Goal: Task Accomplishment & Management: Manage account settings

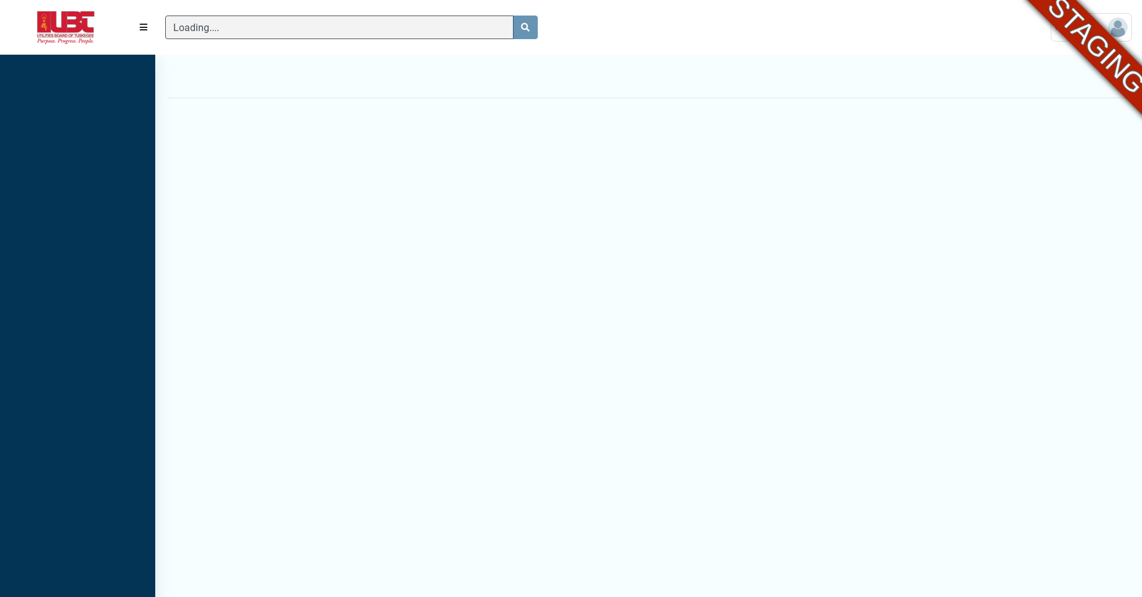
scroll to position [6, 1]
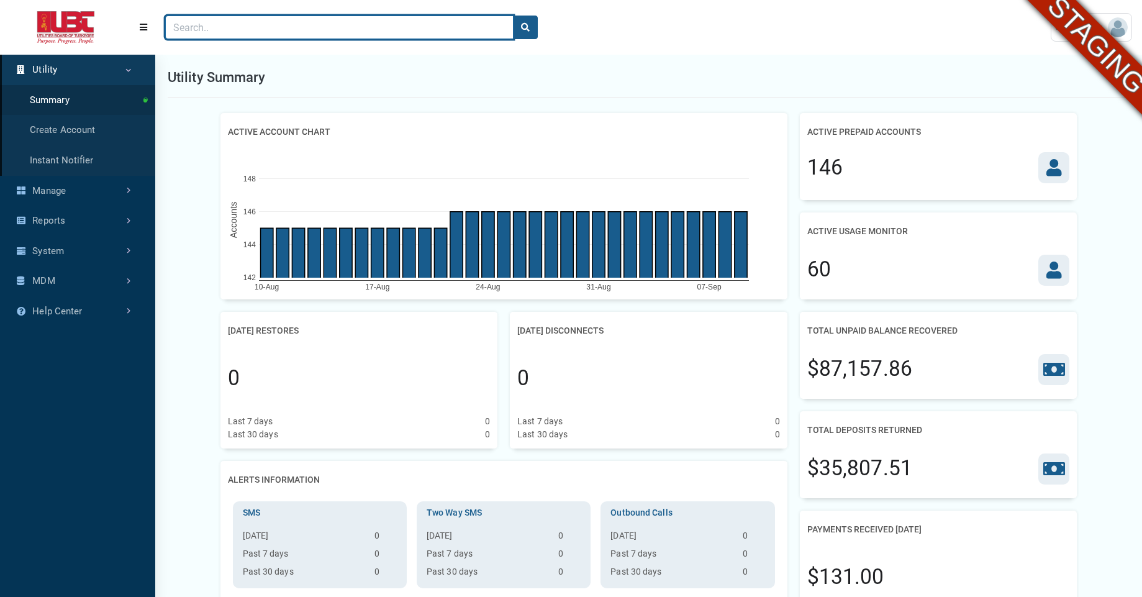
click at [331, 30] on input "Search" at bounding box center [339, 28] width 348 height 24
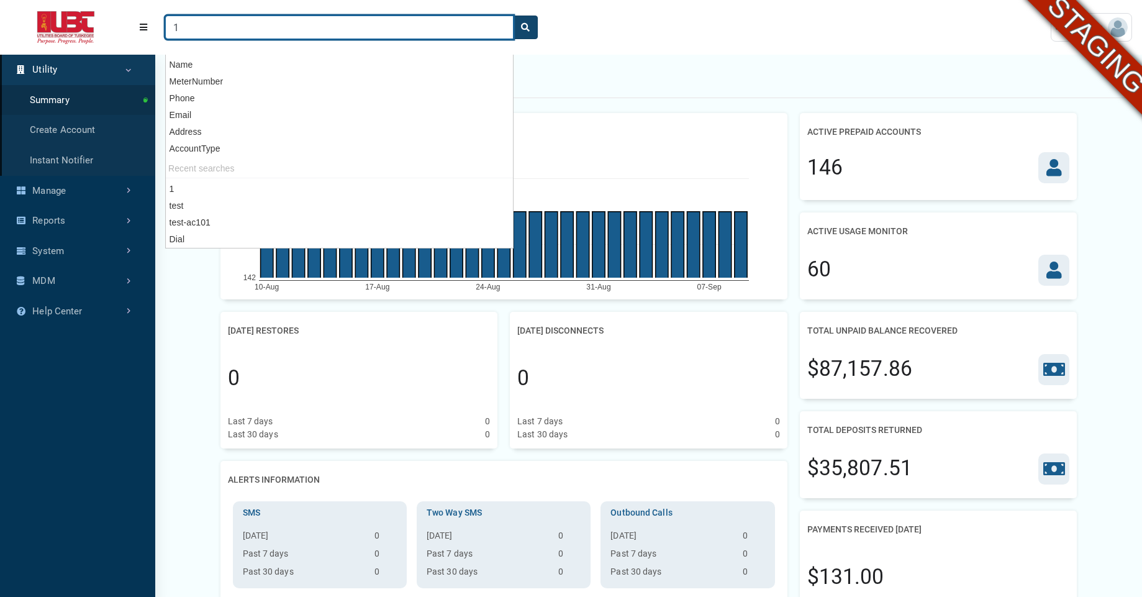
type input "1"
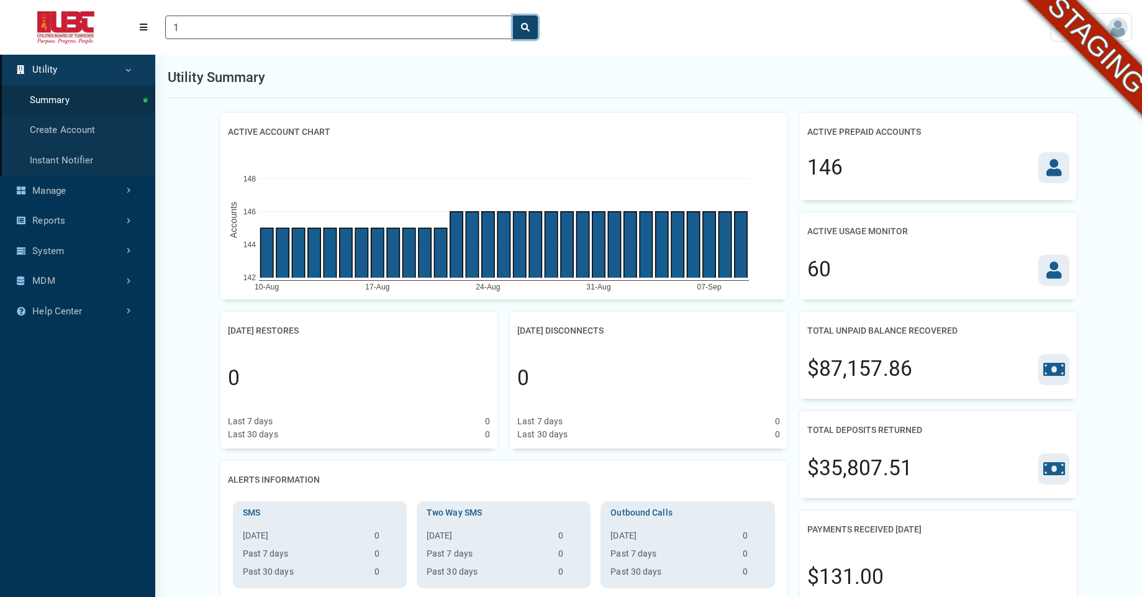
click at [524, 34] on button "search" at bounding box center [525, 28] width 25 height 24
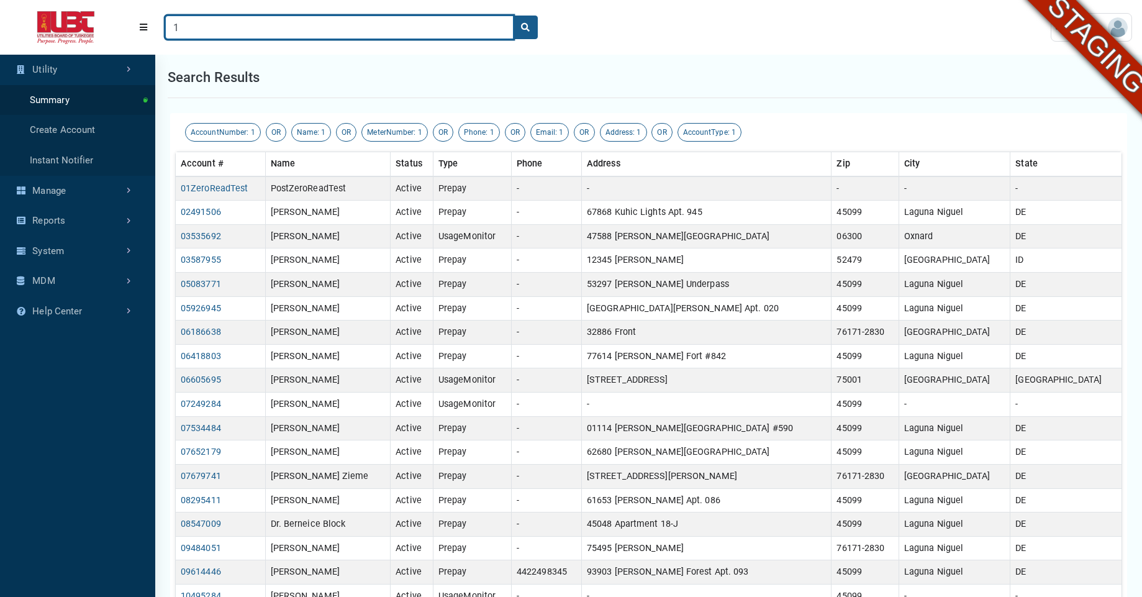
click at [281, 32] on input "1" at bounding box center [339, 28] width 348 height 24
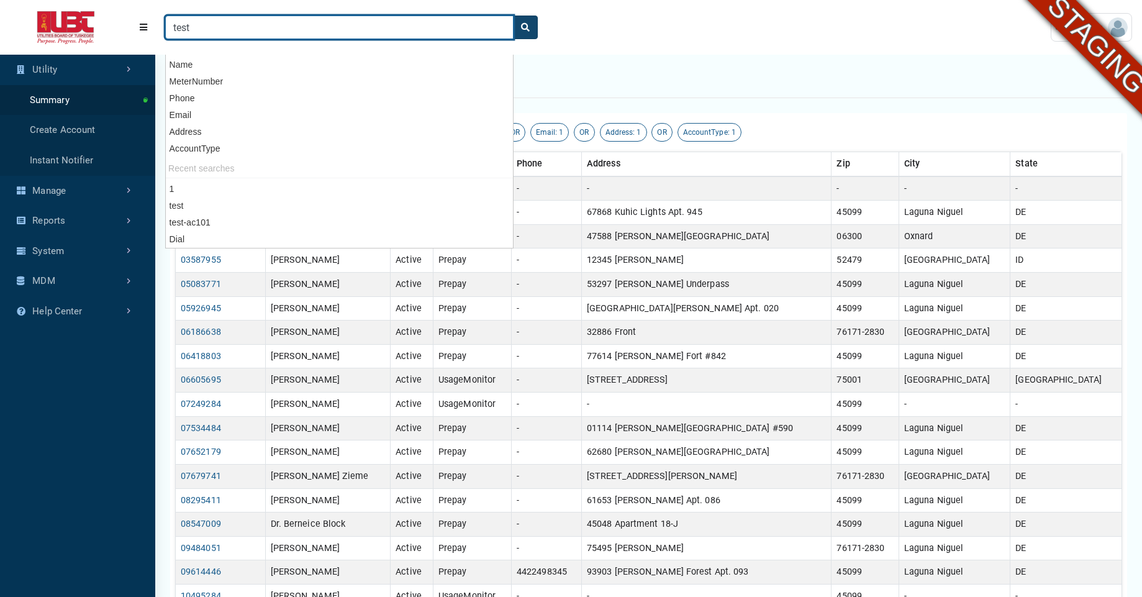
type input "test"
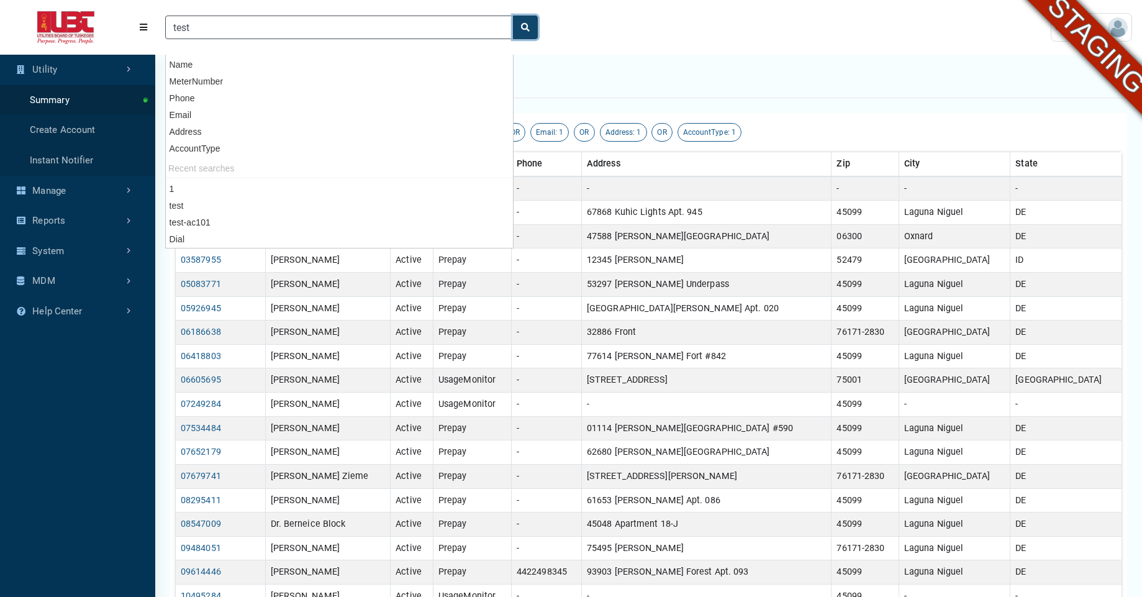
click at [529, 31] on icon "search" at bounding box center [525, 27] width 9 height 9
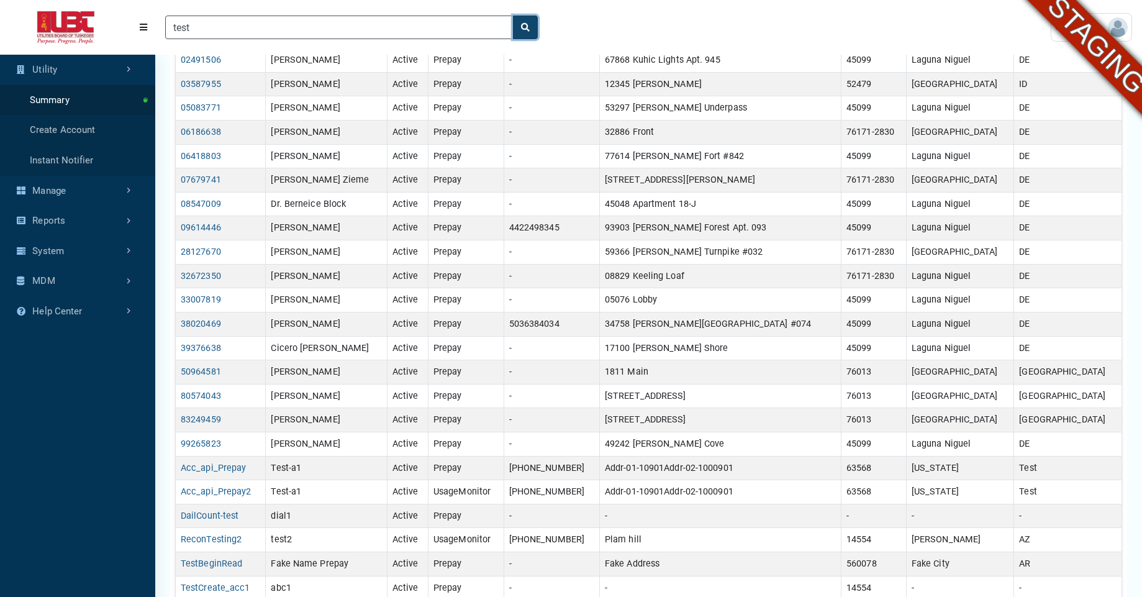
scroll to position [324, 0]
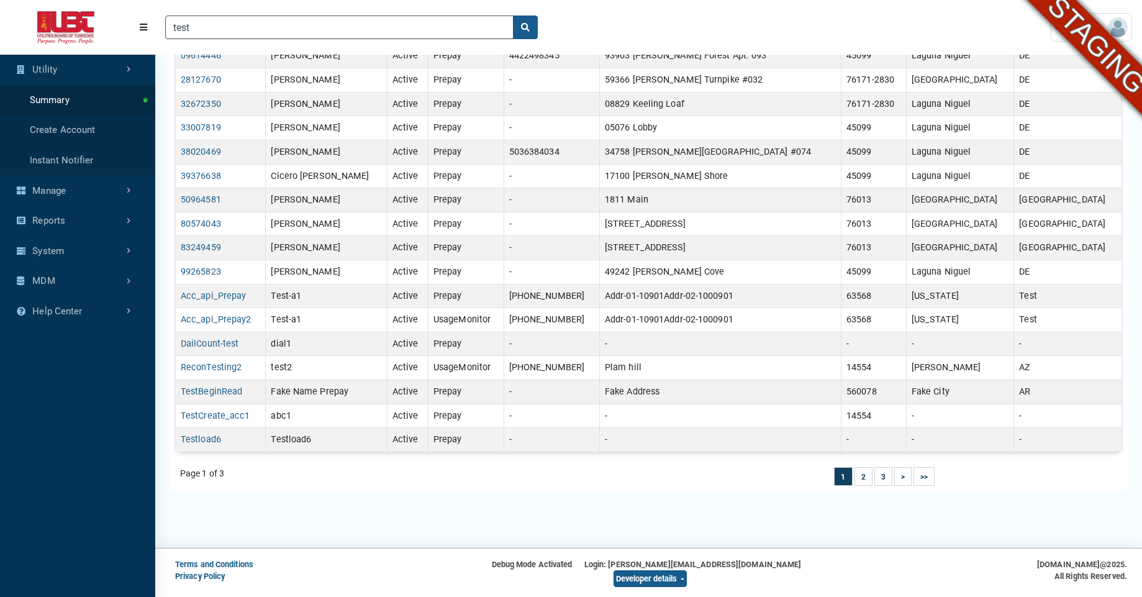
click at [88, 361] on div "Utility Summary Create Account Instant Notifier Manage Dashboard Builder Securi…" at bounding box center [77, 331] width 155 height 552
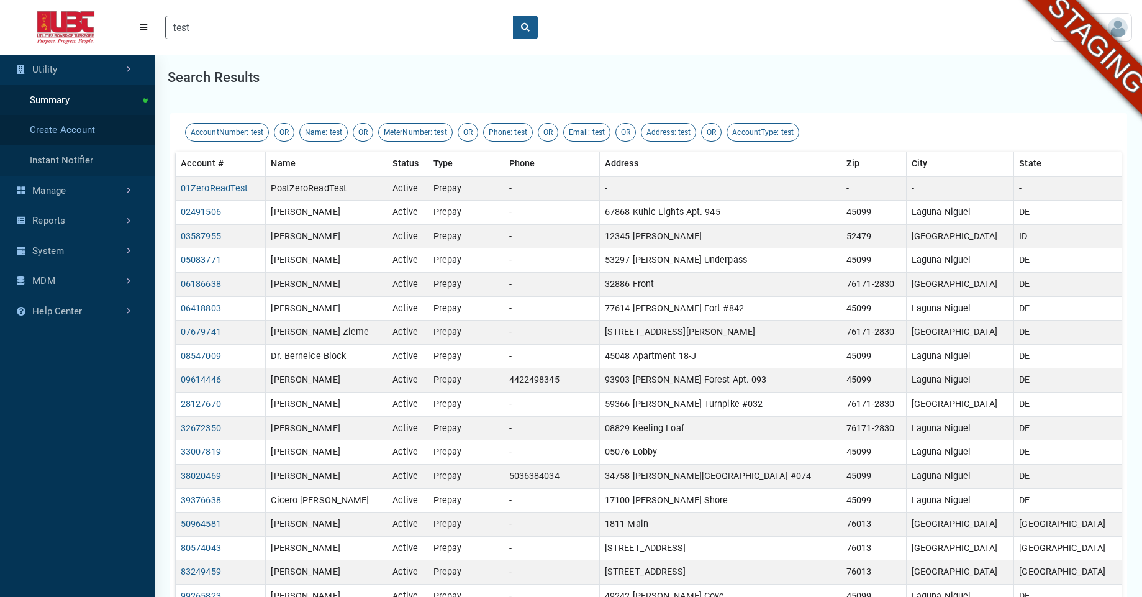
click at [47, 127] on link "Create Account" at bounding box center [77, 130] width 155 height 30
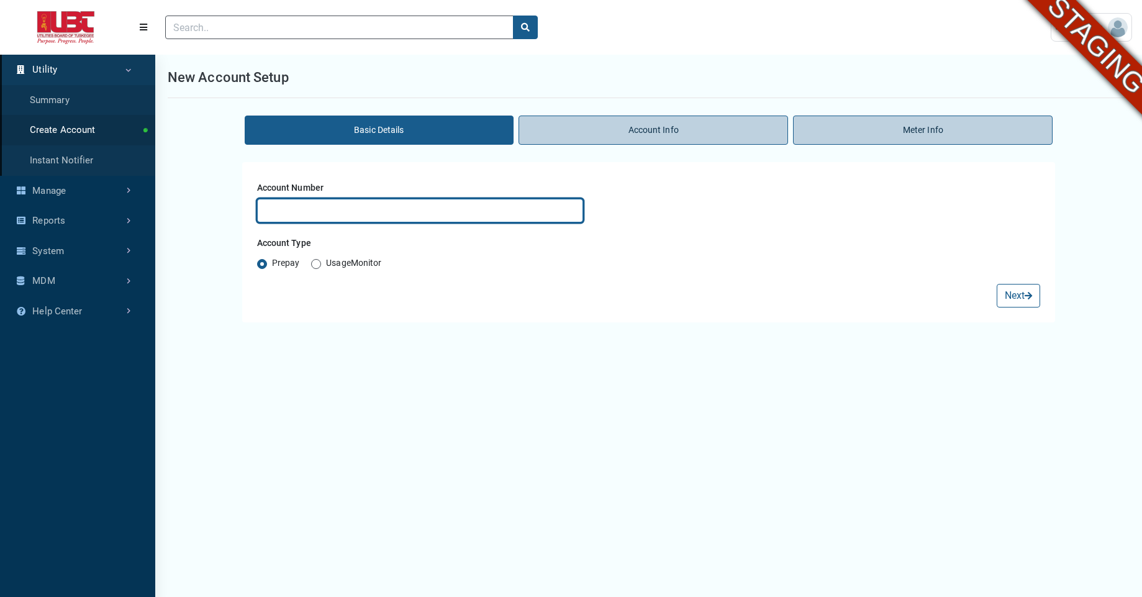
click at [367, 210] on input "text" at bounding box center [420, 211] width 327 height 24
type input "Test-ac09"
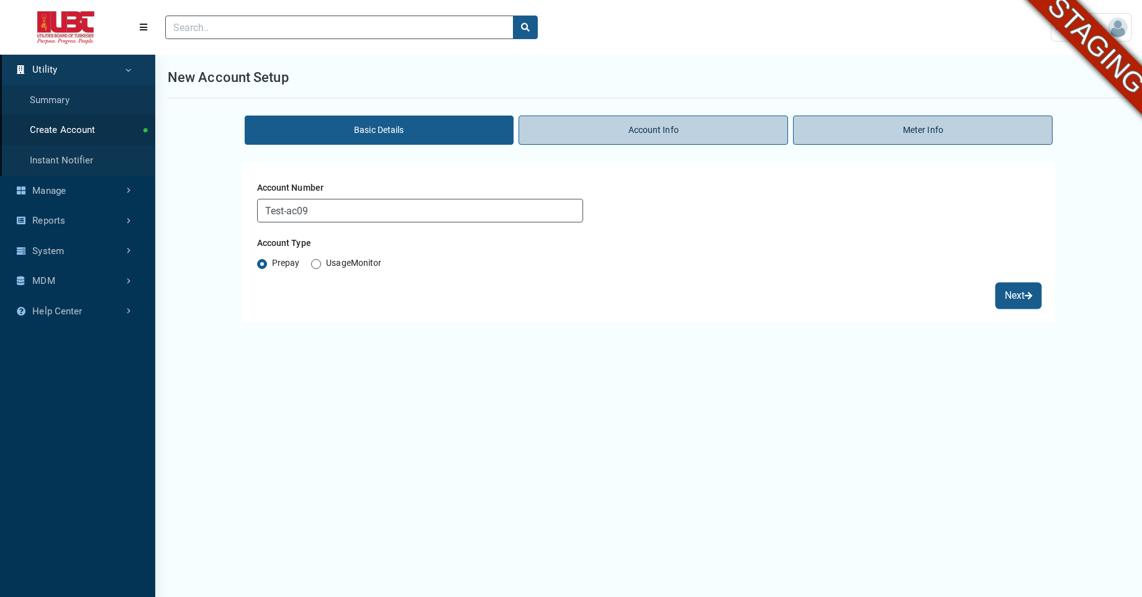
click at [1004, 299] on button "Next" at bounding box center [1017, 296] width 43 height 24
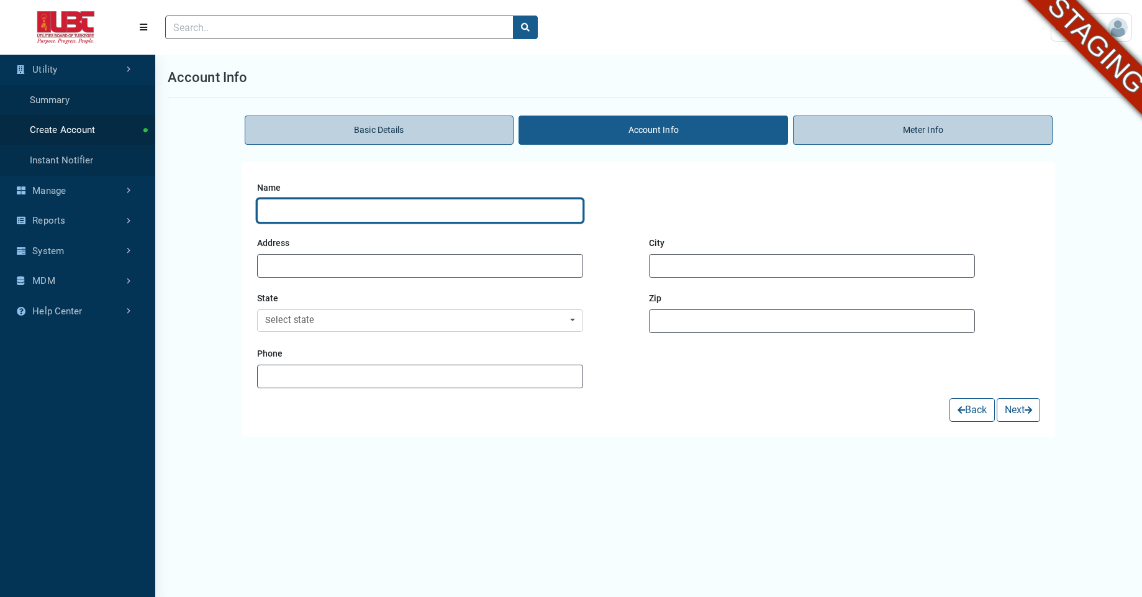
click at [498, 209] on input "text" at bounding box center [420, 211] width 327 height 24
type input "Test-acc"
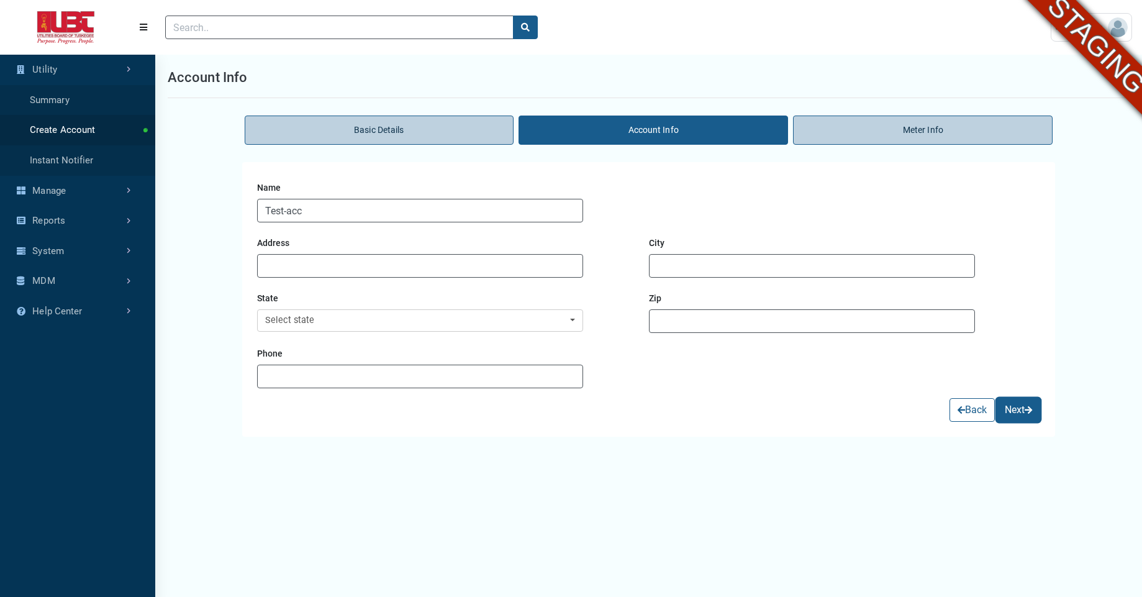
click at [1011, 412] on button "Next" at bounding box center [1017, 410] width 43 height 24
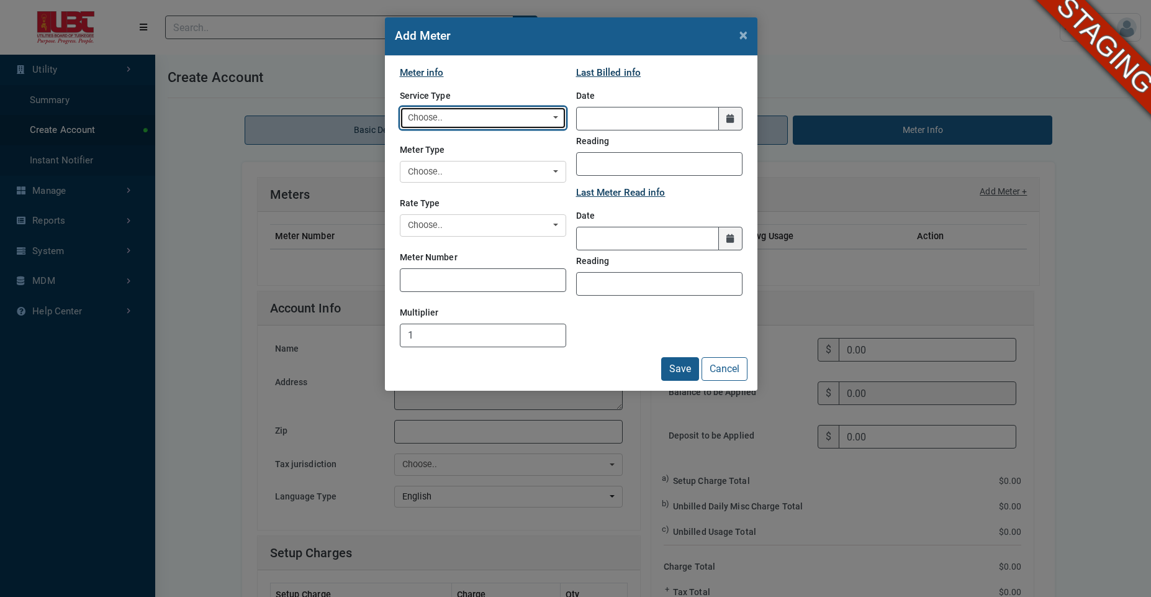
click at [508, 122] on div "Choose.." at bounding box center [479, 118] width 143 height 14
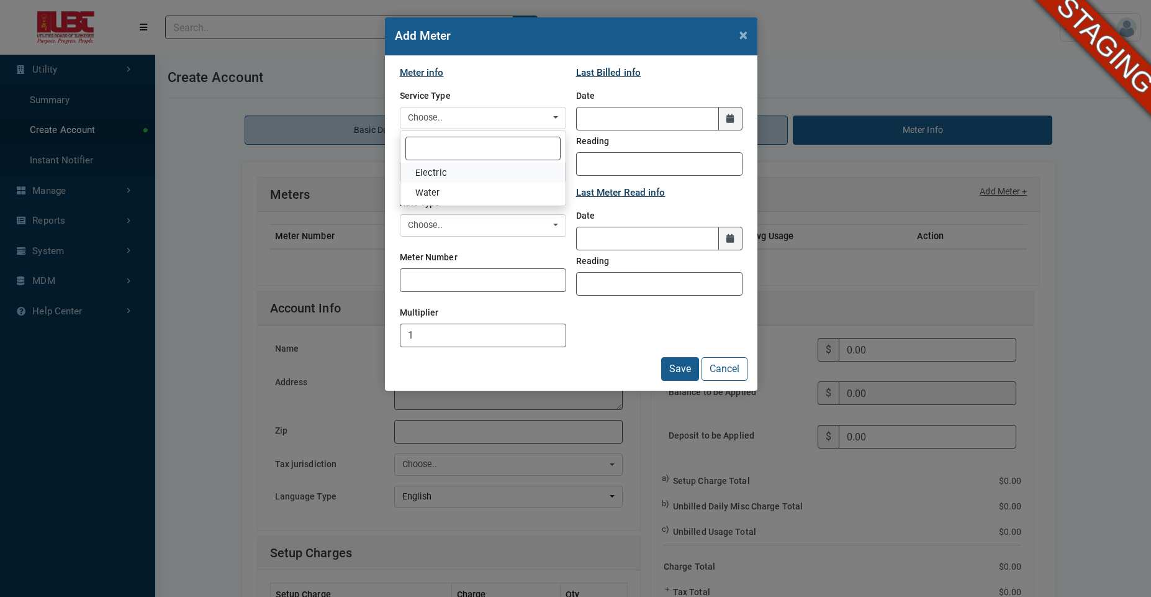
click at [454, 171] on link "Electric" at bounding box center [482, 173] width 165 height 20
select select "Electric"
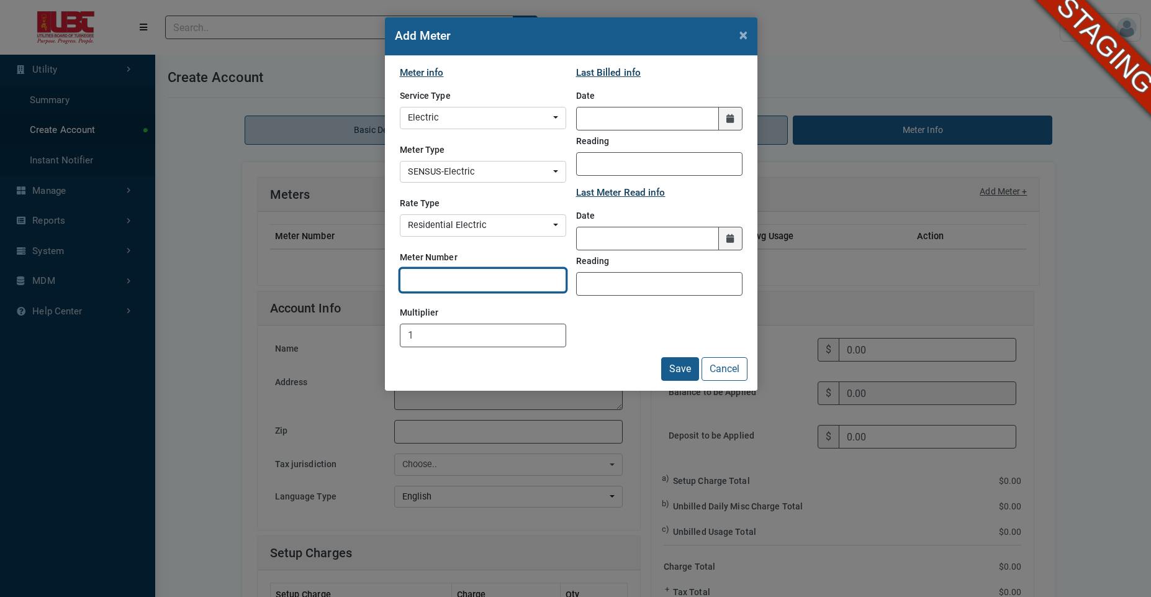
click at [440, 277] on input "Meter Number" at bounding box center [483, 280] width 166 height 24
type input "E303230"
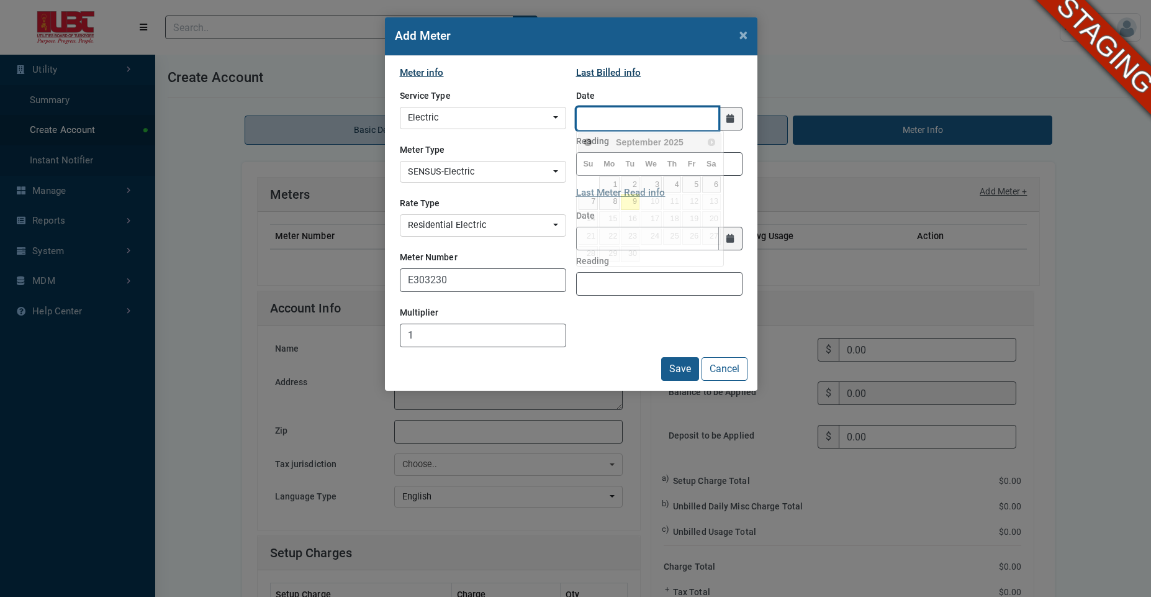
click at [604, 116] on input "LastBilledDate" at bounding box center [647, 119] width 143 height 24
click at [609, 181] on link "1" at bounding box center [609, 184] width 20 height 16
type input "09/01/2025"
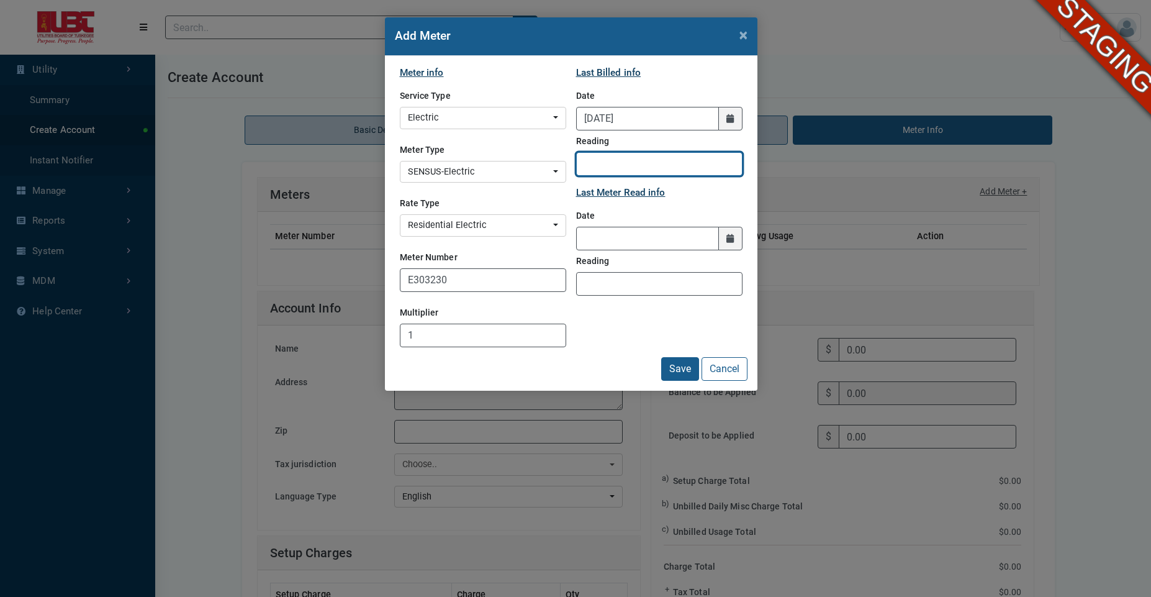
click at [600, 161] on input "Reading" at bounding box center [659, 164] width 166 height 24
type input "10"
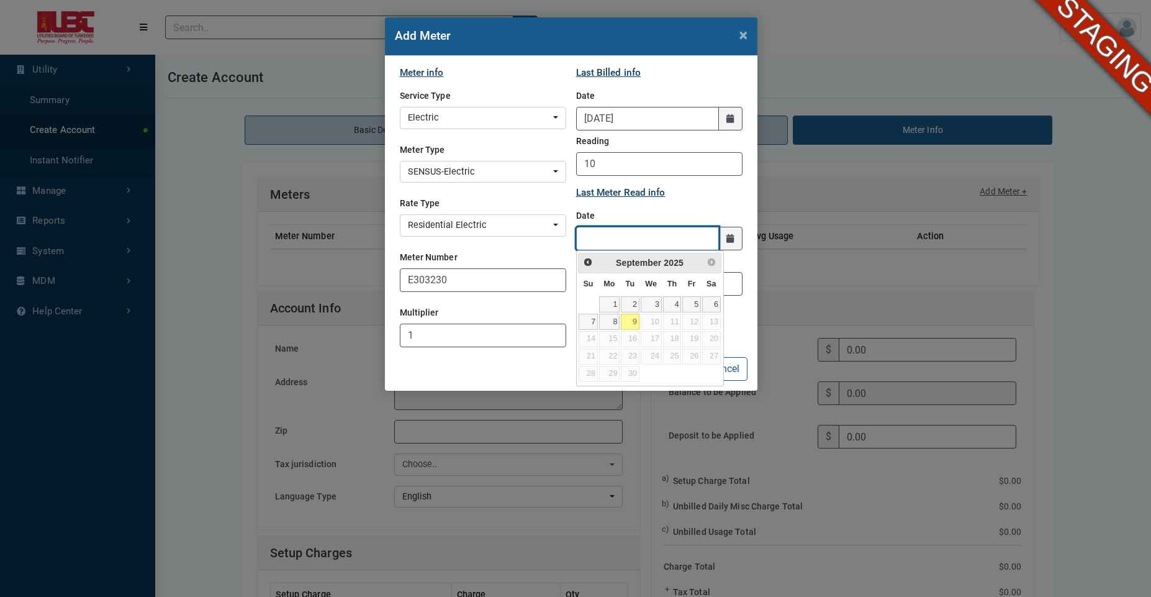
type input "[DATE]"
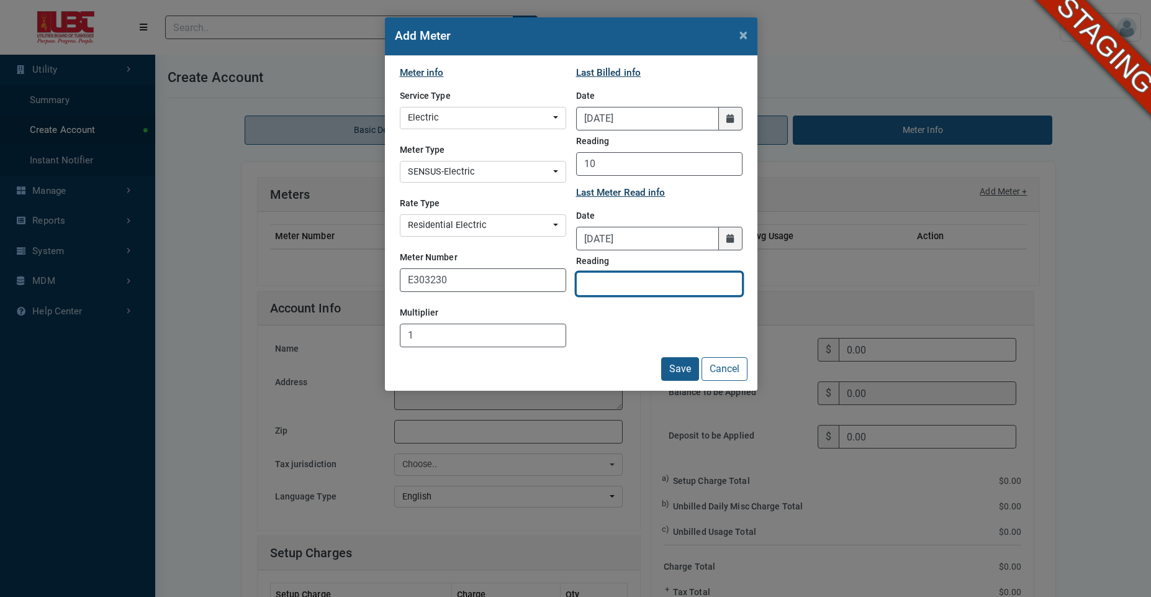
type input "1"
type input "50"
click at [674, 373] on button "Save" at bounding box center [680, 369] width 38 height 24
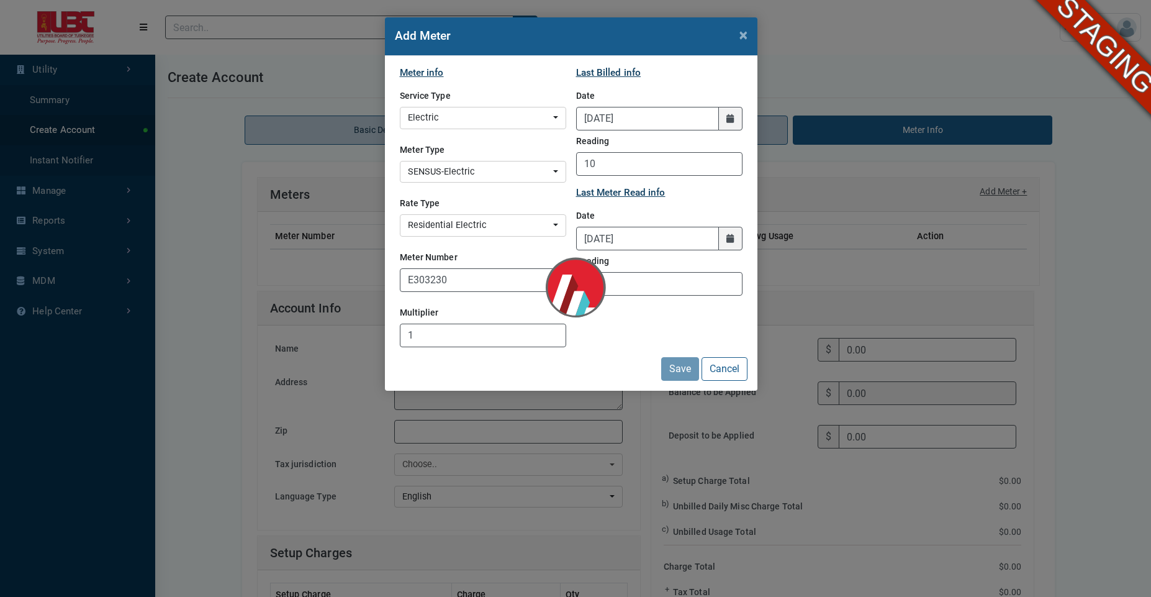
type input "60.45"
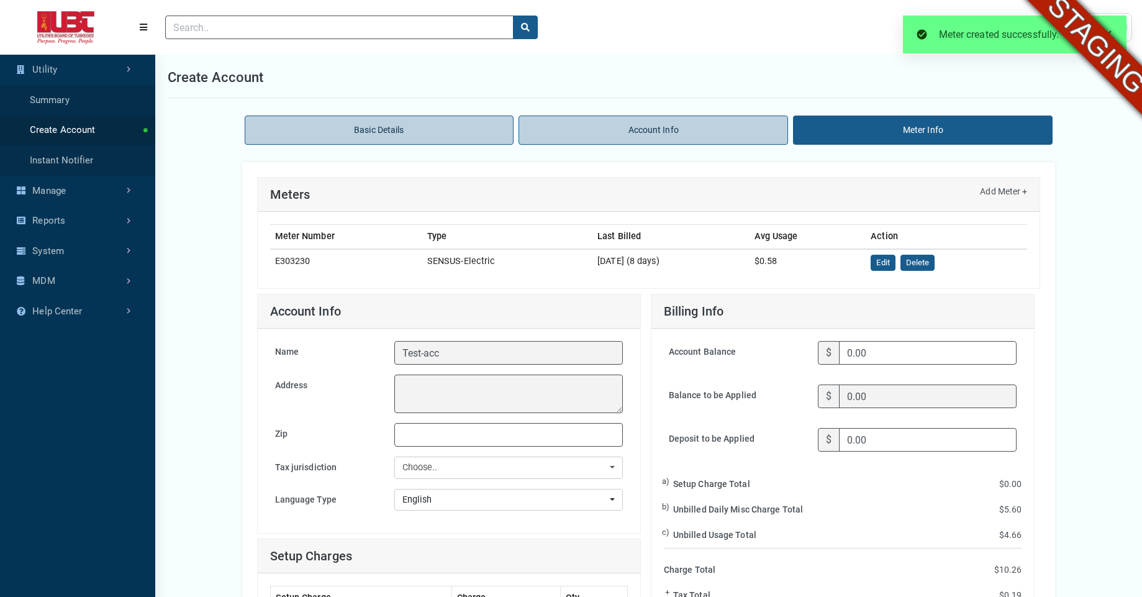
click at [1001, 192] on link "Add Meter +" at bounding box center [1003, 191] width 47 height 13
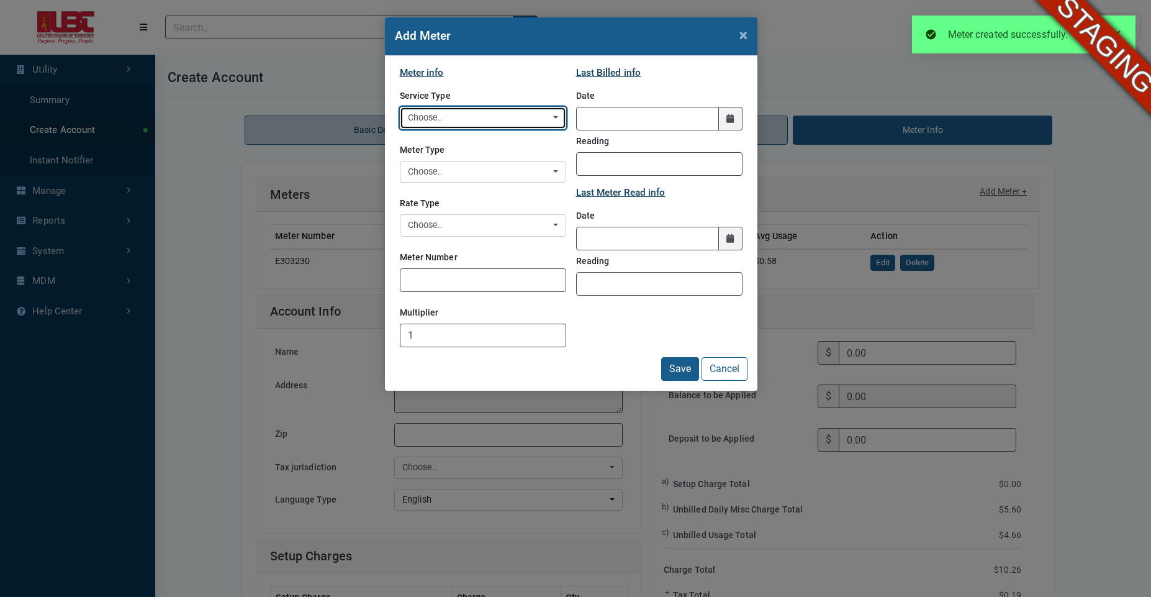
click at [488, 109] on button "Choose.." at bounding box center [483, 118] width 166 height 22
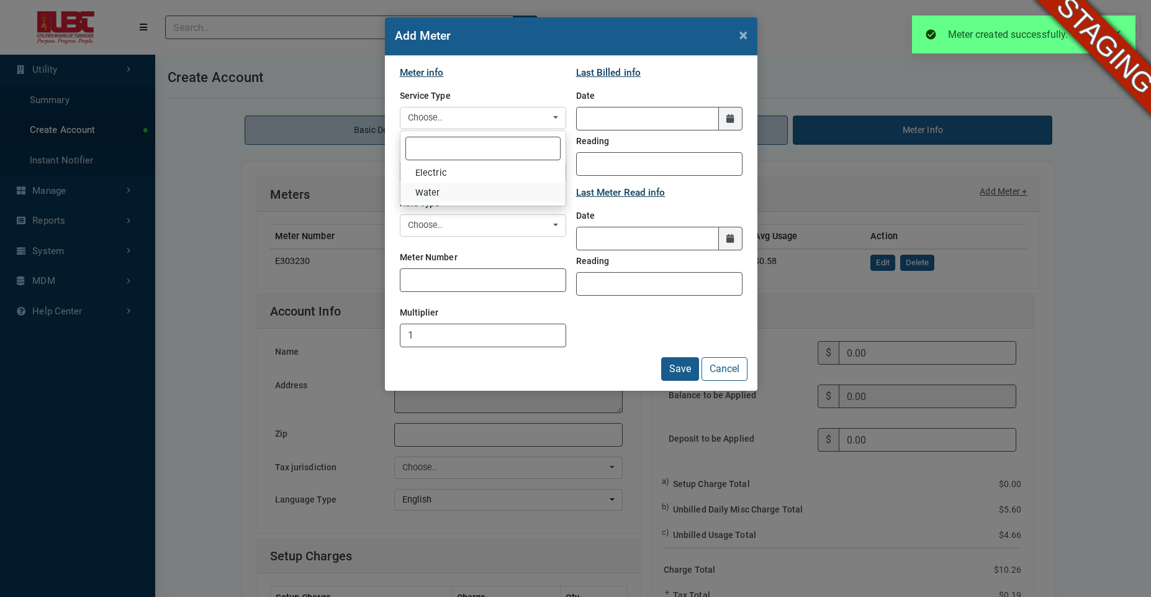
click at [434, 190] on span "Water" at bounding box center [427, 193] width 25 height 14
select select "Water"
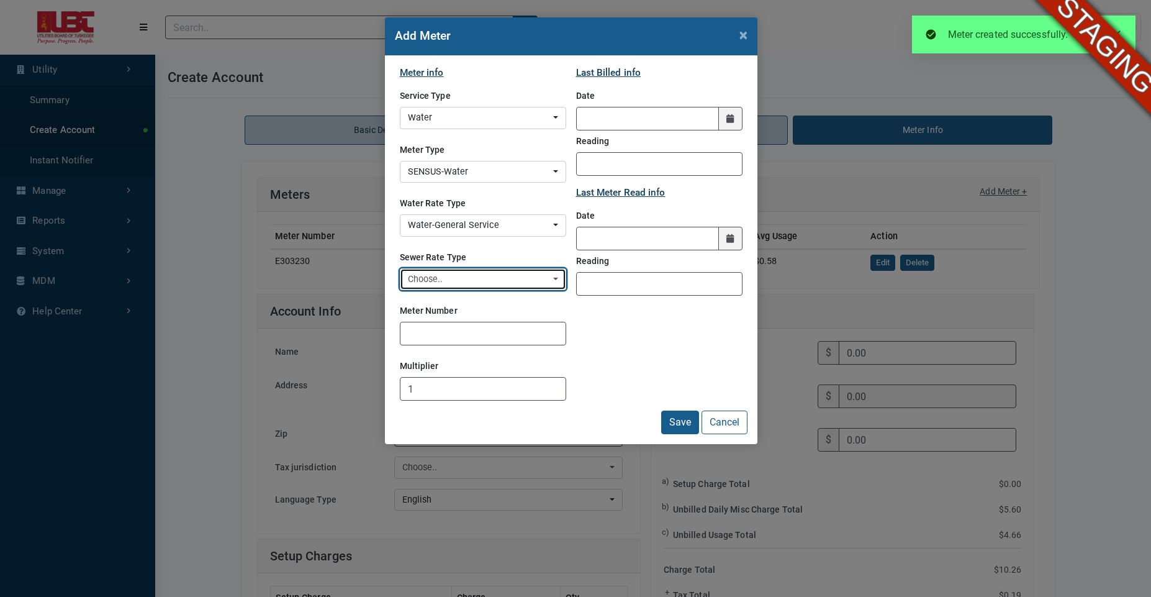
click at [438, 283] on div "Choose.." at bounding box center [479, 279] width 143 height 14
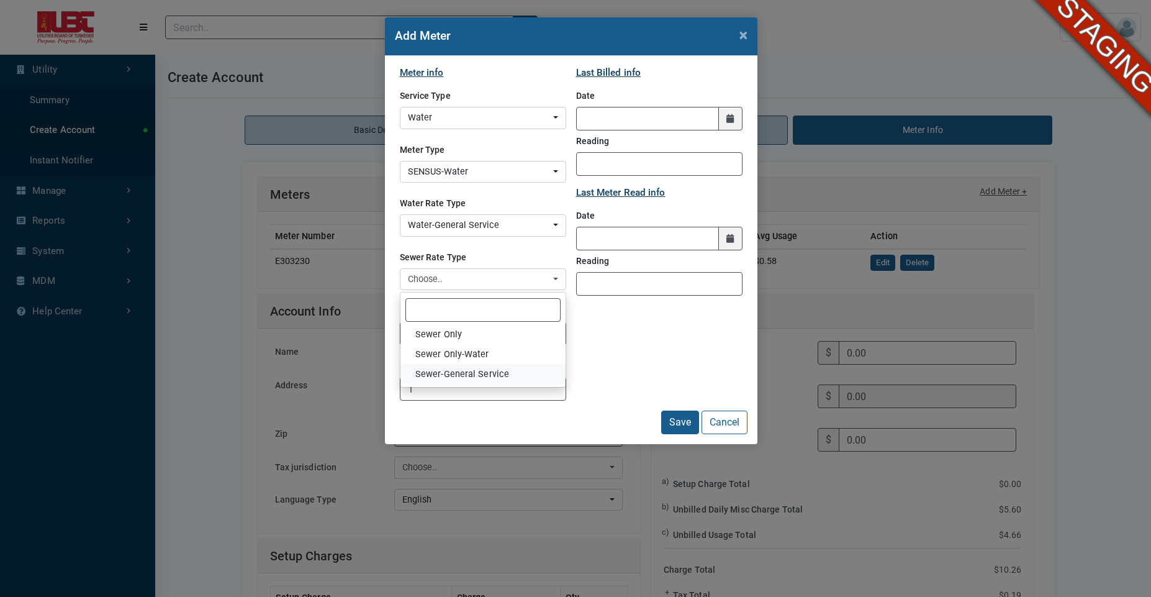
click at [446, 374] on span "Sewer-General Service" at bounding box center [462, 374] width 94 height 14
select select "52"
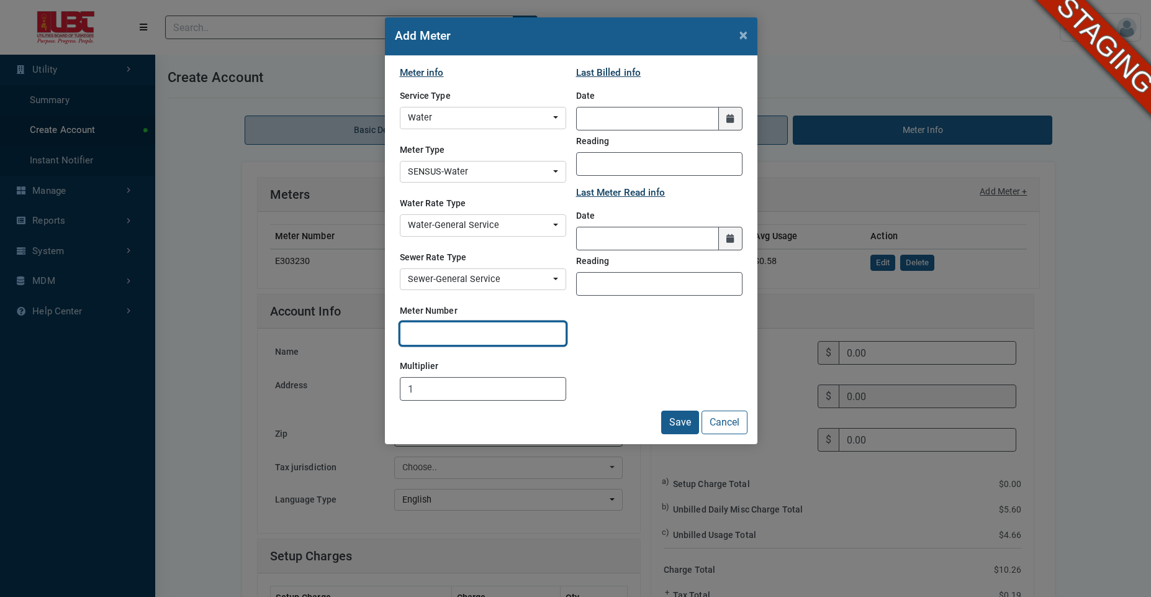
click at [449, 335] on input "Meter Number" at bounding box center [483, 334] width 166 height 24
type input "W313233"
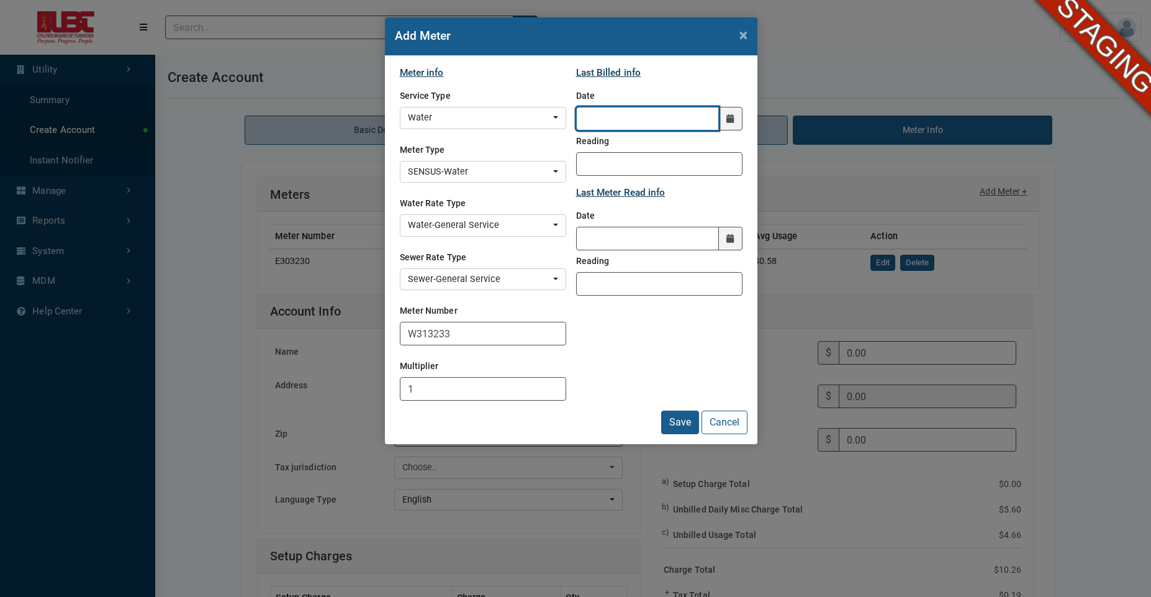
click at [644, 122] on input "LastBilledDate" at bounding box center [647, 119] width 143 height 24
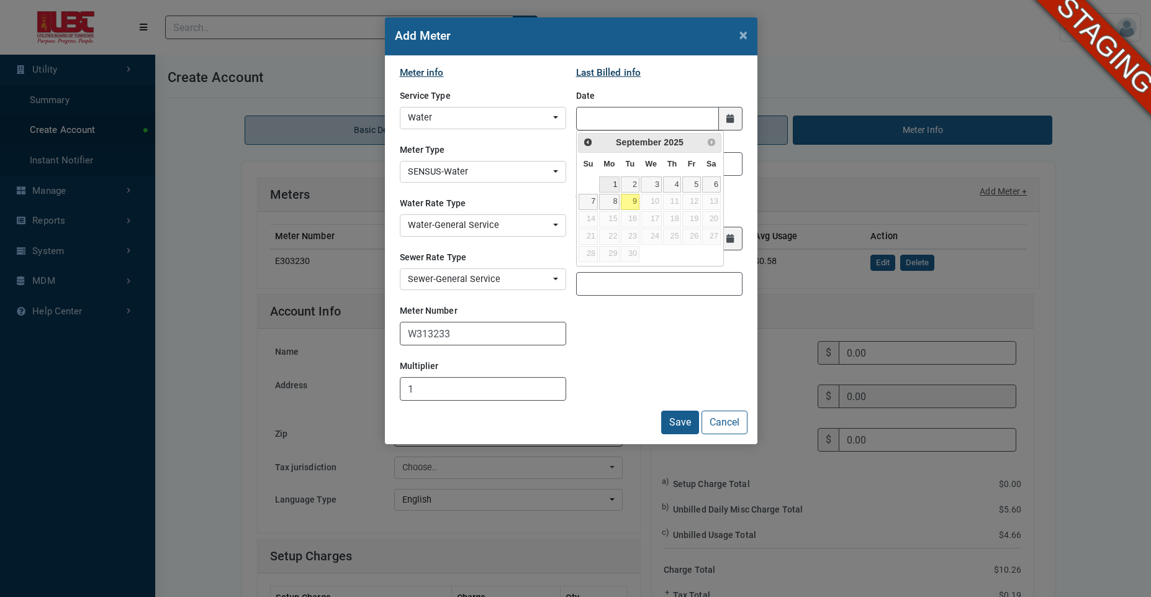
click at [603, 189] on link "1" at bounding box center [609, 184] width 20 height 16
type input "09/01/2025"
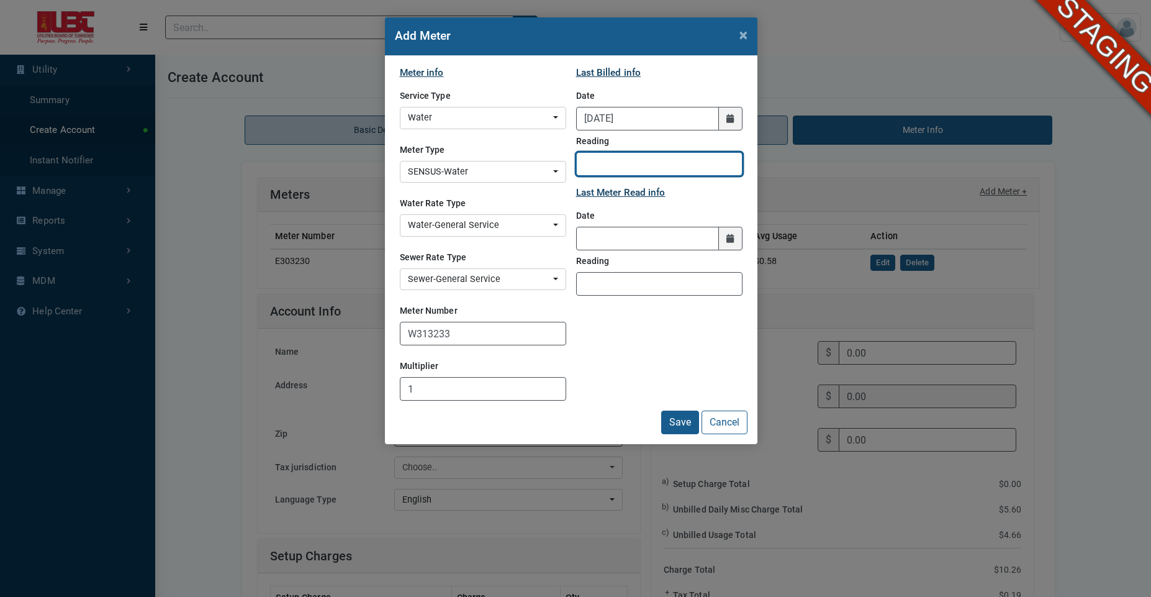
click at [608, 164] on input "Reading" at bounding box center [659, 164] width 166 height 24
type input "100"
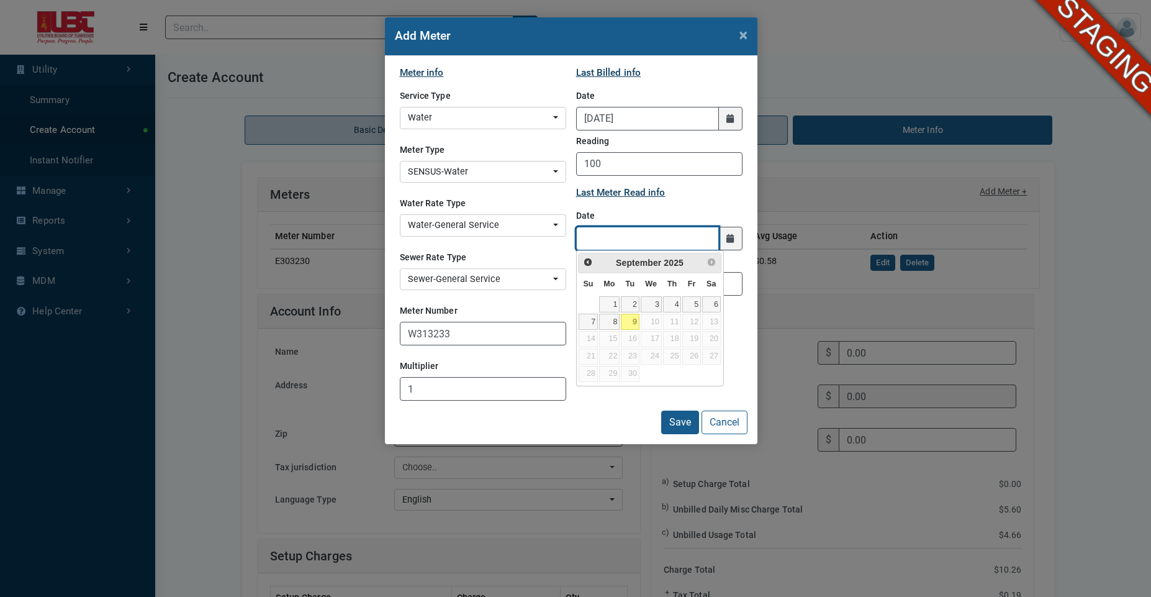
type input "09/09/2025"
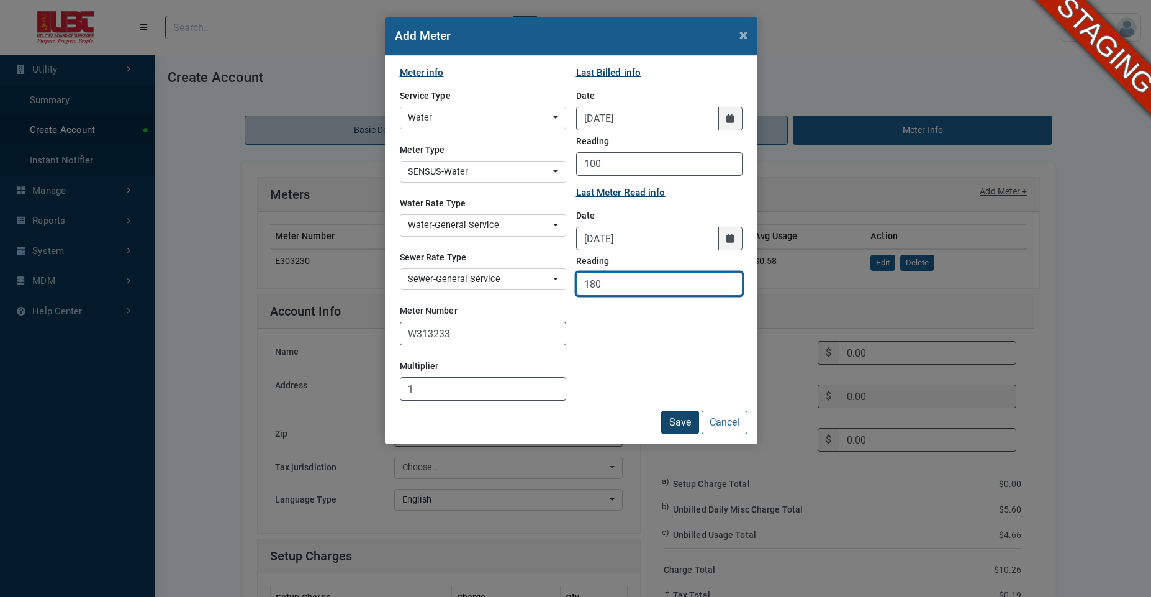
type input "180"
click at [678, 426] on button "Save" at bounding box center [680, 422] width 38 height 24
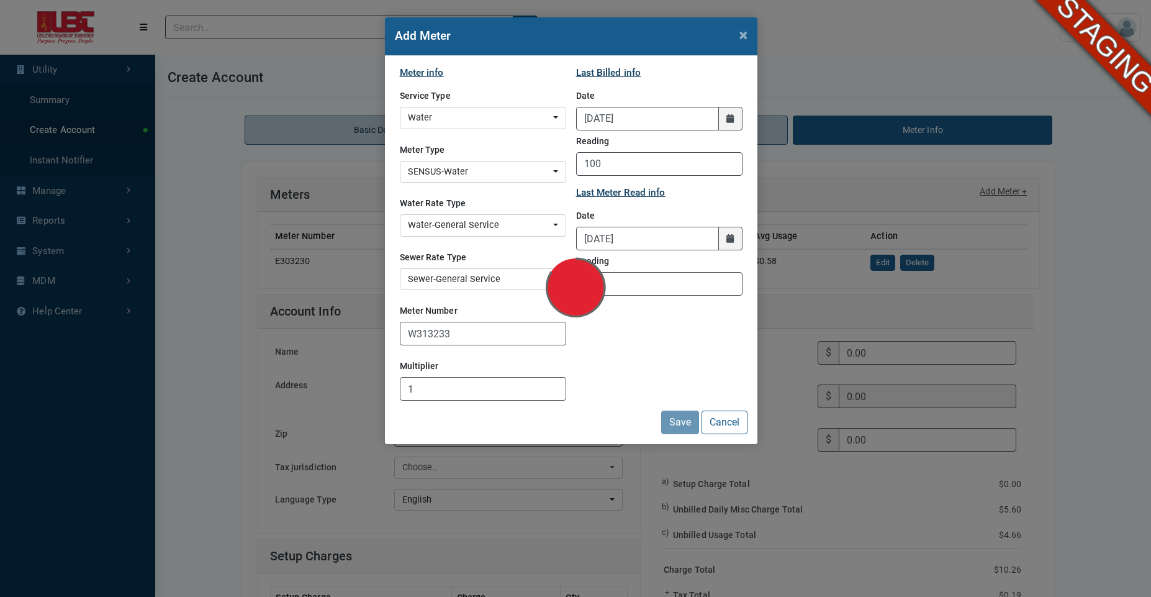
type input "60.81"
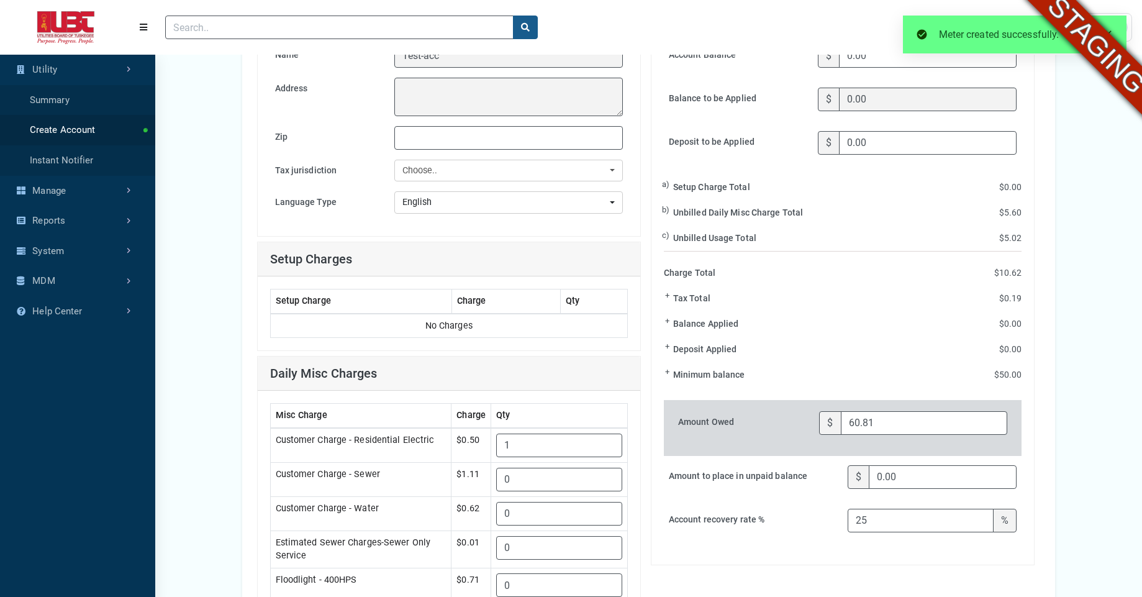
scroll to position [326, 0]
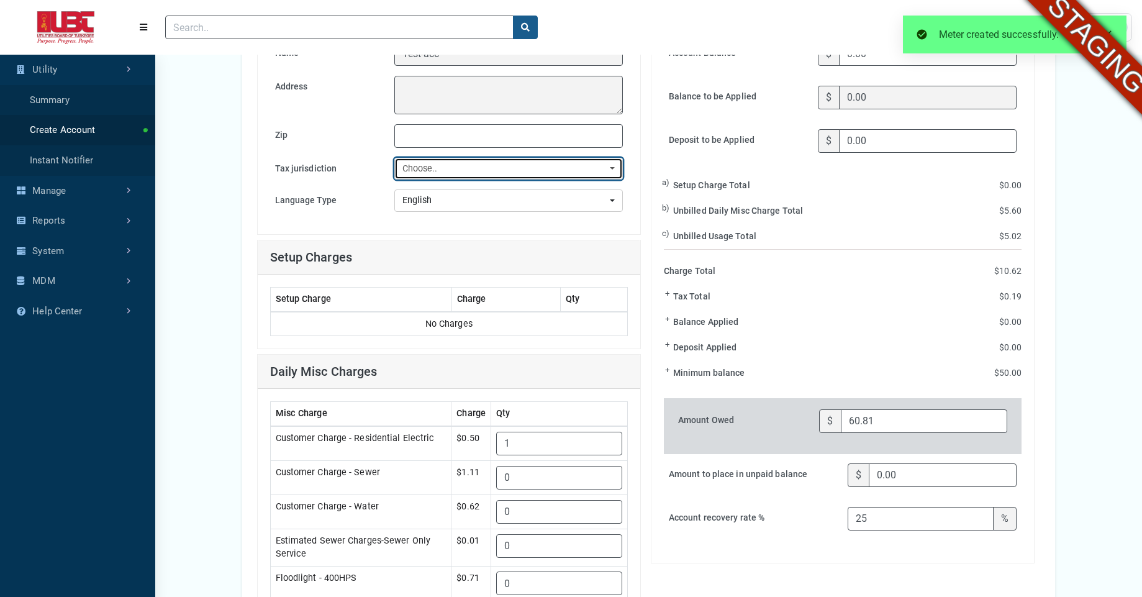
click at [538, 179] on button "Choose.." at bounding box center [508, 169] width 228 height 22
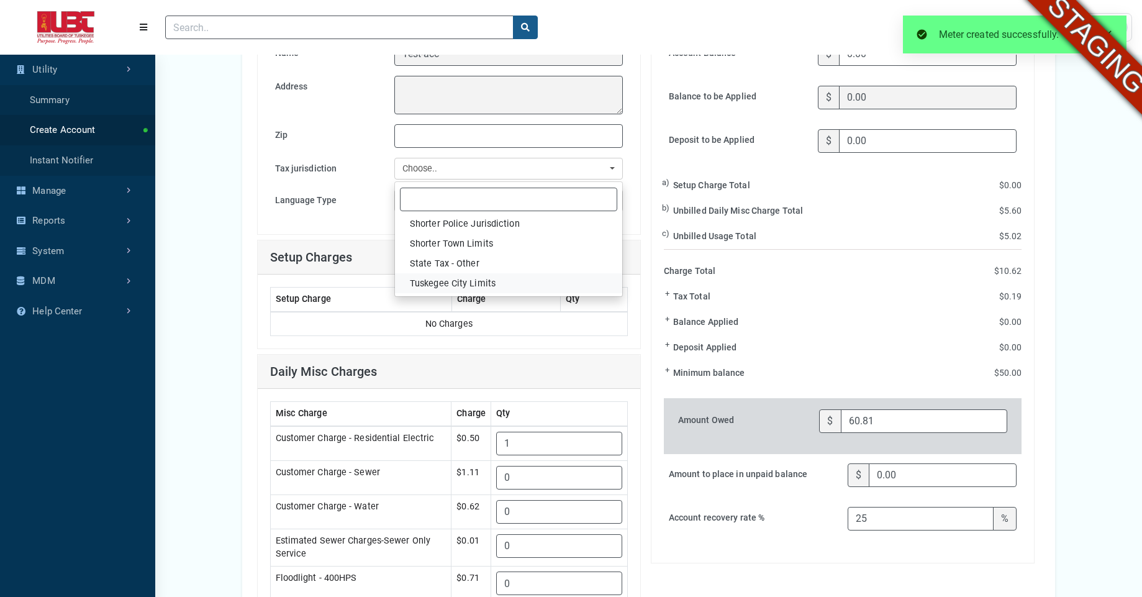
click at [474, 284] on span "Tuskegee City Limits" at bounding box center [453, 284] width 86 height 14
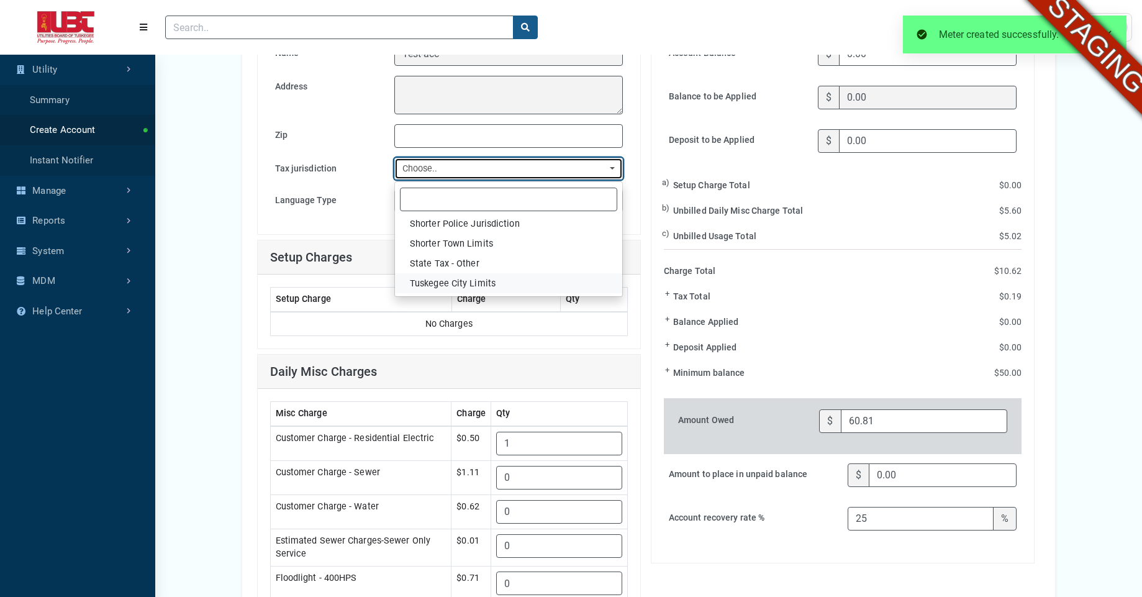
select select "47"
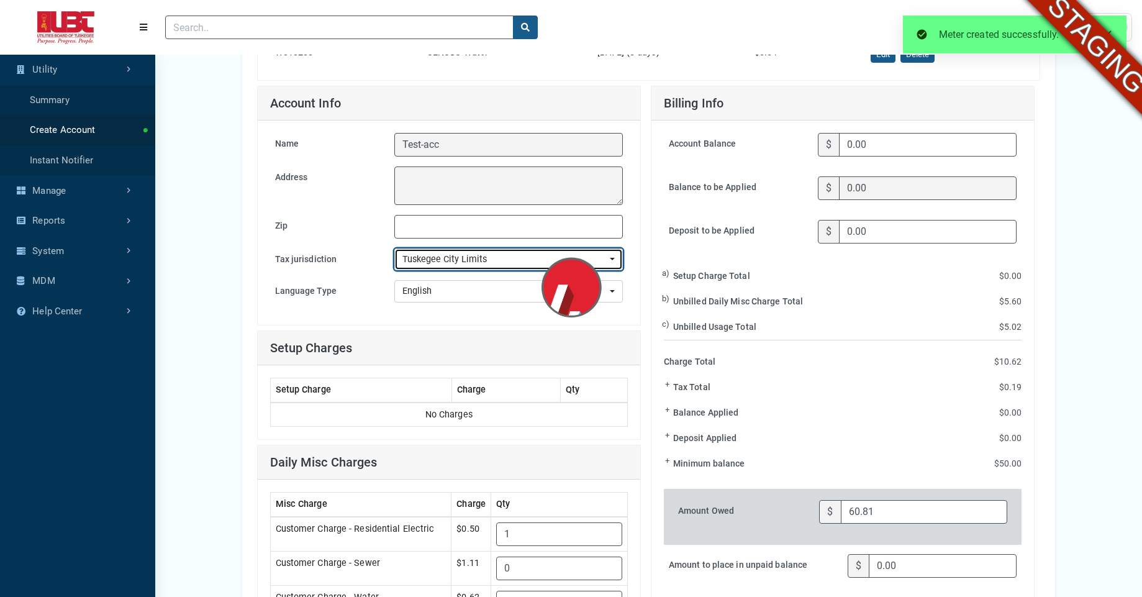
scroll to position [230, 0]
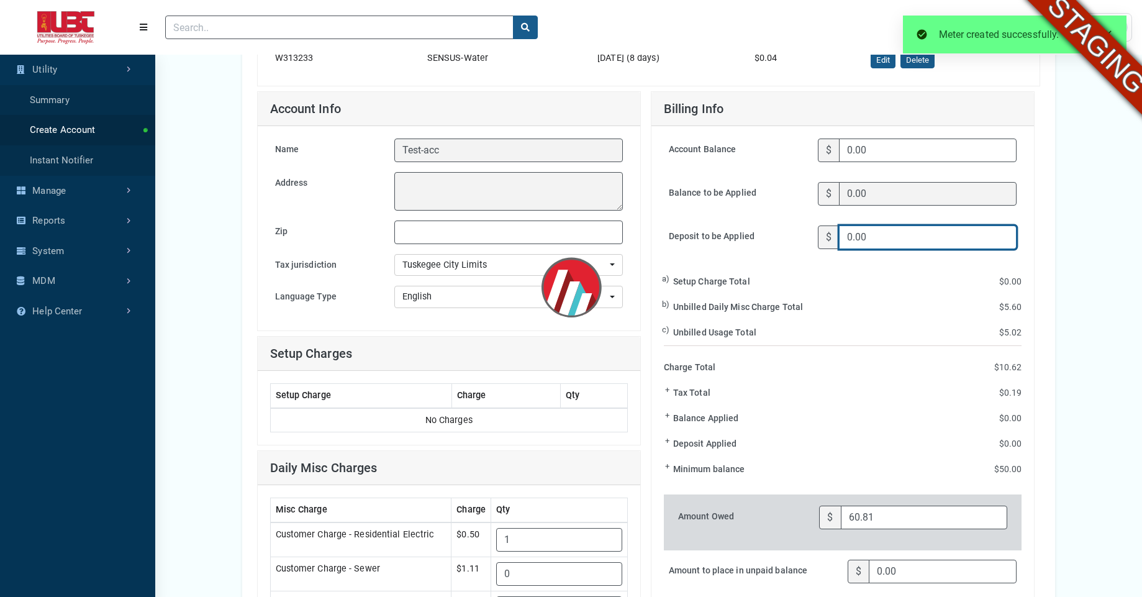
drag, startPoint x: 884, startPoint y: 238, endPoint x: 836, endPoint y: 227, distance: 48.9
click at [836, 227] on div "$ 0.00" at bounding box center [916, 237] width 199 height 24
type input "60.98"
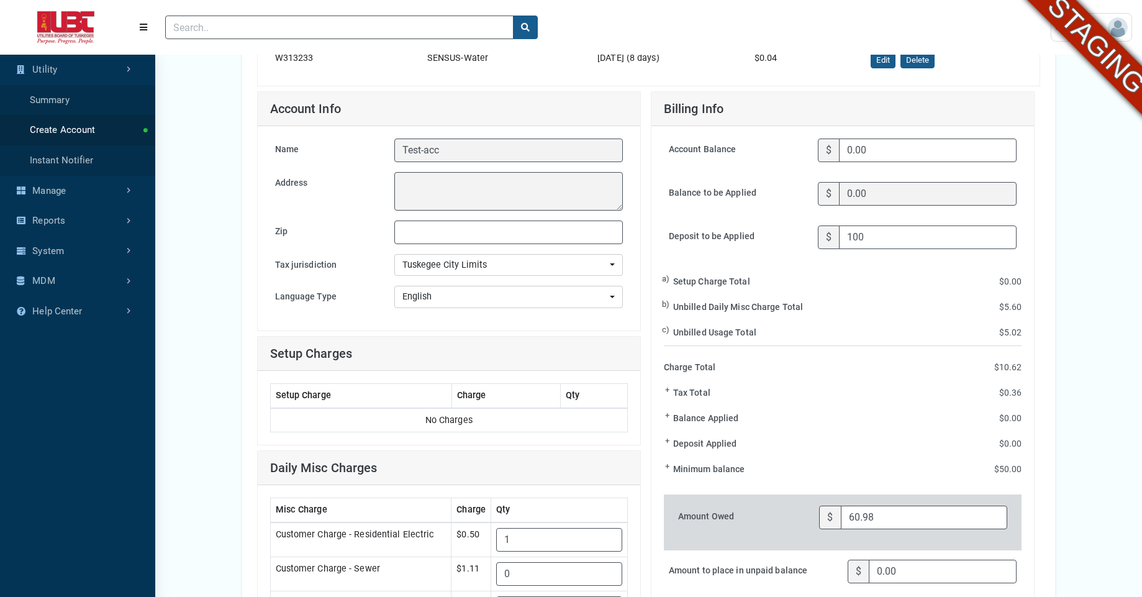
type input "100.00"
type input "89.02"
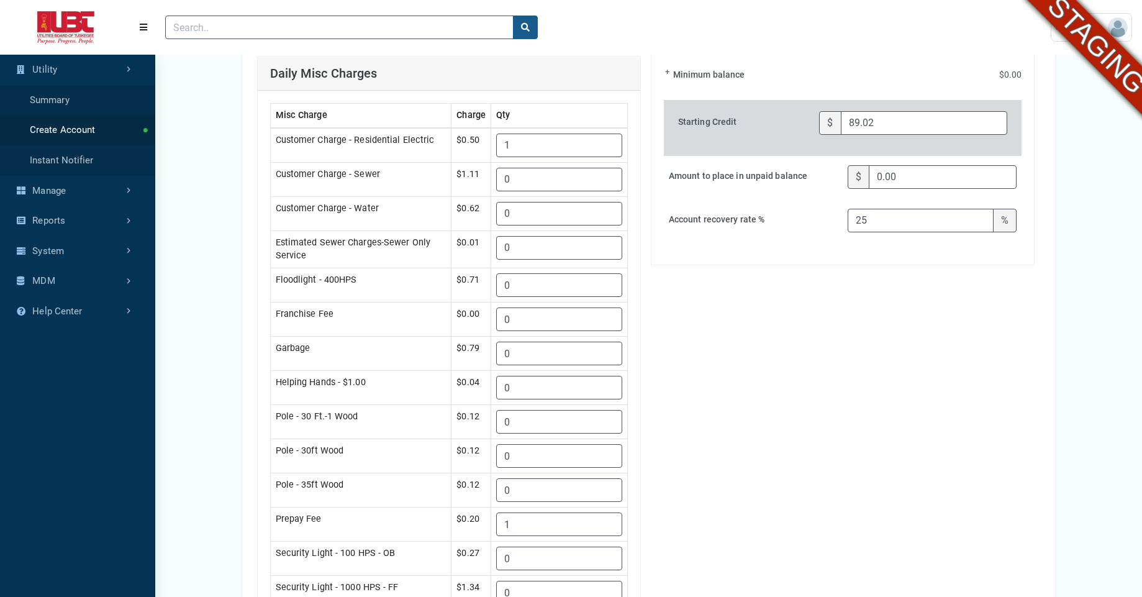
scroll to position [1117, 0]
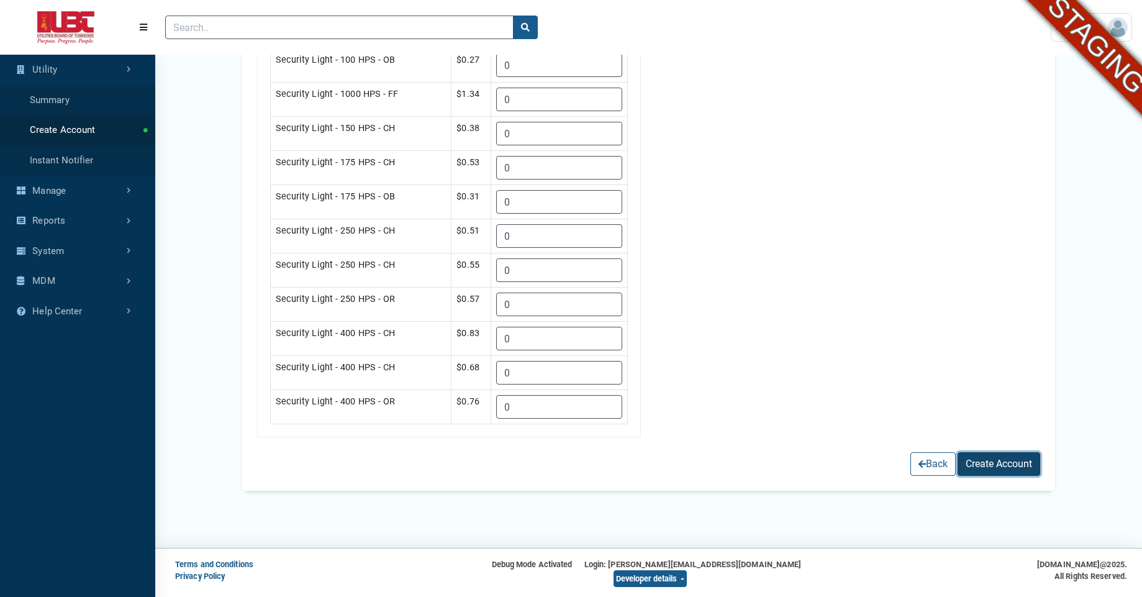
click at [994, 461] on button "Create Account" at bounding box center [998, 464] width 83 height 24
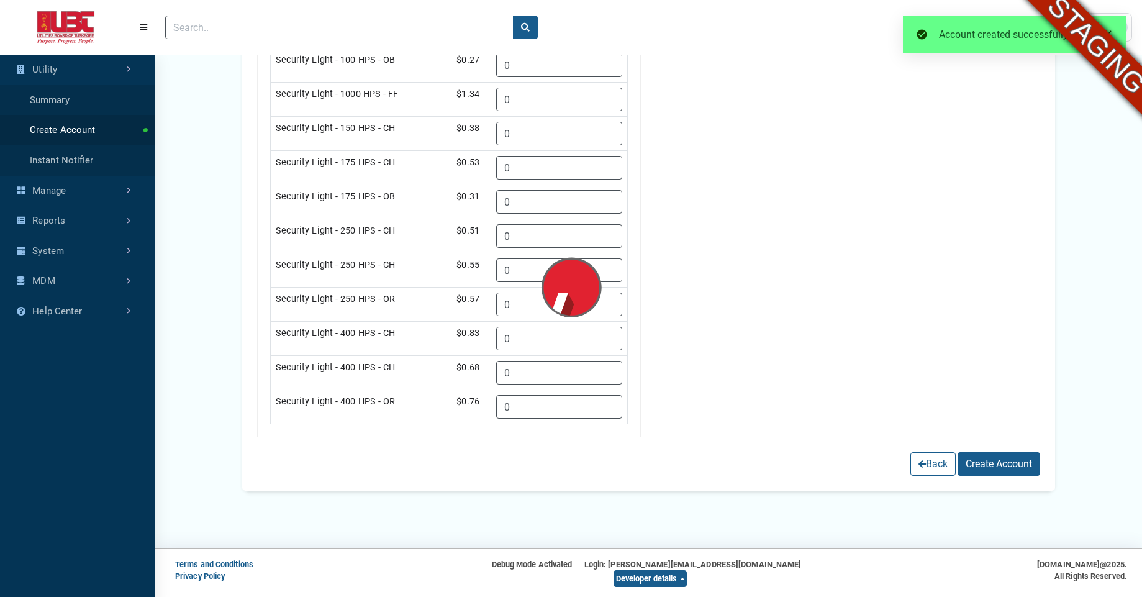
scroll to position [432, 155]
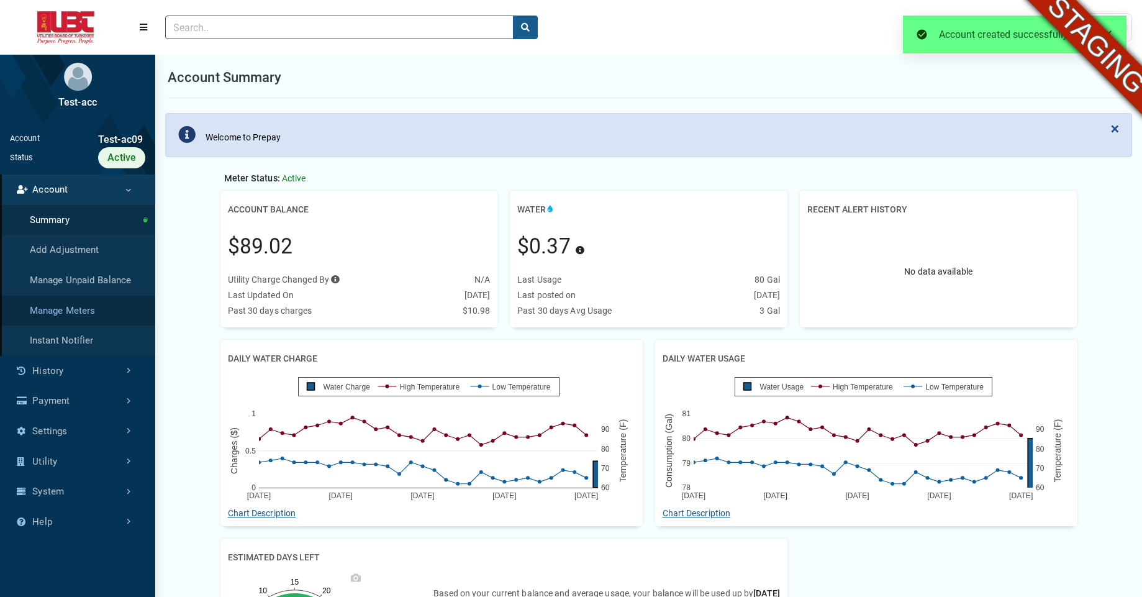
click at [64, 313] on link "Manage Meters" at bounding box center [77, 310] width 155 height 30
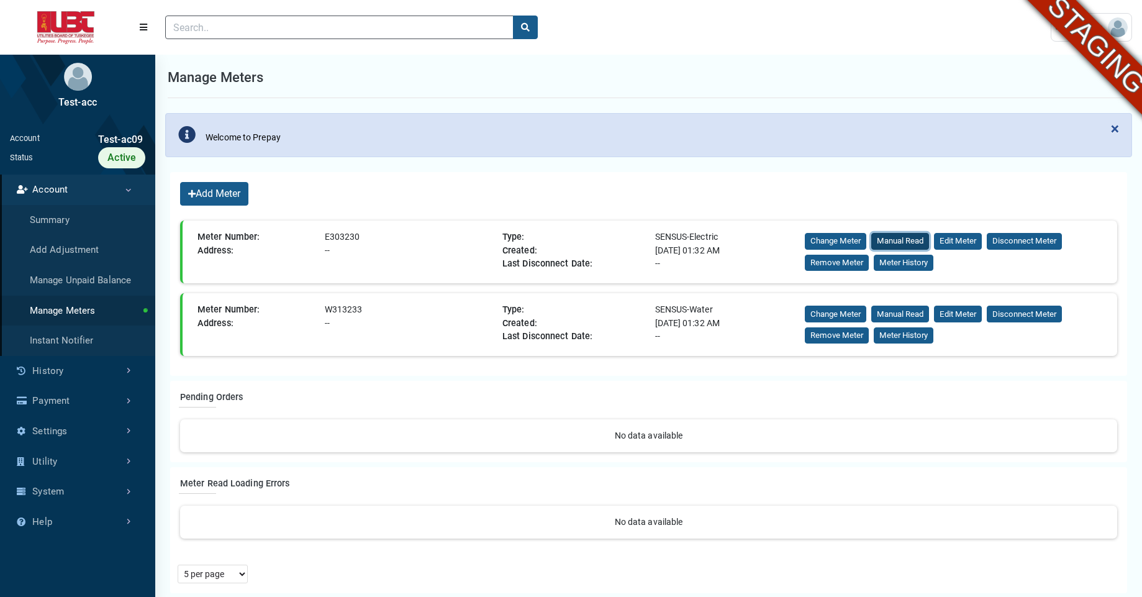
click at [911, 241] on button "Manual Read" at bounding box center [900, 241] width 58 height 17
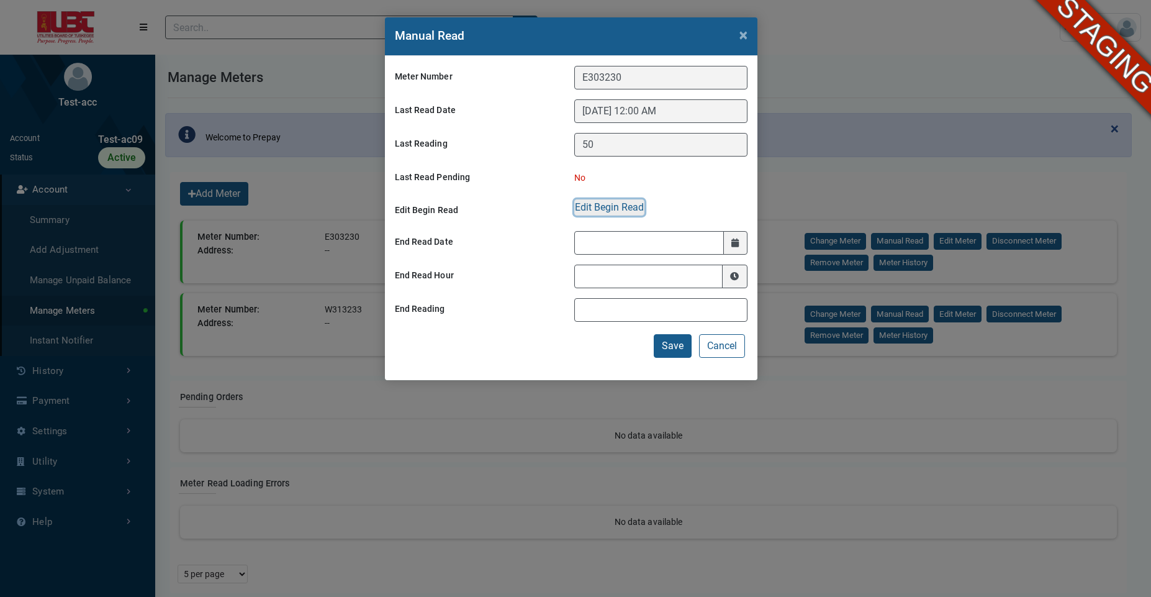
click at [613, 202] on button "Edit Begin Read" at bounding box center [609, 207] width 70 height 16
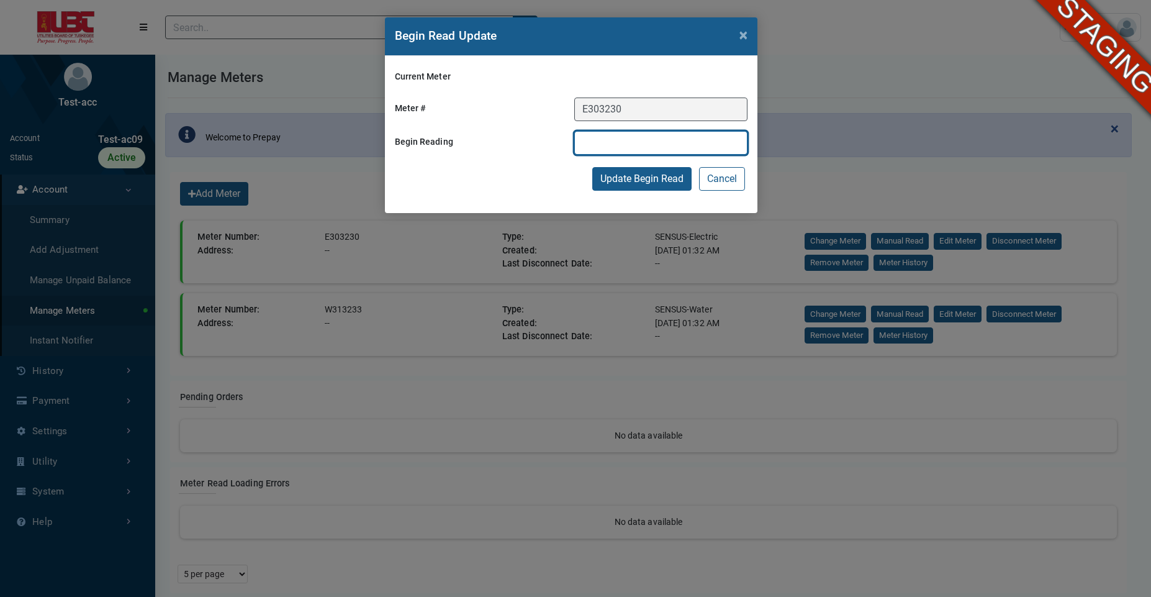
click at [602, 144] on input "text" at bounding box center [660, 143] width 173 height 24
type input "60"
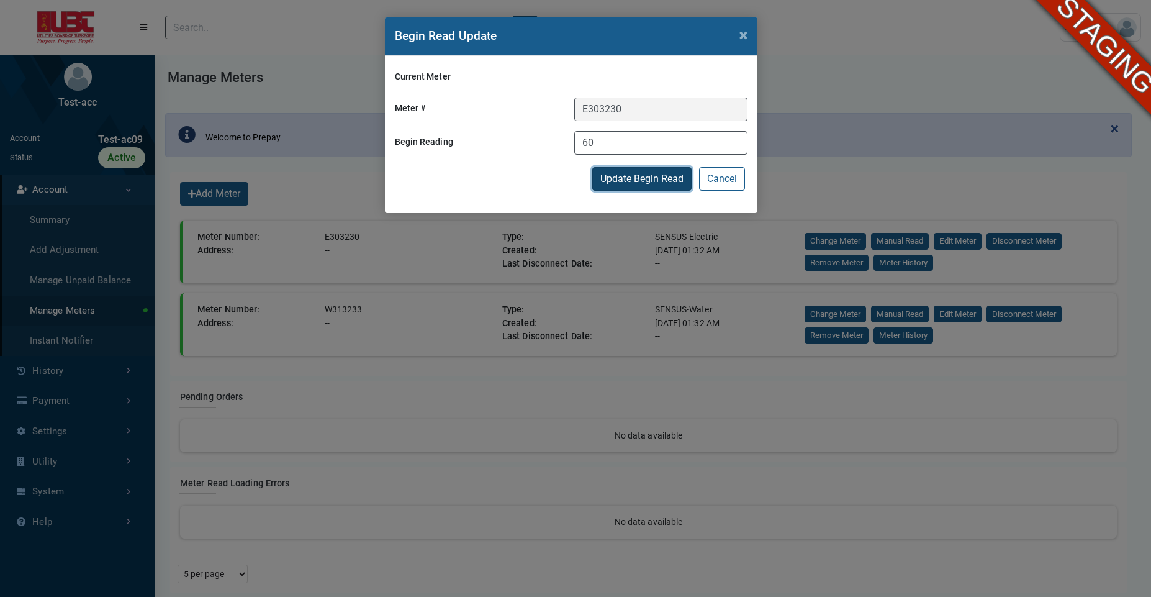
click at [616, 186] on button "Update Begin Read" at bounding box center [641, 179] width 99 height 24
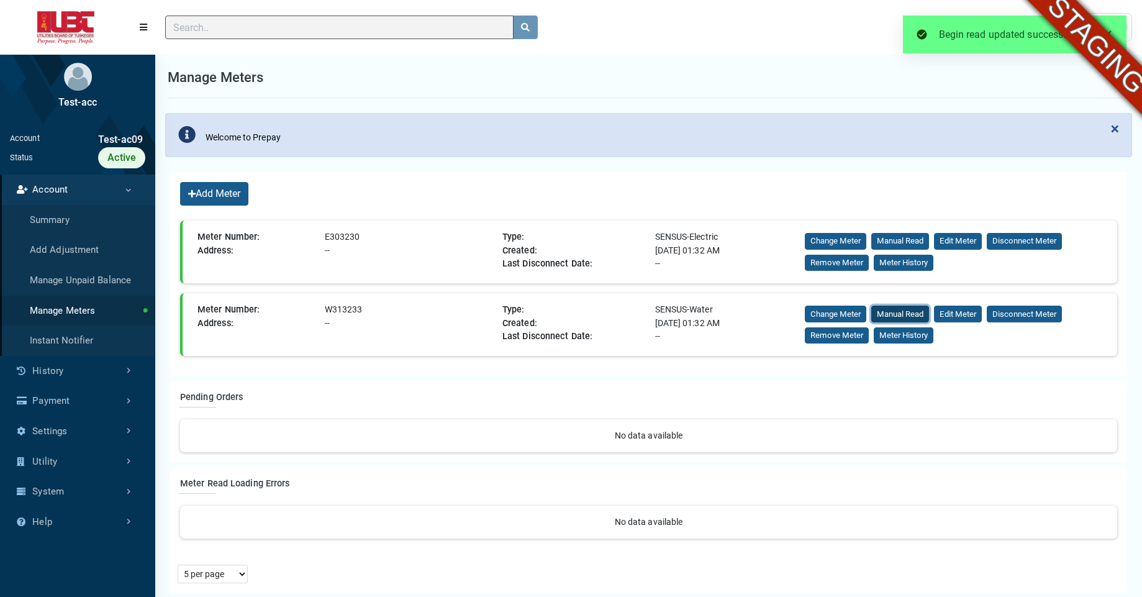
click at [883, 313] on button "Manual Read" at bounding box center [900, 313] width 58 height 17
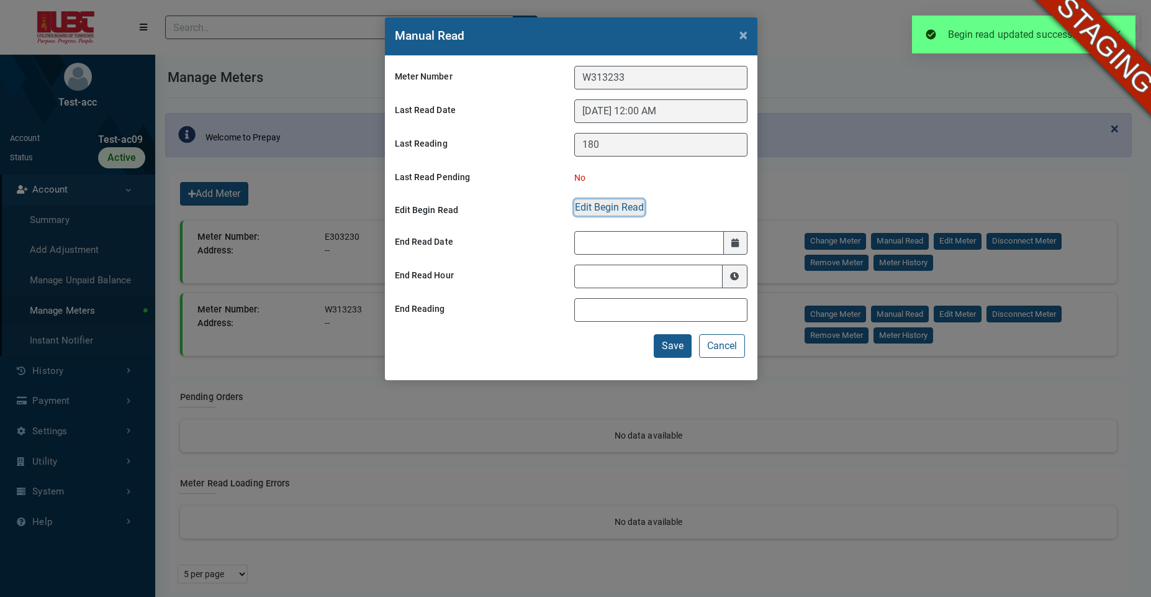
click at [613, 205] on button "Edit Begin Read" at bounding box center [609, 207] width 70 height 16
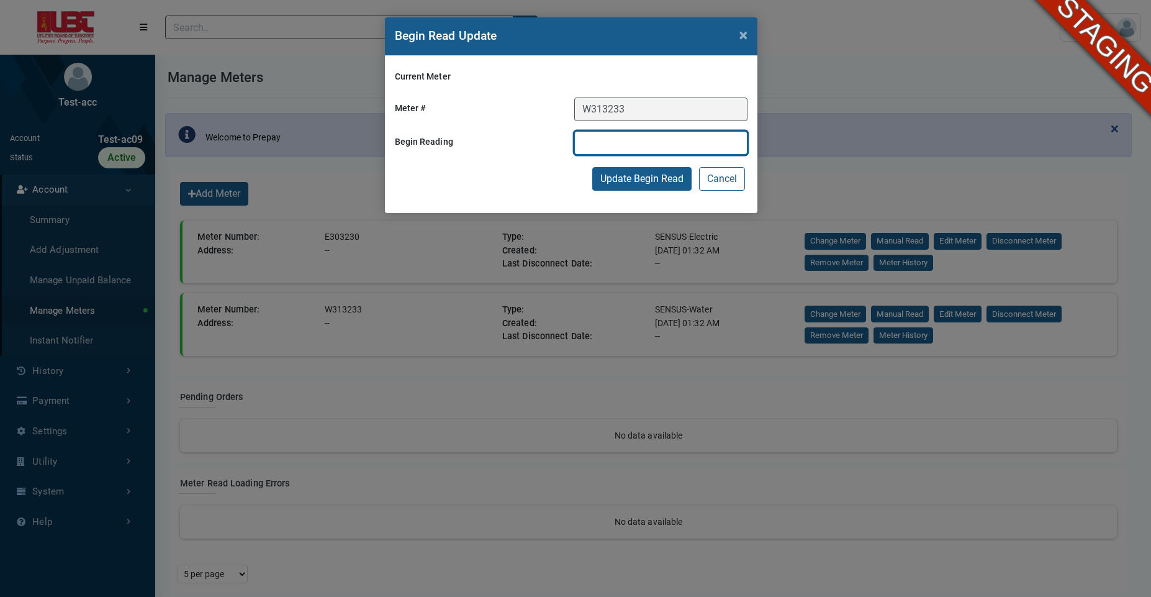
click at [608, 146] on input "text" at bounding box center [660, 143] width 173 height 24
type input "120"
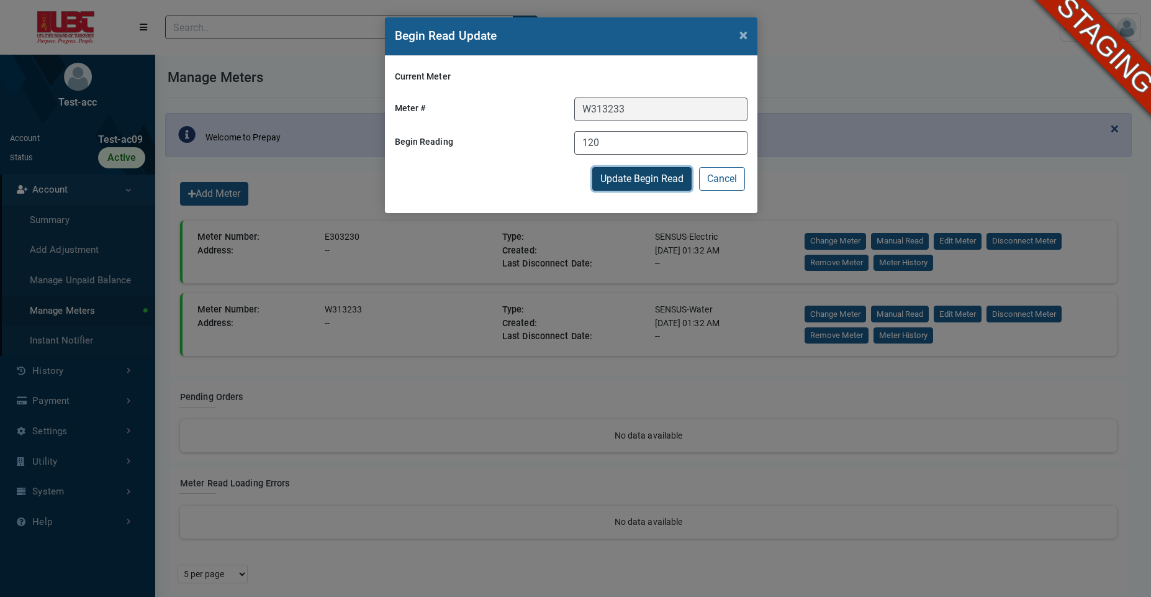
click at [624, 181] on button "Update Begin Read" at bounding box center [641, 179] width 99 height 24
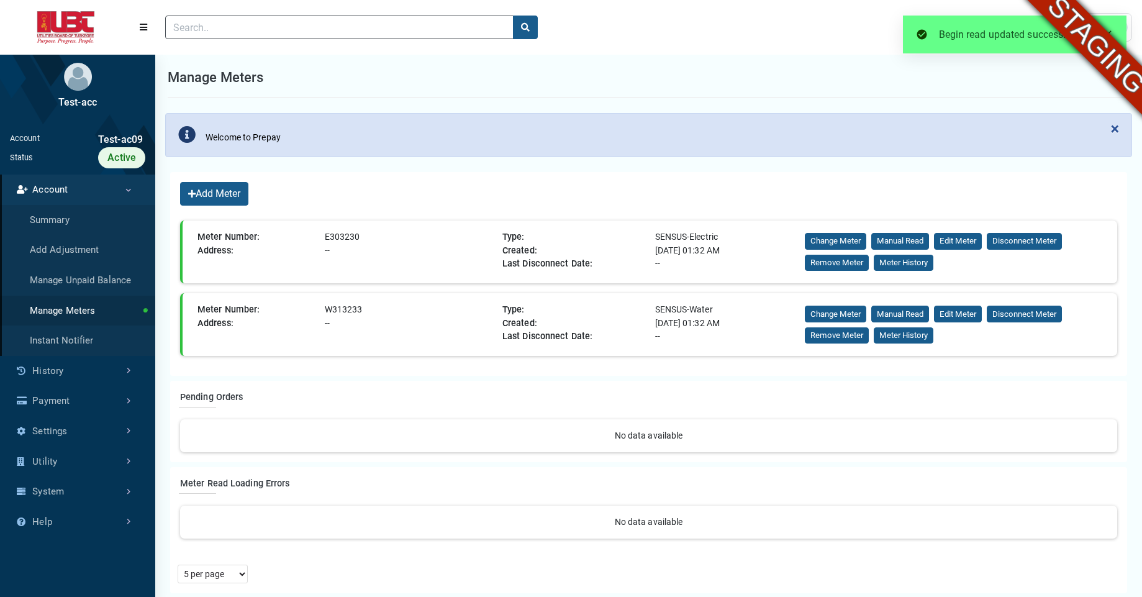
click at [1108, 29] on span at bounding box center [1108, 34] width 10 height 10
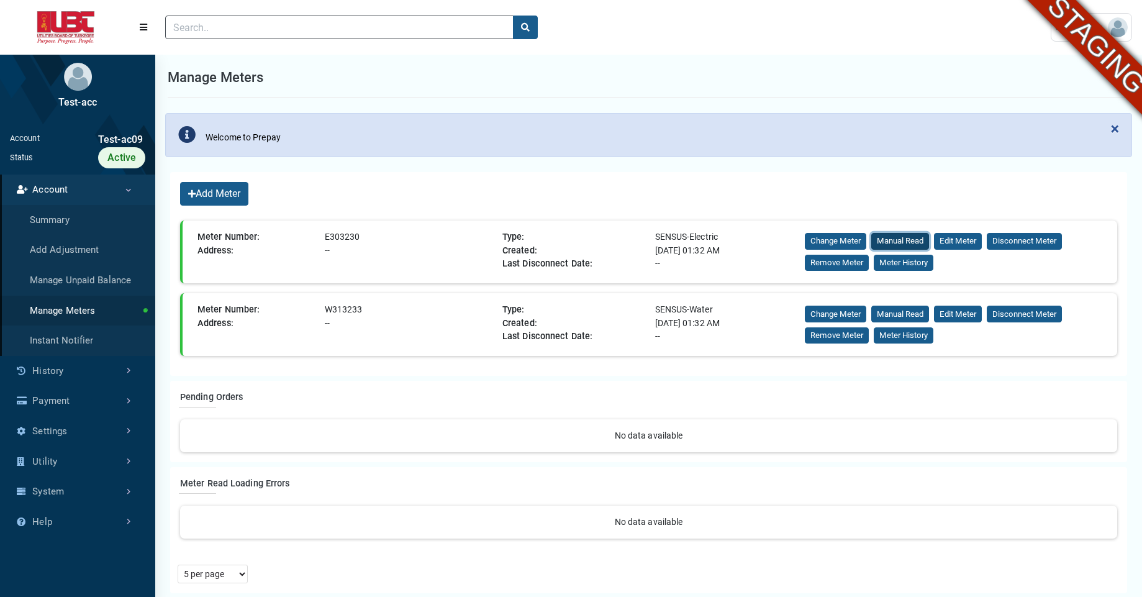
click at [904, 240] on button "Manual Read" at bounding box center [900, 241] width 58 height 17
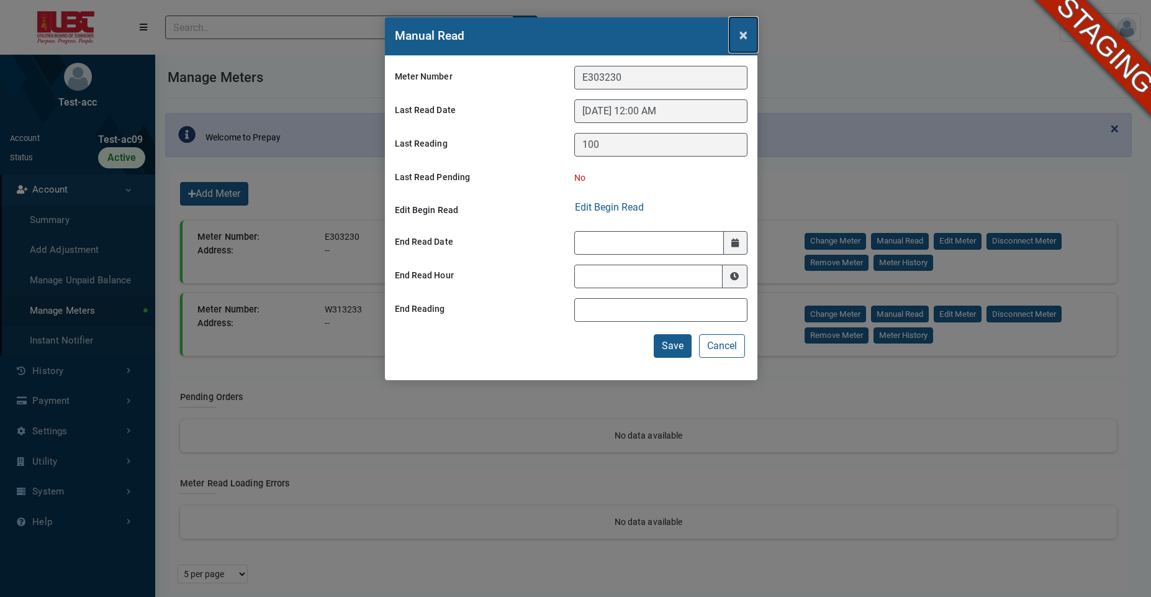
click at [741, 43] on span "×" at bounding box center [743, 34] width 8 height 17
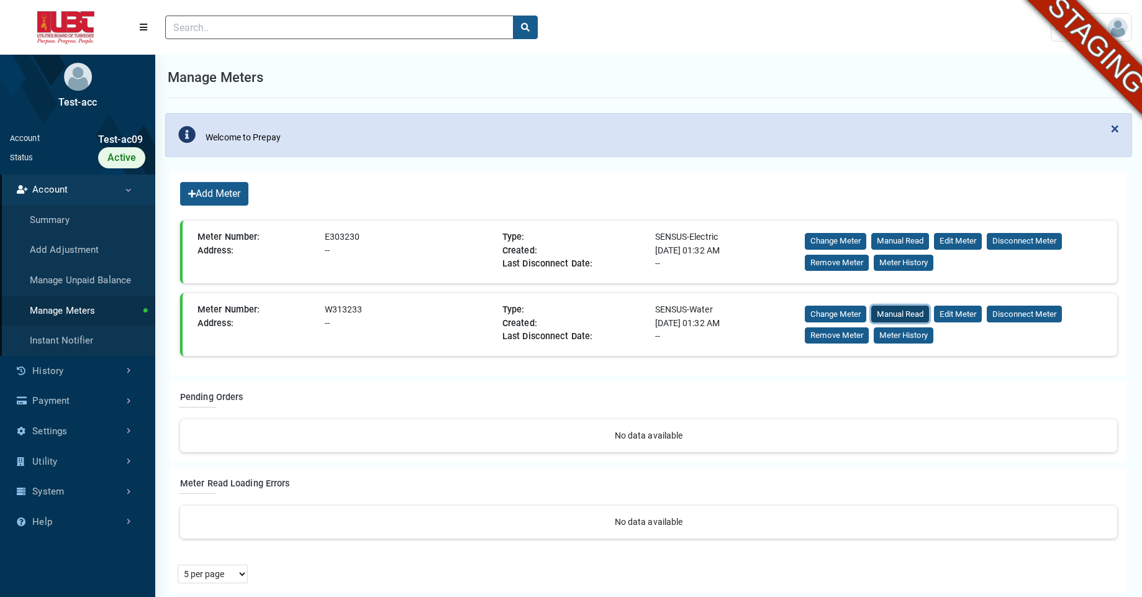
click at [896, 311] on button "Manual Read" at bounding box center [900, 313] width 58 height 17
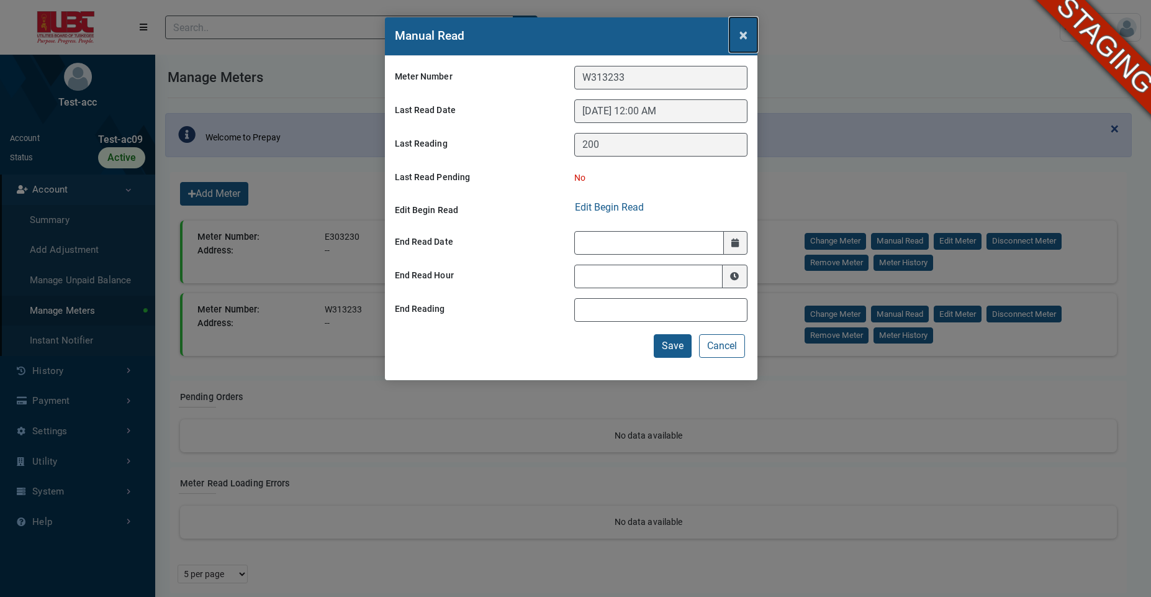
click at [741, 34] on span "×" at bounding box center [743, 34] width 8 height 17
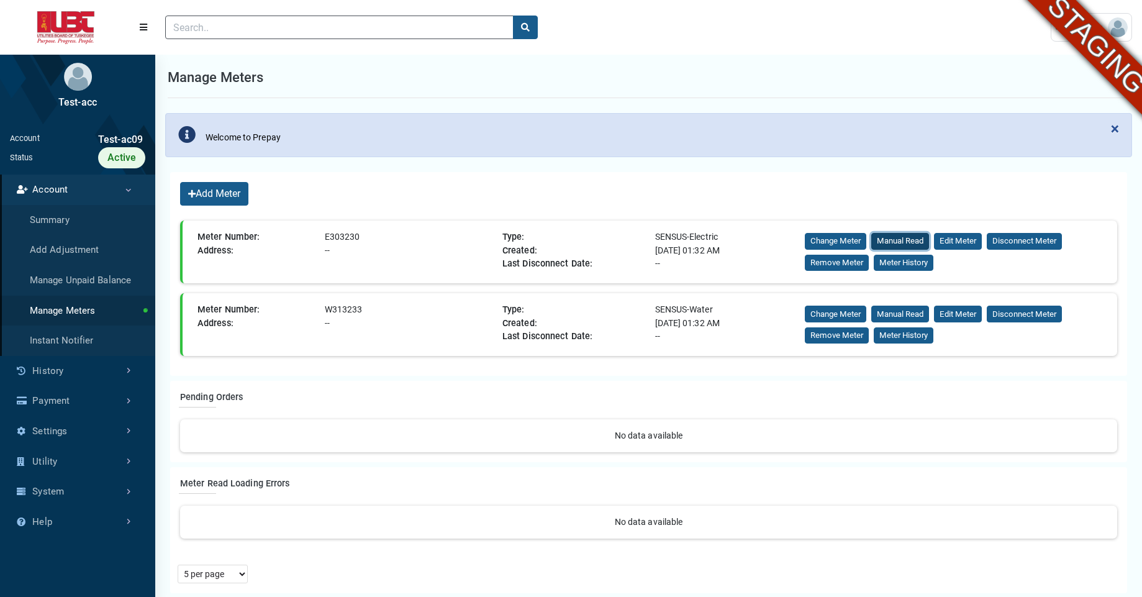
click at [891, 241] on button "Manual Read" at bounding box center [900, 241] width 58 height 17
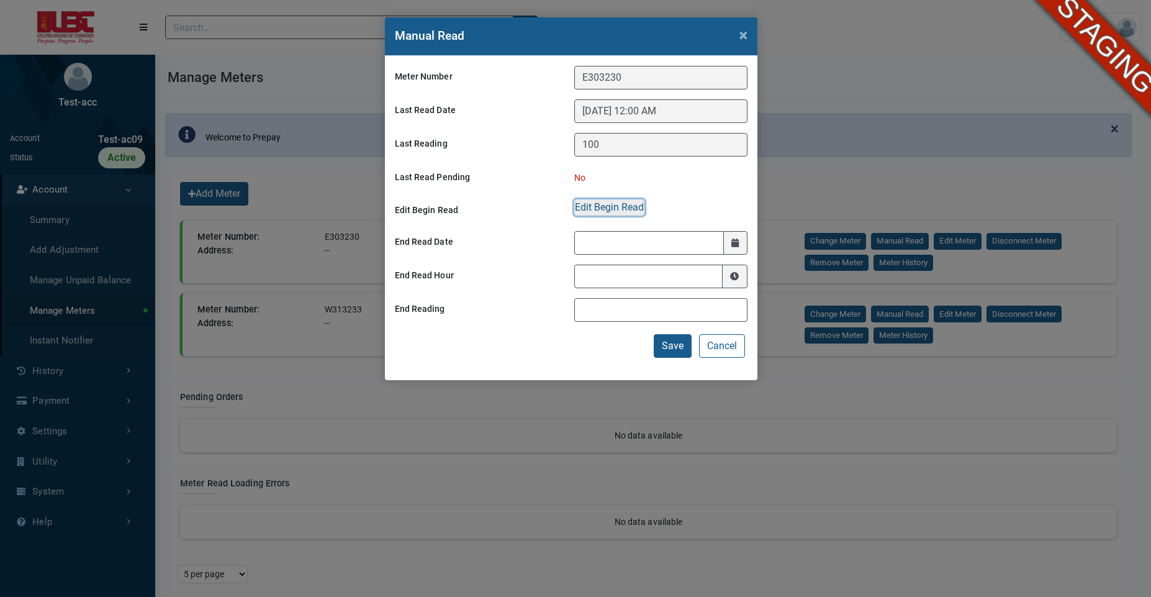
click at [611, 208] on button "Edit Begin Read" at bounding box center [609, 207] width 70 height 16
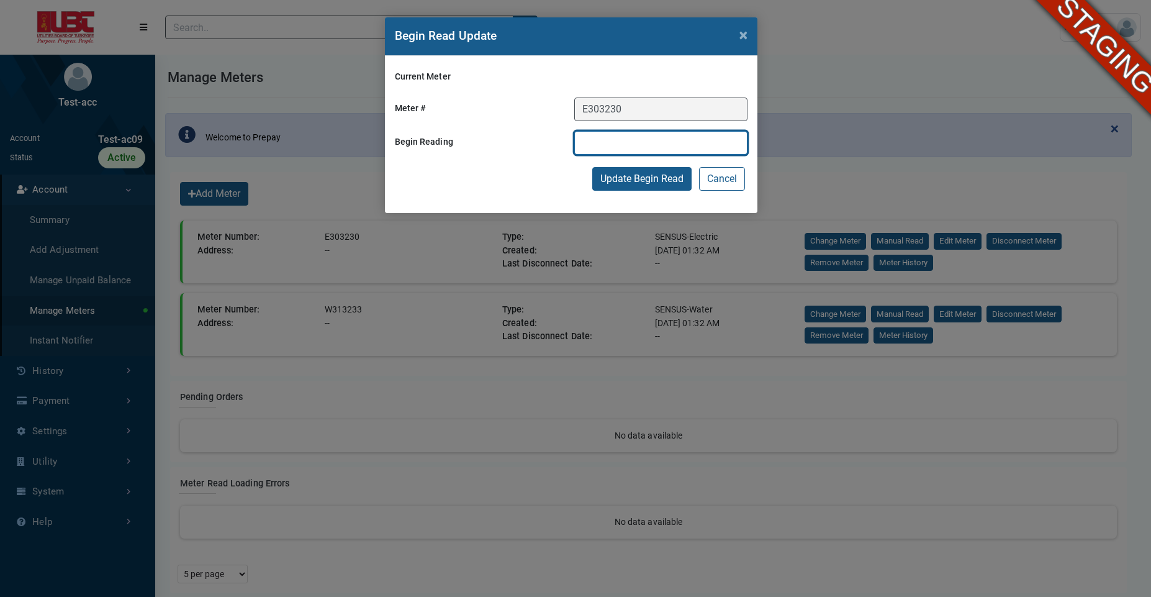
click at [653, 145] on input "text" at bounding box center [660, 143] width 173 height 24
type input "100"
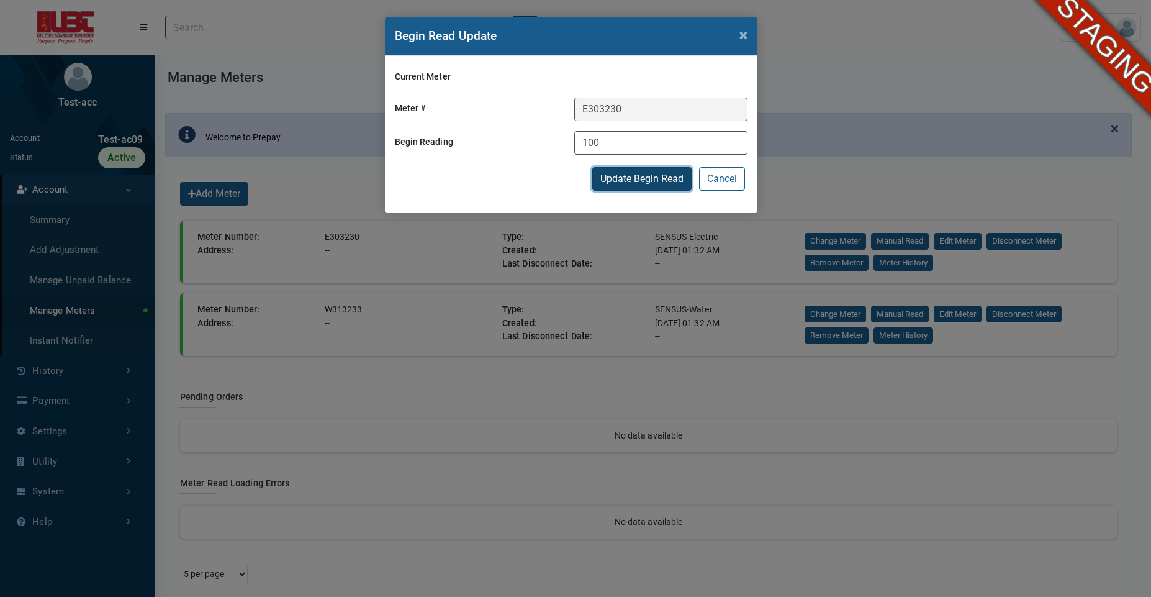
click at [611, 184] on button "Update Begin Read" at bounding box center [641, 179] width 99 height 24
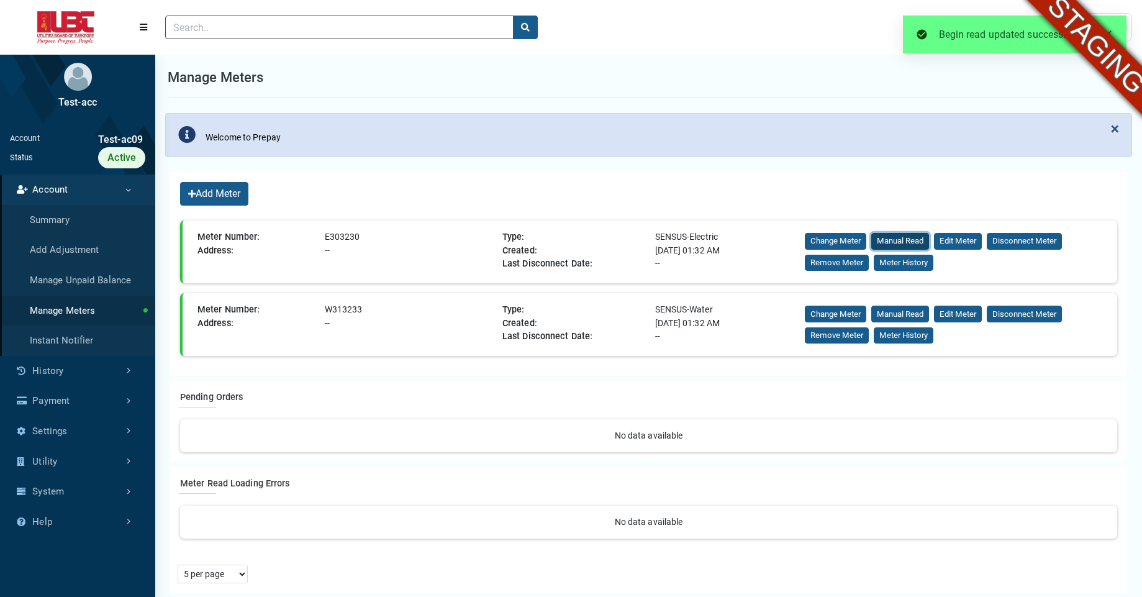
click at [884, 245] on button "Manual Read" at bounding box center [900, 241] width 58 height 17
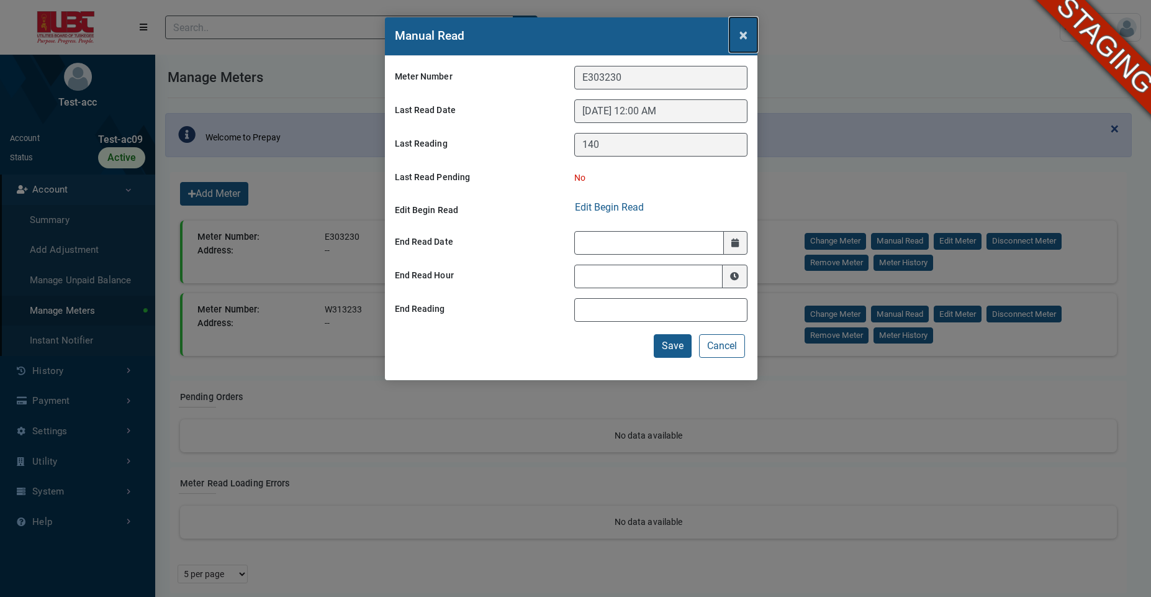
click at [744, 37] on span "×" at bounding box center [743, 34] width 8 height 17
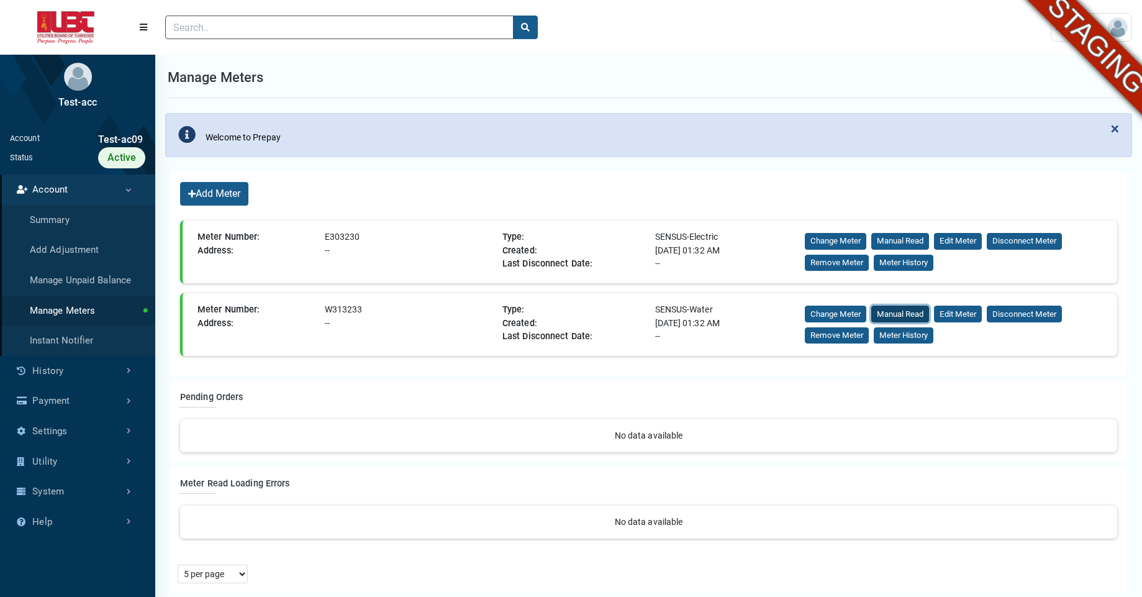
click at [902, 312] on button "Manual Read" at bounding box center [900, 313] width 58 height 17
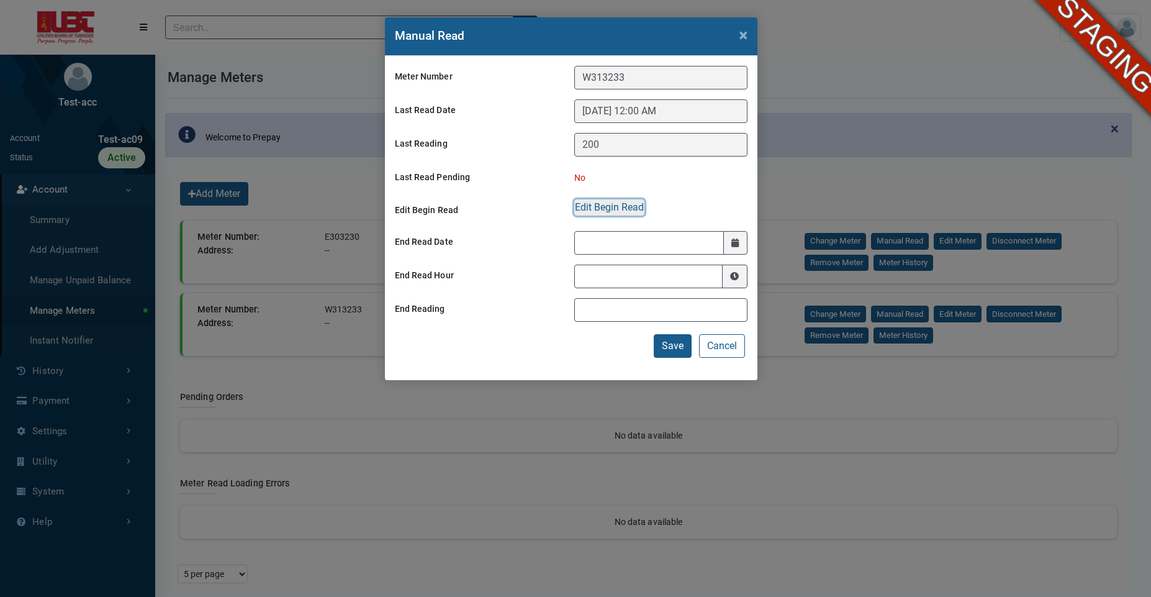
click at [609, 209] on button "Edit Begin Read" at bounding box center [609, 207] width 70 height 16
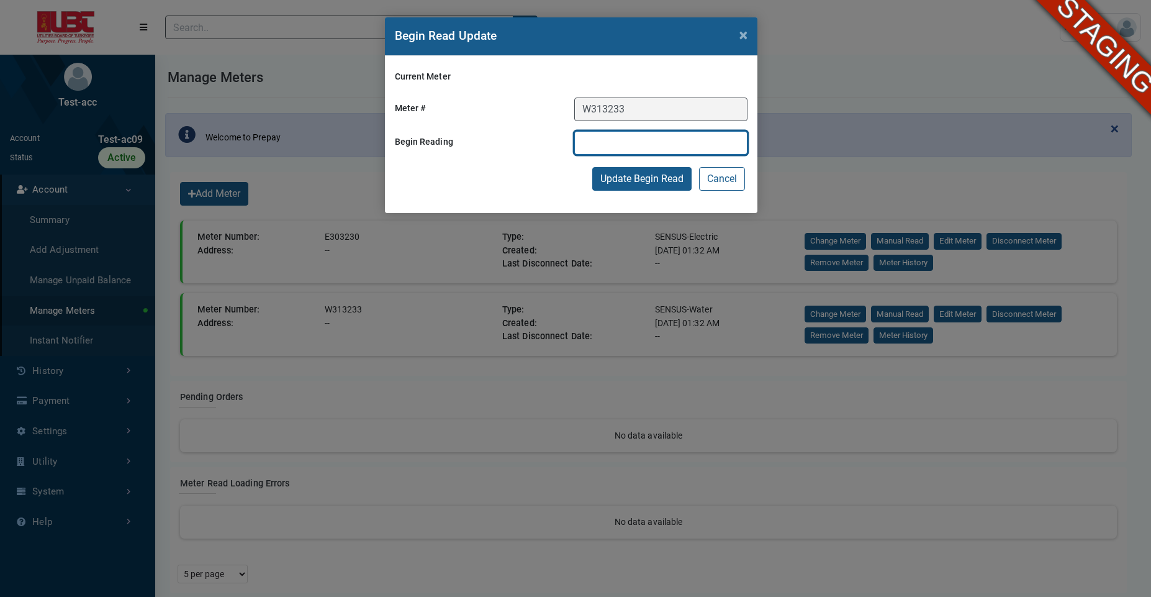
click at [628, 148] on input "text" at bounding box center [660, 143] width 173 height 24
type input "150"
click at [552, 191] on div "Current Meter Meter # W313233 Begin Reading 150 Update Begin Read Cancel" at bounding box center [571, 134] width 372 height 157
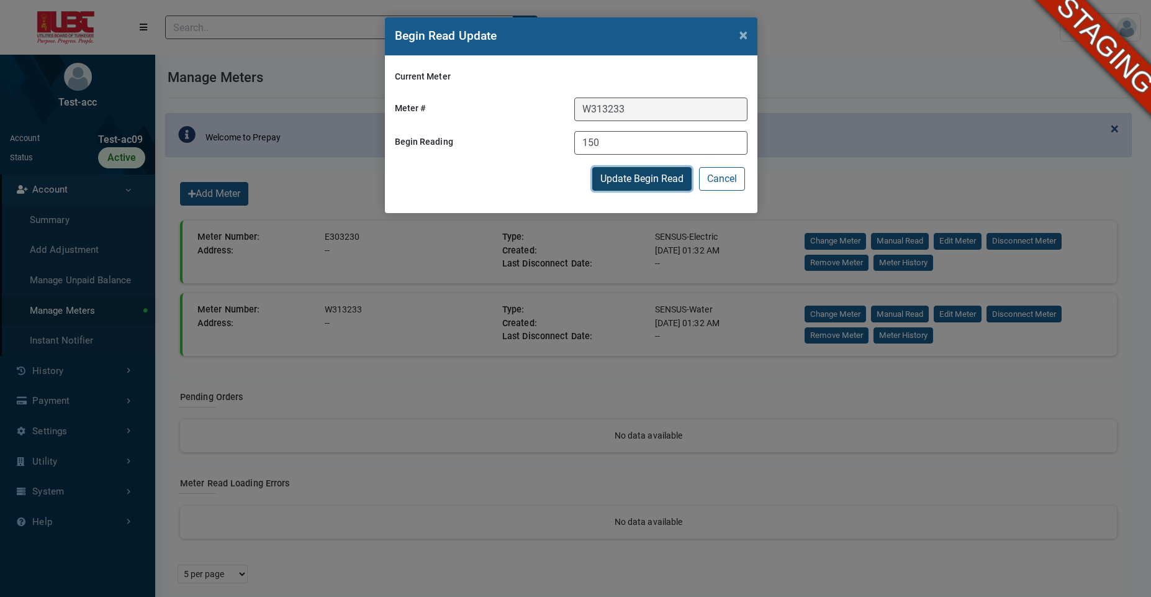
click at [654, 179] on button "Update Begin Read" at bounding box center [641, 179] width 99 height 24
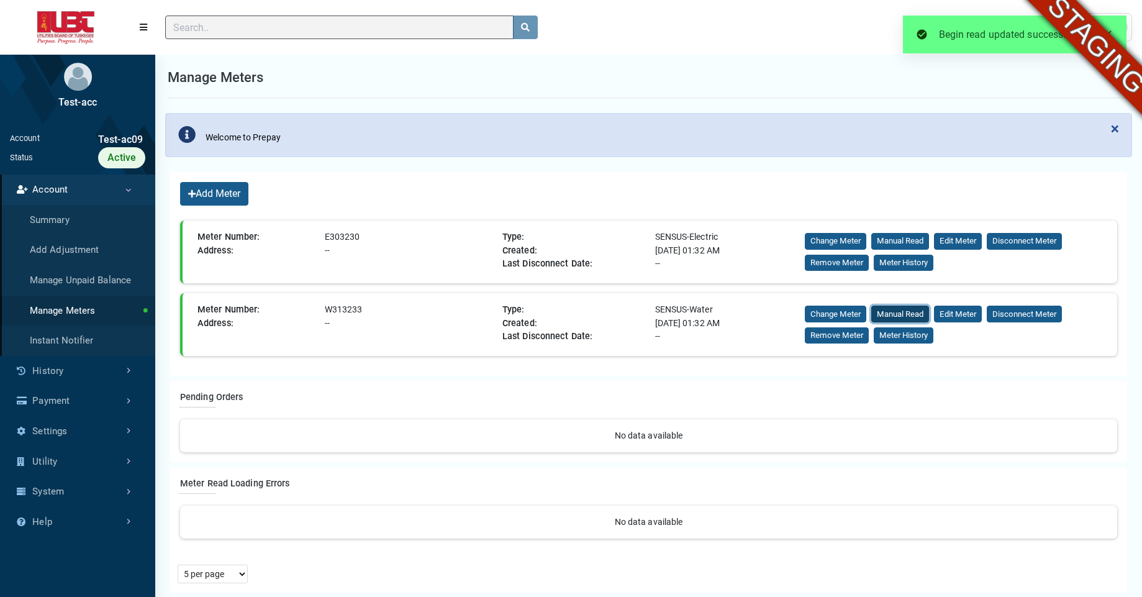
click at [902, 317] on button "Manual Read" at bounding box center [900, 313] width 58 height 17
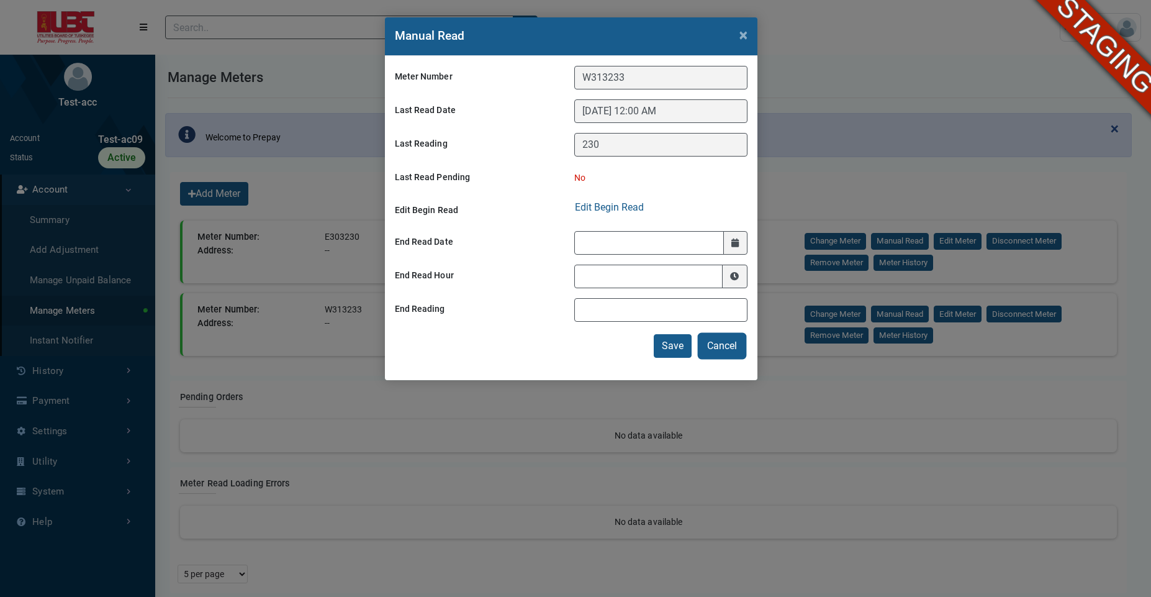
click at [719, 353] on button "Cancel" at bounding box center [722, 346] width 46 height 24
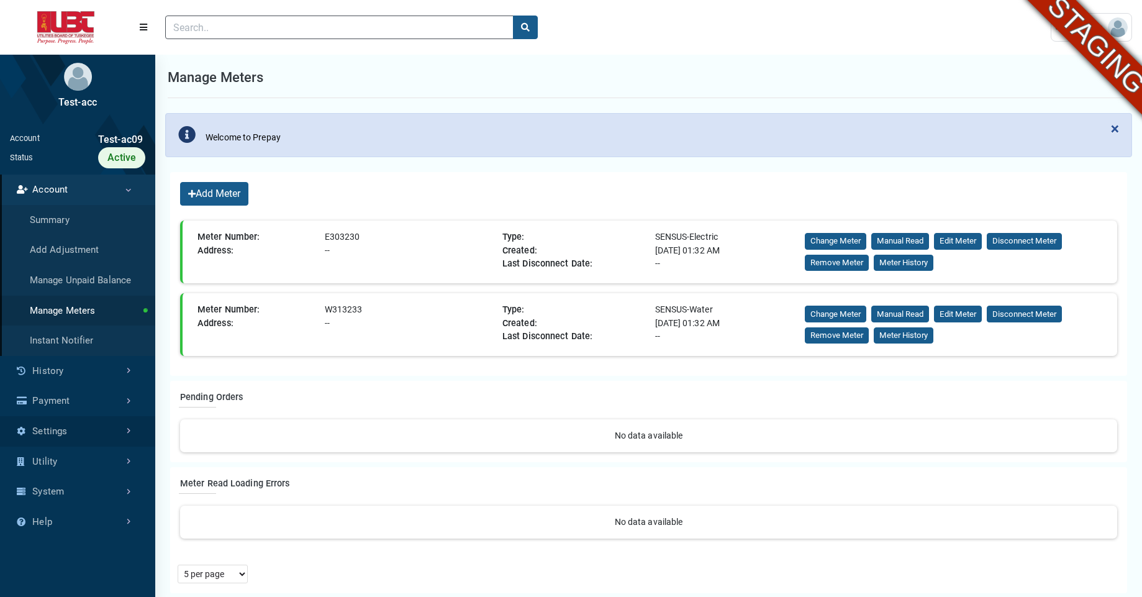
click at [84, 440] on link "Settings" at bounding box center [77, 431] width 155 height 30
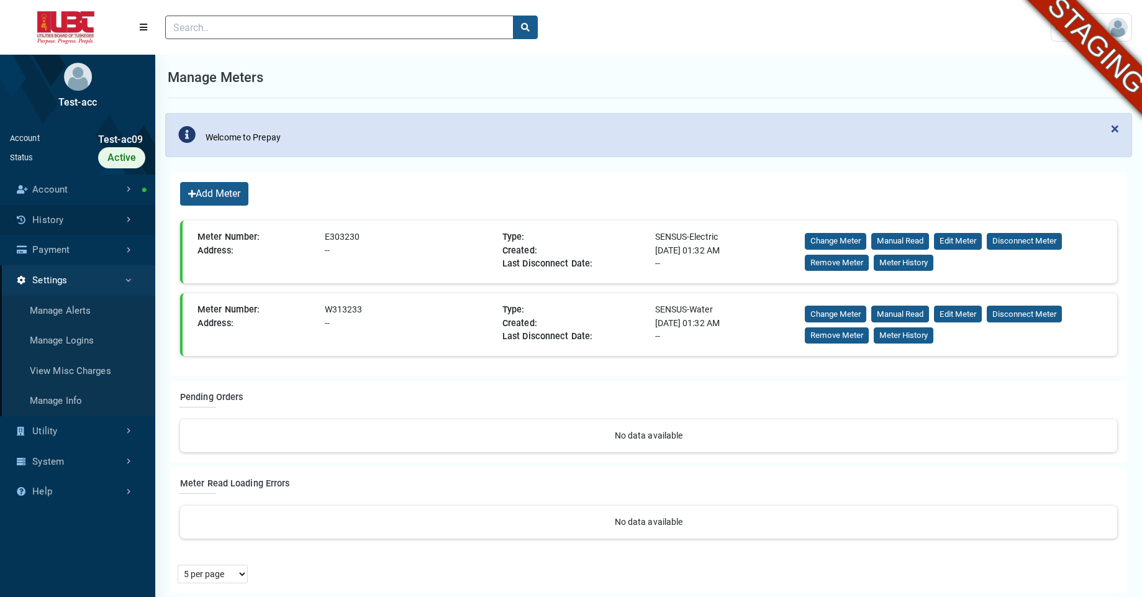
click at [100, 230] on link "History" at bounding box center [77, 220] width 155 height 30
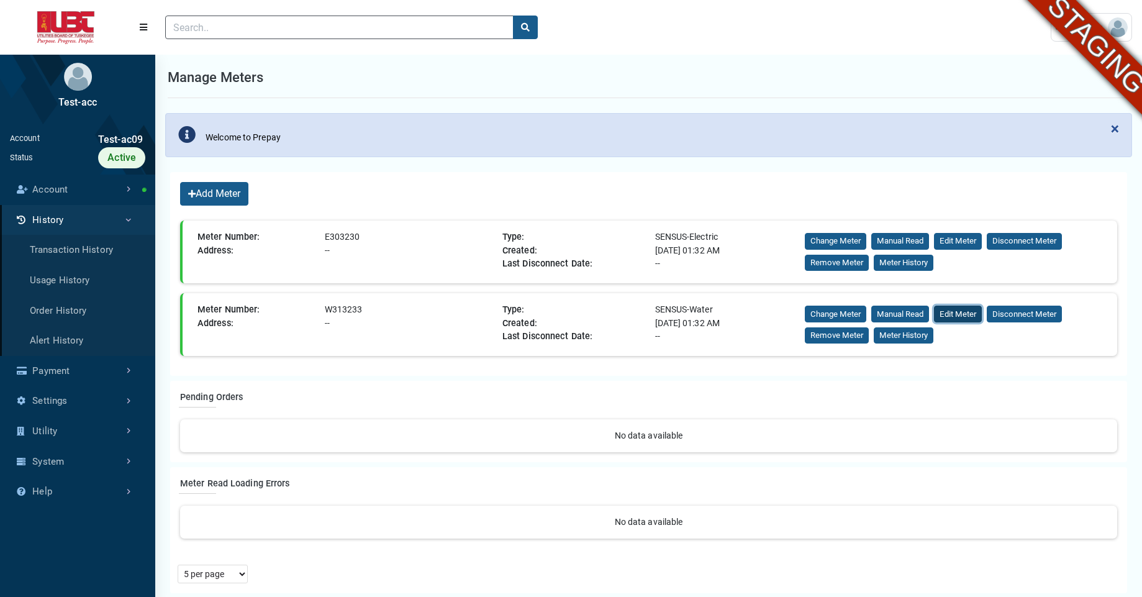
click at [956, 317] on button "Edit Meter" at bounding box center [958, 313] width 48 height 17
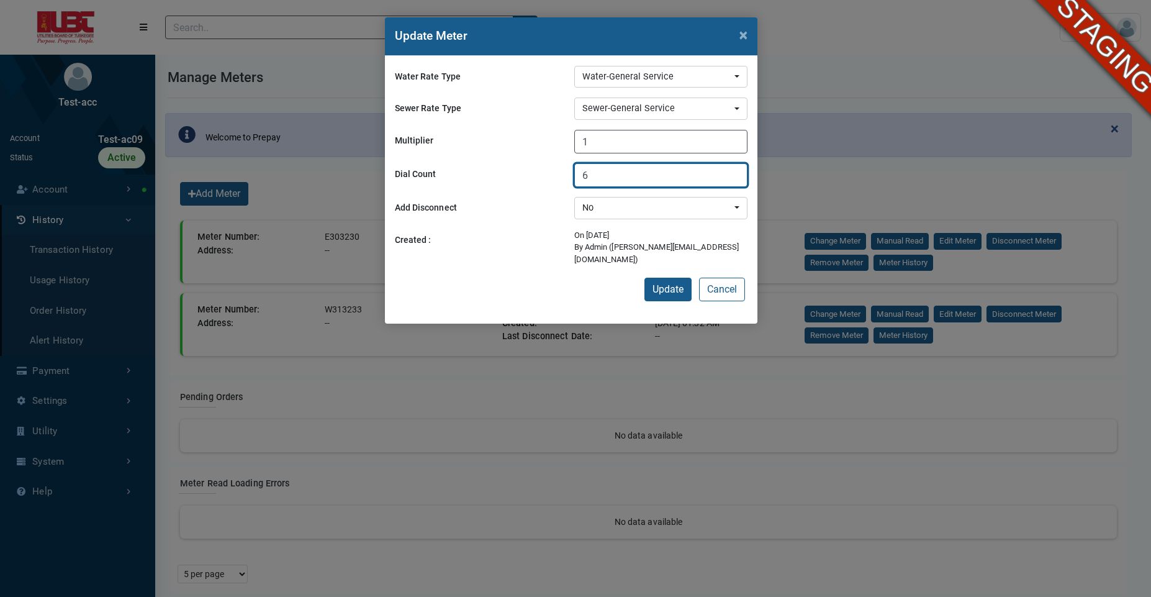
click at [619, 178] on input "6" at bounding box center [660, 175] width 173 height 24
click at [719, 279] on button "Cancel" at bounding box center [722, 289] width 46 height 24
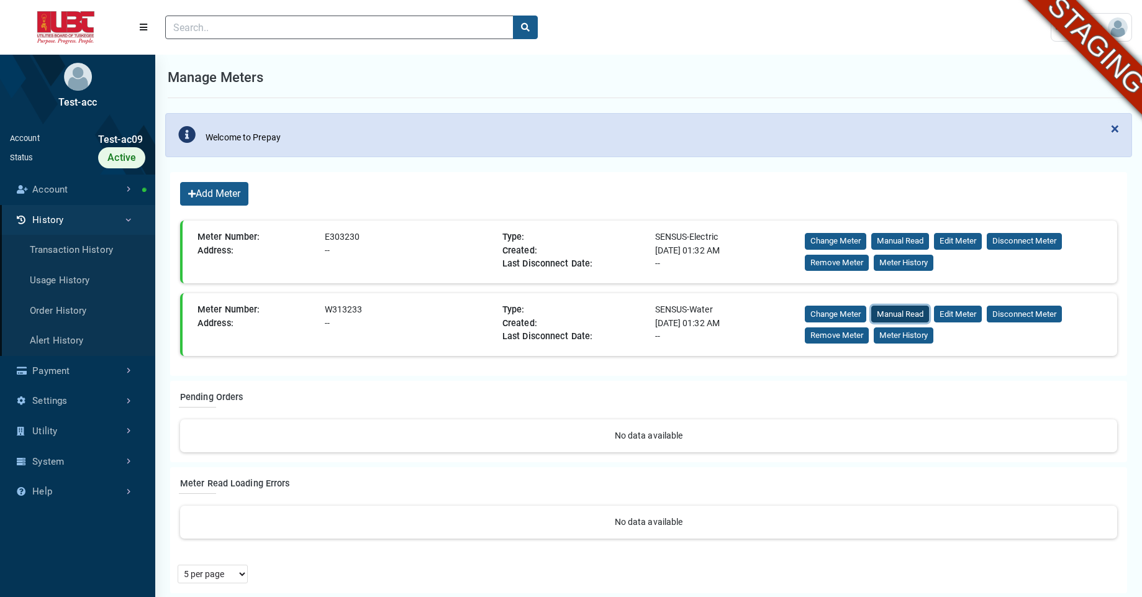
click at [899, 313] on button "Manual Read" at bounding box center [900, 313] width 58 height 17
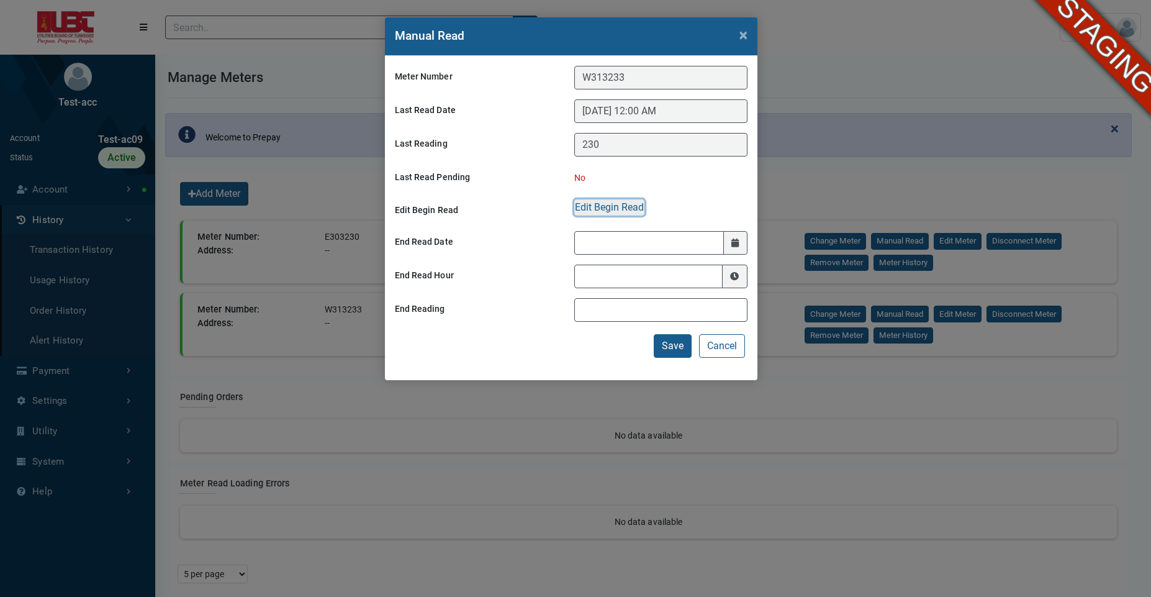
click at [620, 210] on button "Edit Begin Read" at bounding box center [609, 207] width 70 height 16
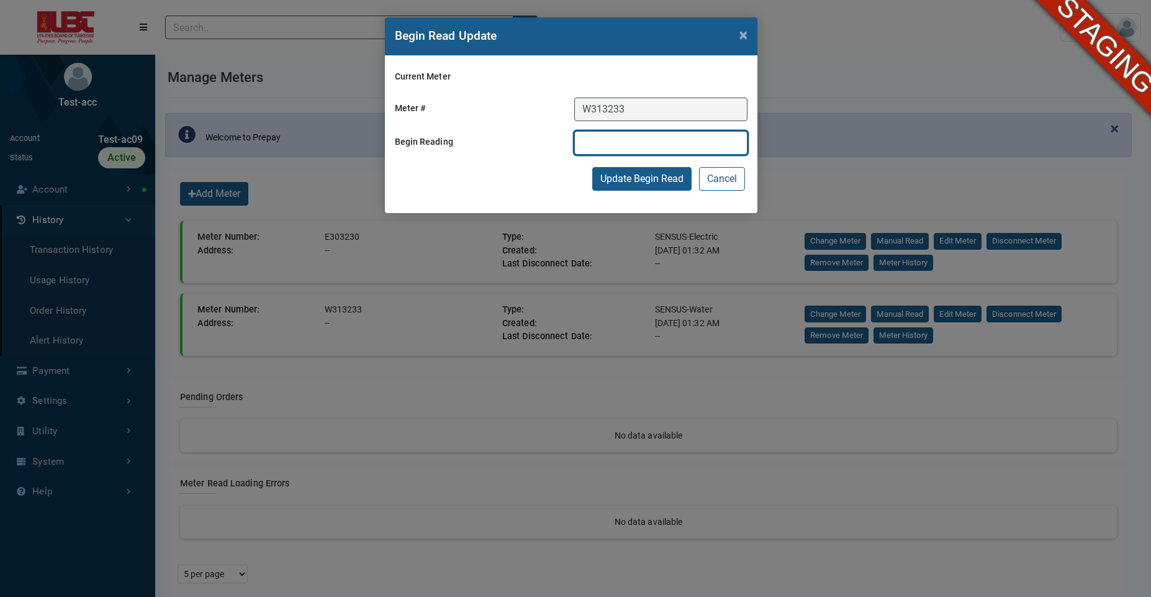
click at [605, 152] on input "text" at bounding box center [660, 143] width 173 height 24
type input "999999"
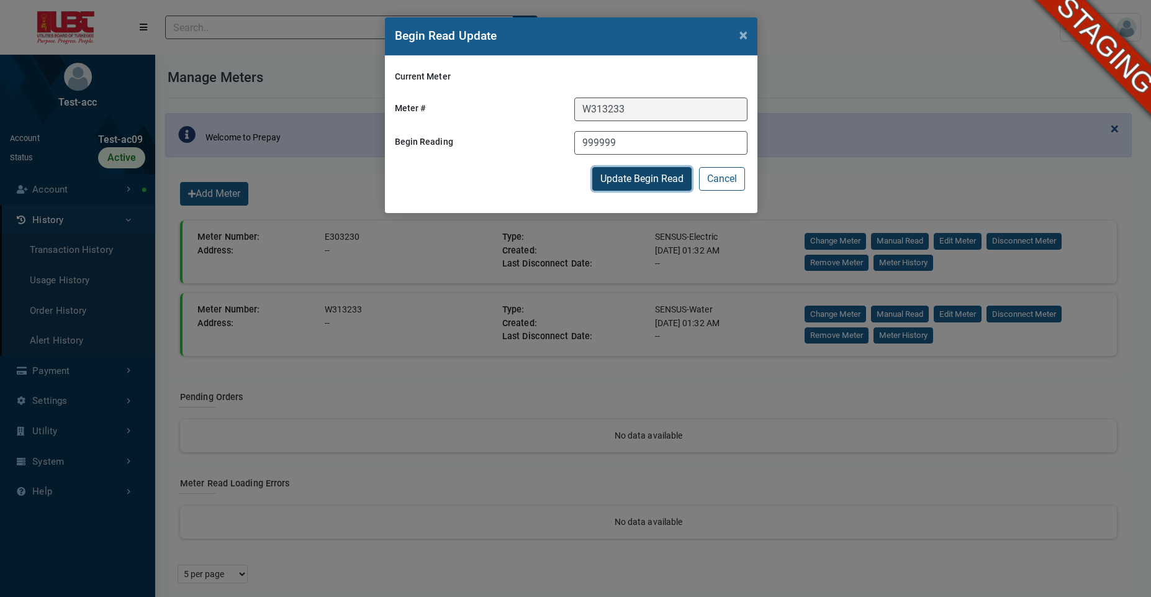
click at [613, 173] on button "Update Begin Read" at bounding box center [641, 179] width 99 height 24
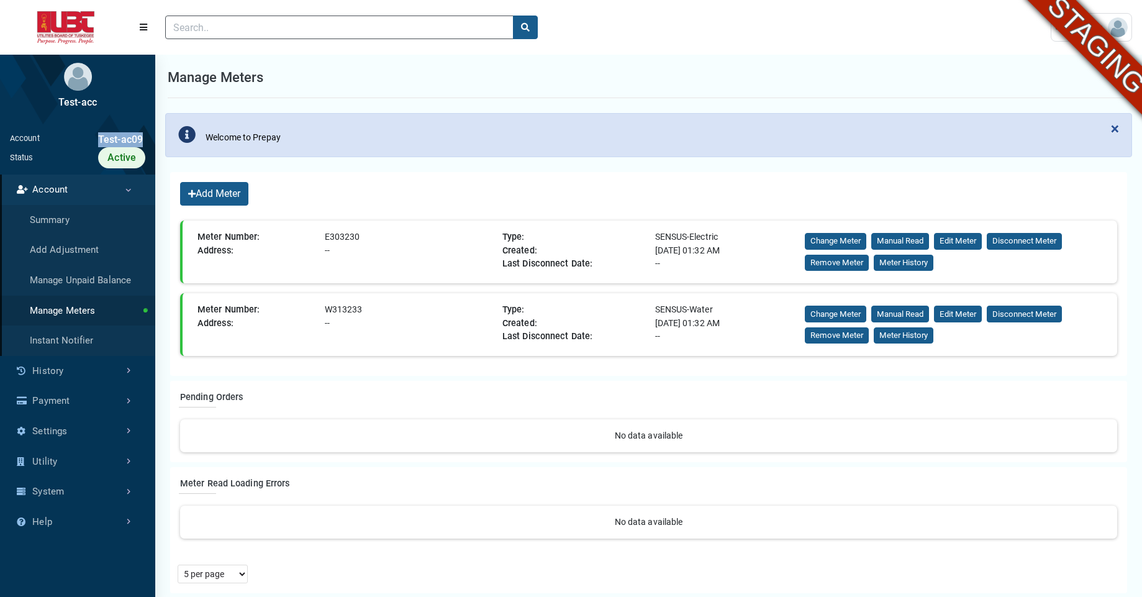
drag, startPoint x: 142, startPoint y: 144, endPoint x: 98, endPoint y: 138, distance: 43.8
click at [98, 138] on div "Account Test-ac09 Status Active" at bounding box center [77, 149] width 155 height 50
copy div "Test-ac09"
click at [912, 318] on button "Manual Read" at bounding box center [900, 313] width 58 height 17
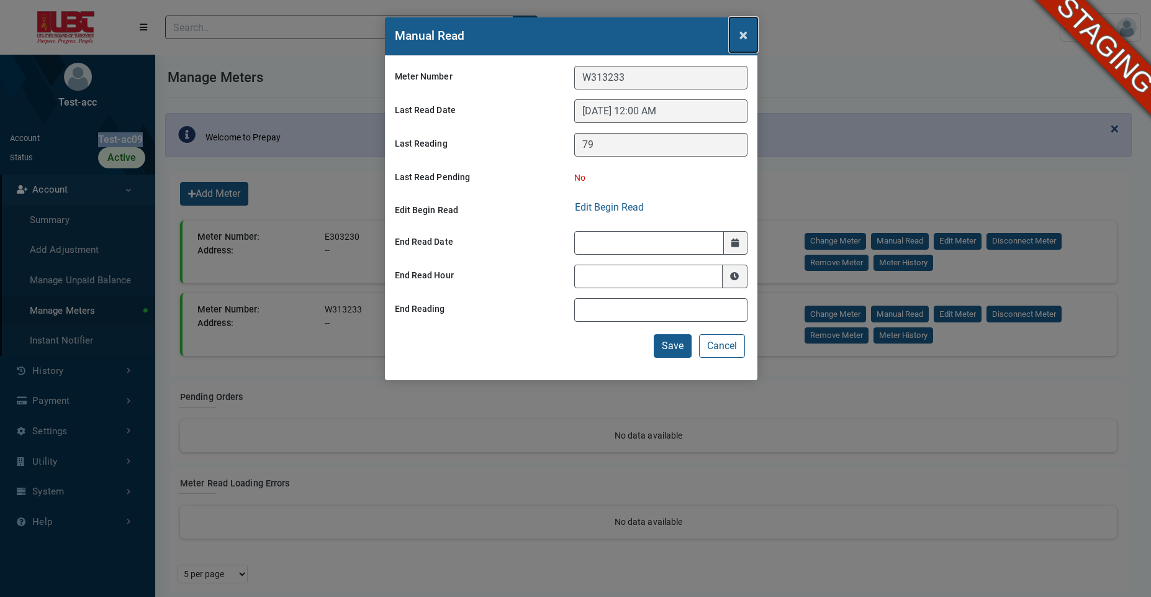
click at [747, 39] on span "×" at bounding box center [743, 34] width 8 height 17
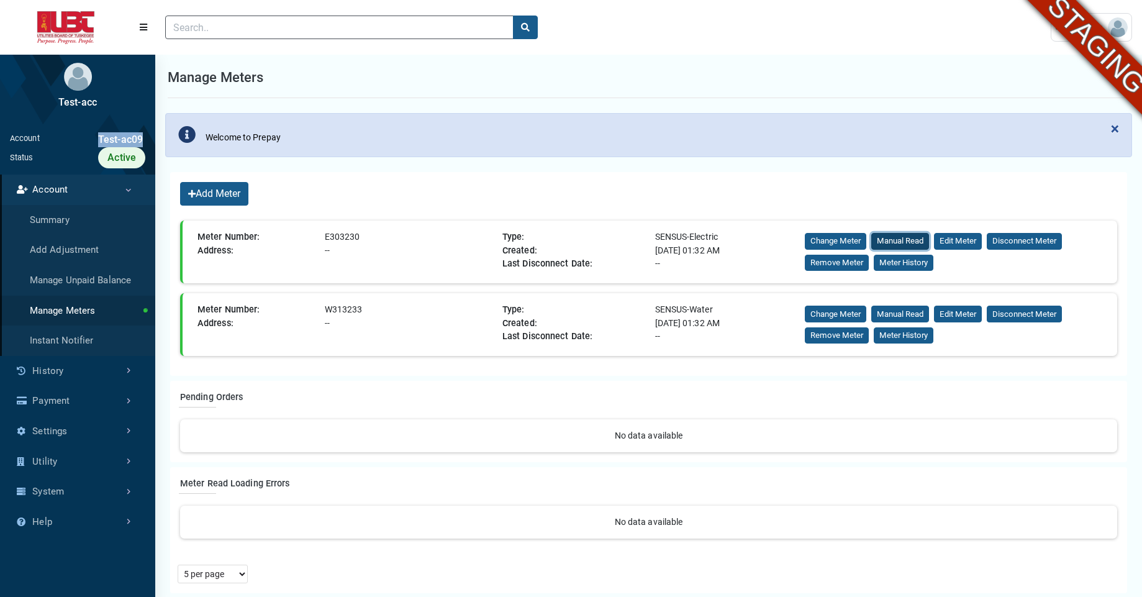
click at [896, 236] on button "Manual Read" at bounding box center [900, 241] width 58 height 17
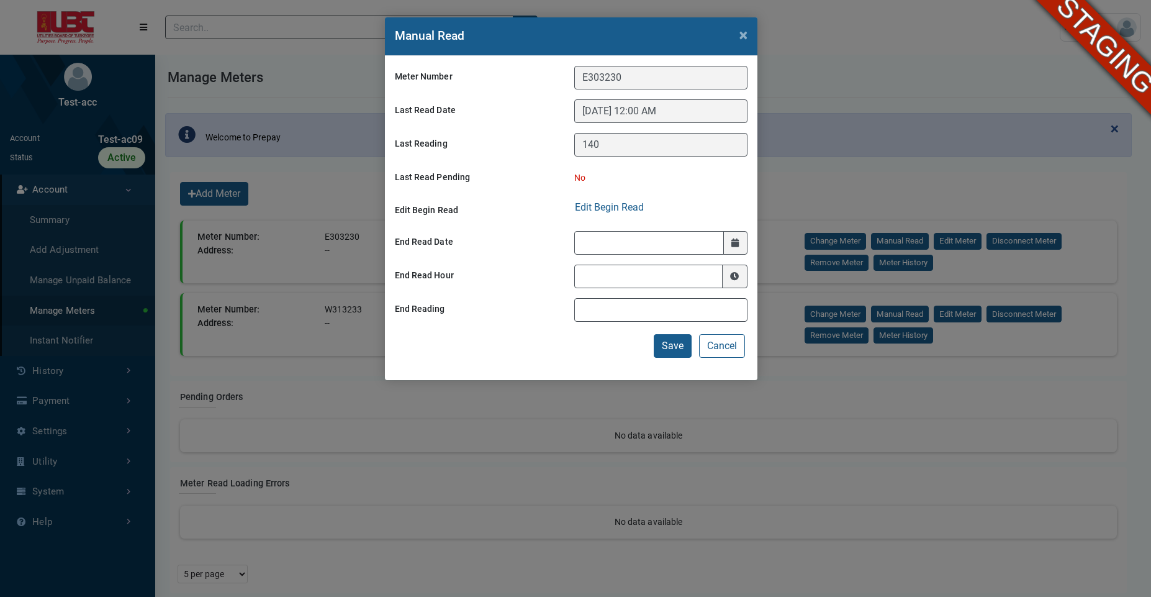
click at [850, 30] on div "Manual Read × Meter Number E303230 Last Read Date 09/09/2025 12:00 AM Last Read…" at bounding box center [575, 298] width 1151 height 597
click at [726, 344] on button "Cancel" at bounding box center [722, 346] width 46 height 24
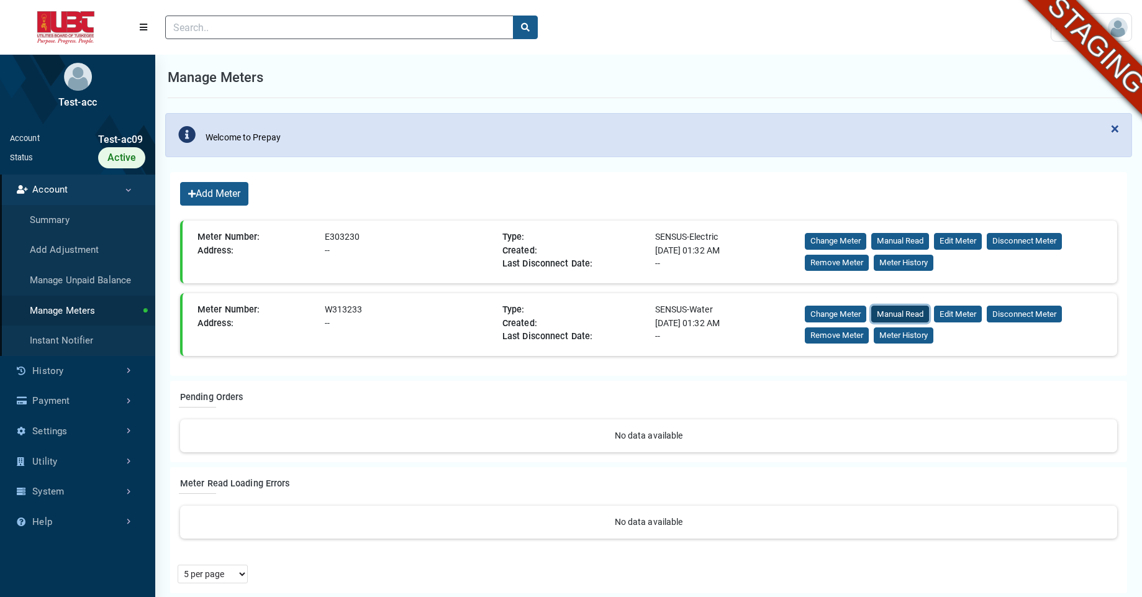
click at [899, 315] on button "Manual Read" at bounding box center [900, 313] width 58 height 17
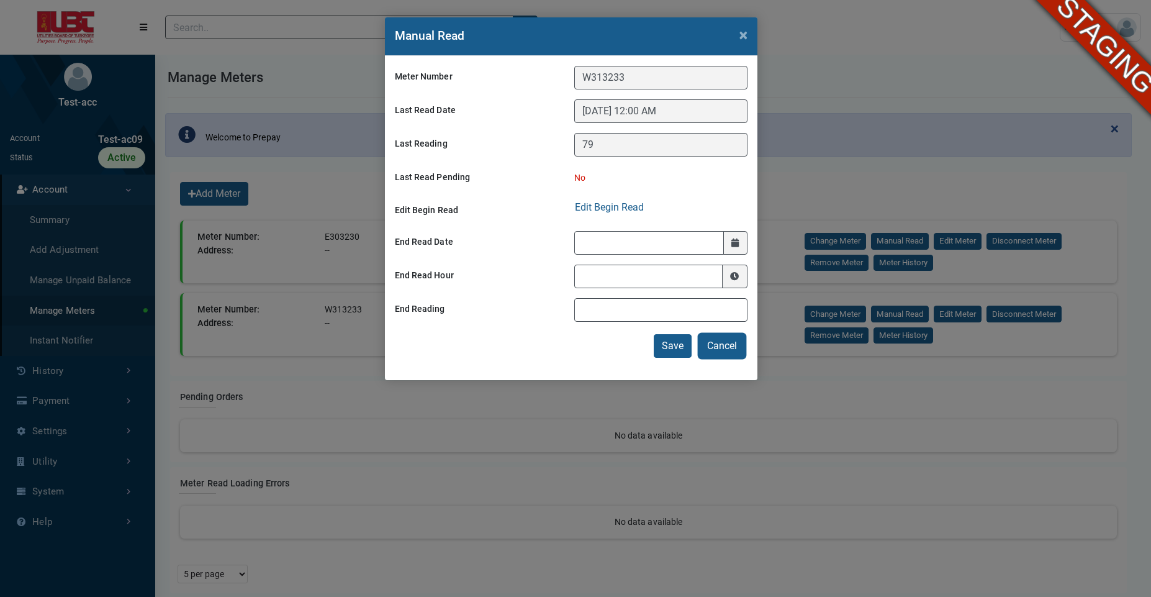
click at [724, 345] on button "Cancel" at bounding box center [722, 346] width 46 height 24
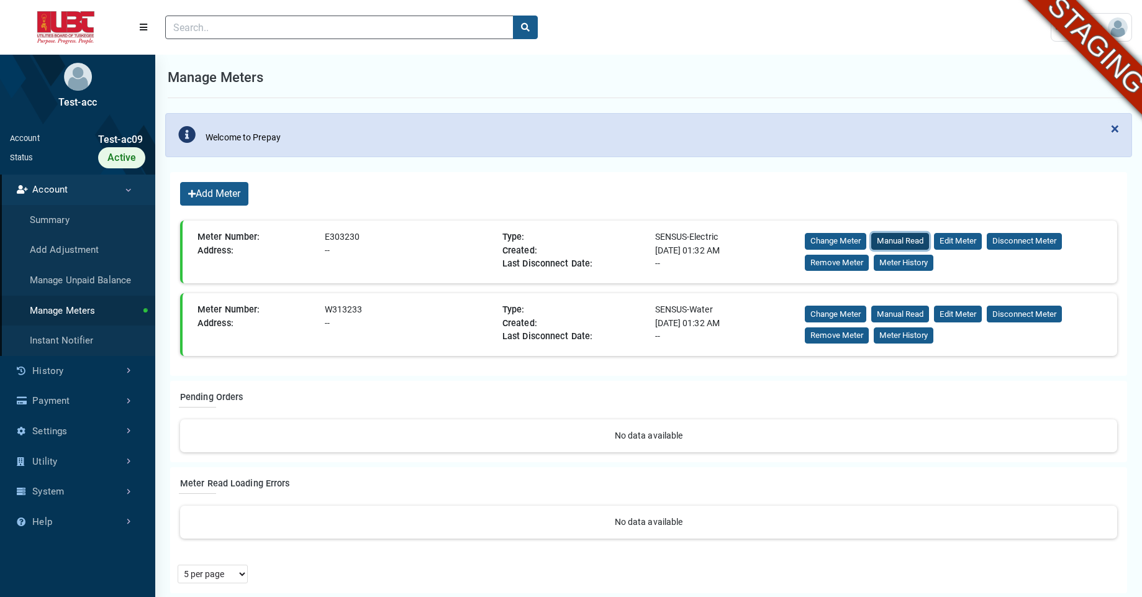
click at [909, 241] on button "Manual Read" at bounding box center [900, 241] width 58 height 17
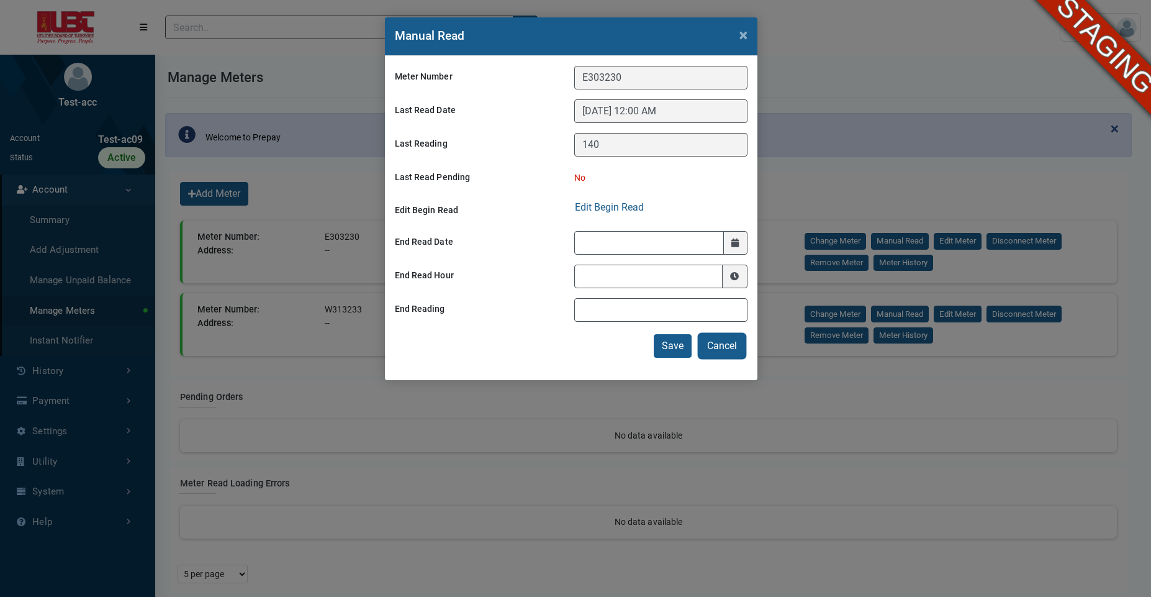
click at [723, 355] on button "Cancel" at bounding box center [722, 346] width 46 height 24
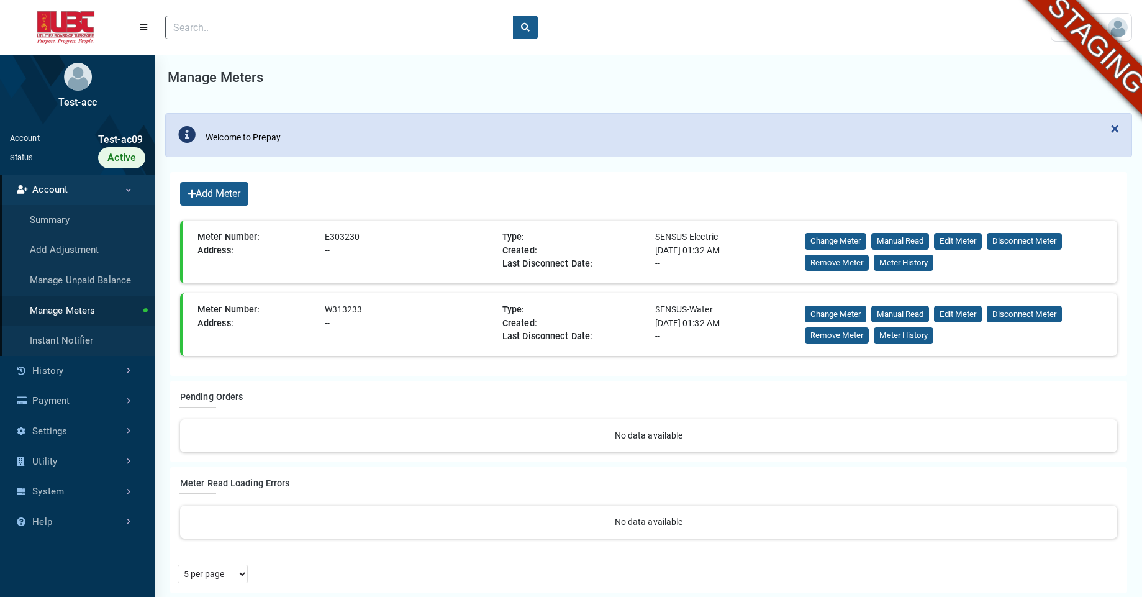
drag, startPoint x: 344, startPoint y: 236, endPoint x: 322, endPoint y: 240, distance: 22.0
click at [323, 237] on div "E303230" at bounding box center [409, 237] width 178 height 14
copy div "E303230"
click at [1020, 49] on header "(to home page) User Settings ESI swetha@exceleron.com" at bounding box center [571, 27] width 1142 height 55
drag, startPoint x: 363, startPoint y: 312, endPoint x: 322, endPoint y: 314, distance: 41.7
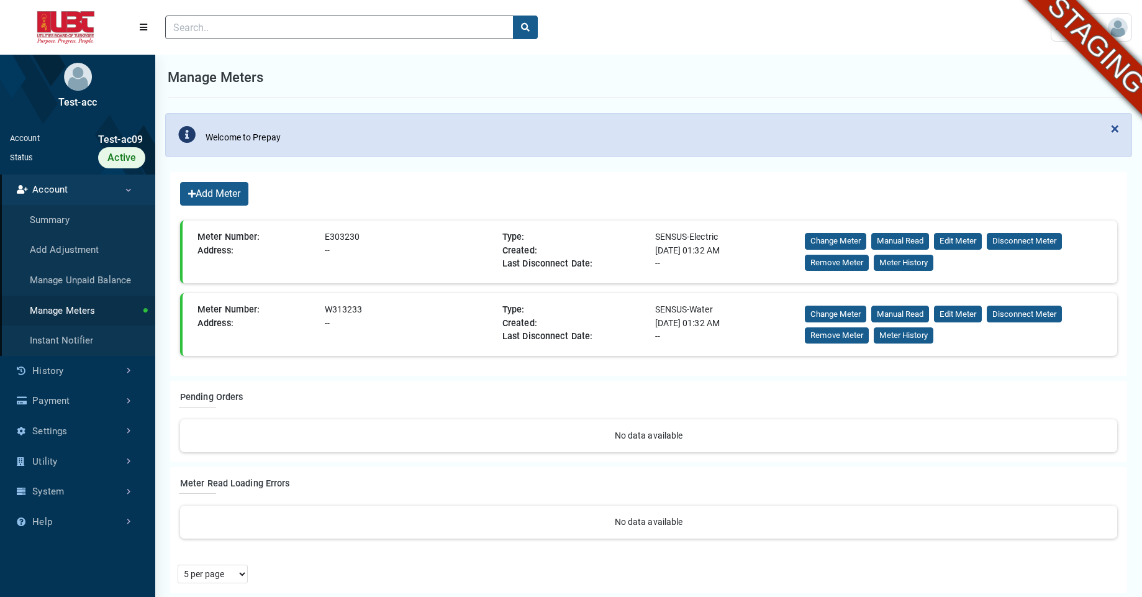
click at [322, 314] on div "W313233" at bounding box center [409, 310] width 178 height 14
copy div "W313233"
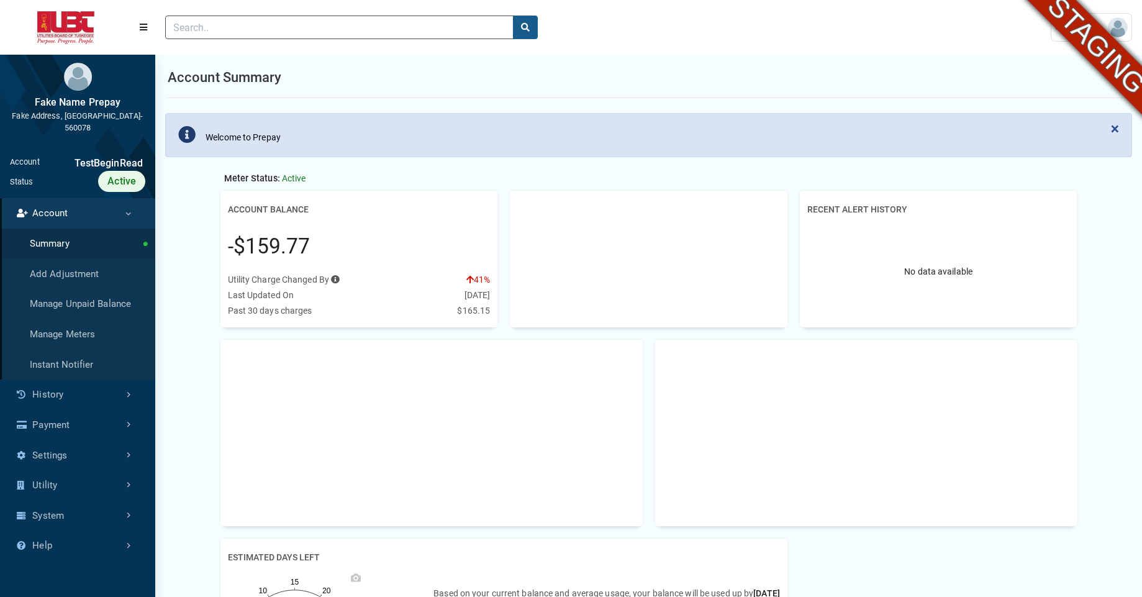
scroll to position [4, 1]
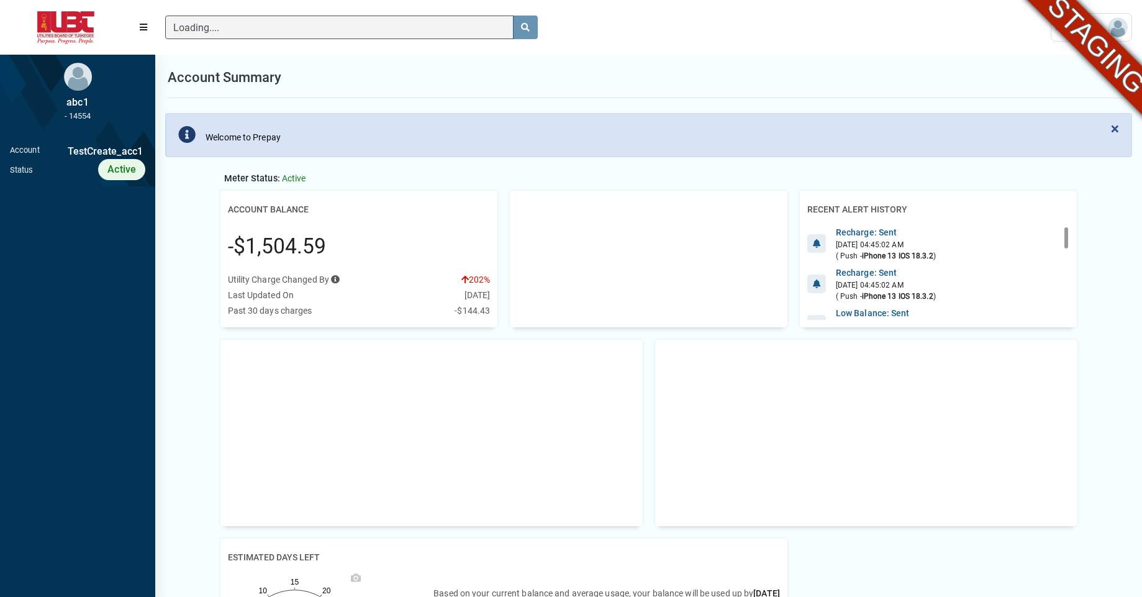
scroll to position [6, 1]
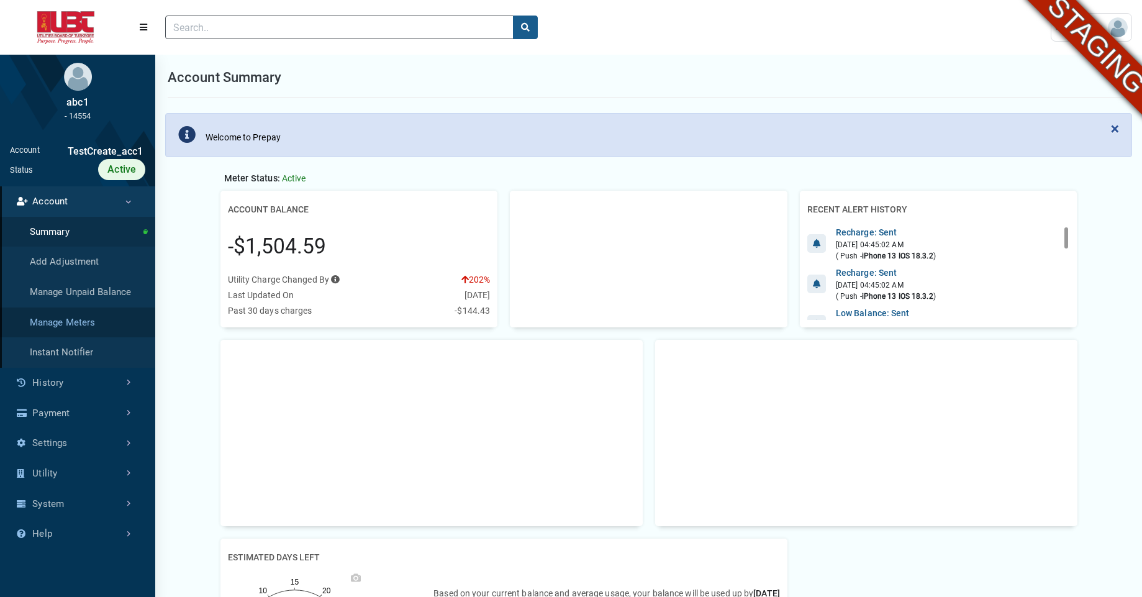
click at [63, 324] on link "Manage Meters" at bounding box center [77, 322] width 155 height 30
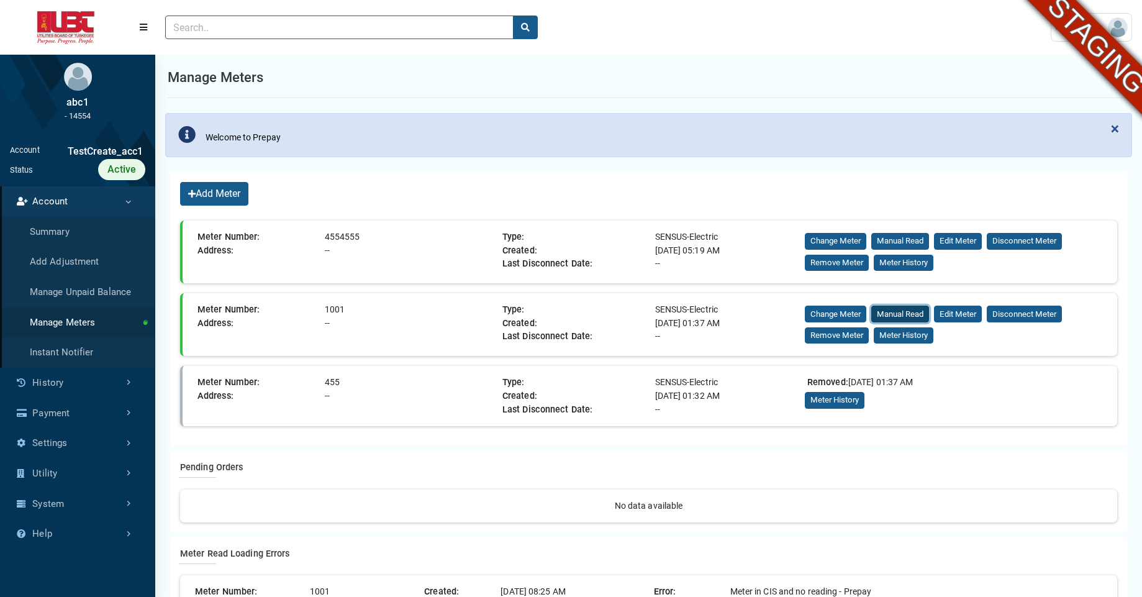
click at [893, 313] on button "Manual Read" at bounding box center [900, 313] width 58 height 17
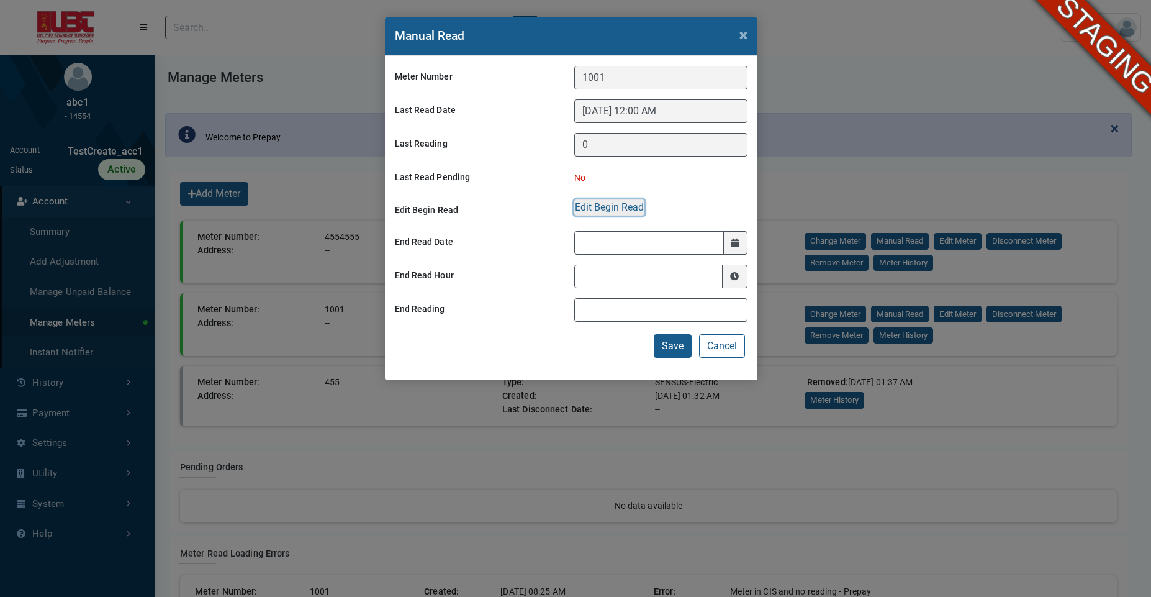
click at [610, 205] on button "Edit Begin Read" at bounding box center [609, 207] width 70 height 16
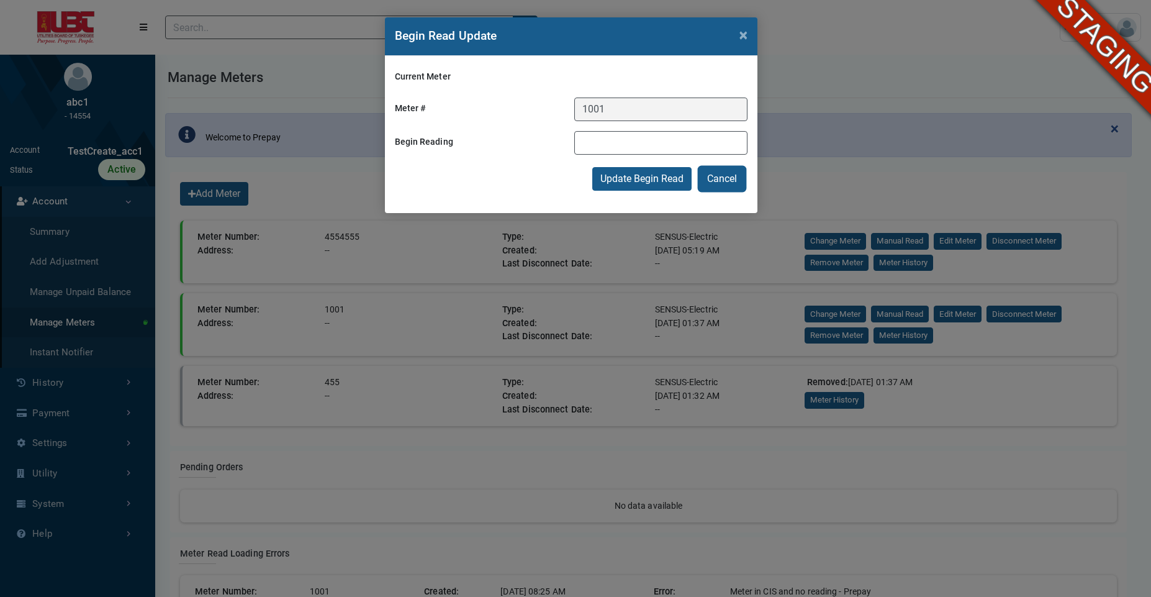
click at [715, 178] on button "Cancel" at bounding box center [722, 179] width 46 height 24
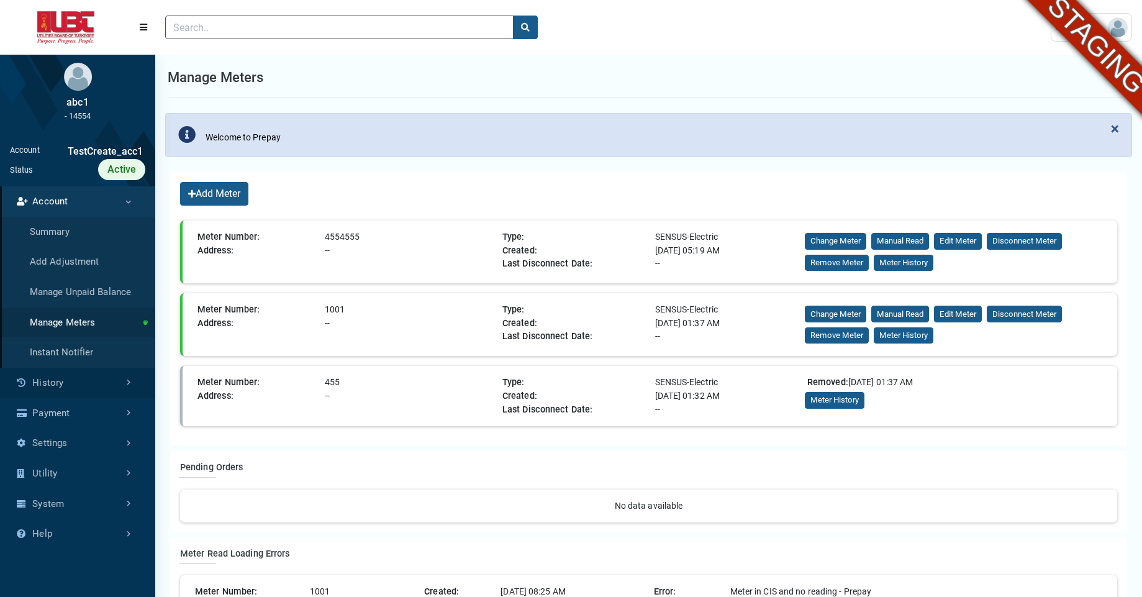
click at [41, 381] on link "History" at bounding box center [77, 382] width 155 height 30
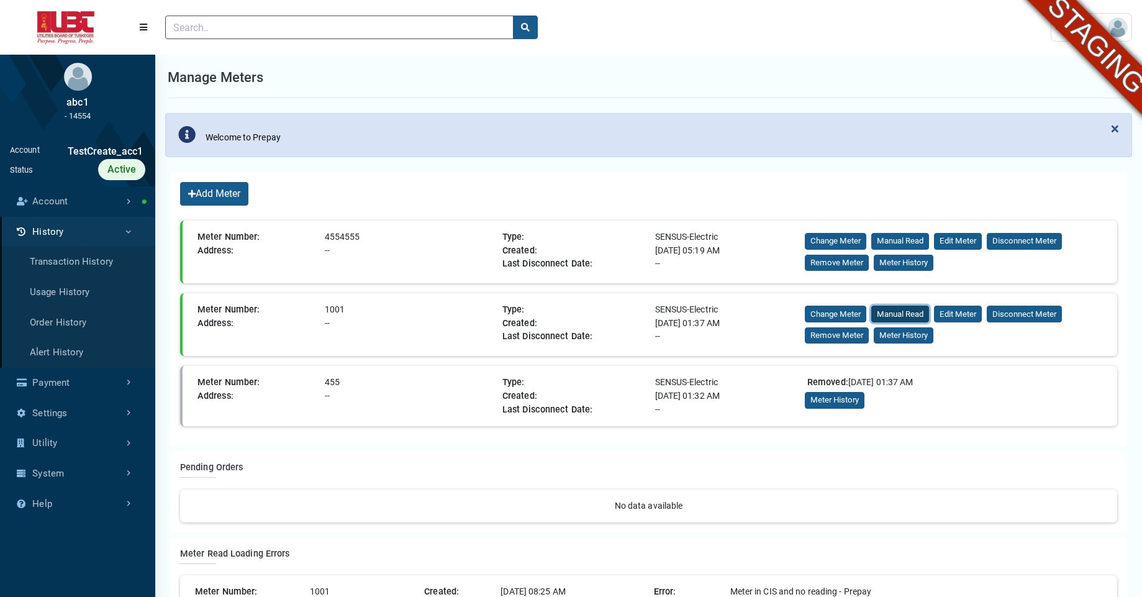
click at [911, 313] on button "Manual Read" at bounding box center [900, 313] width 58 height 17
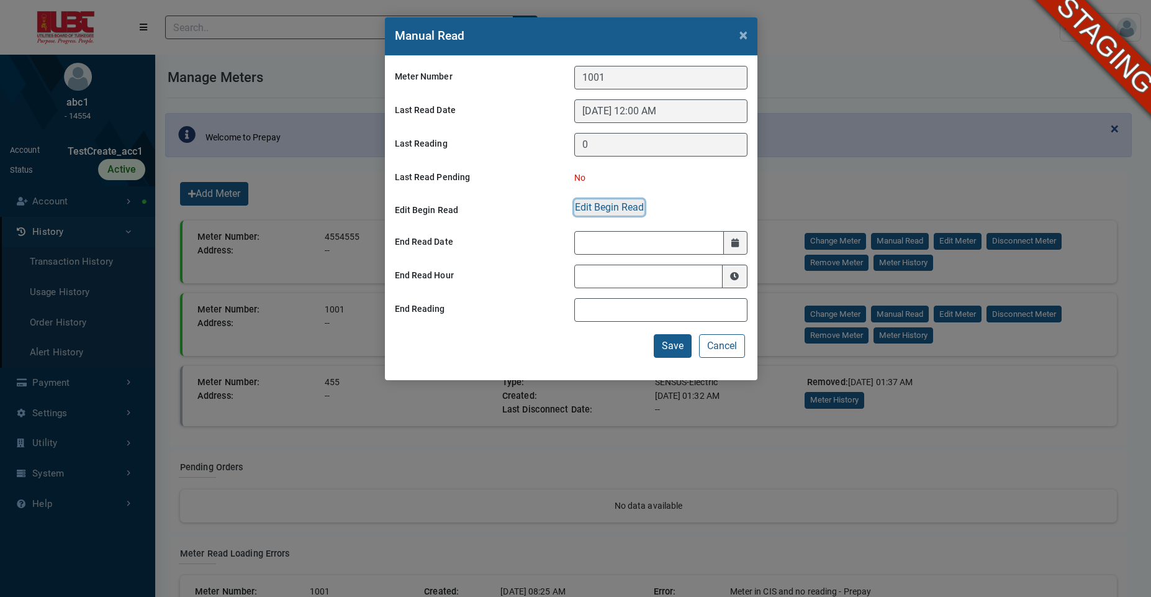
click at [616, 204] on button "Edit Begin Read" at bounding box center [609, 207] width 70 height 16
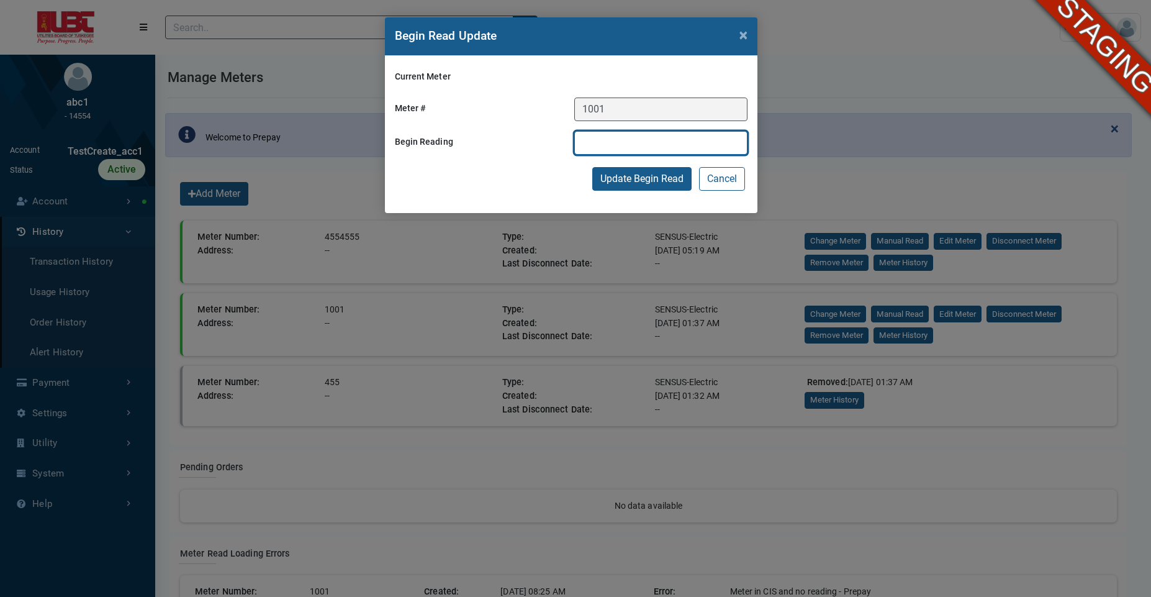
click at [633, 146] on input "text" at bounding box center [660, 143] width 173 height 24
click at [636, 179] on button "Update Begin Read" at bounding box center [641, 179] width 99 height 24
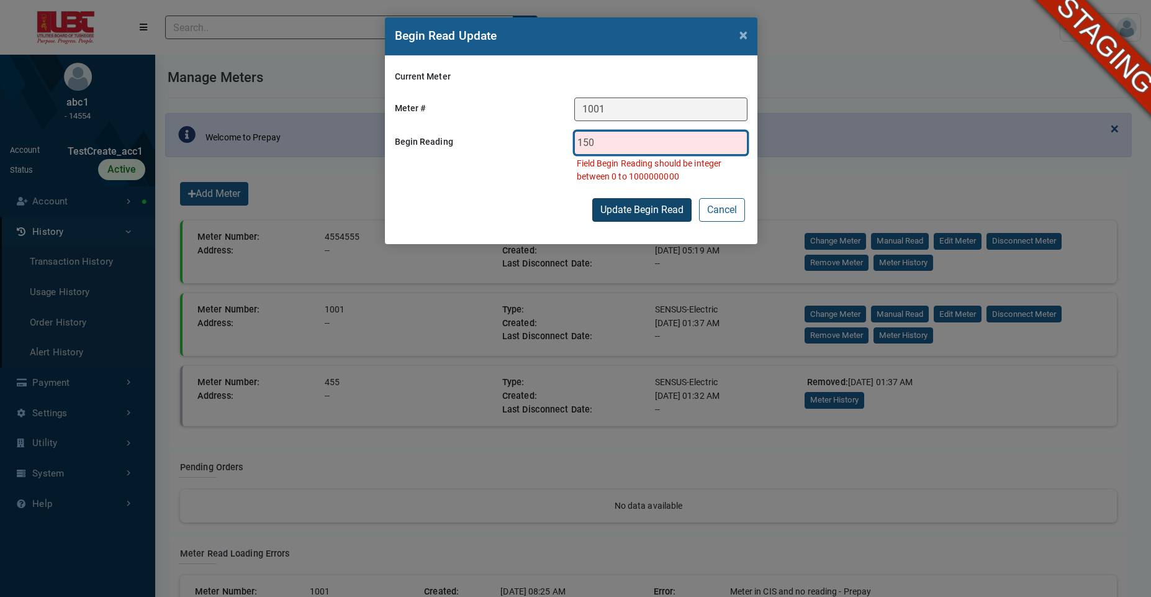
type input "150"
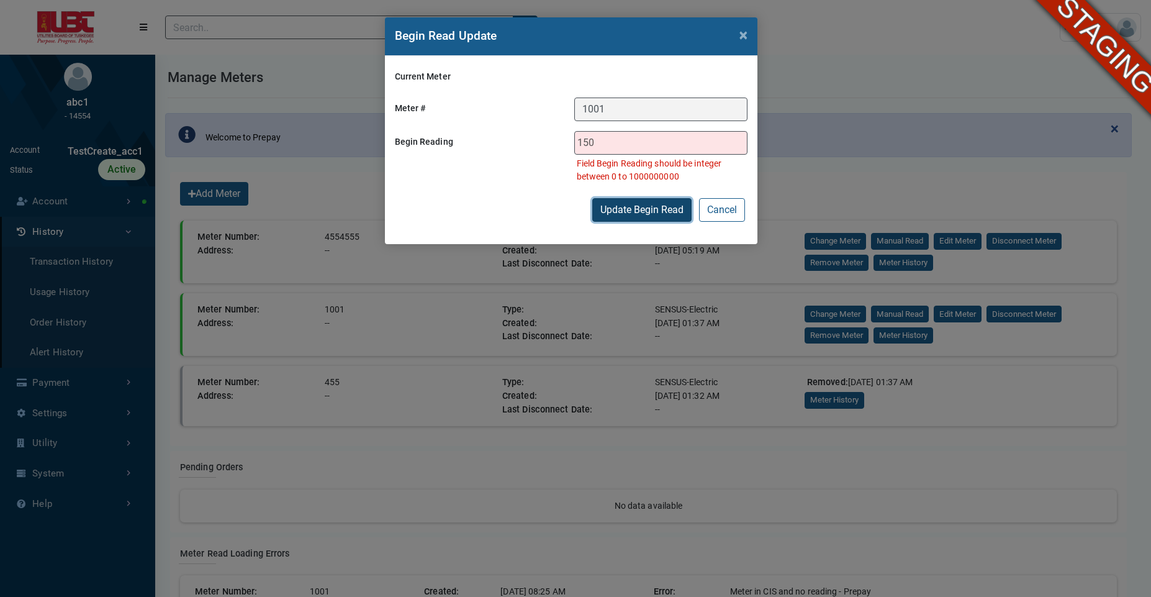
click at [629, 216] on button "Update Begin Read" at bounding box center [641, 210] width 99 height 24
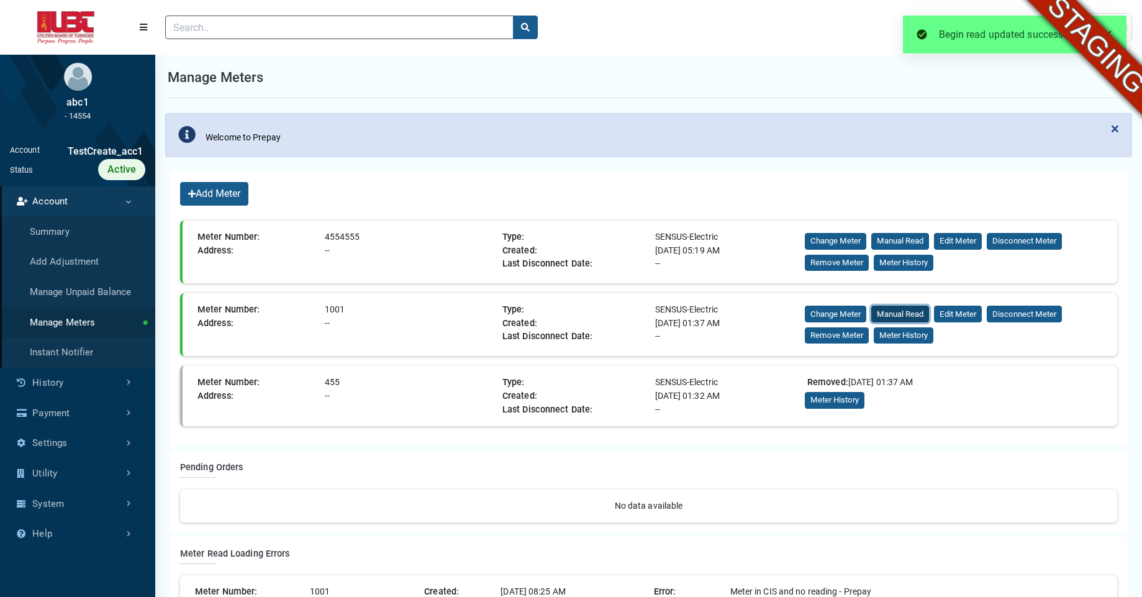
click at [903, 310] on button "Manual Read" at bounding box center [900, 313] width 58 height 17
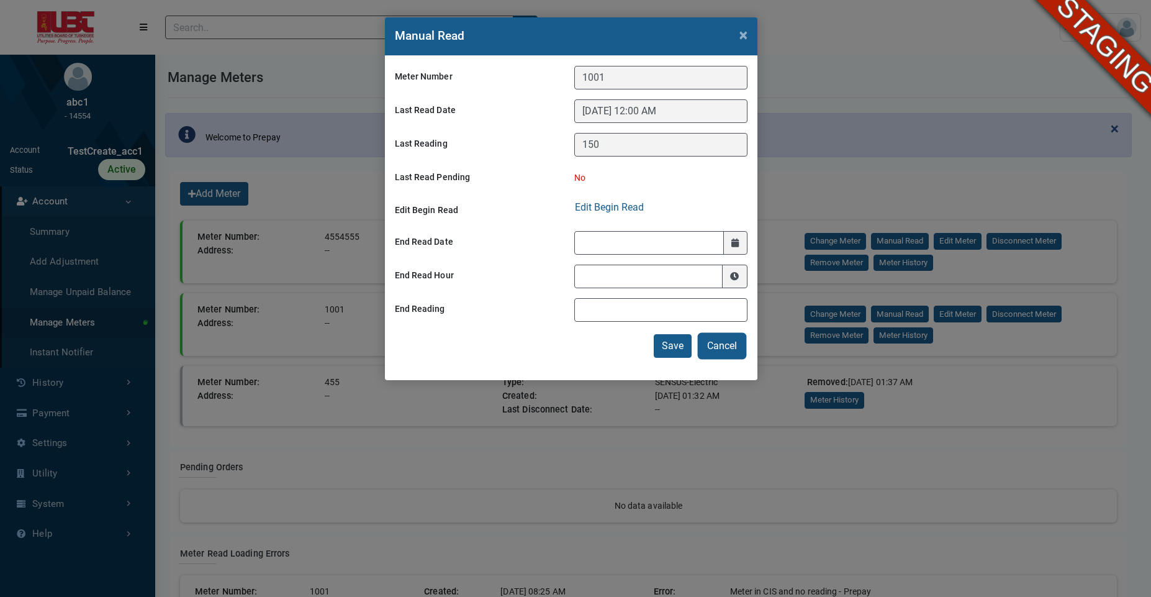
click at [720, 355] on button "Cancel" at bounding box center [722, 346] width 46 height 24
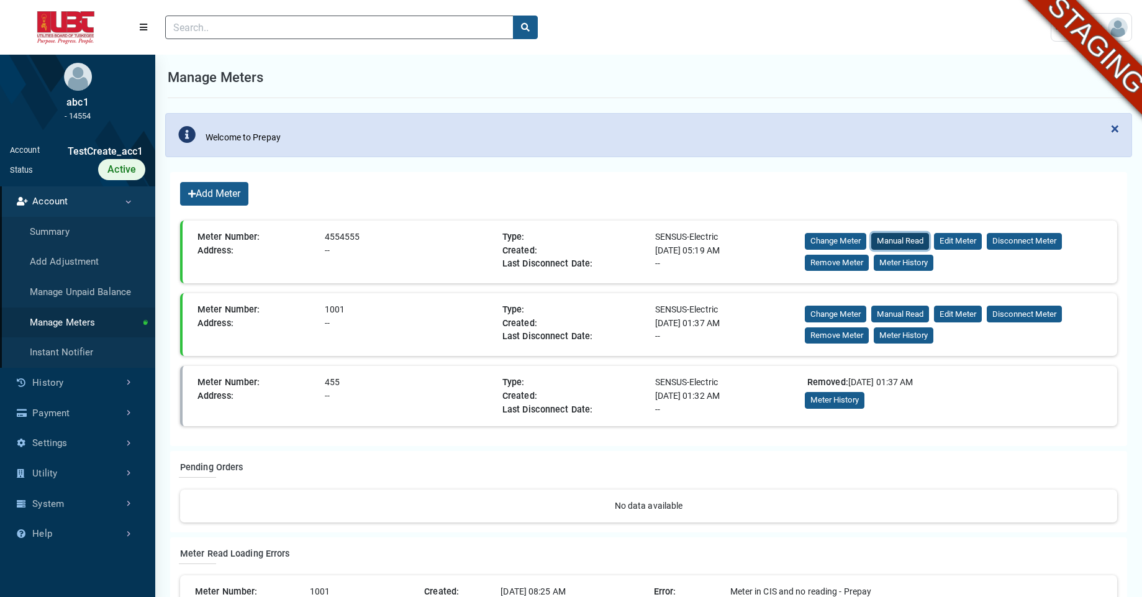
click at [903, 242] on button "Manual Read" at bounding box center [900, 241] width 58 height 17
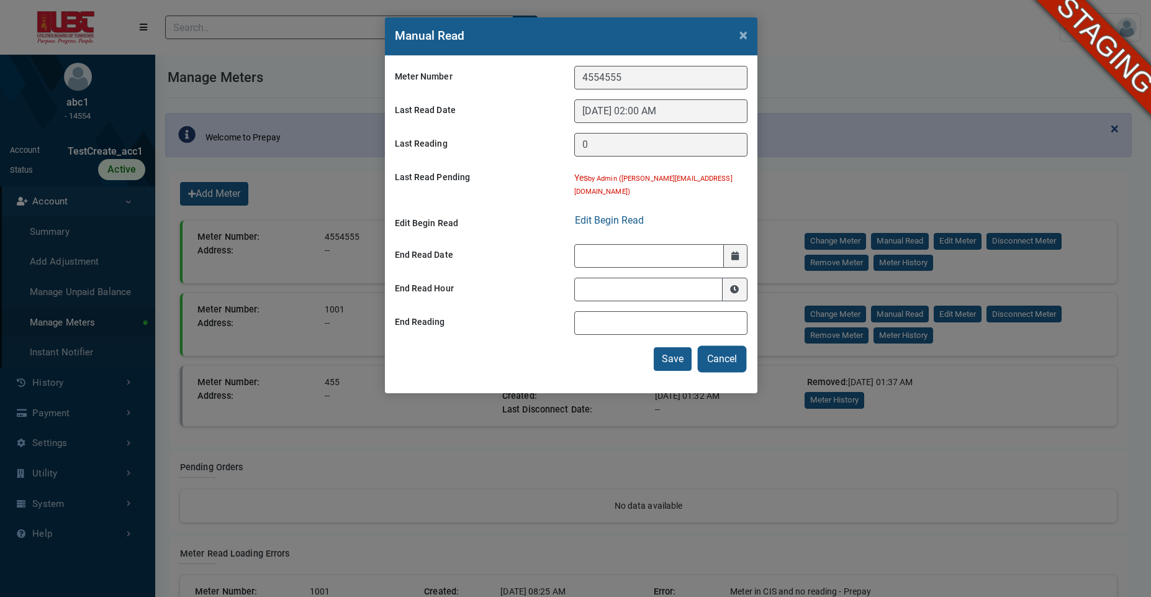
click at [725, 347] on button "Cancel" at bounding box center [722, 359] width 46 height 24
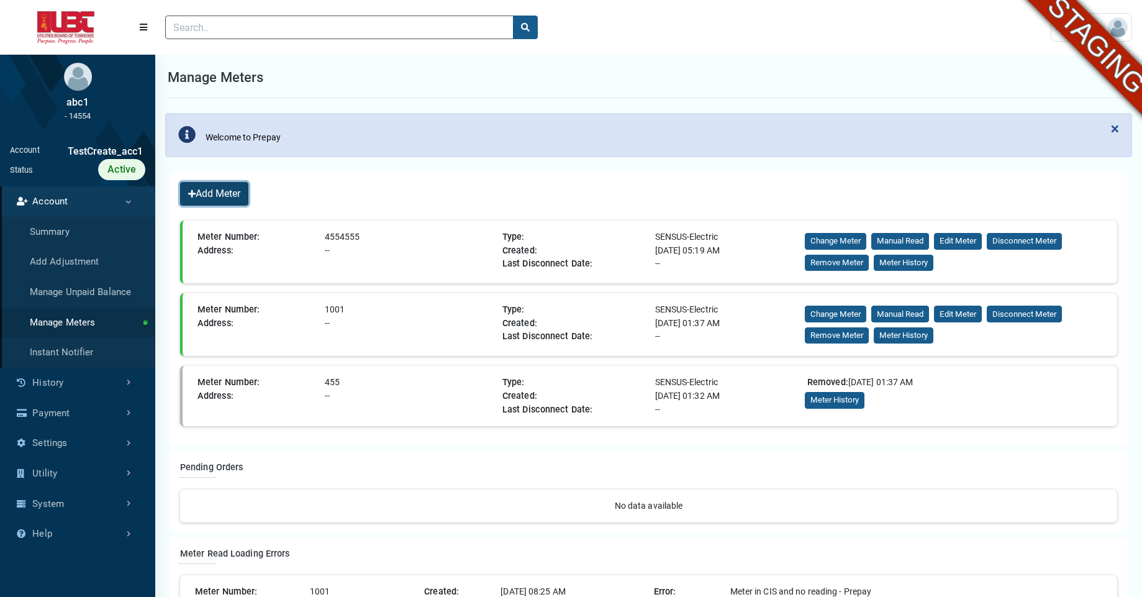
click at [223, 194] on button "Add Meter" at bounding box center [214, 194] width 68 height 24
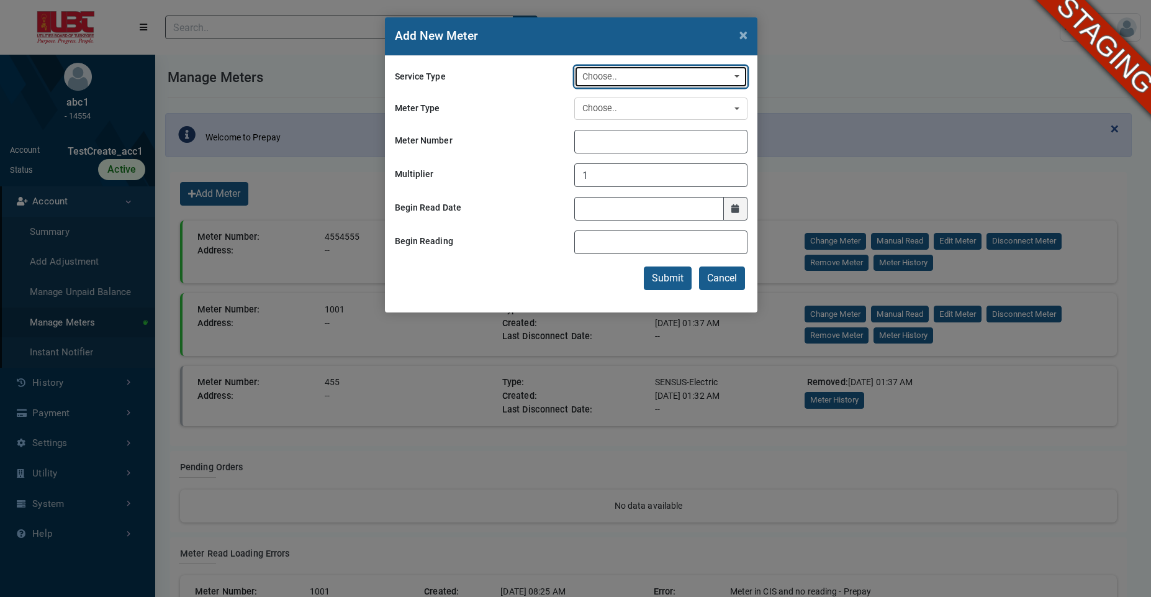
click at [633, 76] on div "Choose.." at bounding box center [657, 77] width 150 height 14
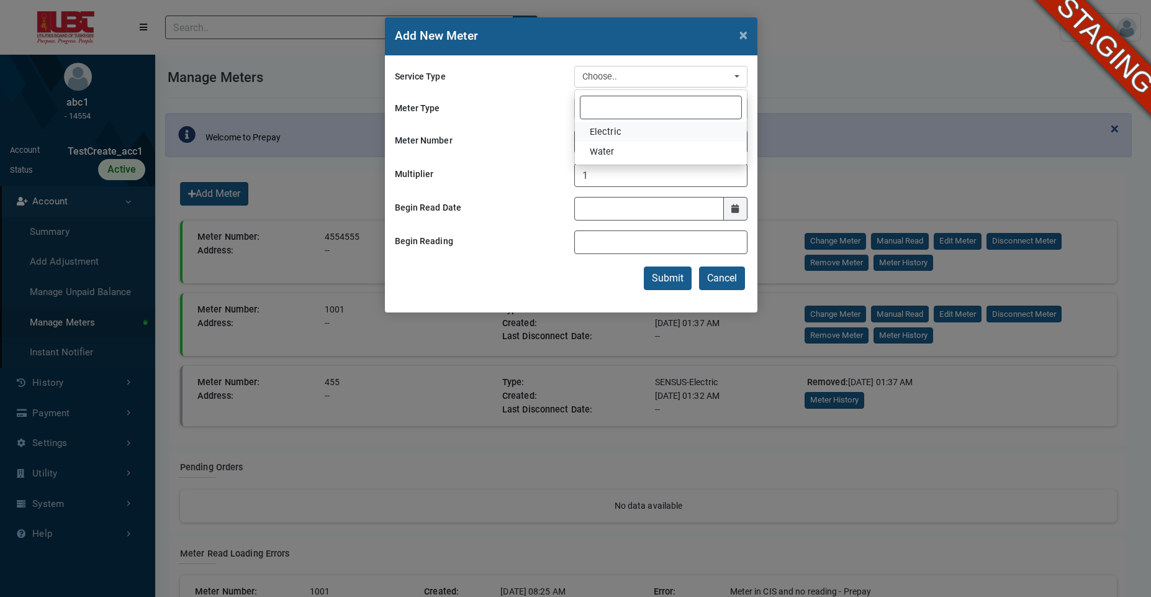
click at [604, 128] on span "Electric" at bounding box center [606, 132] width 32 height 14
select select "Electric"
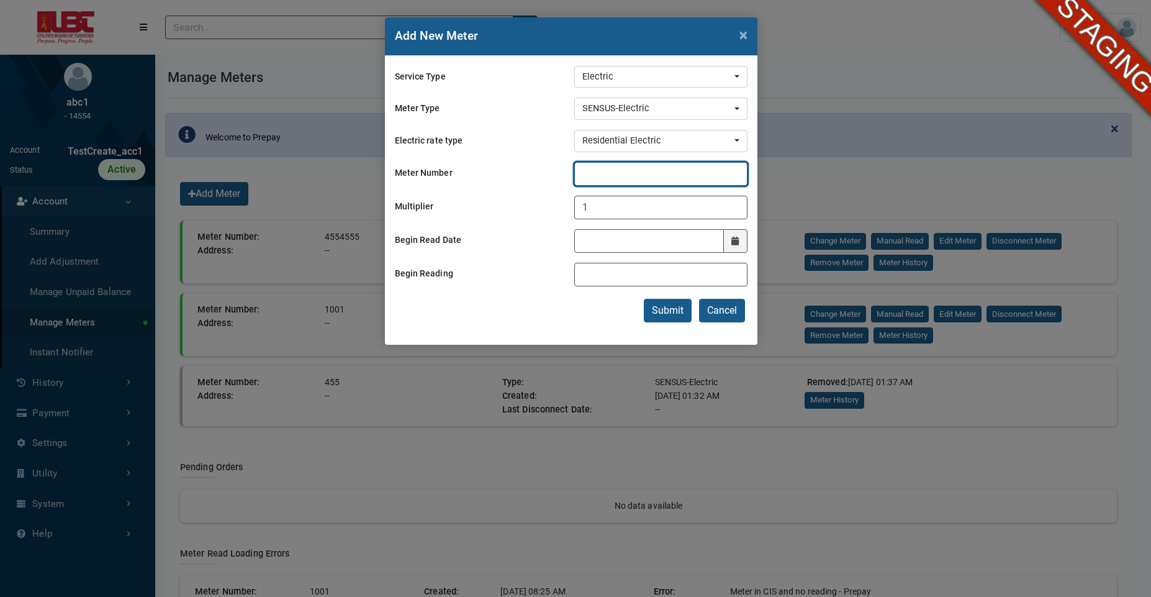
click at [595, 178] on input "Meter Number" at bounding box center [660, 174] width 173 height 24
type input "TestE10101"
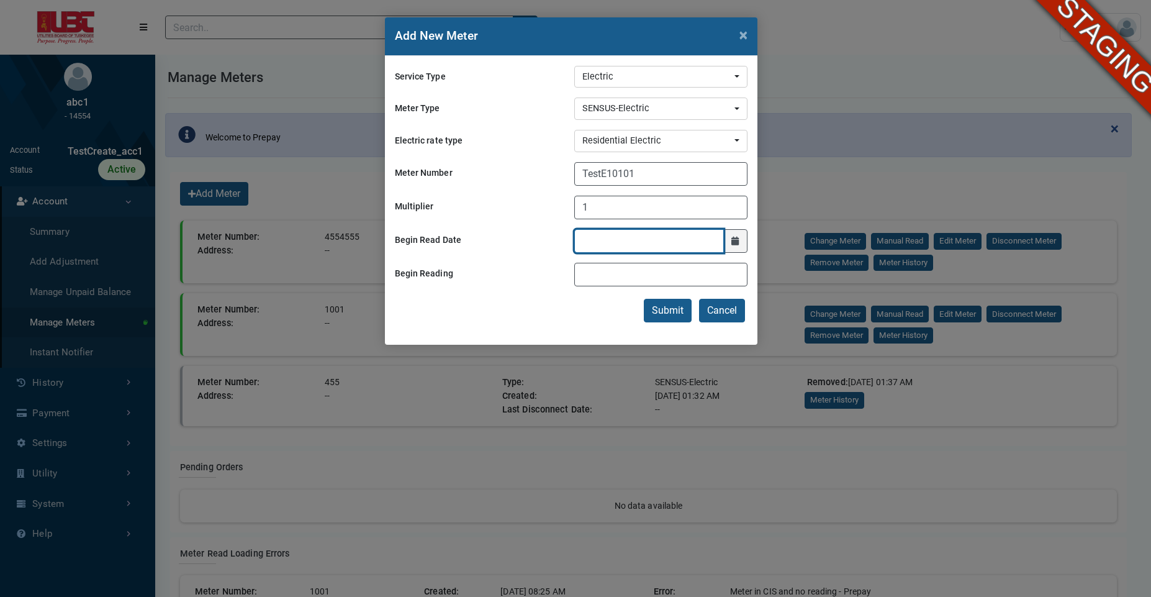
click at [636, 242] on input "Begin Read Date" at bounding box center [649, 241] width 150 height 24
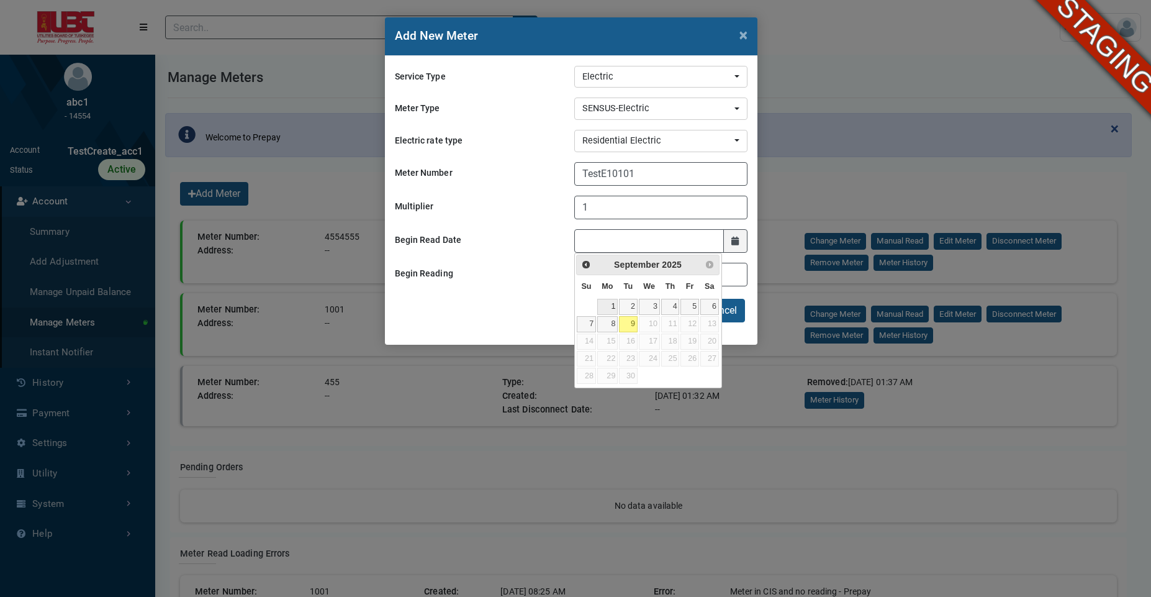
click at [610, 305] on link "1" at bounding box center [607, 307] width 20 height 16
type input "09/01/2025"
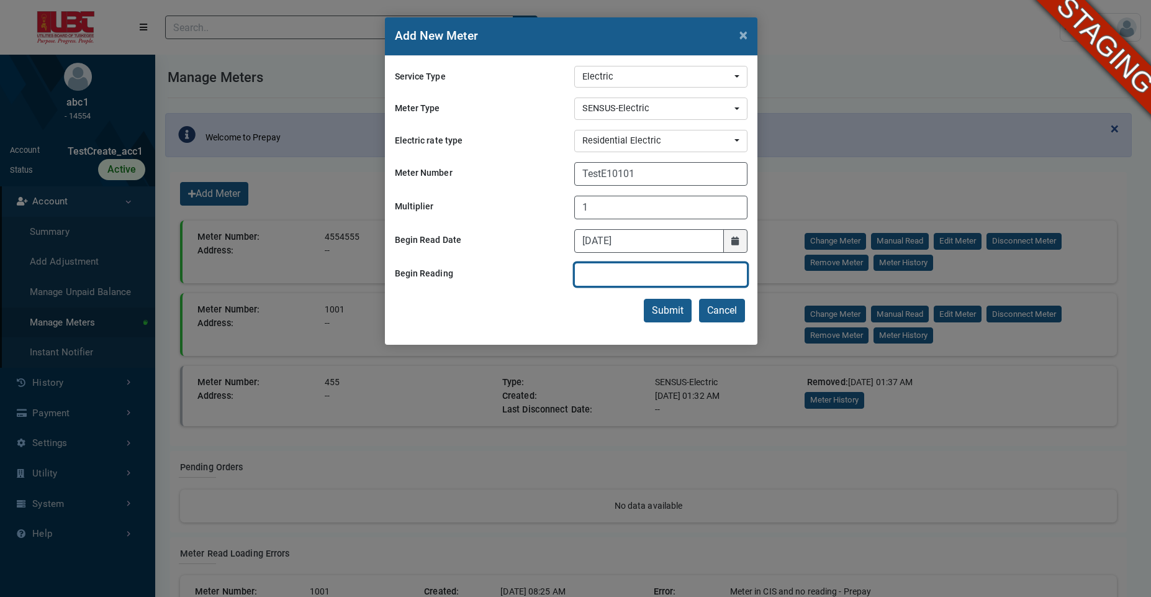
click at [601, 279] on input "Begin Reading" at bounding box center [660, 275] width 173 height 24
type input "10"
click at [644, 299] on button "Submit" at bounding box center [668, 311] width 48 height 24
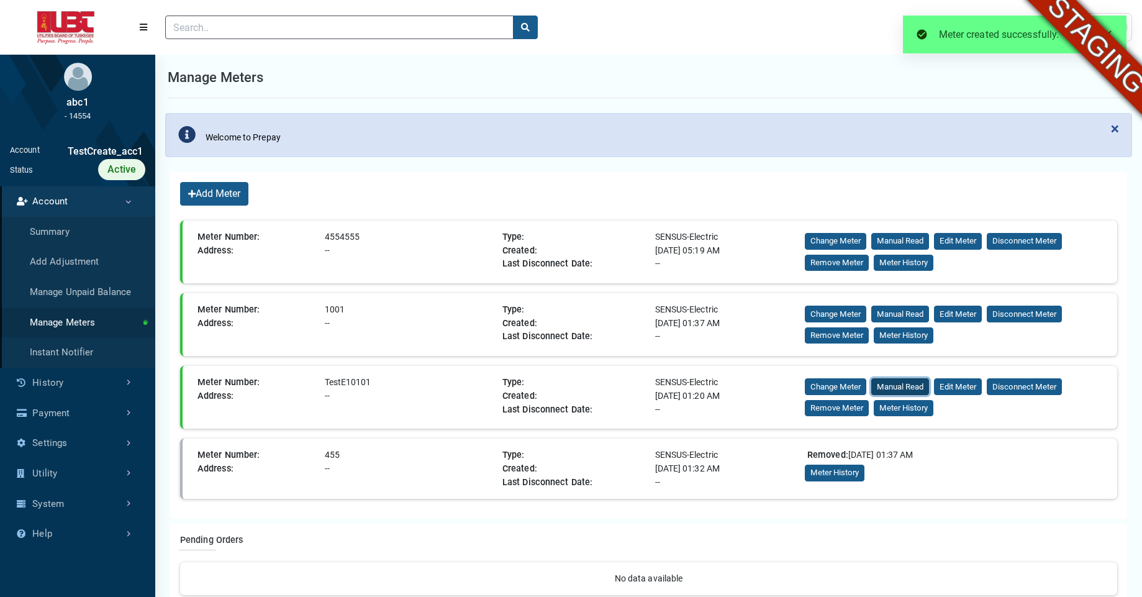
click at [891, 387] on button "Manual Read" at bounding box center [900, 386] width 58 height 17
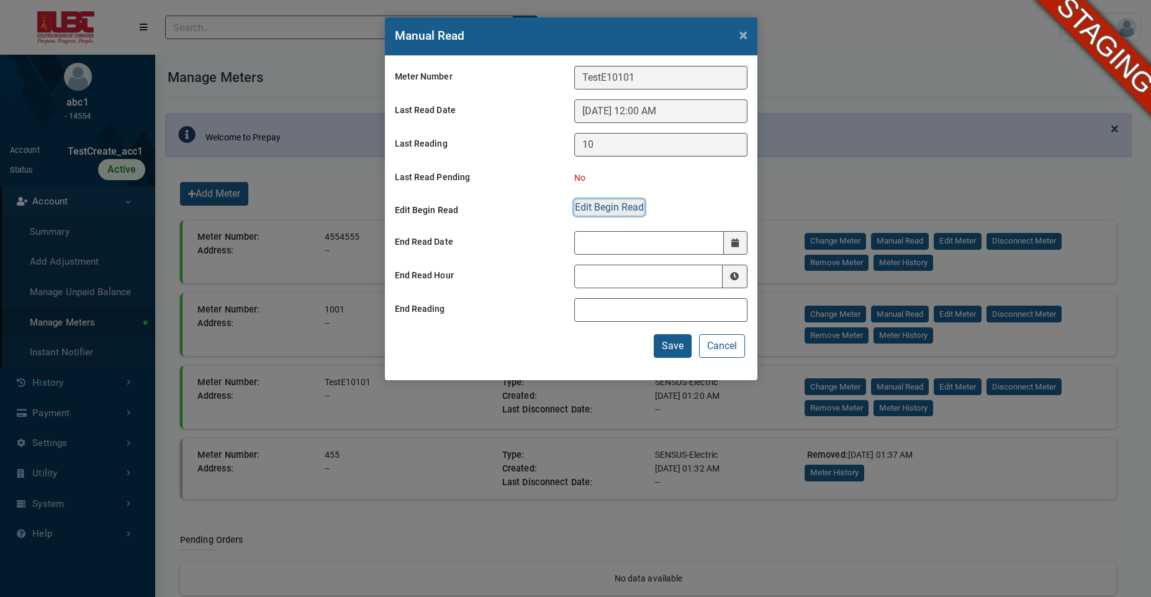
click at [592, 207] on button "Edit Begin Read" at bounding box center [609, 207] width 70 height 16
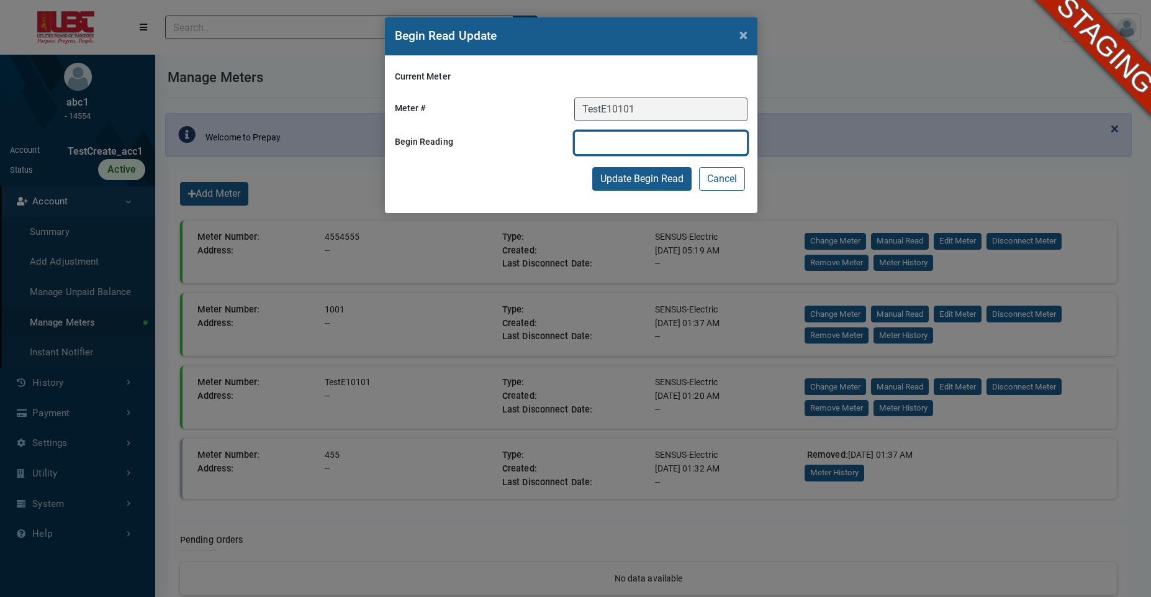
click at [614, 140] on input "text" at bounding box center [660, 143] width 173 height 24
type input "34"
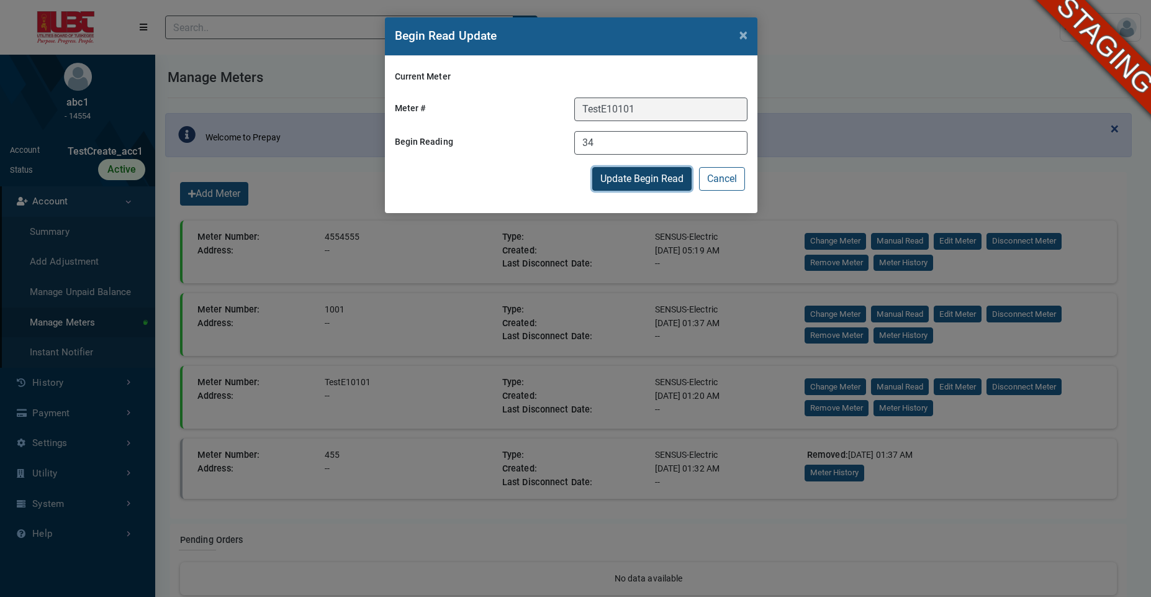
click at [630, 183] on button "Update Begin Read" at bounding box center [641, 179] width 99 height 24
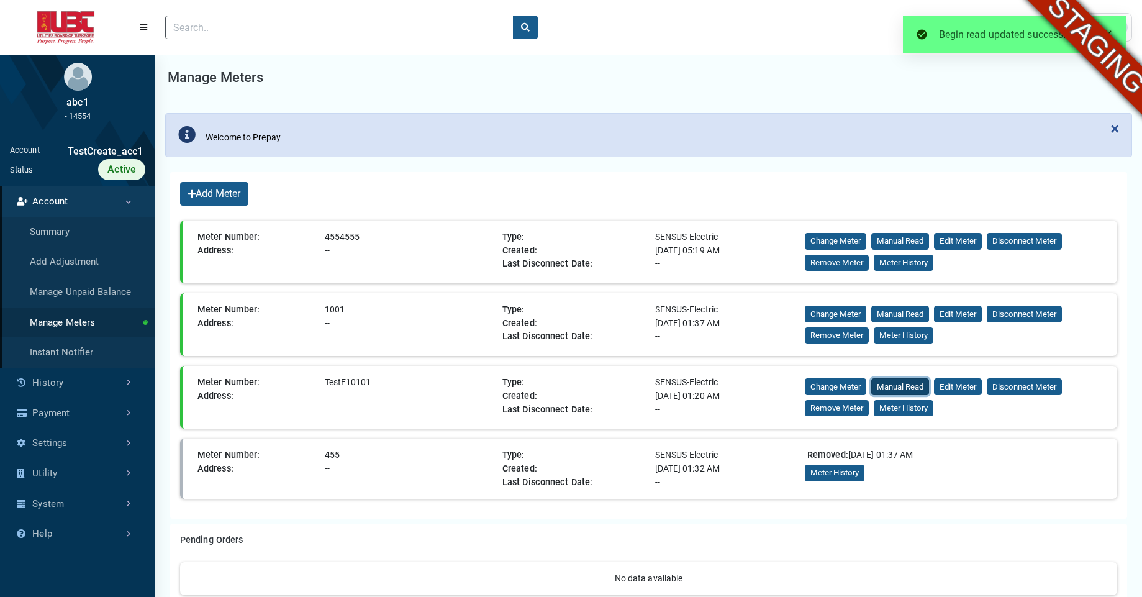
click at [893, 381] on button "Manual Read" at bounding box center [900, 386] width 58 height 17
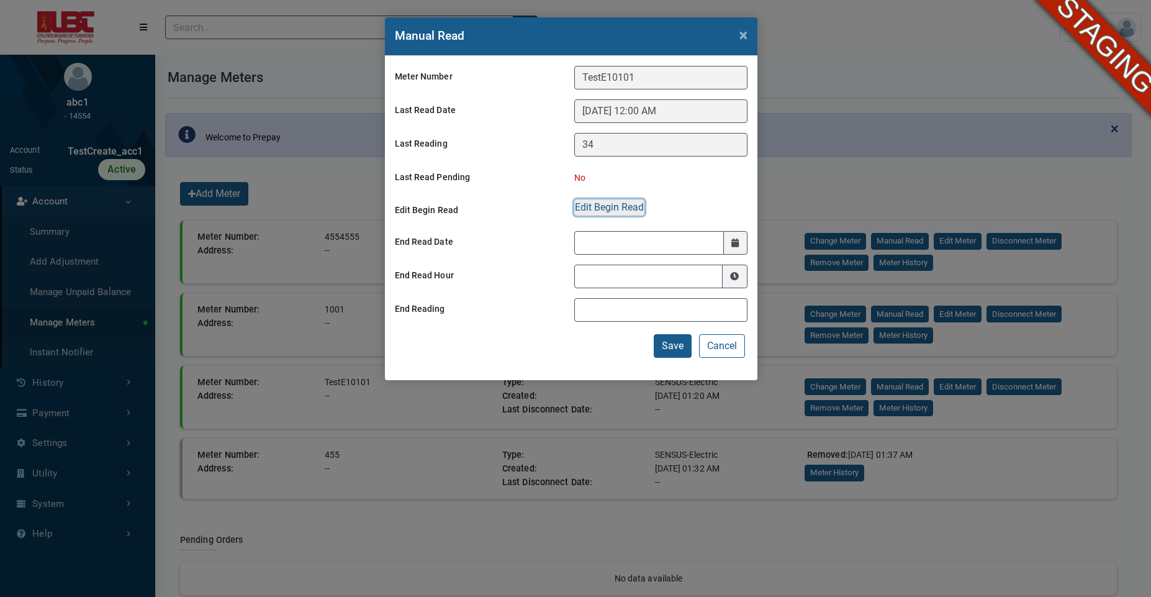
click at [611, 207] on button "Edit Begin Read" at bounding box center [609, 207] width 70 height 16
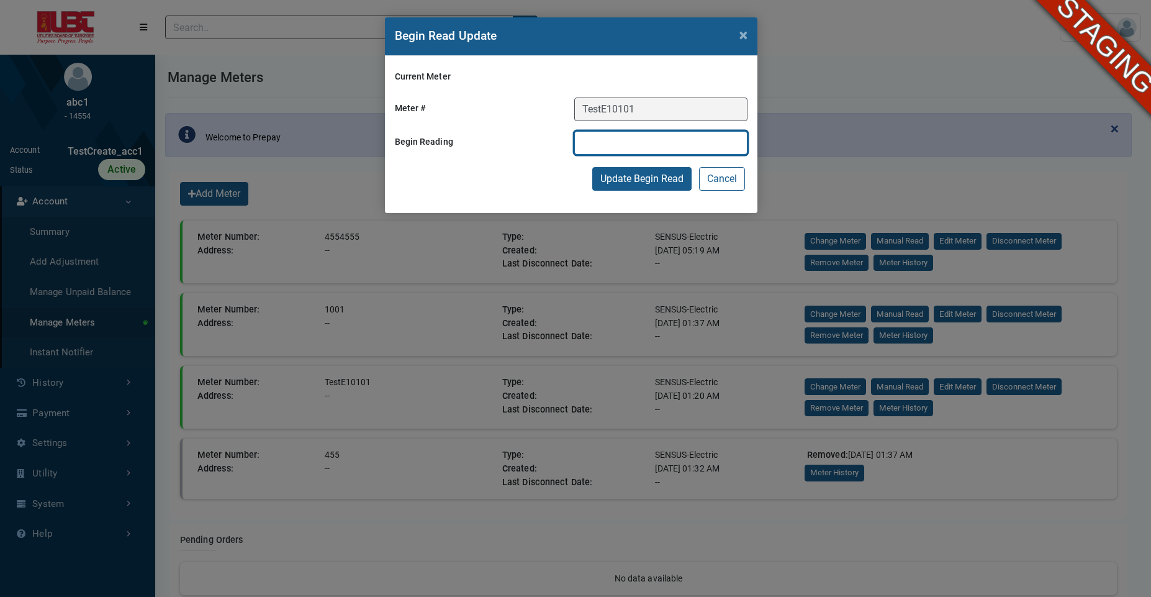
click at [629, 143] on input "text" at bounding box center [660, 143] width 173 height 24
click at [592, 167] on button "Update Begin Read" at bounding box center [641, 179] width 99 height 24
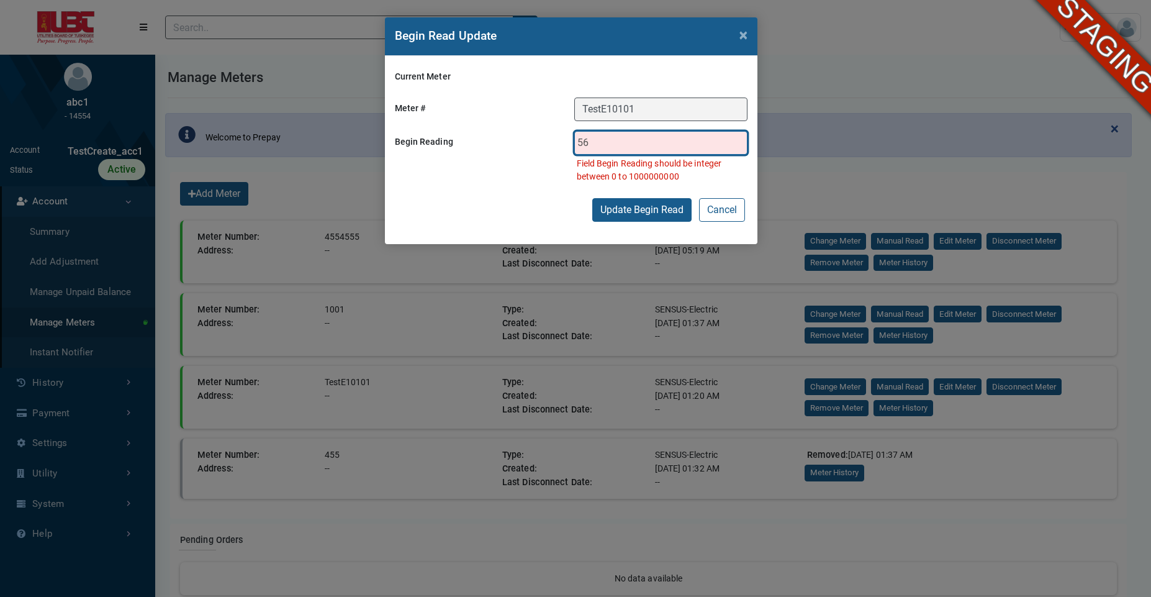
type input "5"
type input "99999999"
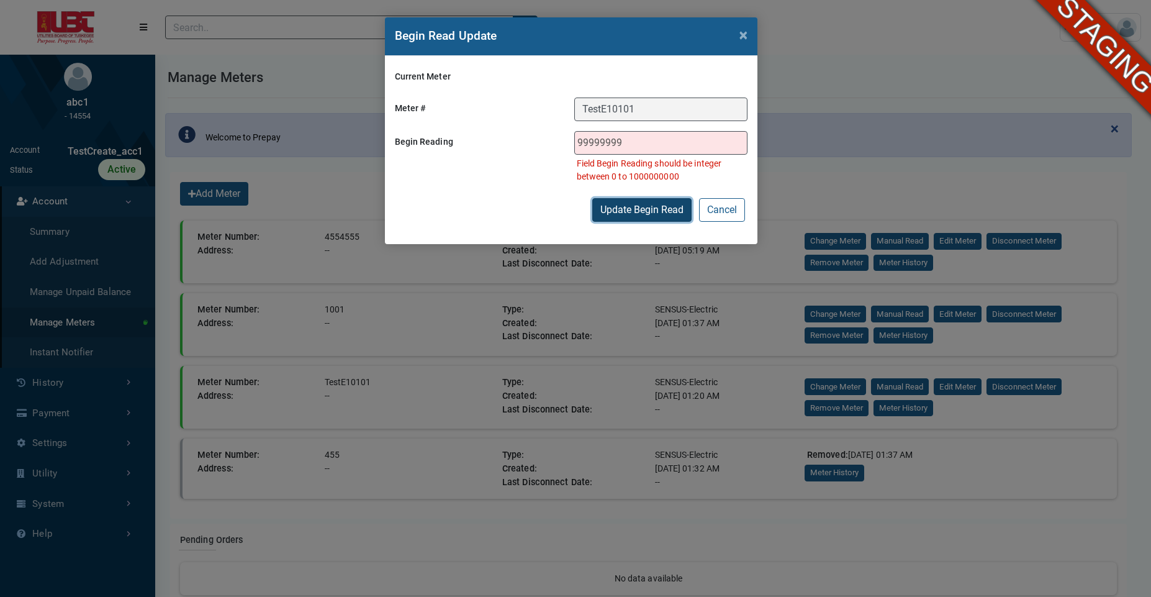
click at [616, 213] on button "Update Begin Read" at bounding box center [641, 210] width 99 height 24
click at [726, 204] on button "Cancel" at bounding box center [722, 210] width 46 height 24
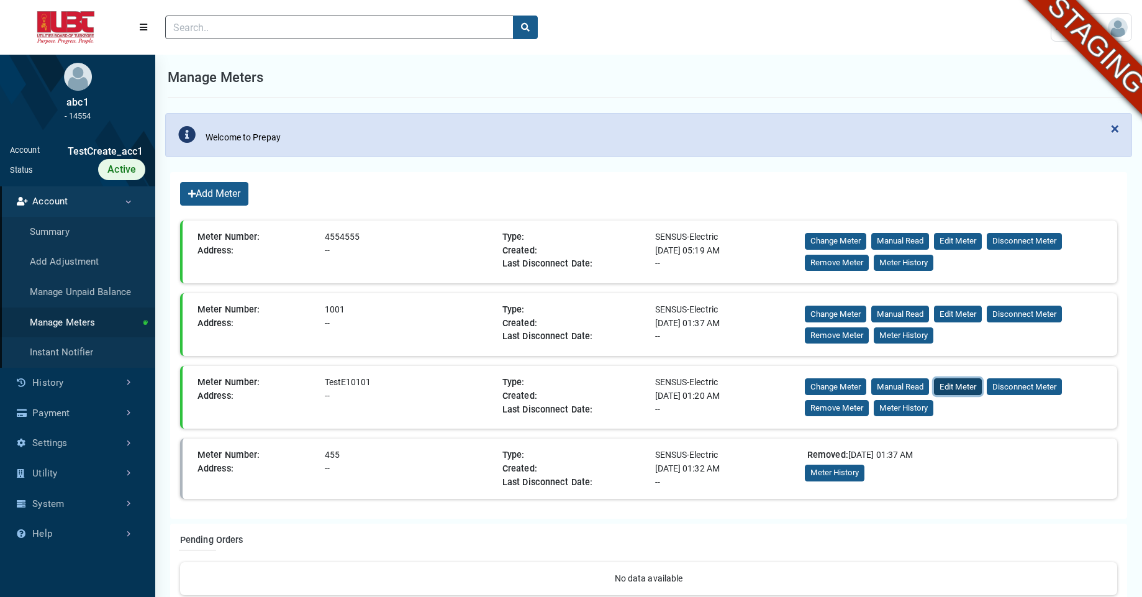
click at [960, 389] on button "Edit Meter" at bounding box center [958, 386] width 48 height 17
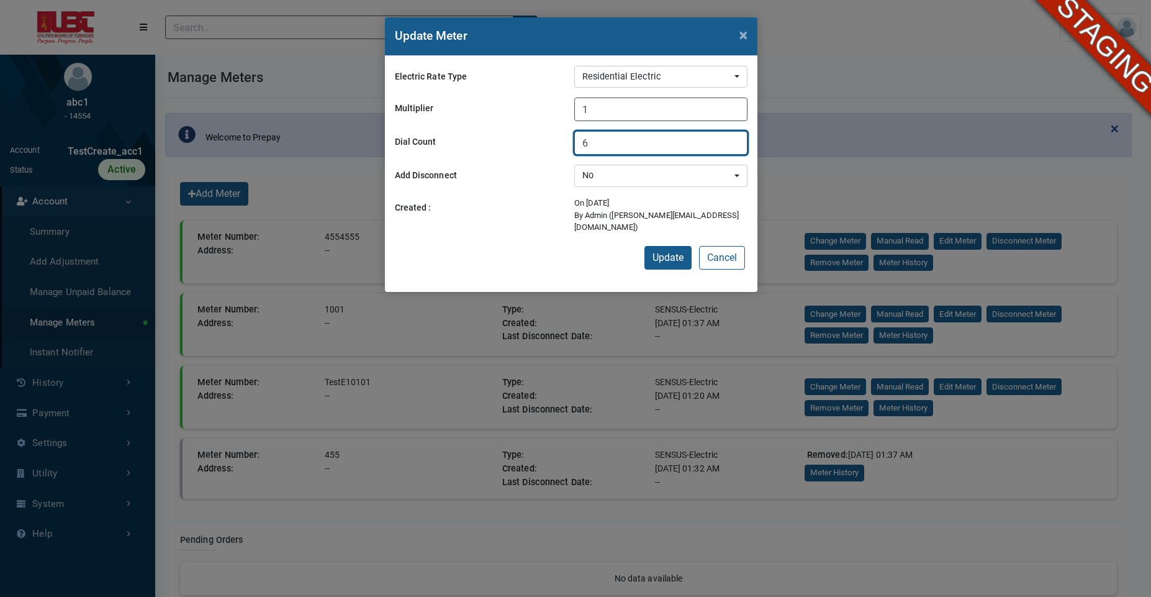
click at [646, 148] on input "6" at bounding box center [660, 143] width 173 height 24
type input "7"
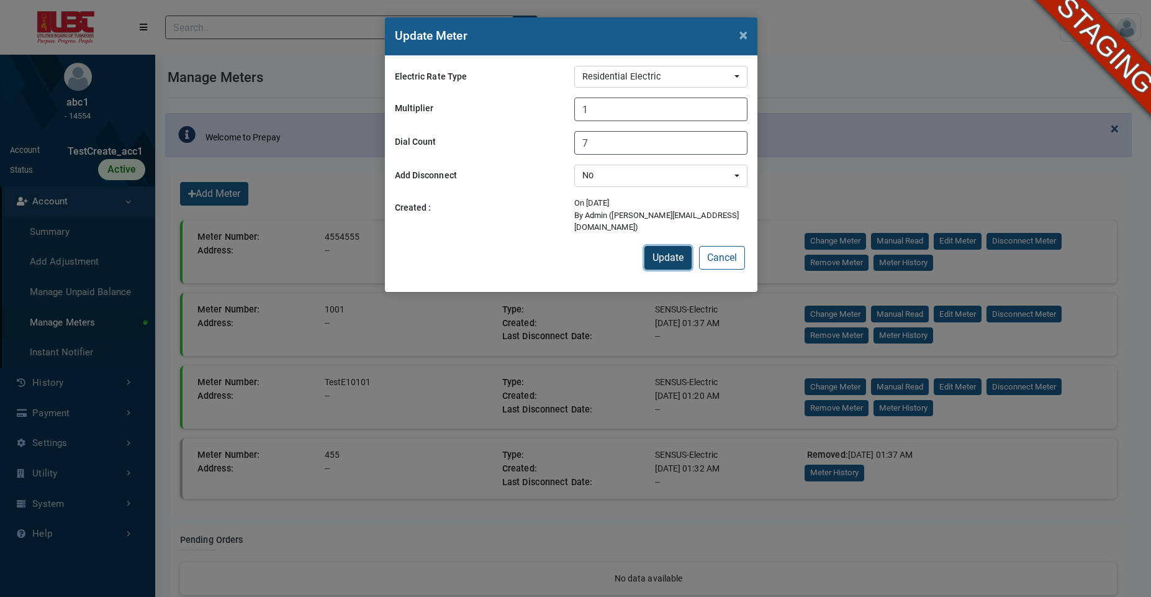
click at [667, 249] on button "Update" at bounding box center [667, 258] width 47 height 24
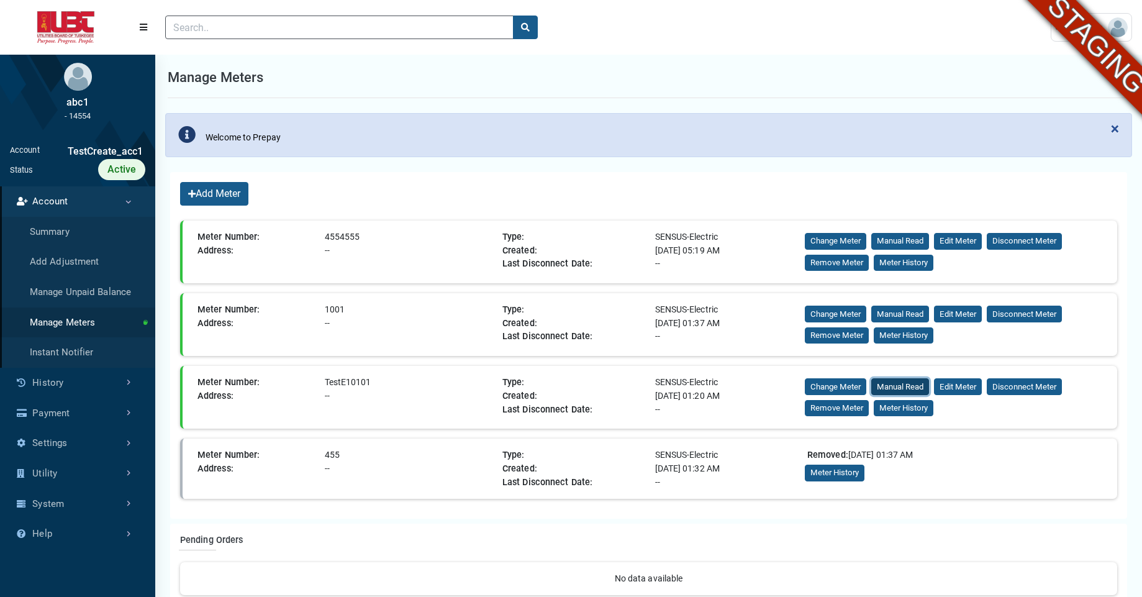
click at [909, 387] on button "Manual Read" at bounding box center [900, 386] width 58 height 17
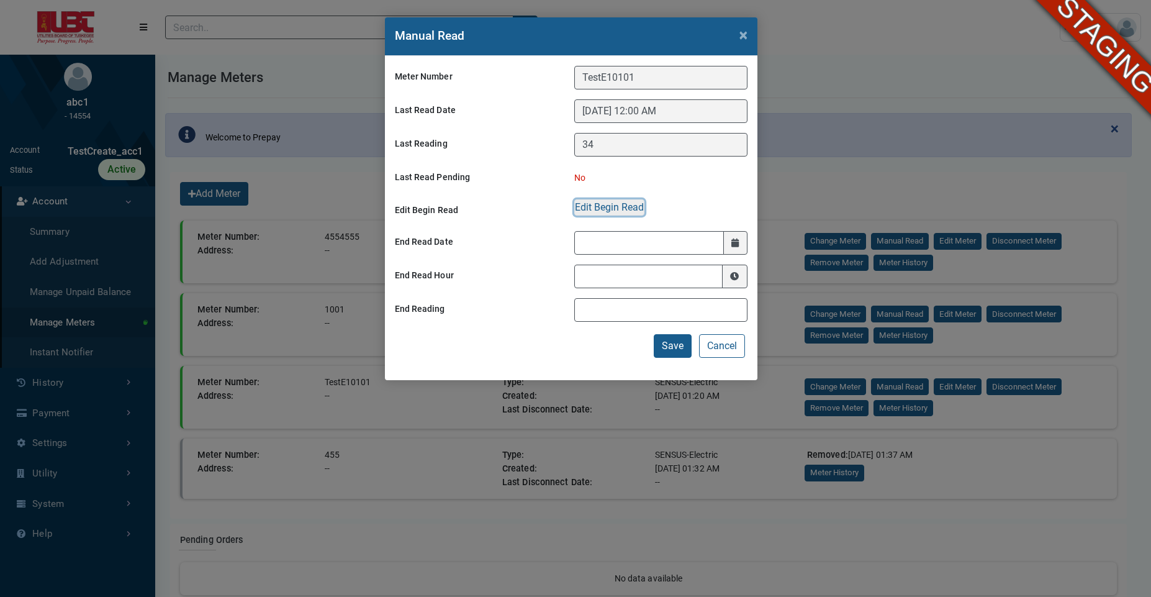
click at [616, 210] on button "Edit Begin Read" at bounding box center [609, 207] width 70 height 16
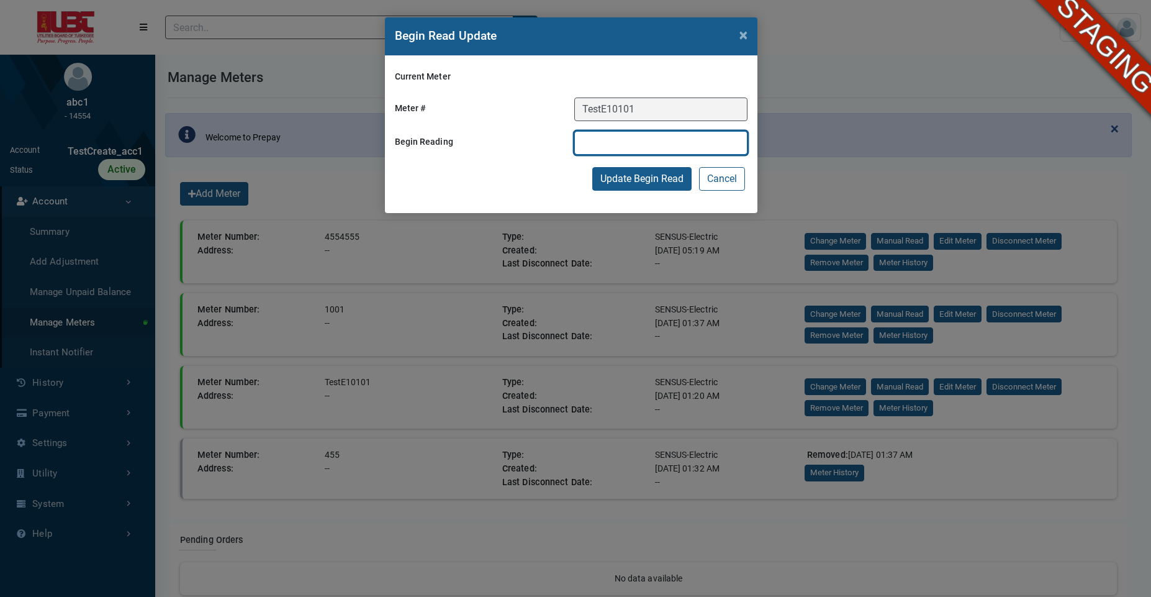
click at [626, 143] on input "text" at bounding box center [660, 143] width 173 height 24
click at [592, 167] on button "Update Begin Read" at bounding box center [641, 179] width 99 height 24
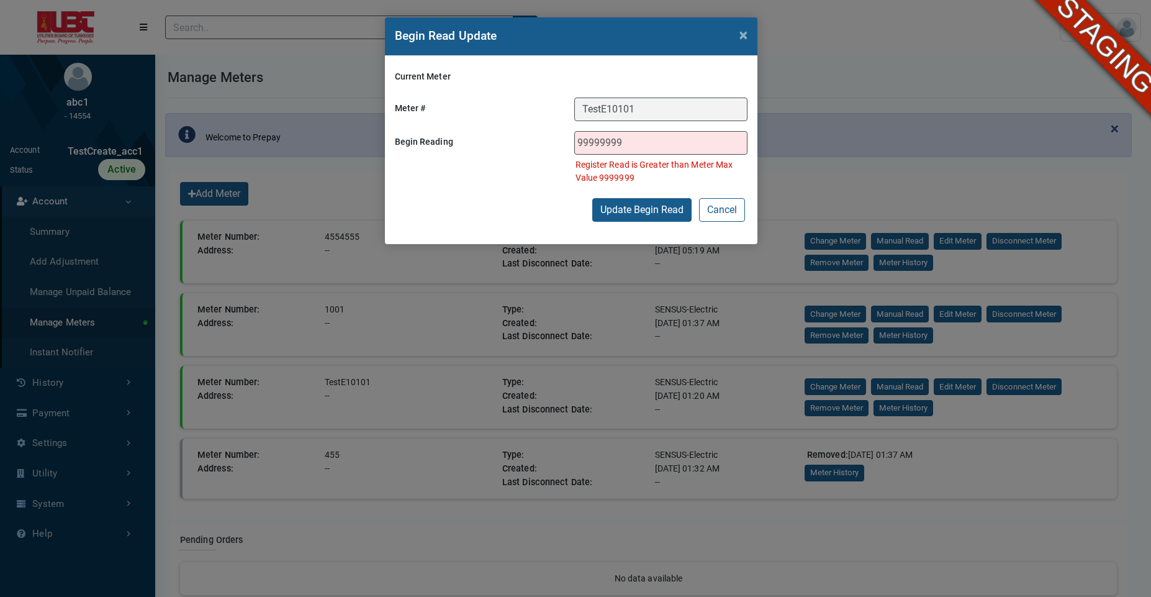
click at [547, 196] on div "Current Meter Meter # TestE10101 Begin Reading 99999999 Register Read is Greate…" at bounding box center [571, 150] width 372 height 188
click at [642, 146] on input "99999999" at bounding box center [660, 143] width 173 height 24
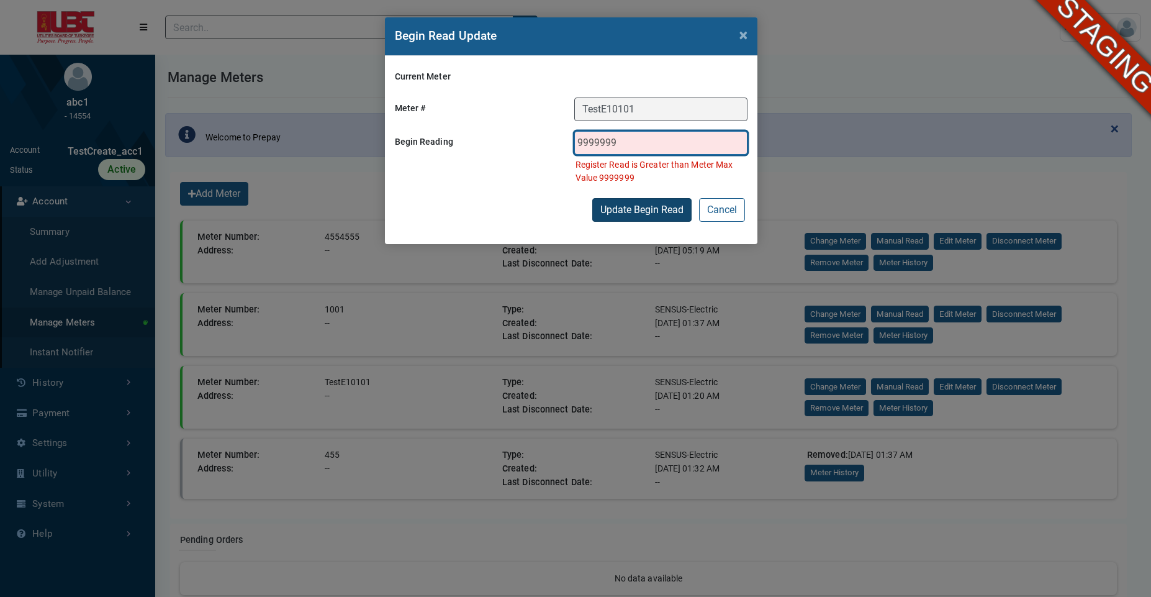
type input "9999999"
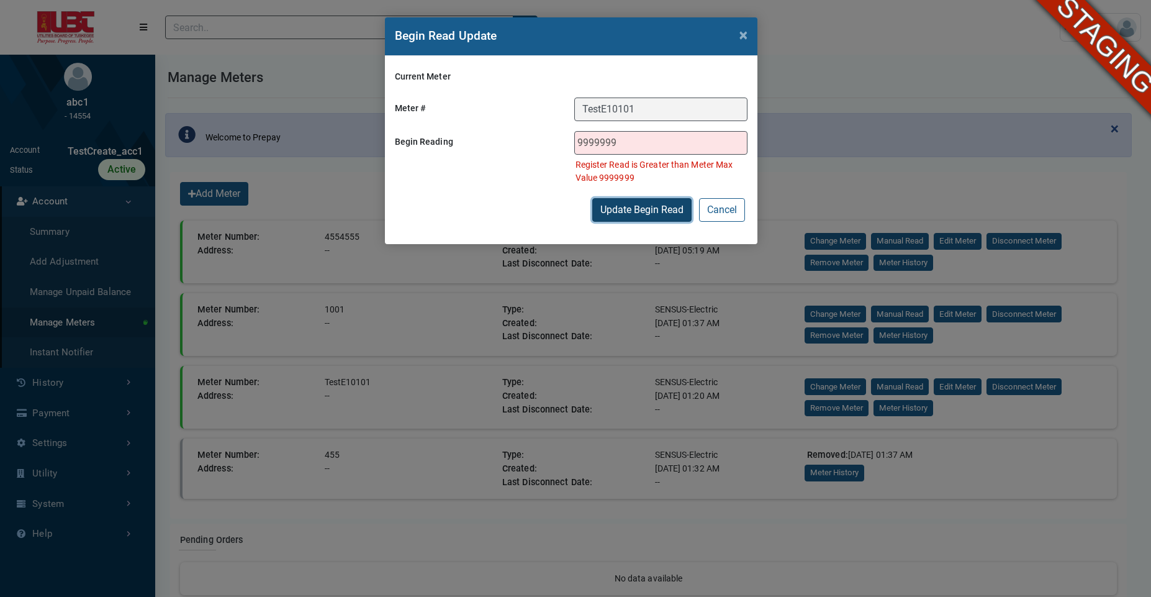
click at [615, 213] on button "Update Begin Read" at bounding box center [641, 210] width 99 height 24
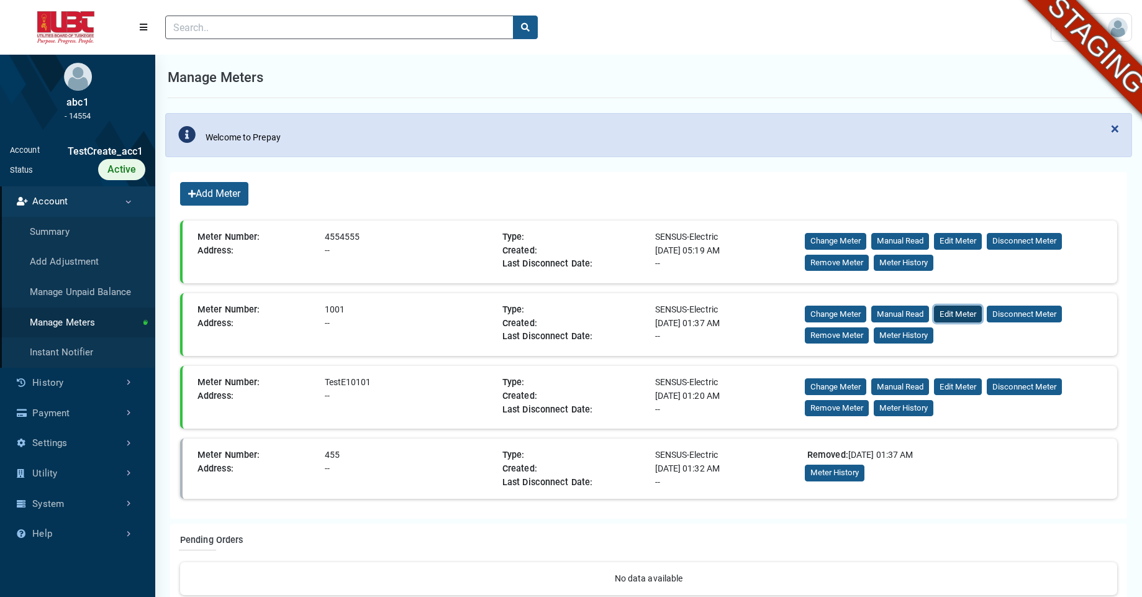
click at [948, 310] on button "Edit Meter" at bounding box center [958, 313] width 48 height 17
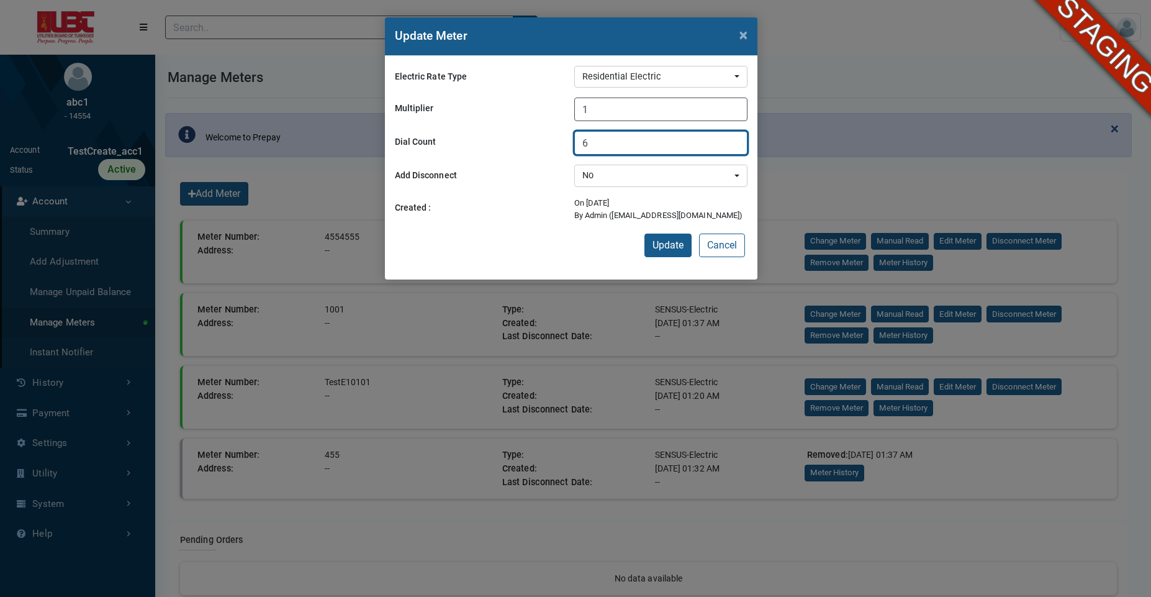
click at [634, 147] on input "6" at bounding box center [660, 143] width 173 height 24
type input "7"
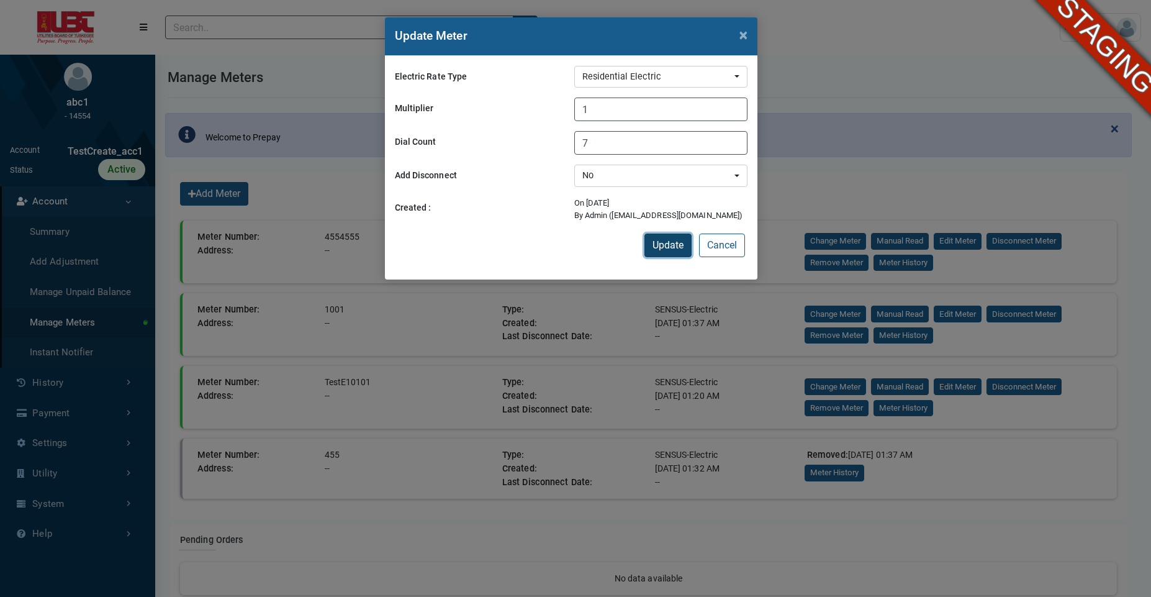
click at [657, 246] on button "Update" at bounding box center [667, 245] width 47 height 24
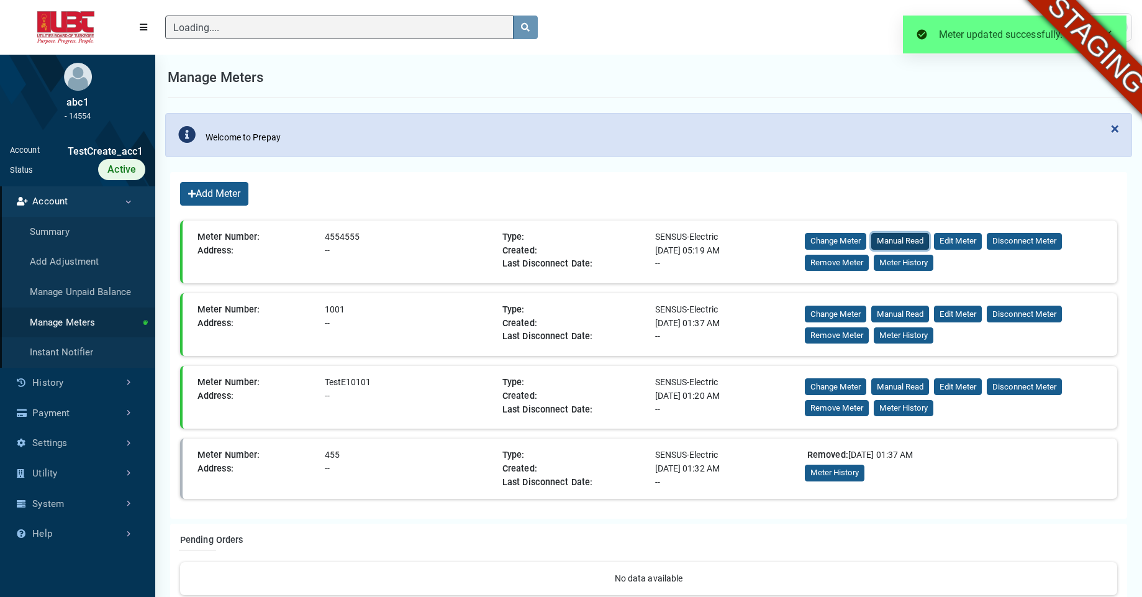
click at [889, 246] on button "Manual Read" at bounding box center [900, 241] width 58 height 17
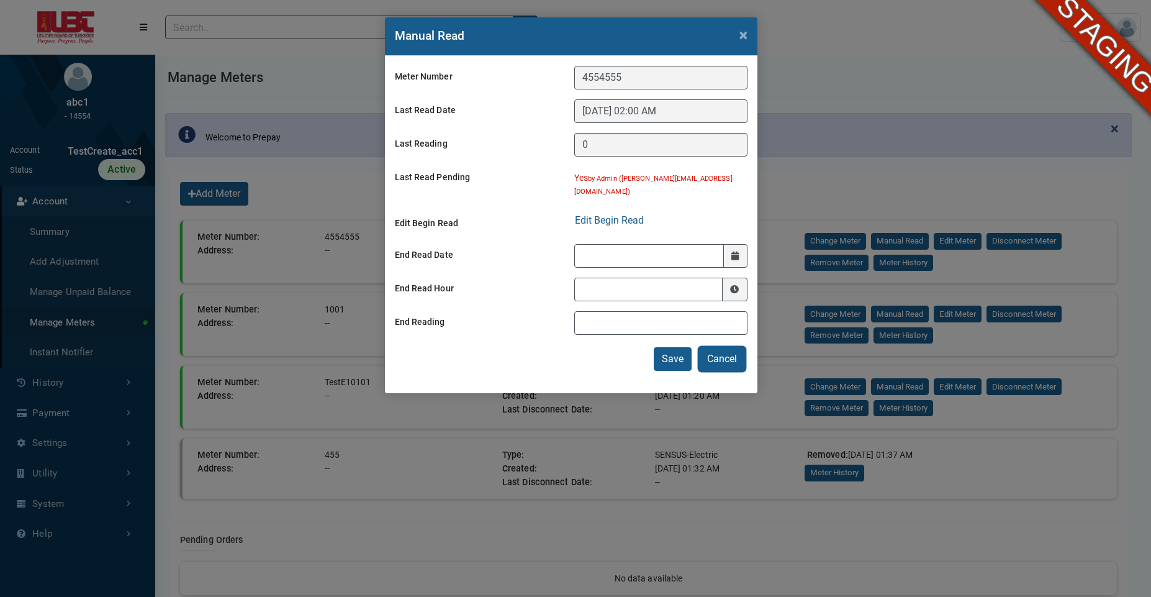
click at [727, 350] on button "Cancel" at bounding box center [722, 359] width 46 height 24
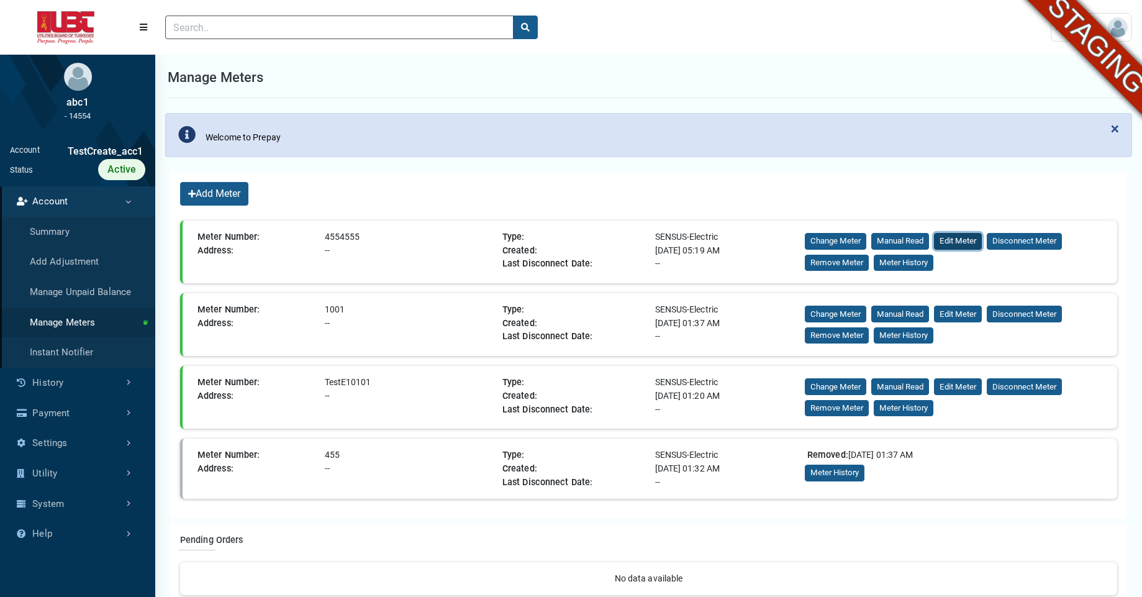
click at [956, 239] on button "Edit Meter" at bounding box center [958, 241] width 48 height 17
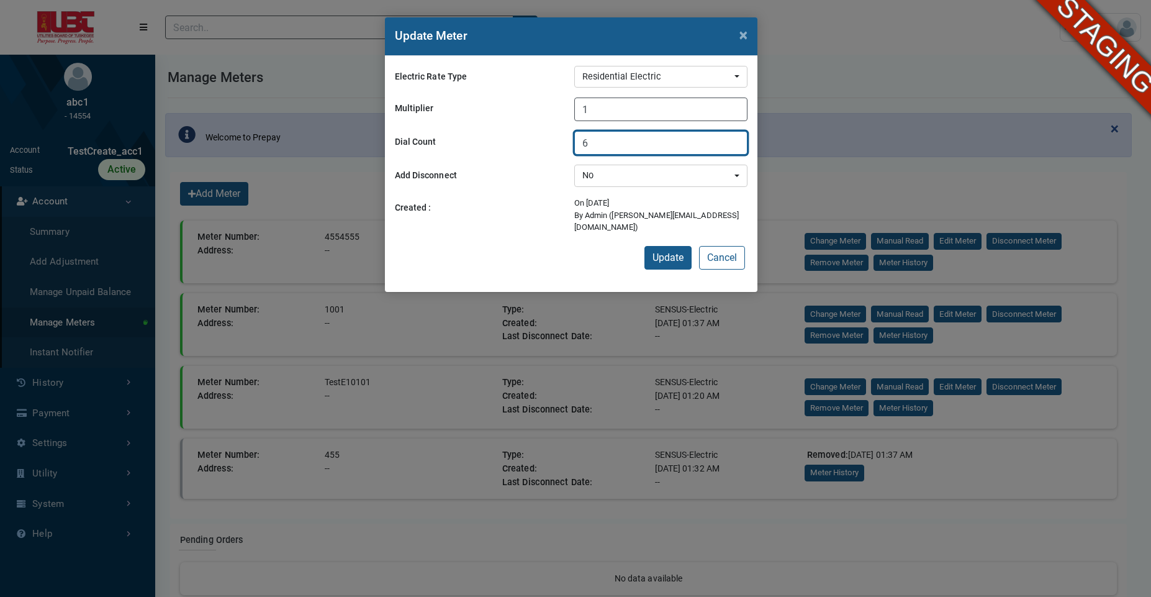
click at [660, 147] on input "6" at bounding box center [660, 143] width 173 height 24
type input "7"
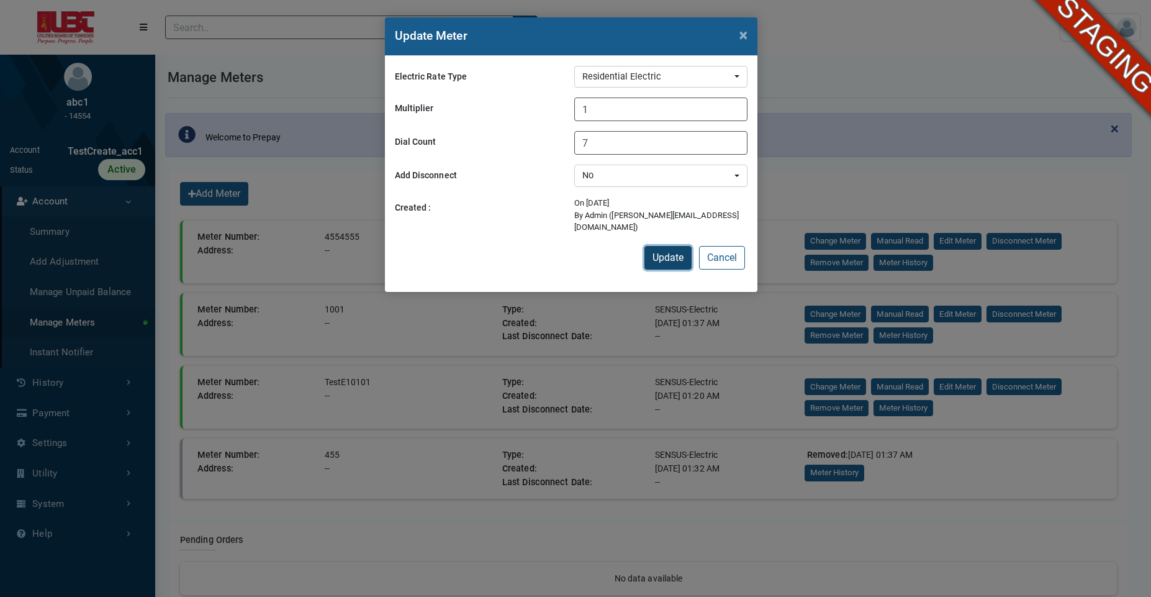
click at [660, 248] on button "Update" at bounding box center [667, 258] width 47 height 24
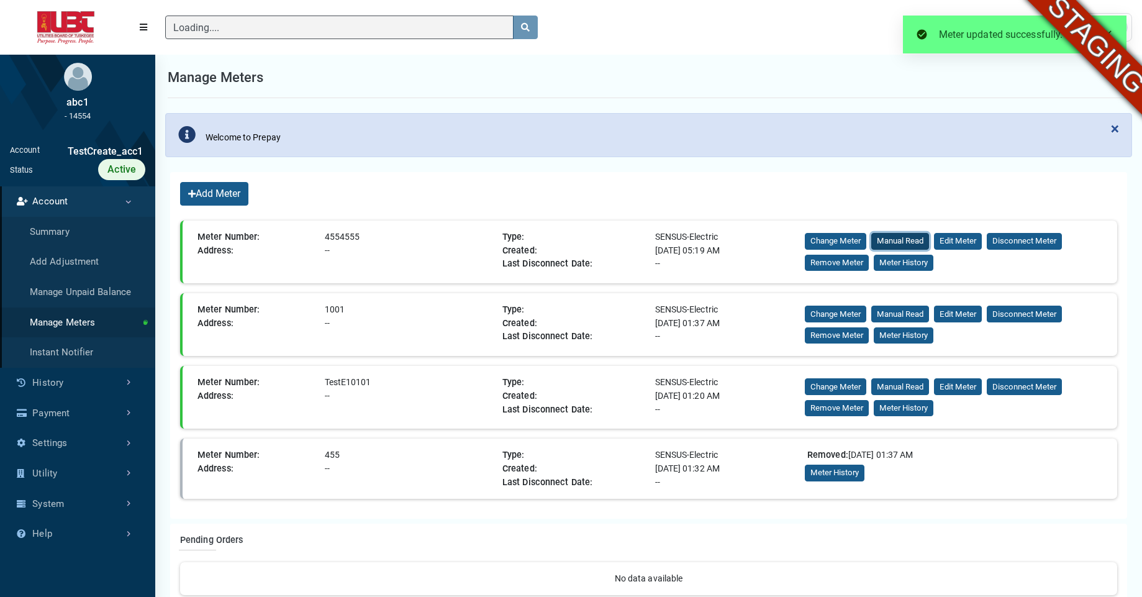
click at [909, 236] on button "Manual Read" at bounding box center [900, 241] width 58 height 17
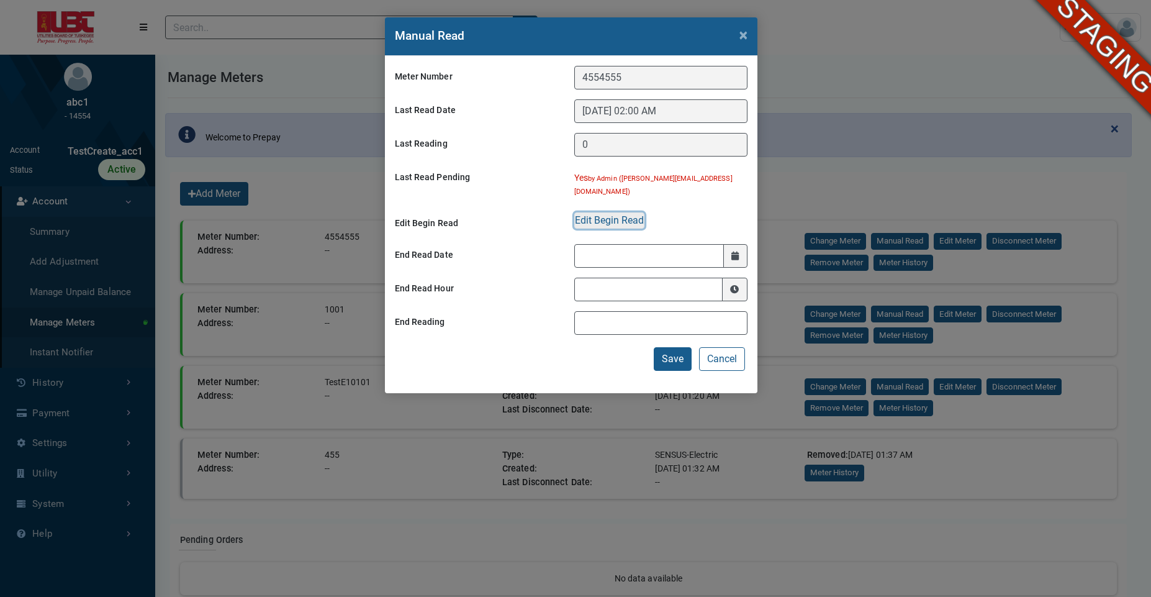
click at [633, 212] on button "Edit Begin Read" at bounding box center [609, 220] width 70 height 16
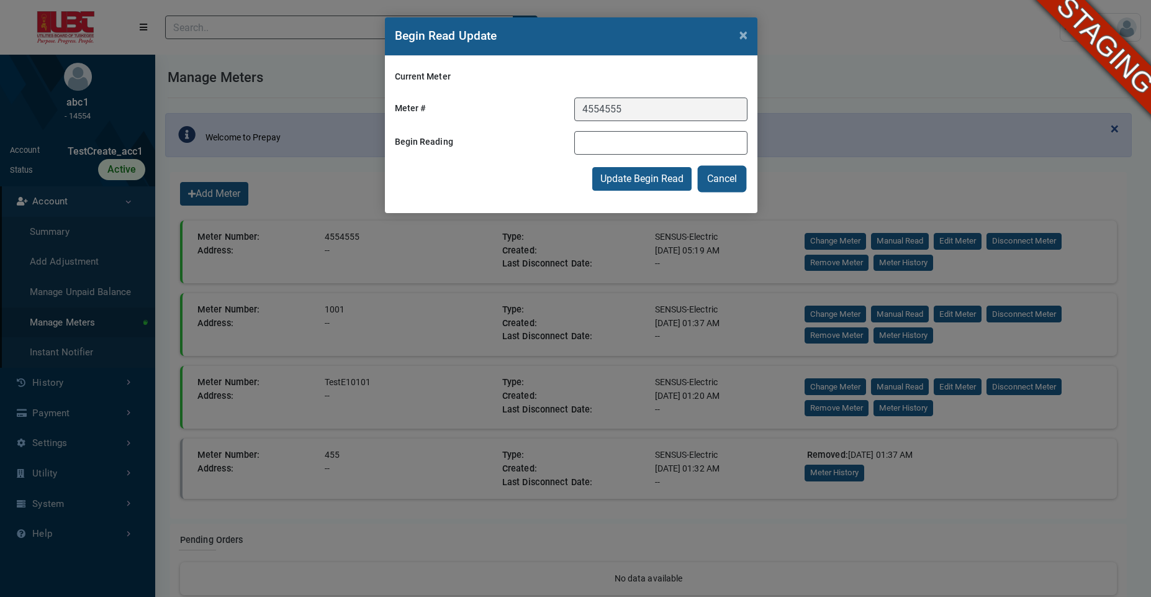
click at [711, 176] on button "Cancel" at bounding box center [722, 179] width 46 height 24
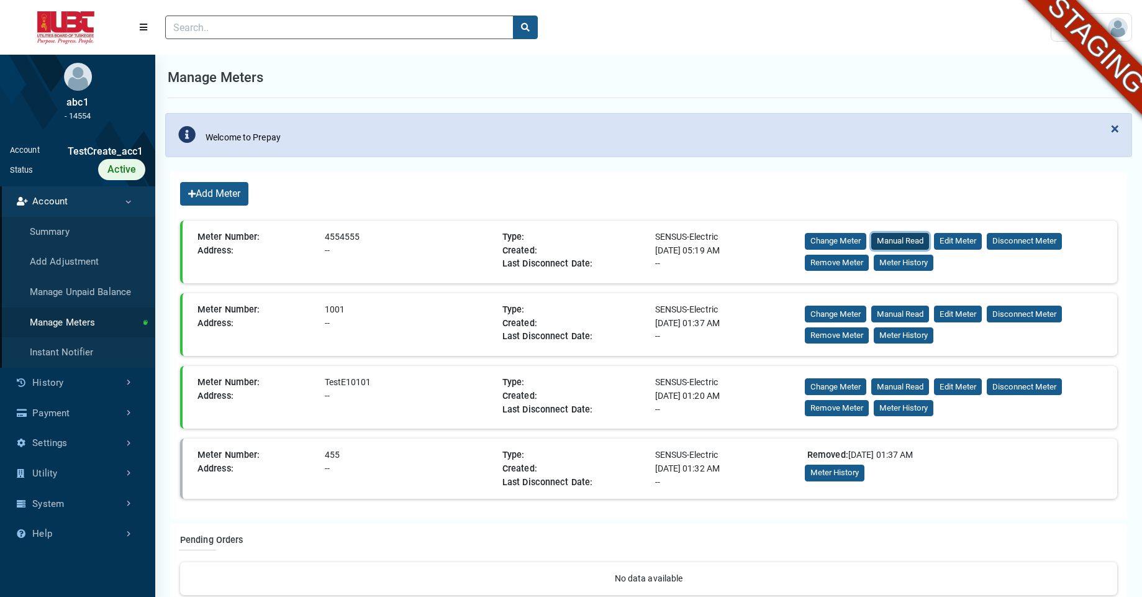
click at [906, 241] on button "Manual Read" at bounding box center [900, 241] width 58 height 17
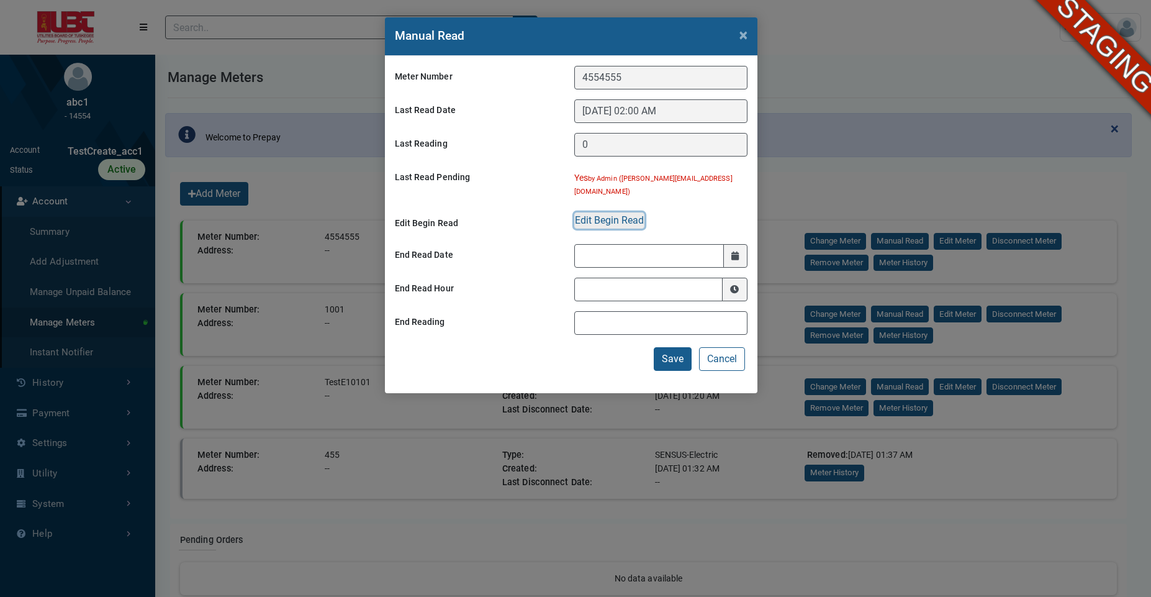
click at [597, 212] on button "Edit Begin Read" at bounding box center [609, 220] width 70 height 16
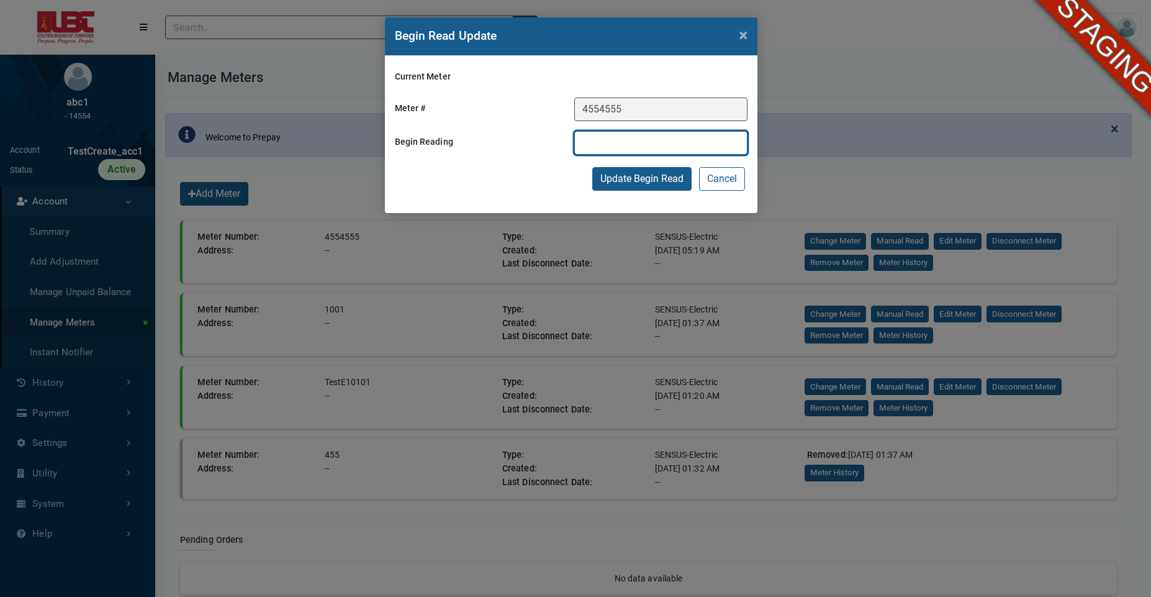
click at [593, 151] on input "text" at bounding box center [660, 143] width 173 height 24
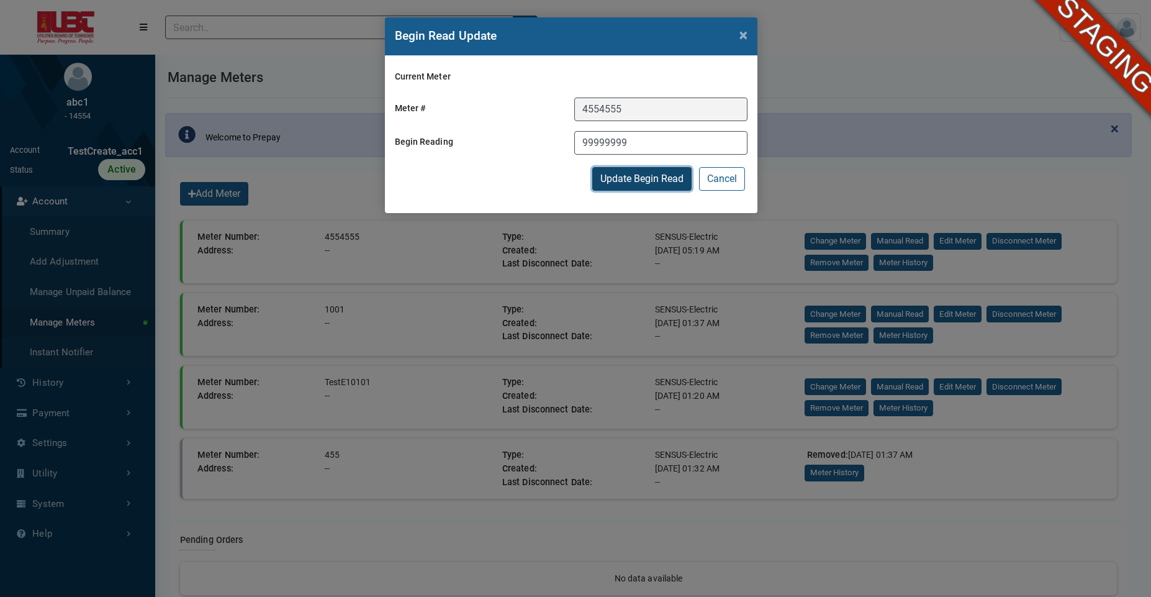
click at [628, 187] on button "Update Begin Read" at bounding box center [641, 179] width 99 height 24
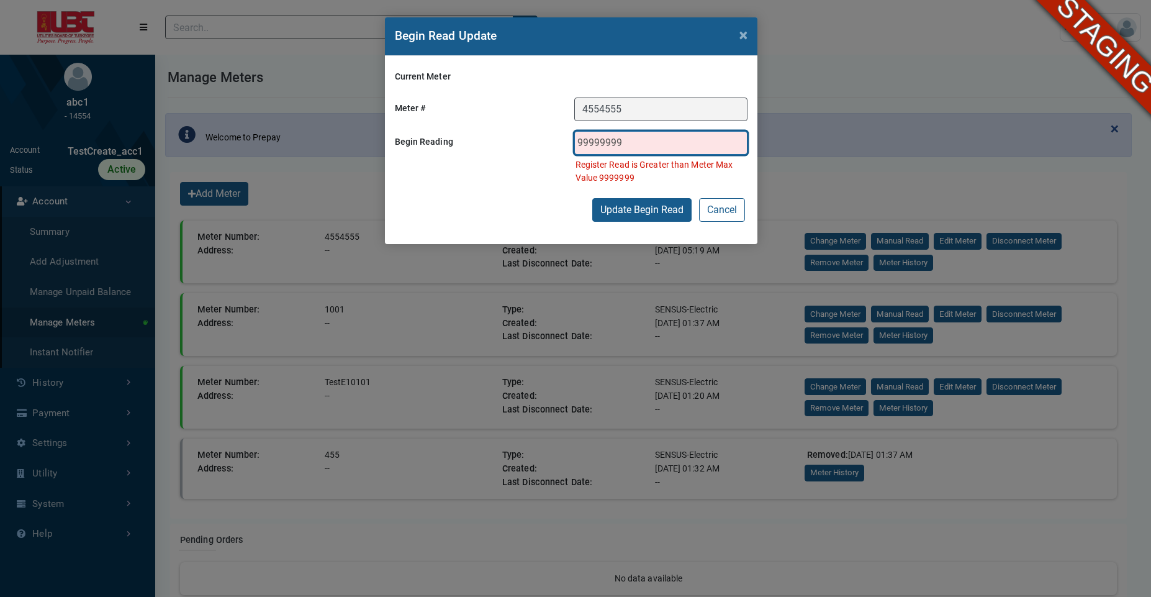
click at [652, 145] on input "99999999" at bounding box center [660, 143] width 173 height 24
type input "9999999"
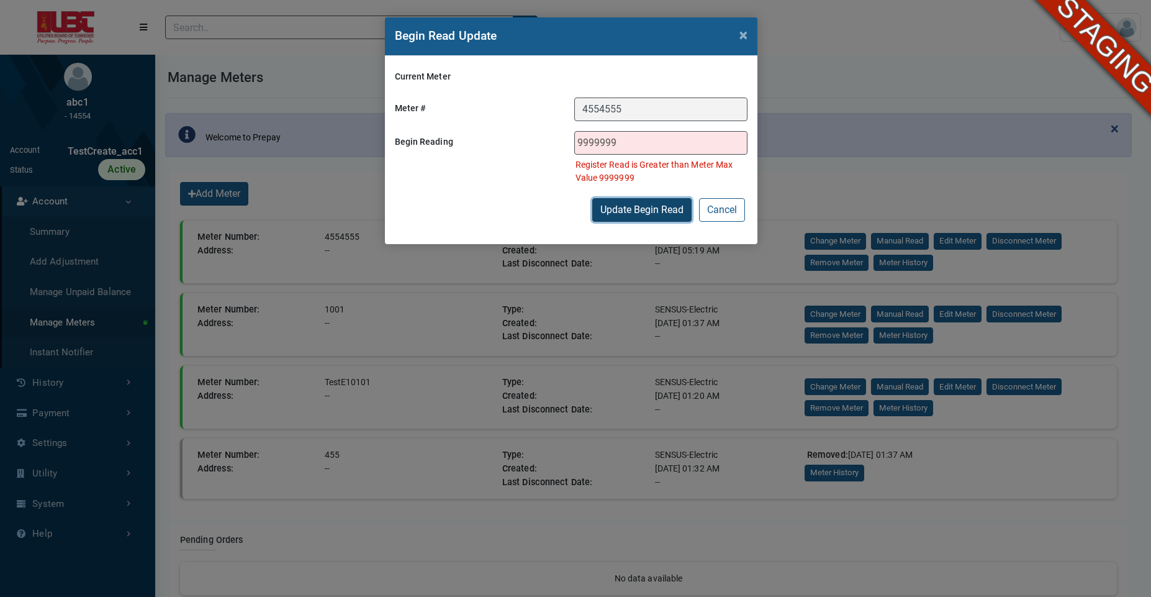
click at [623, 212] on button "Update Begin Read" at bounding box center [641, 210] width 99 height 24
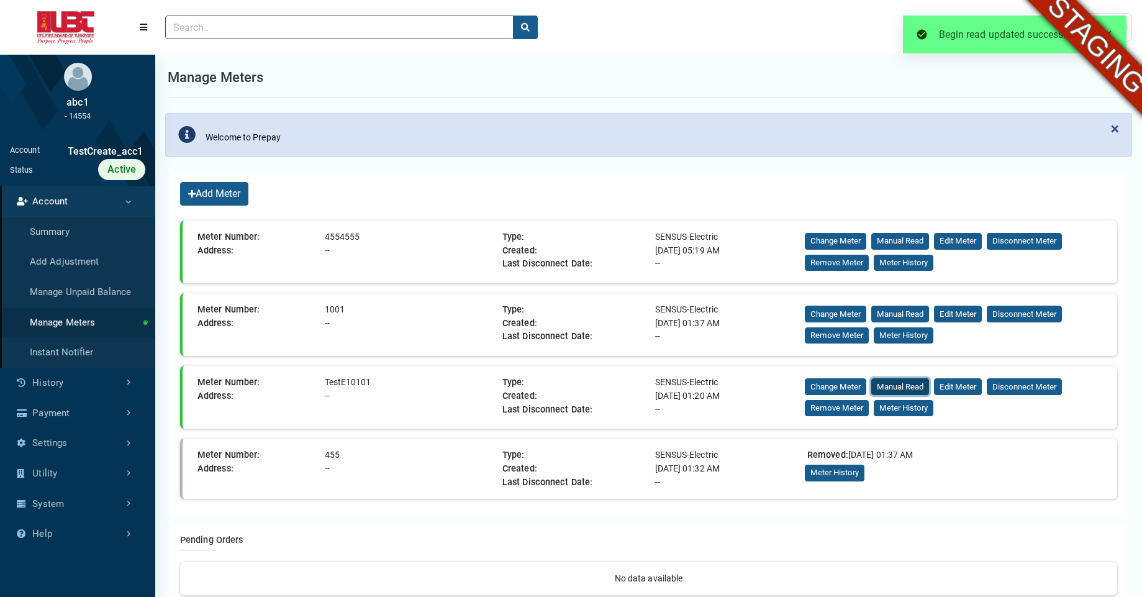
click at [895, 390] on button "Manual Read" at bounding box center [900, 386] width 58 height 17
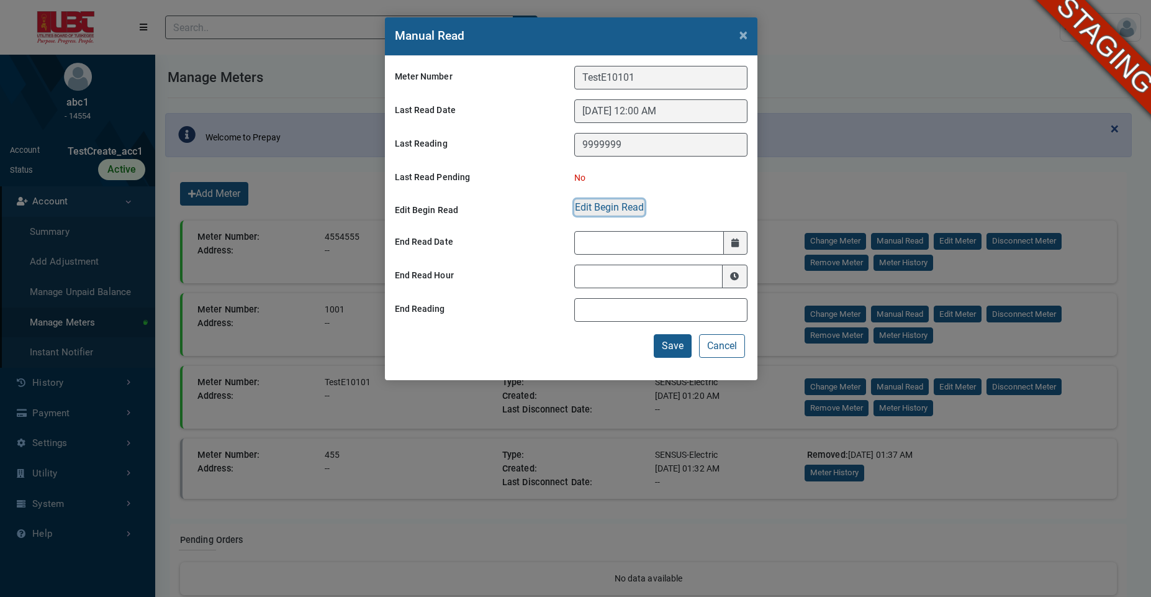
click at [624, 209] on button "Edit Begin Read" at bounding box center [609, 207] width 70 height 16
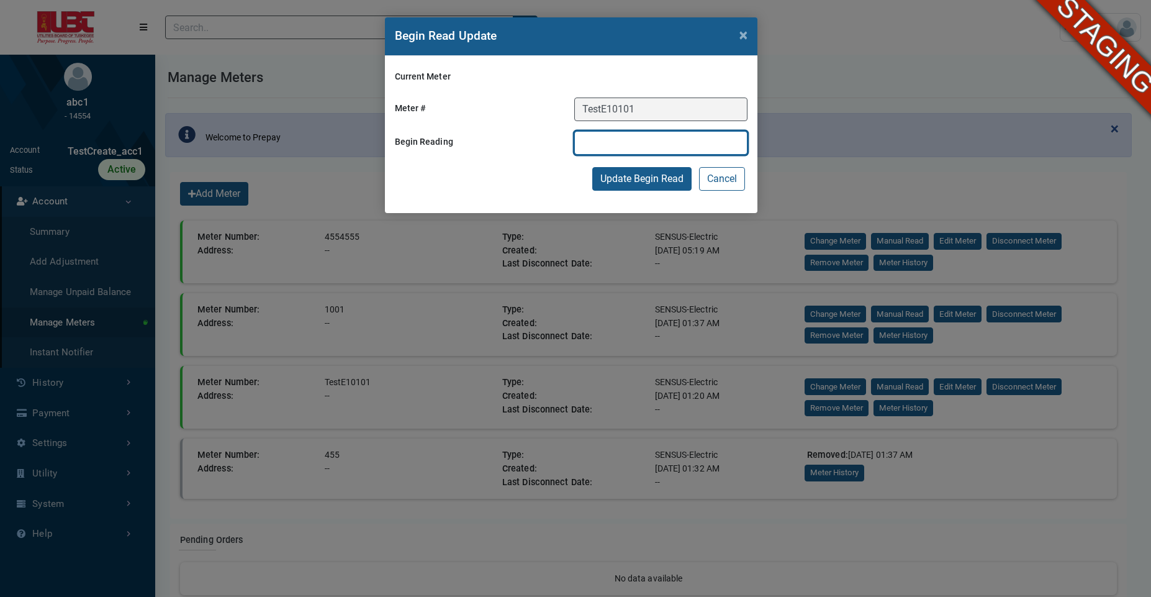
click at [588, 142] on input "text" at bounding box center [660, 143] width 173 height 24
type input "200"
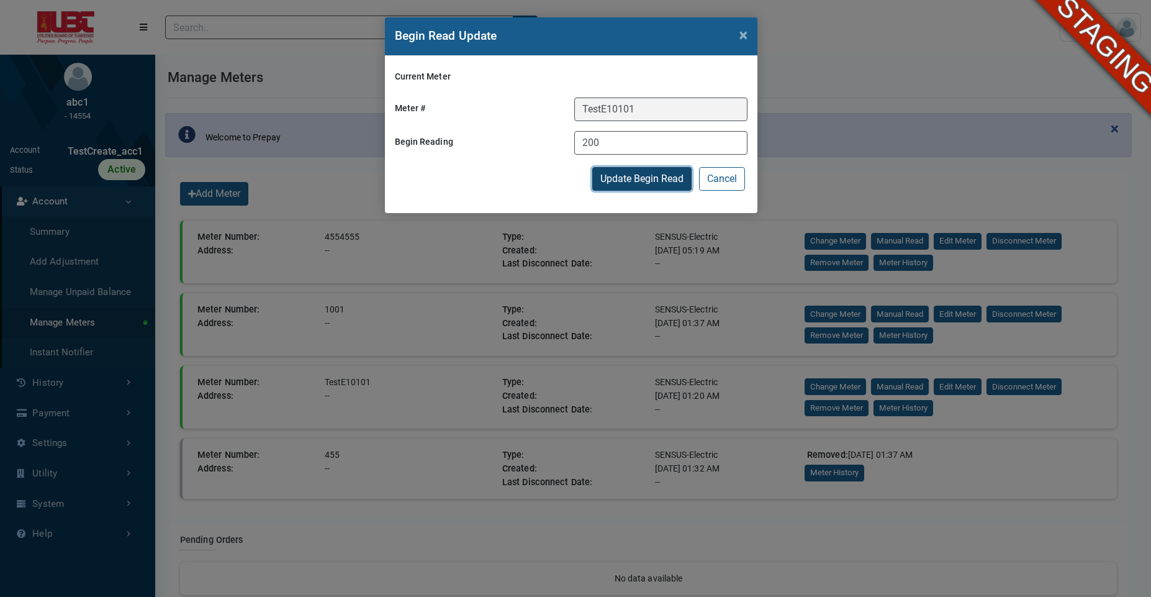
click at [611, 181] on button "Update Begin Read" at bounding box center [641, 179] width 99 height 24
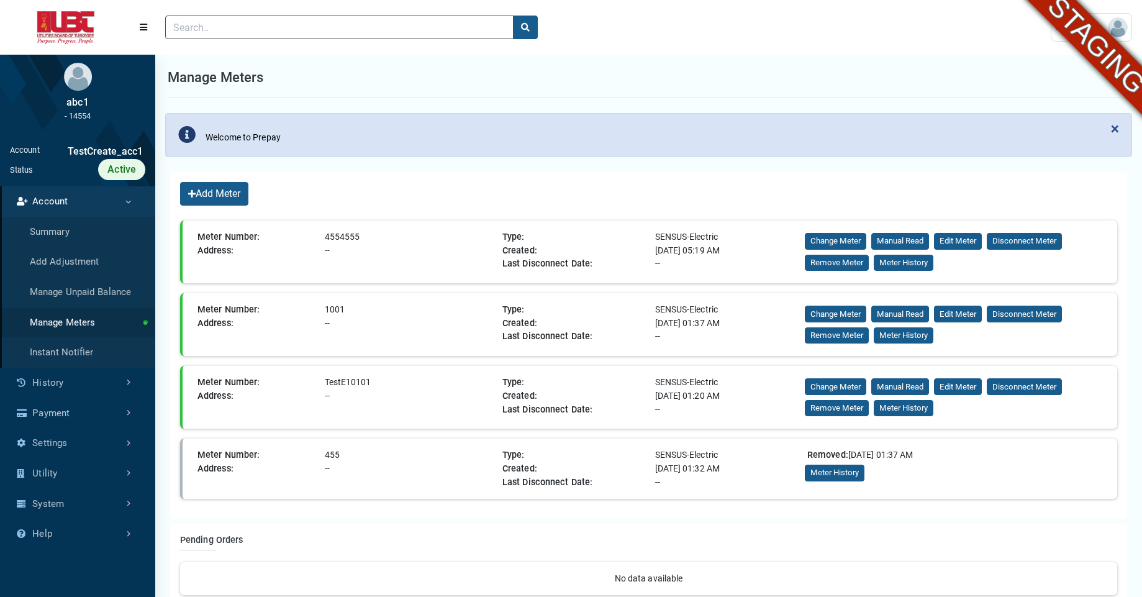
drag, startPoint x: 366, startPoint y: 380, endPoint x: 325, endPoint y: 382, distance: 41.7
click at [325, 382] on div "TestE10101" at bounding box center [409, 383] width 178 height 14
copy div "TestE10101"
click at [896, 314] on button "Manual Read" at bounding box center [900, 313] width 58 height 17
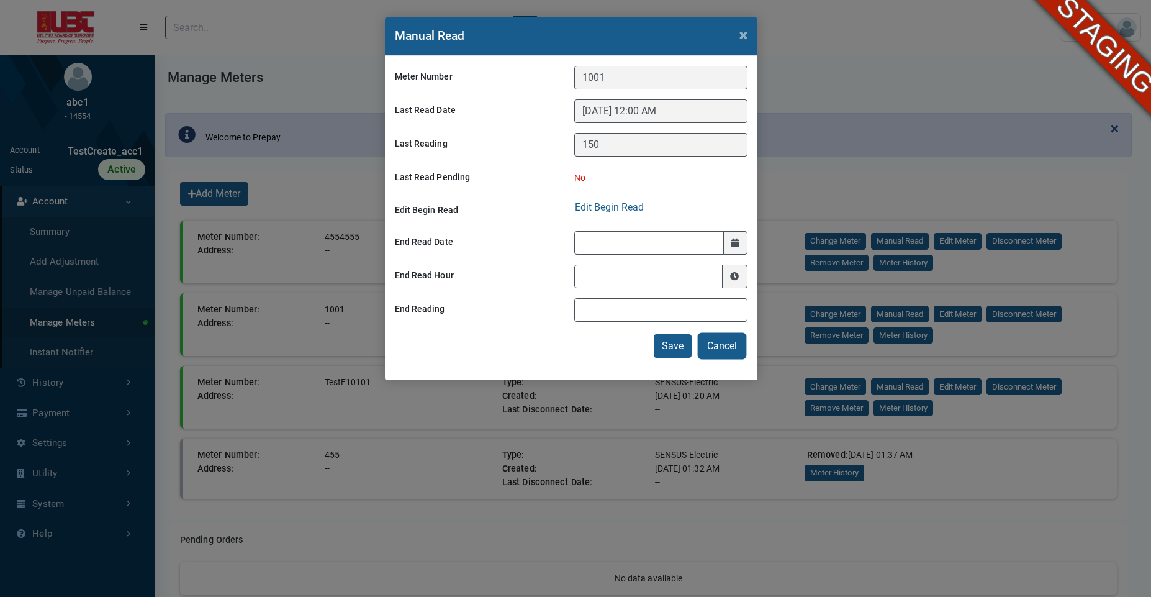
click at [725, 349] on button "Cancel" at bounding box center [722, 346] width 46 height 24
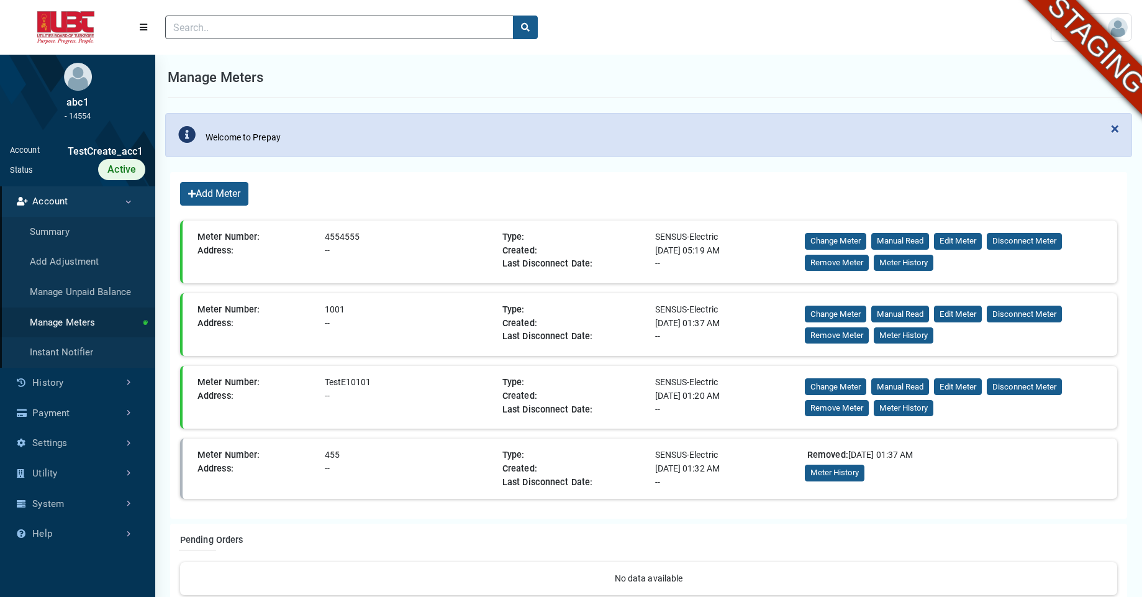
click at [778, 78] on div "Manage Meters" at bounding box center [649, 77] width 962 height 41
click at [86, 447] on link "Settings" at bounding box center [77, 443] width 155 height 30
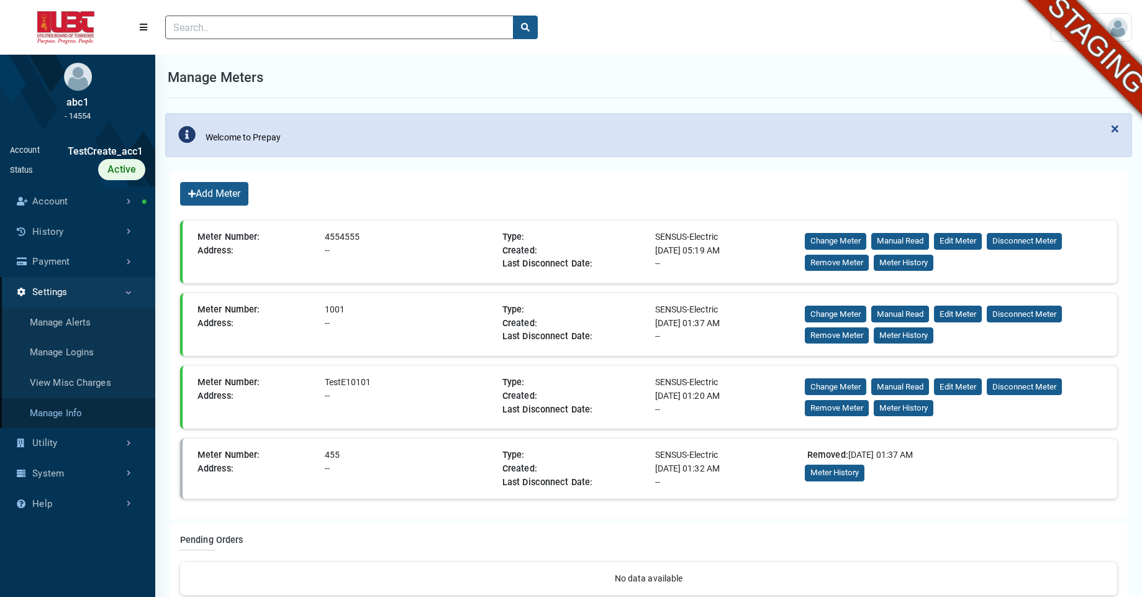
click at [91, 423] on link "Manage Info" at bounding box center [77, 413] width 155 height 30
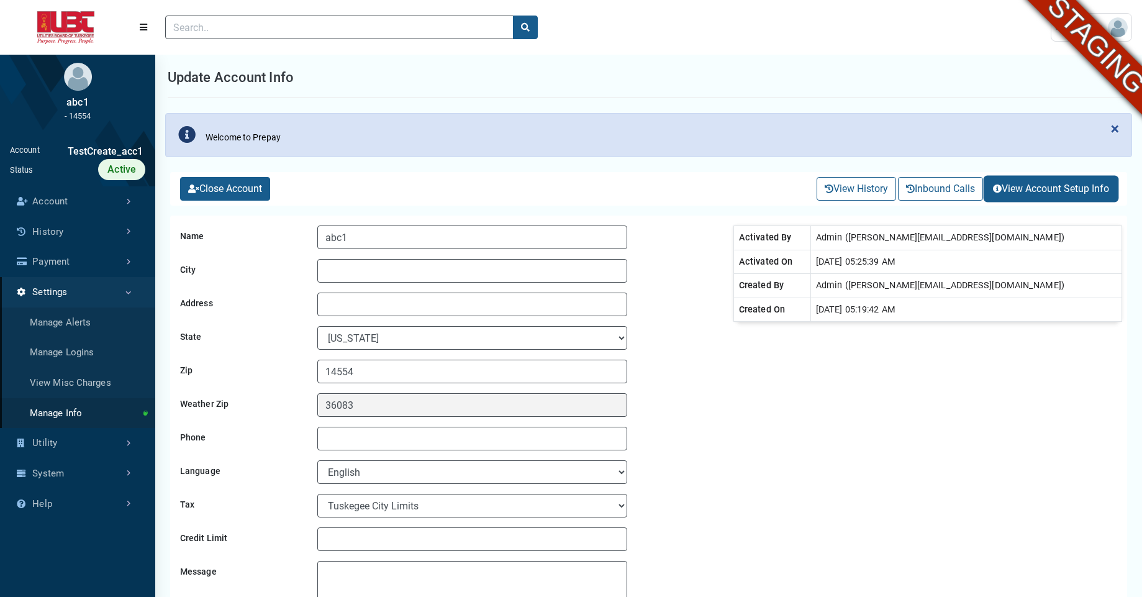
click at [1029, 194] on button "View Account Setup Info" at bounding box center [1050, 189] width 132 height 24
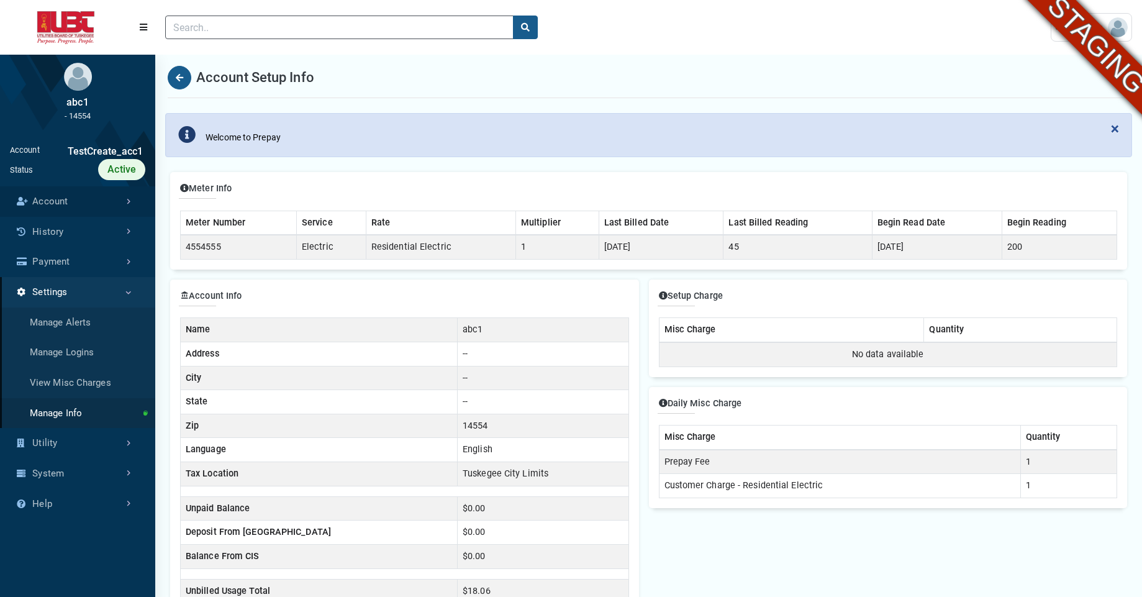
click at [95, 212] on link "Account" at bounding box center [77, 201] width 155 height 30
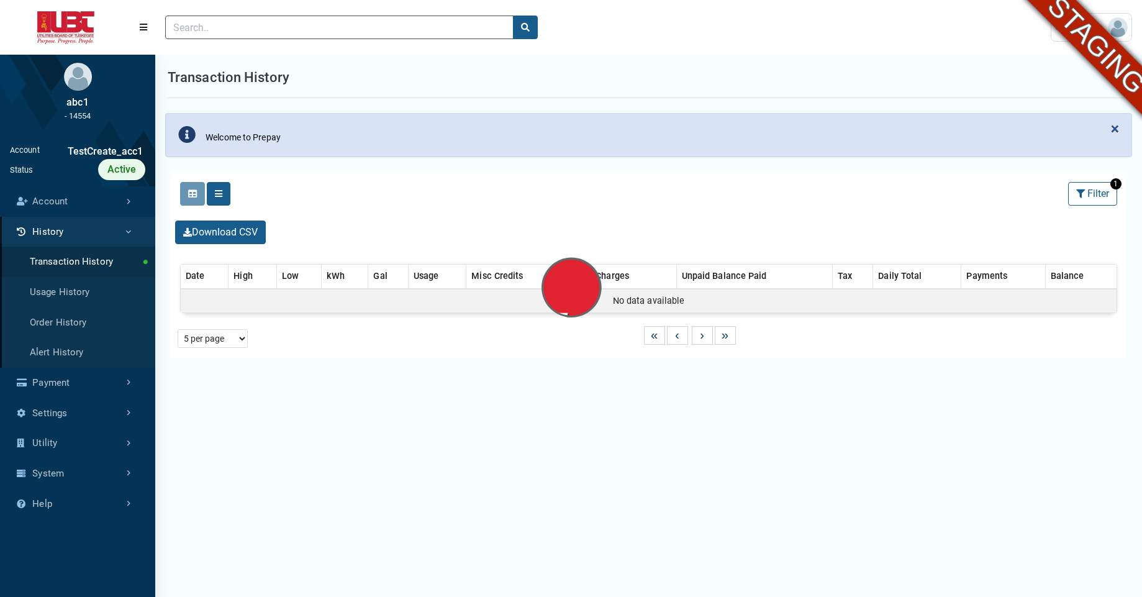
select select "25 per page"
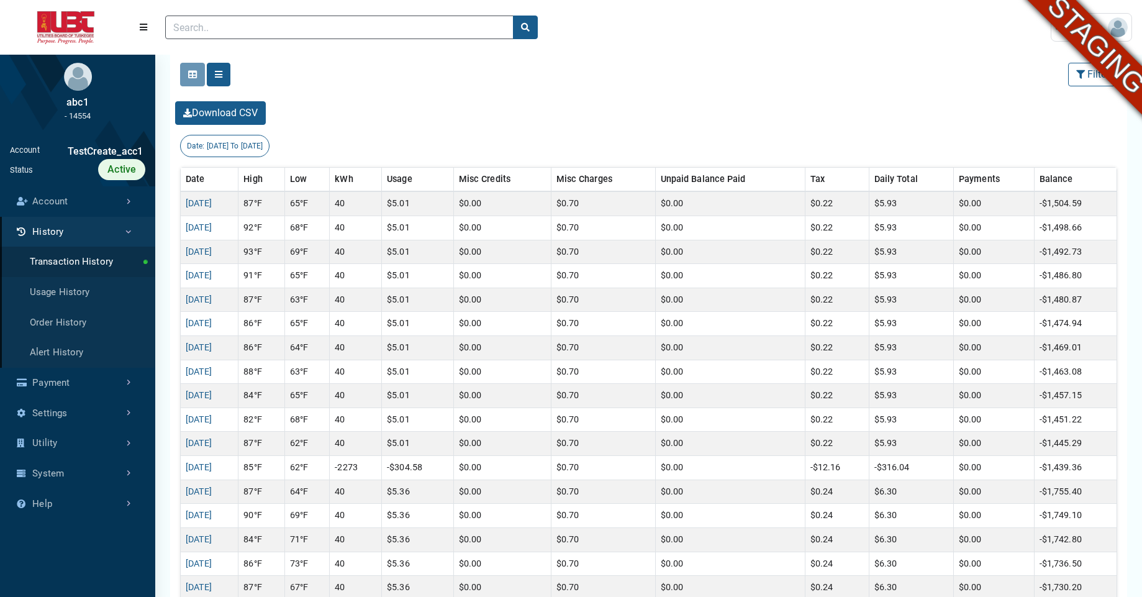
scroll to position [274, 0]
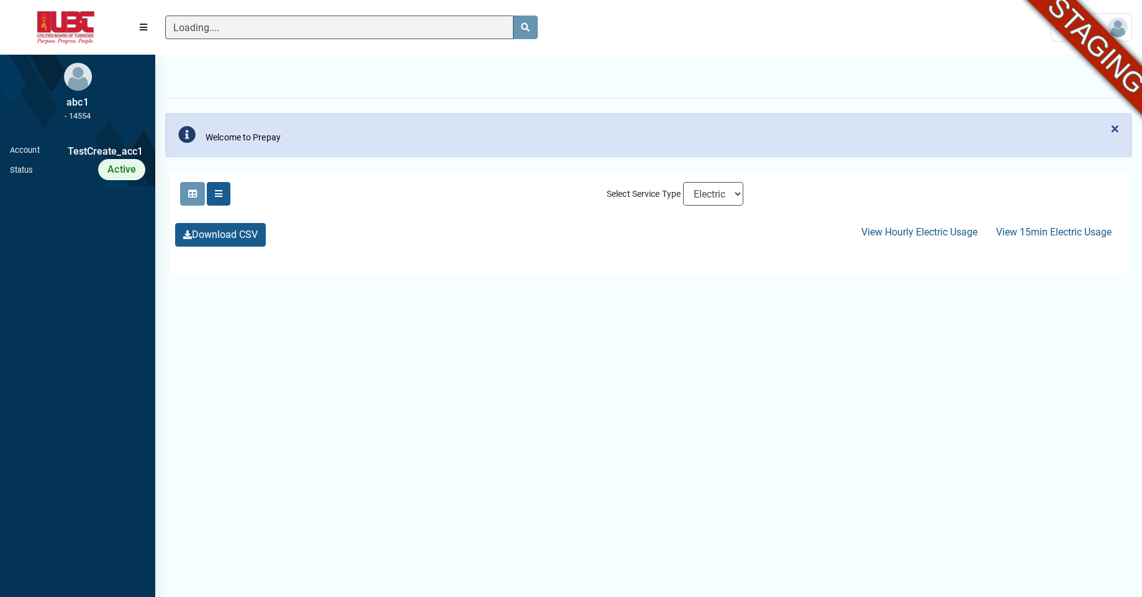
scroll to position [6, 1]
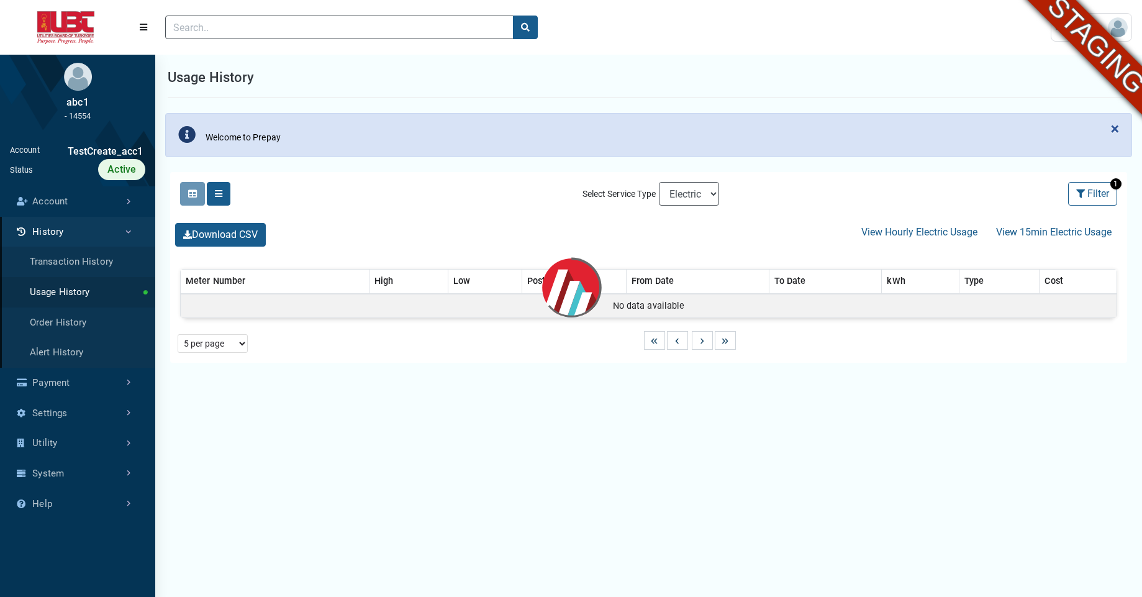
select select "25 per page"
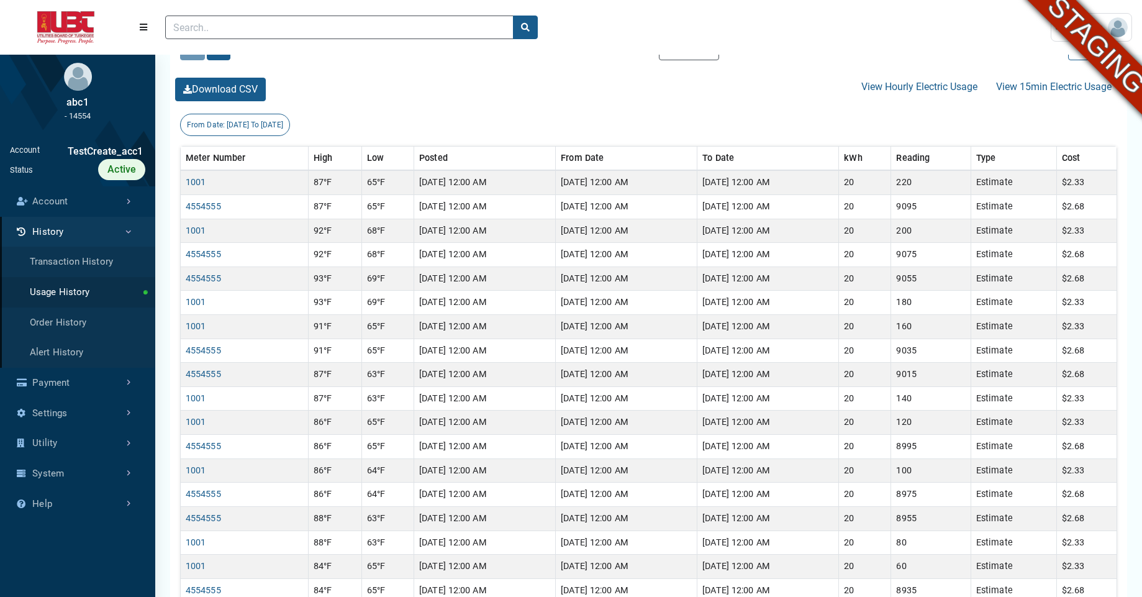
scroll to position [594, 0]
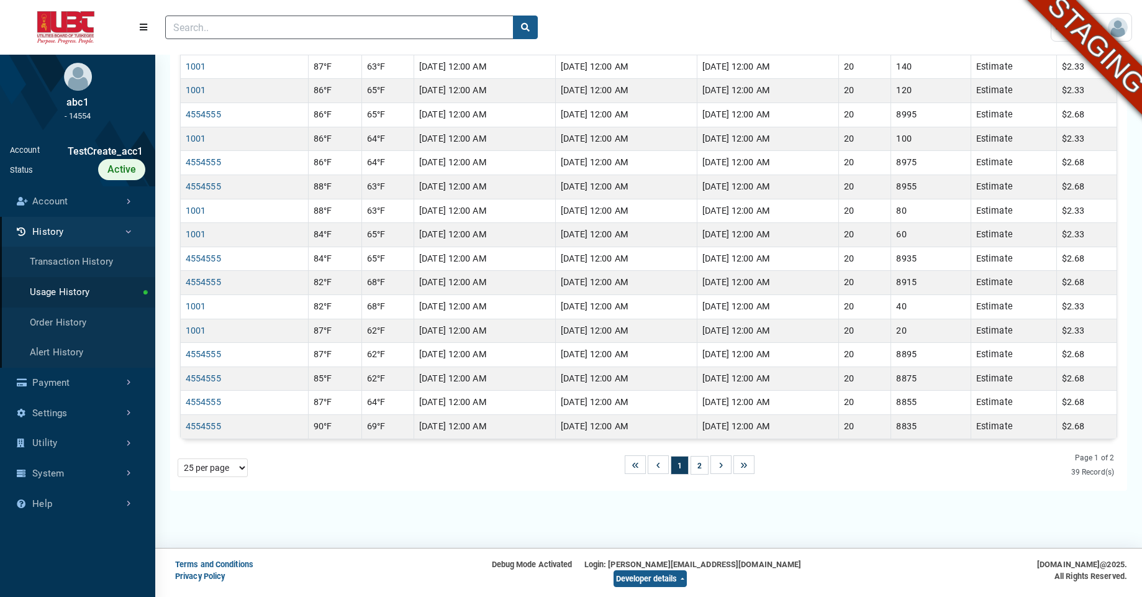
click at [800, 533] on footer "Terms and Conditions Privacy Policy Debug Mode Activated Login: swetha@excelero…" at bounding box center [571, 550] width 1142 height 94
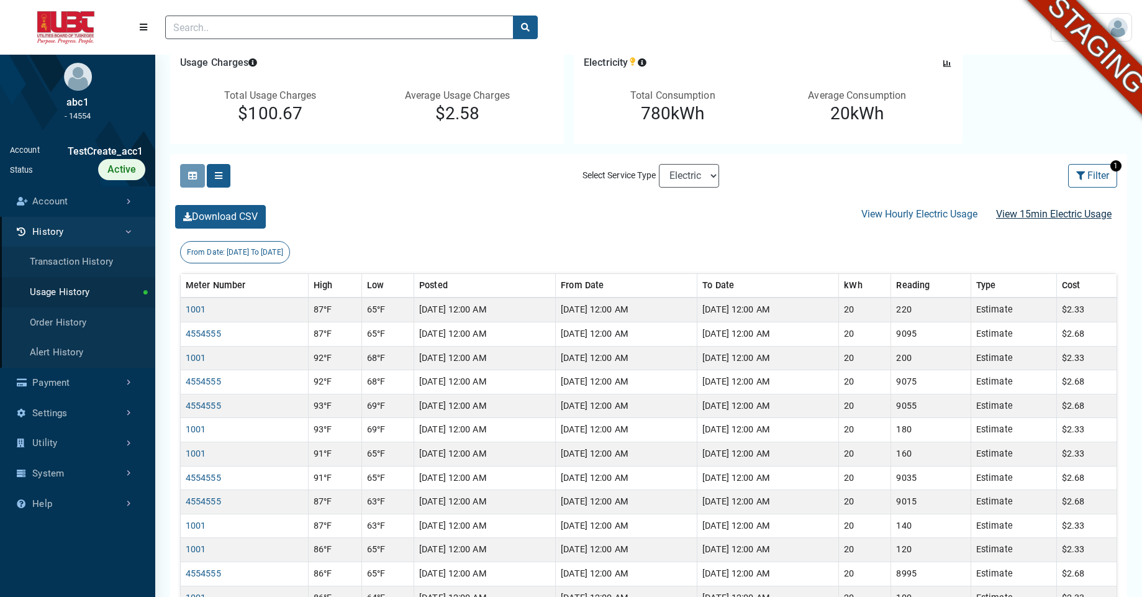
scroll to position [138, 0]
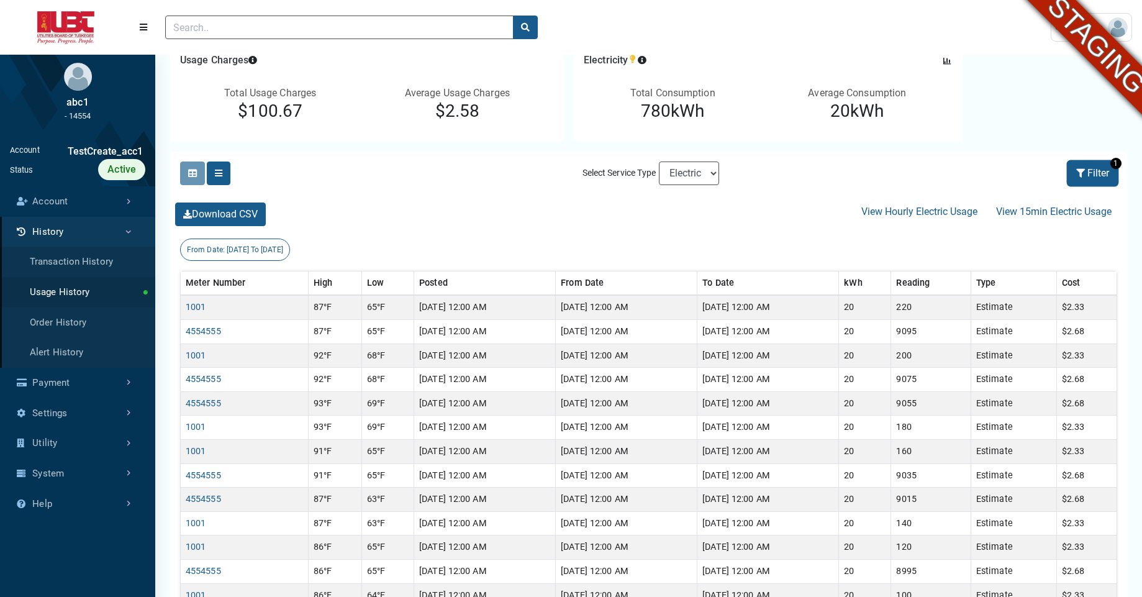
click at [1081, 171] on icon at bounding box center [1081, 173] width 11 height 9
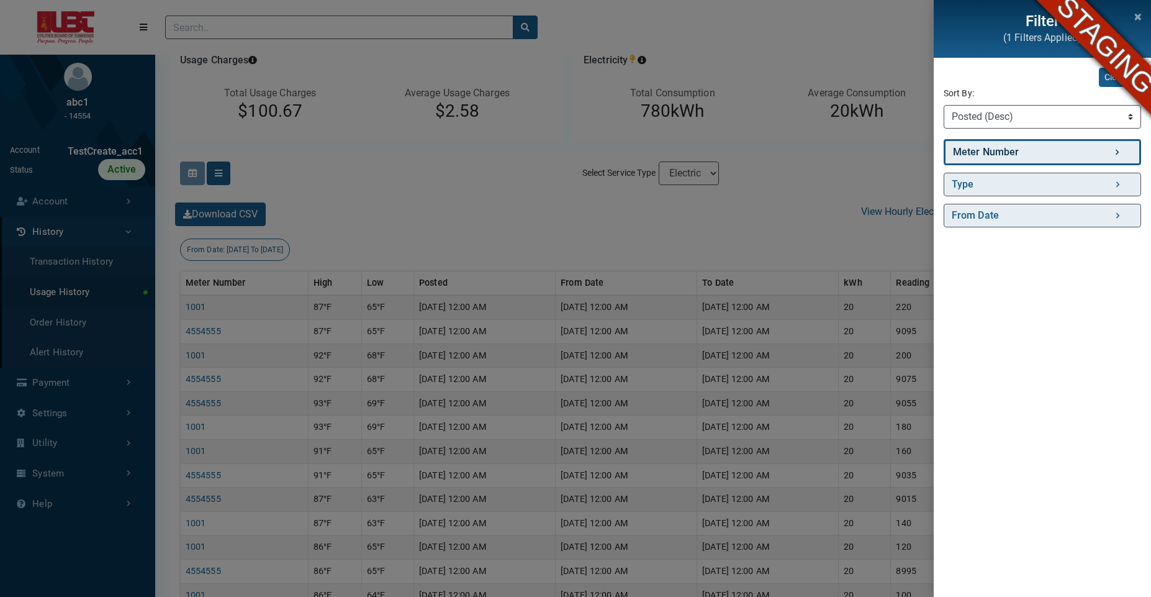
click at [1042, 151] on link "Meter Number" at bounding box center [1042, 152] width 197 height 26
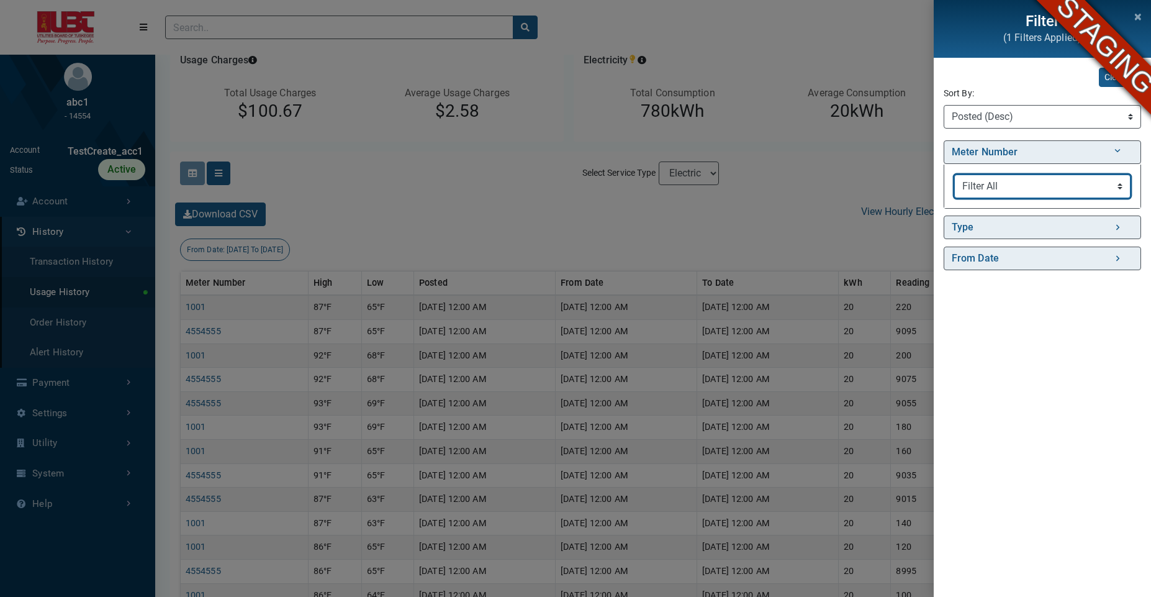
select select "1001"
click at [954, 174] on select "Filter All 1001 4554555 455" at bounding box center [1042, 186] width 176 height 24
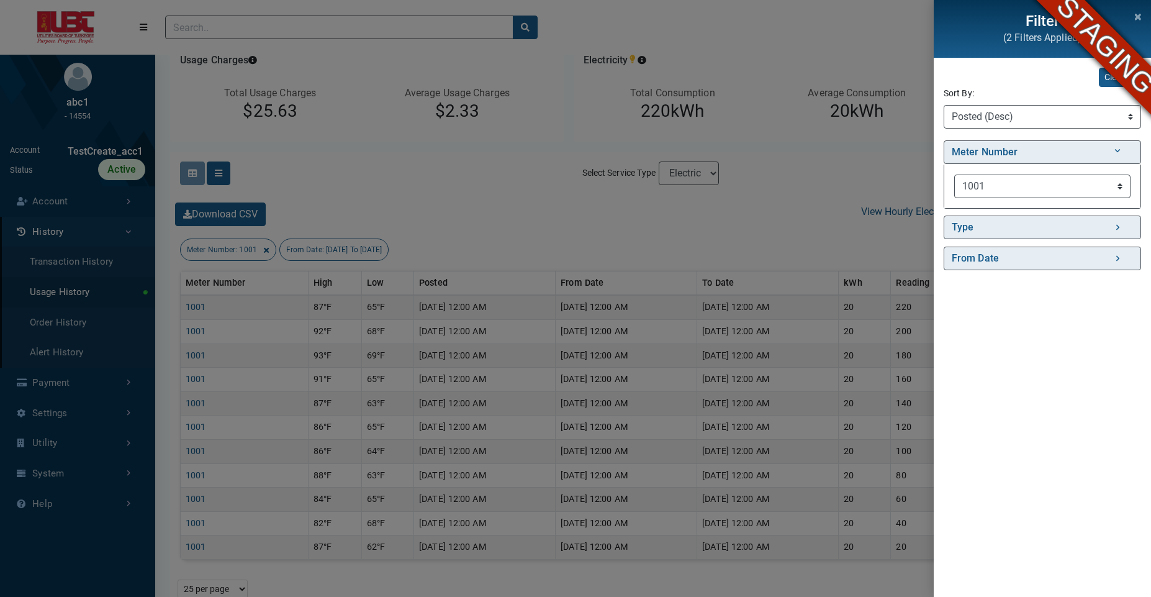
click at [775, 207] on div "Filter (2 Filters Applied) Clear All Sort By: Sort By Meter Number (Asc) Meter …" at bounding box center [575, 298] width 1151 height 597
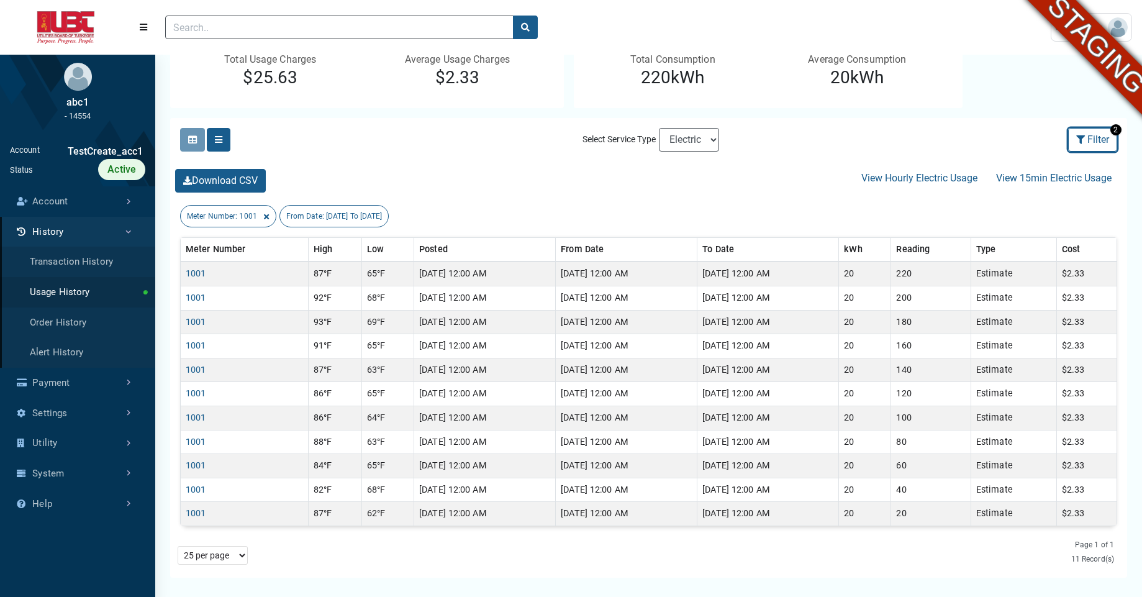
scroll to position [169, 0]
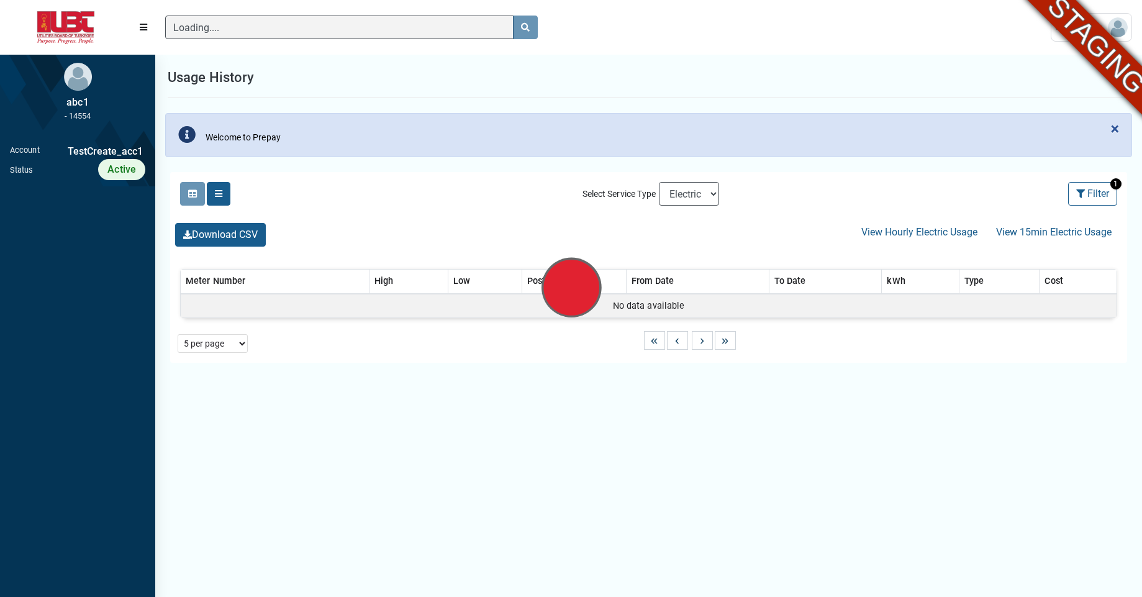
scroll to position [6, 1]
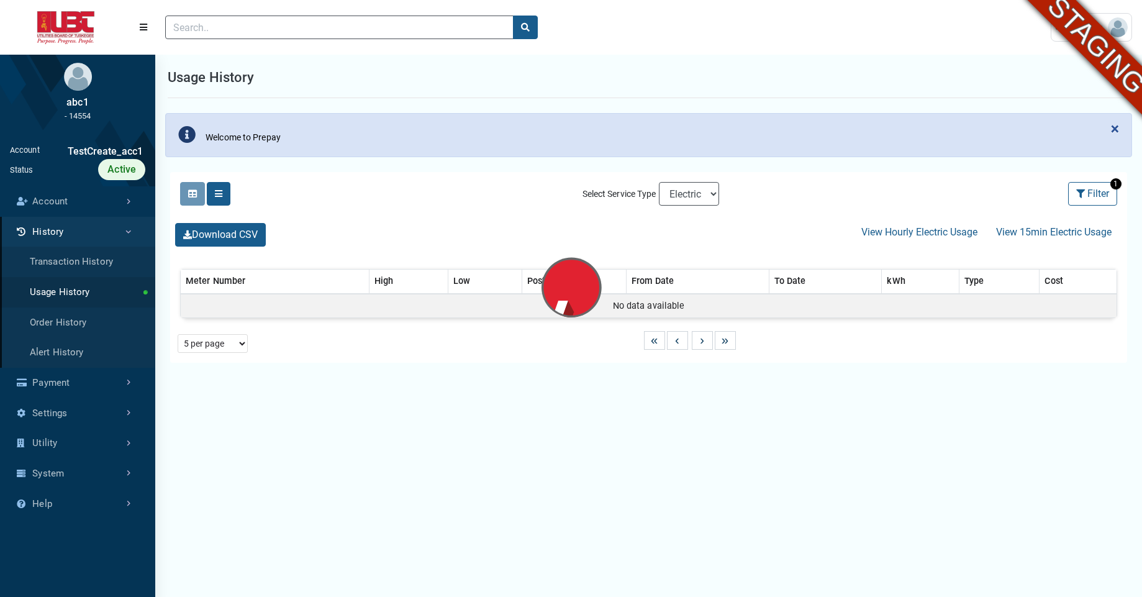
select select "25 per page"
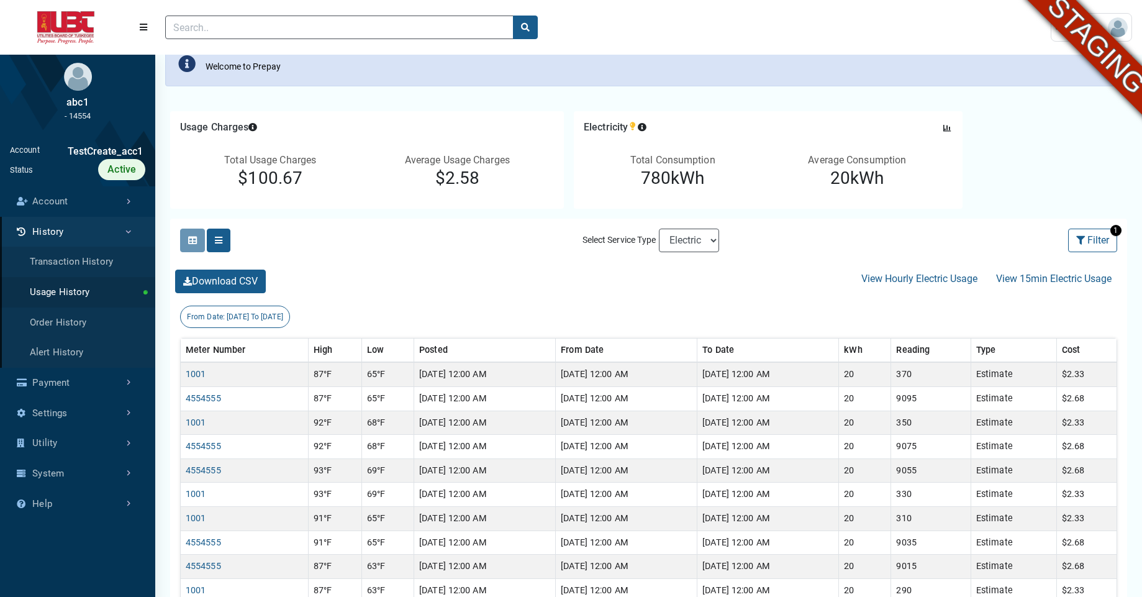
scroll to position [70, 0]
click at [1088, 241] on button "Filter" at bounding box center [1092, 242] width 49 height 24
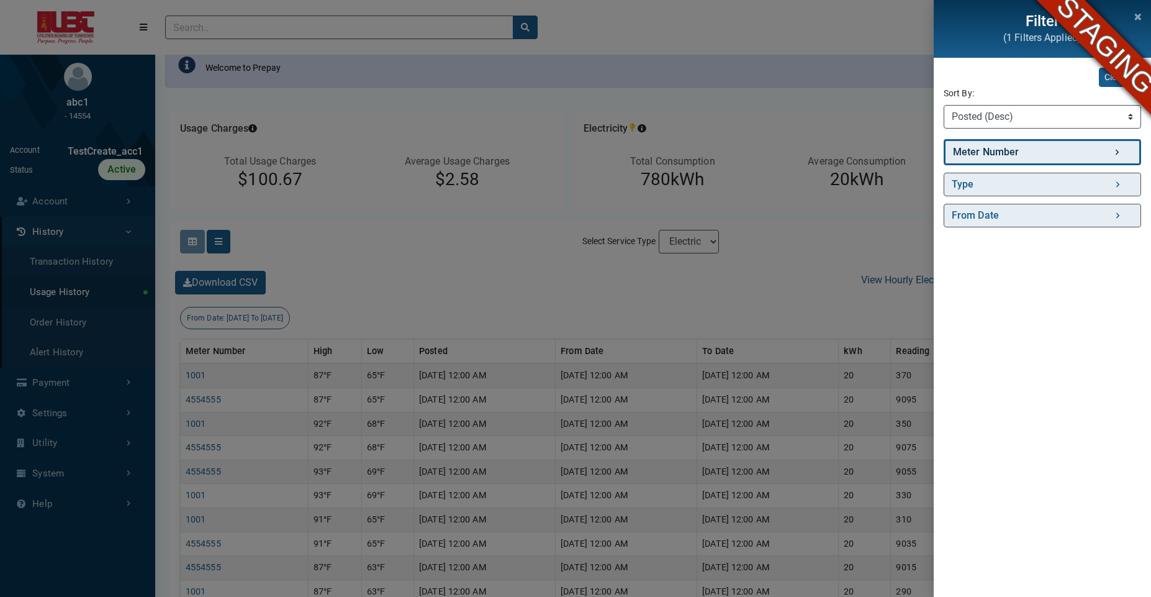
click at [1012, 157] on link "Meter Number" at bounding box center [1042, 152] width 197 height 26
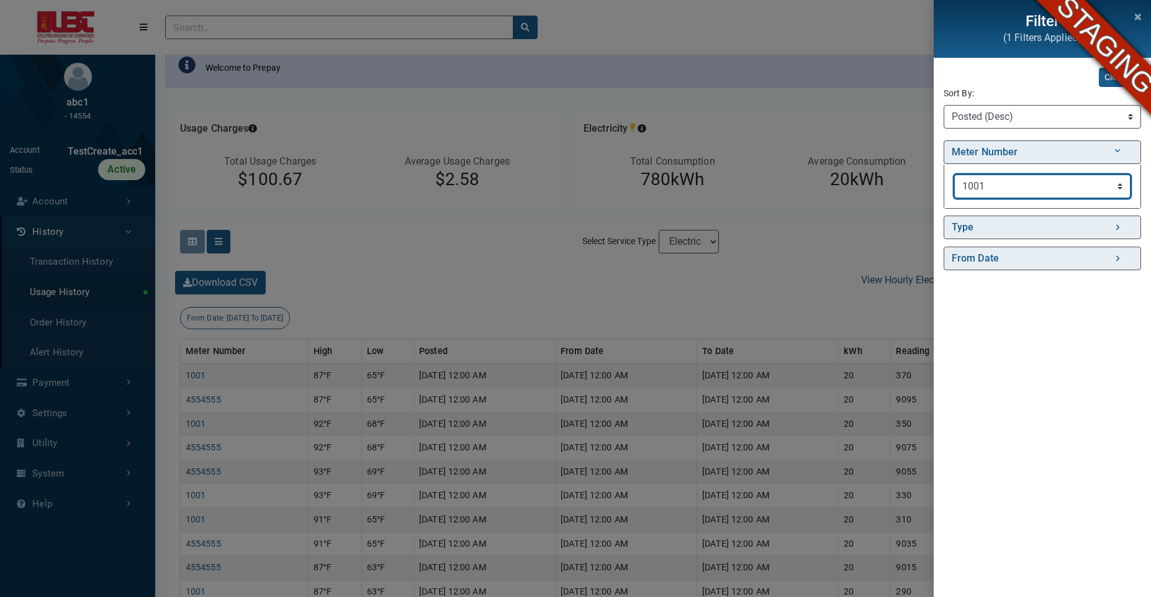
click at [954, 174] on select "Filter All 1001 4554555 455" at bounding box center [1042, 186] width 176 height 24
click at [738, 315] on div "Filter (2 Filters Applied) Clear All Sort By: Sort By Meter Number (Asc) Meter …" at bounding box center [575, 298] width 1151 height 597
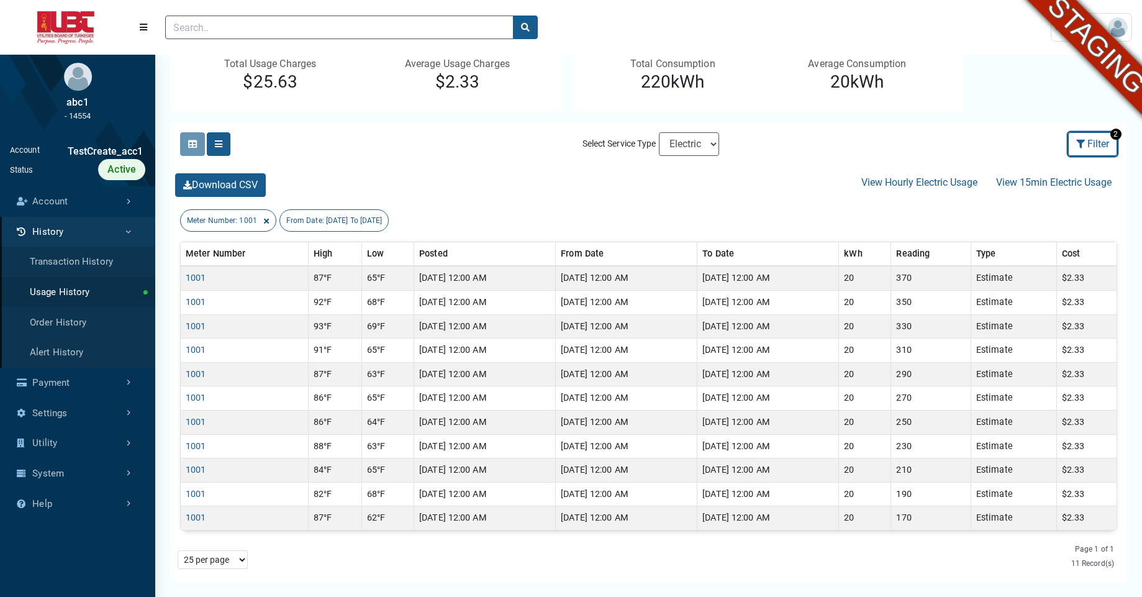
scroll to position [166, 0]
click at [1083, 149] on button "Filter" at bounding box center [1092, 145] width 49 height 24
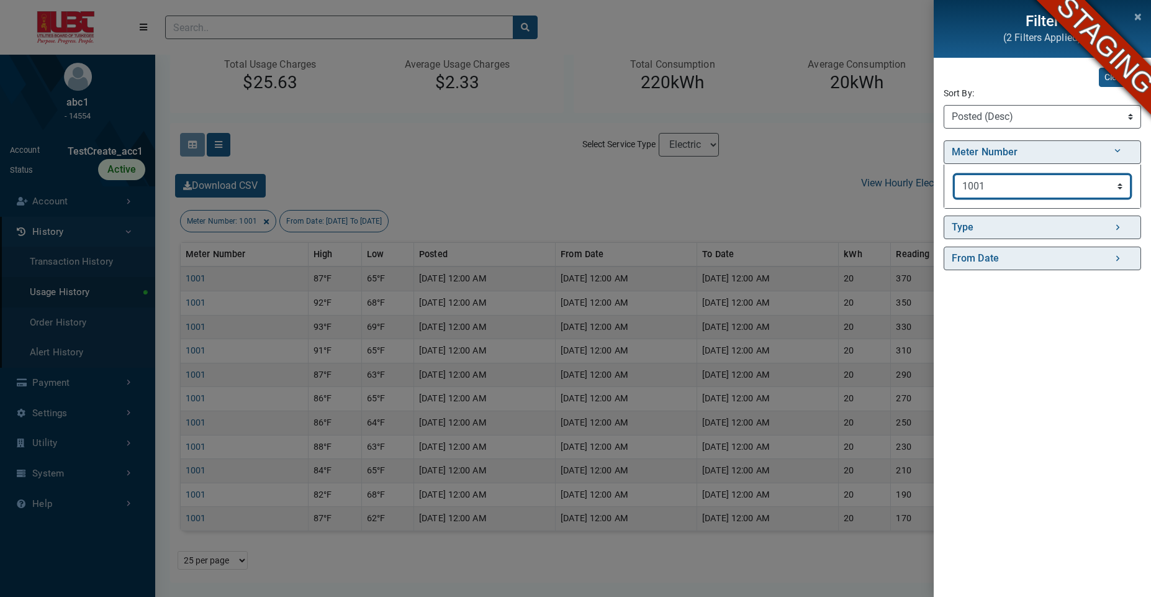
select select "4554555"
click at [954, 174] on select "Filter All 1001 4554555 455" at bounding box center [1042, 186] width 176 height 24
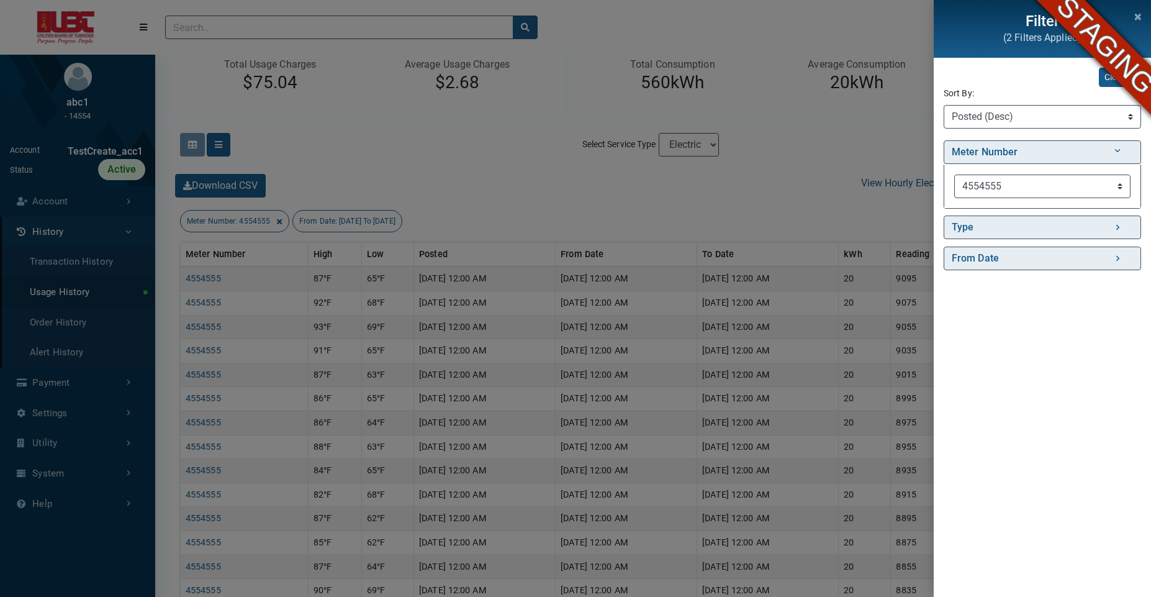
click at [759, 224] on div "Filter (2 Filters Applied) Clear All Sort By: Sort By Meter Number (Asc) Meter …" at bounding box center [575, 298] width 1151 height 597
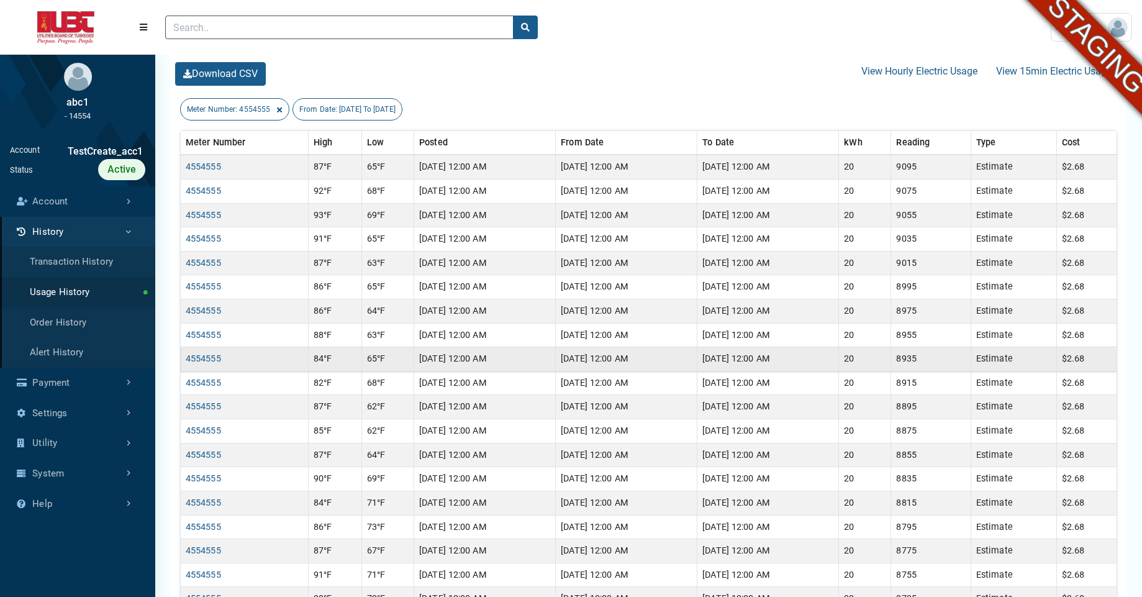
scroll to position [4, 1]
click at [1038, 94] on div "Clicking on the following buttons will update the content below Selected Select…" at bounding box center [648, 408] width 957 height 795
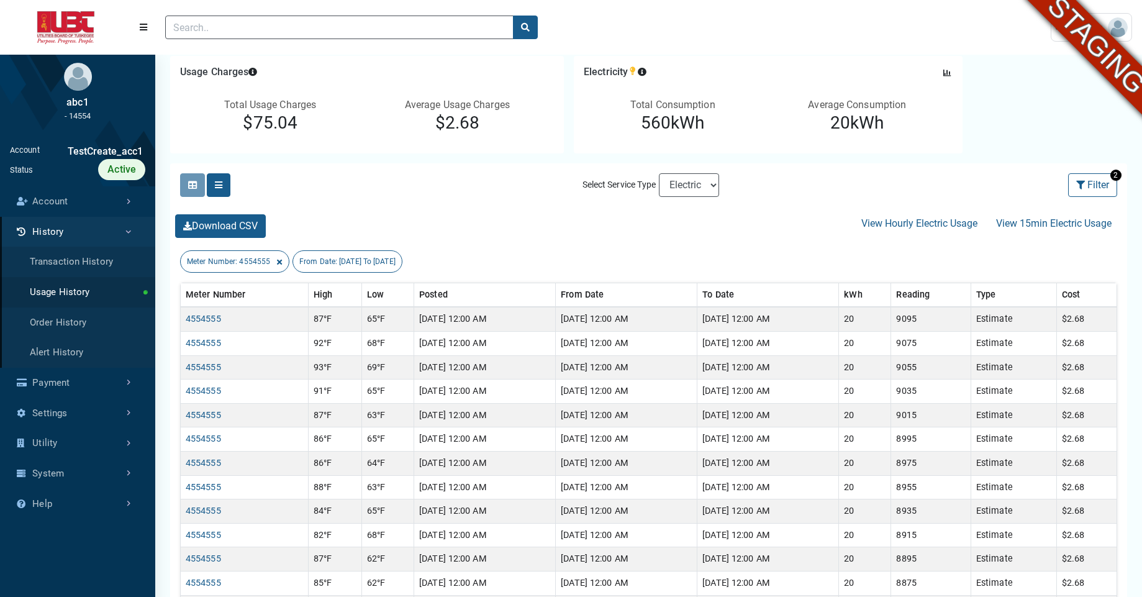
scroll to position [127, 0]
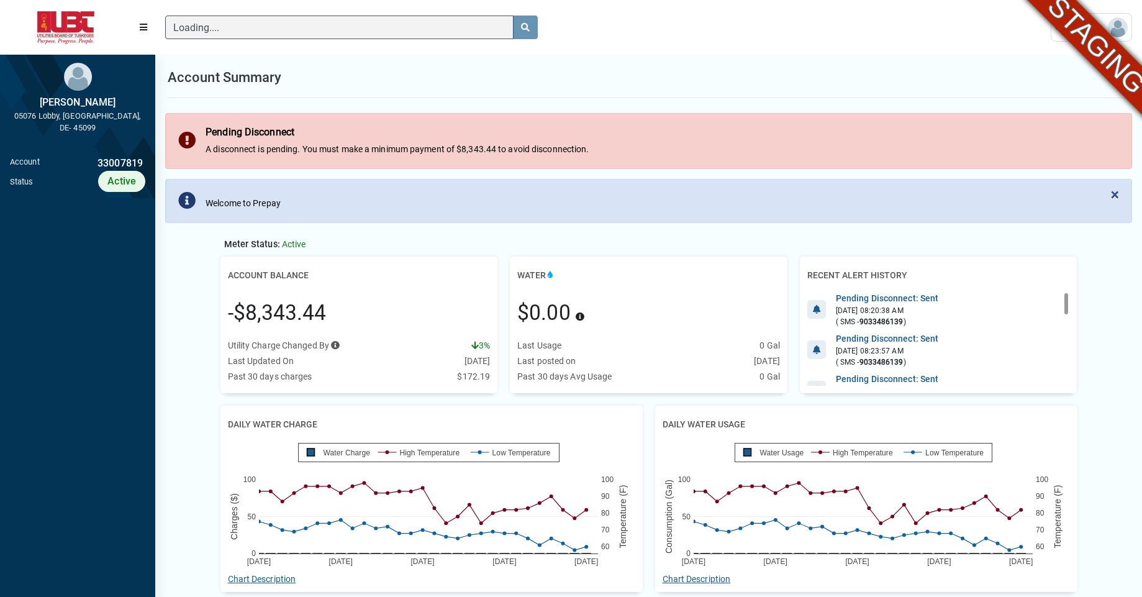
scroll to position [6, 1]
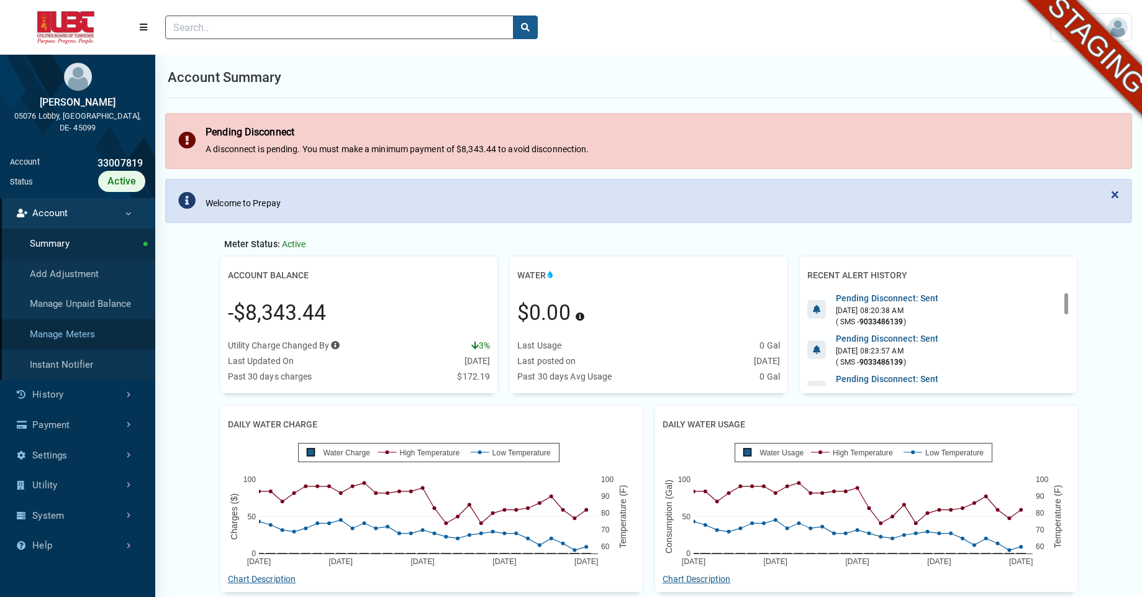
click at [64, 332] on link "Manage Meters" at bounding box center [77, 334] width 155 height 30
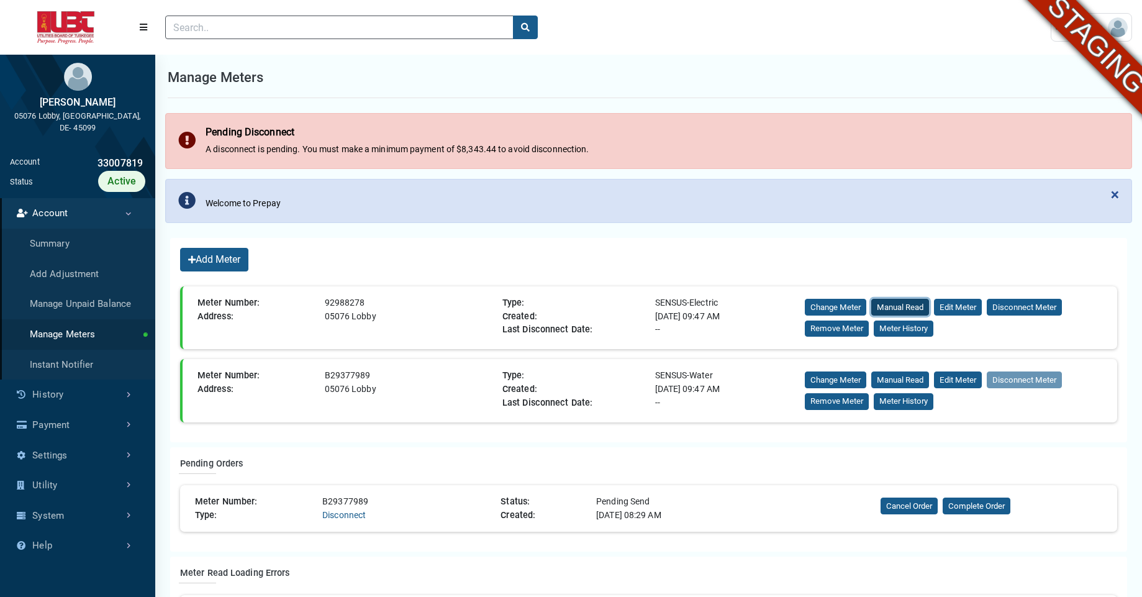
click at [904, 304] on button "Manual Read" at bounding box center [900, 307] width 58 height 17
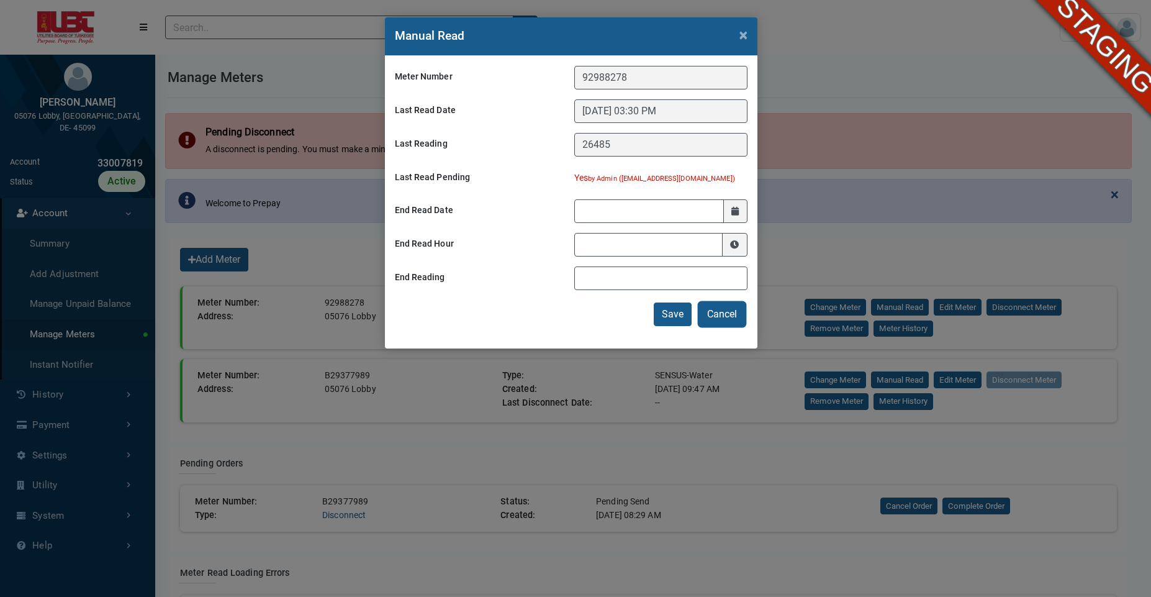
click at [729, 317] on button "Cancel" at bounding box center [722, 314] width 46 height 24
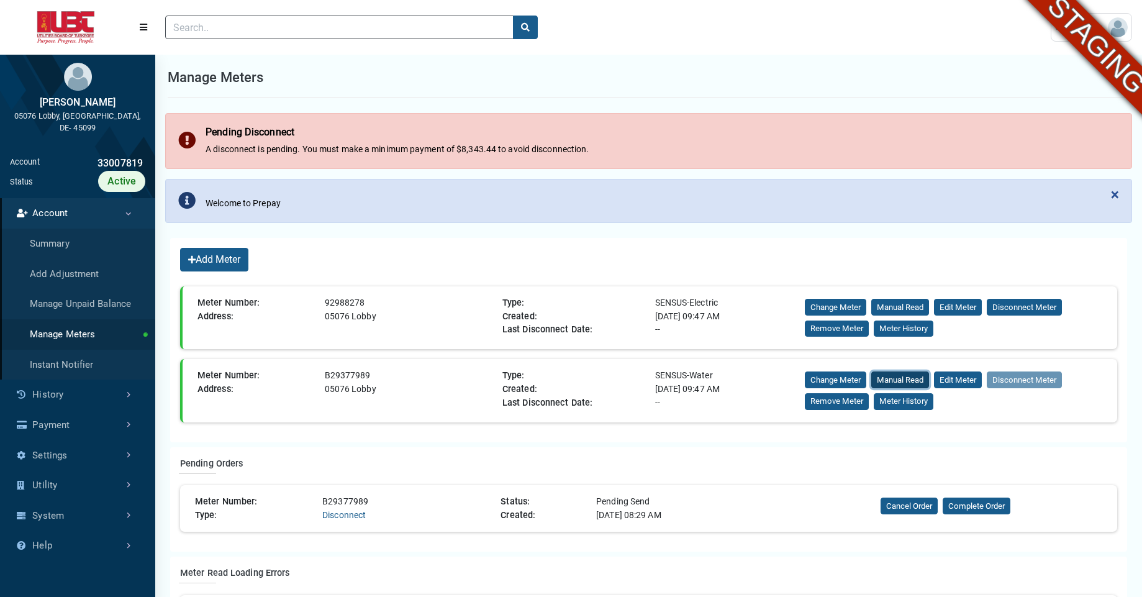
click at [902, 376] on button "Manual Read" at bounding box center [900, 379] width 58 height 17
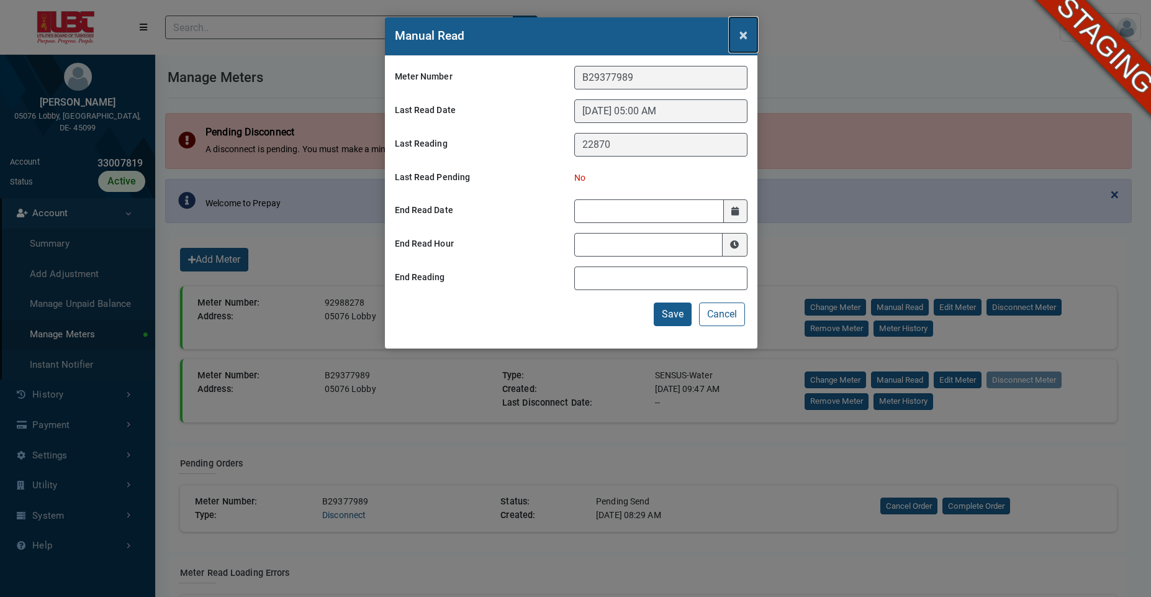
click at [741, 40] on span "×" at bounding box center [743, 34] width 8 height 17
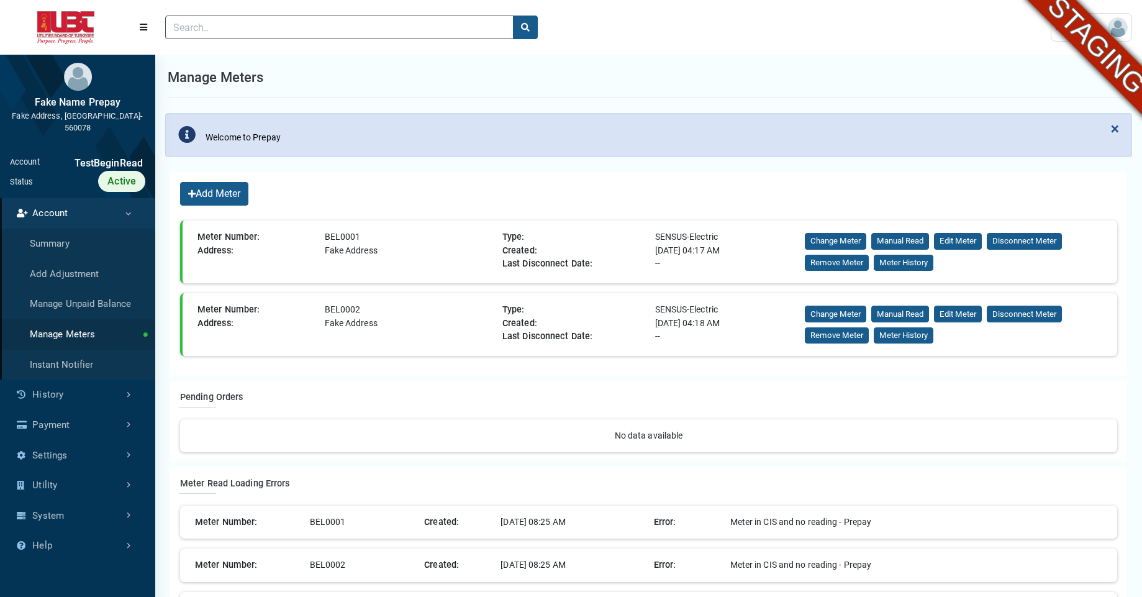
scroll to position [4, 1]
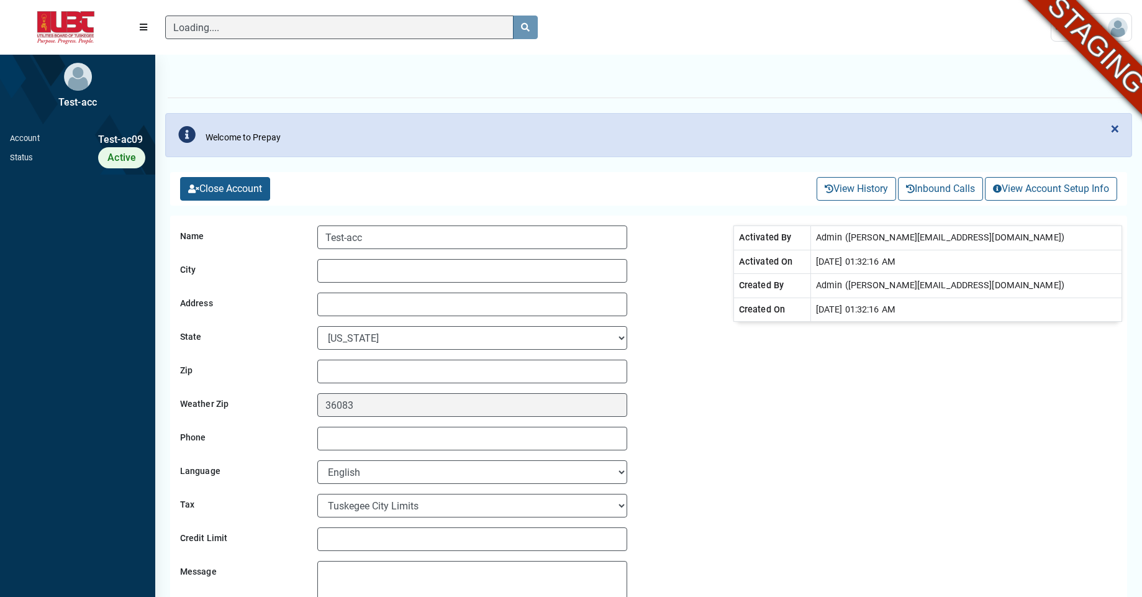
scroll to position [432, 155]
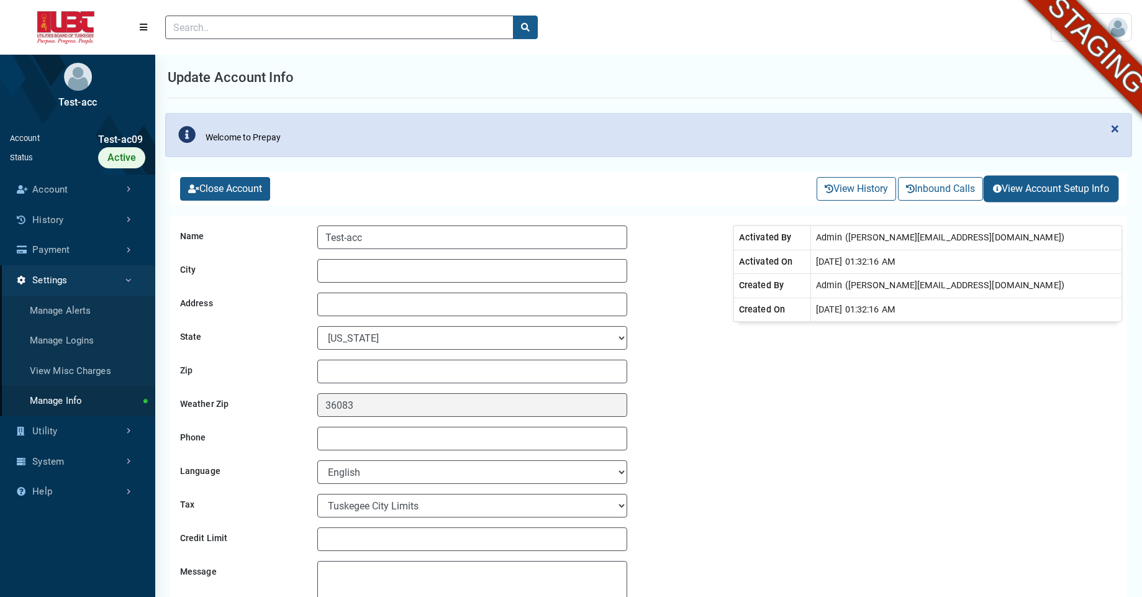
click at [993, 191] on icon "button" at bounding box center [997, 188] width 9 height 9
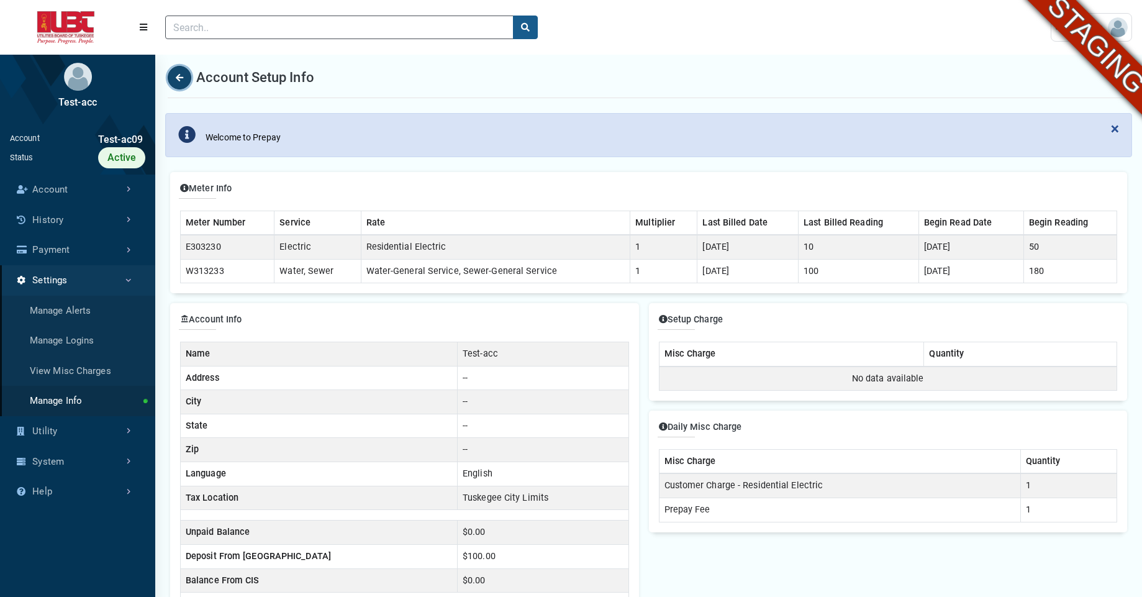
click at [179, 82] on button "Back" at bounding box center [180, 78] width 24 height 24
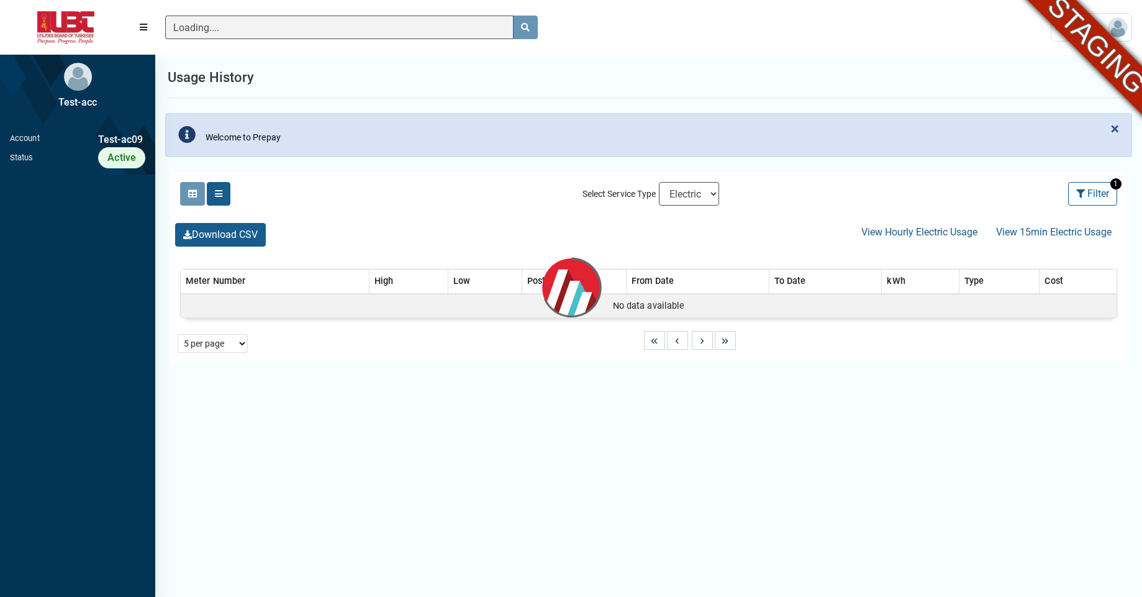
scroll to position [6, 1]
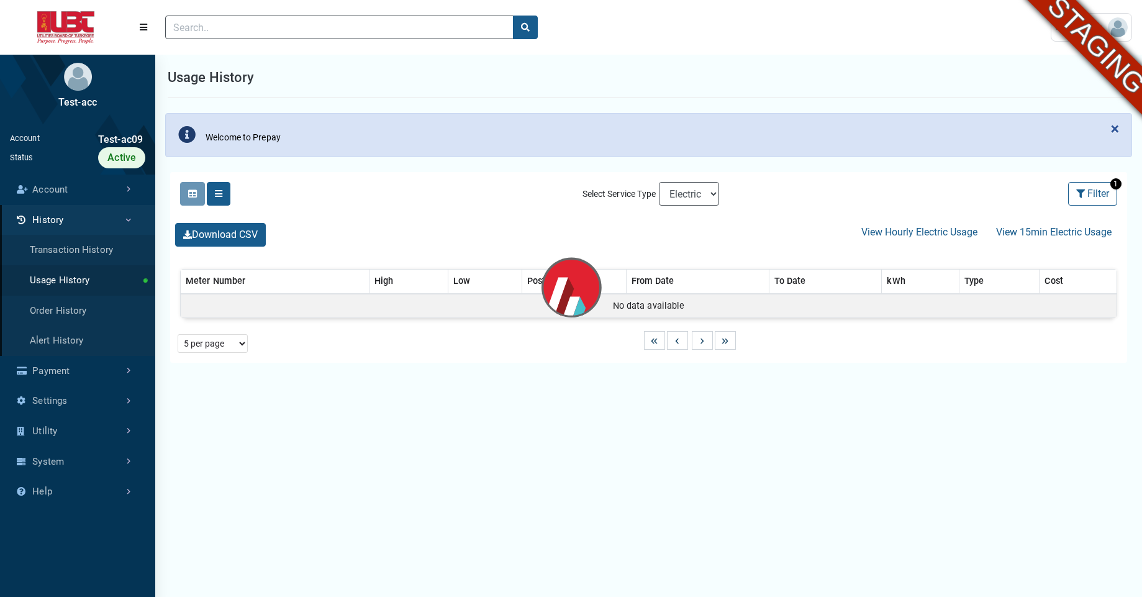
select select "25 per page"
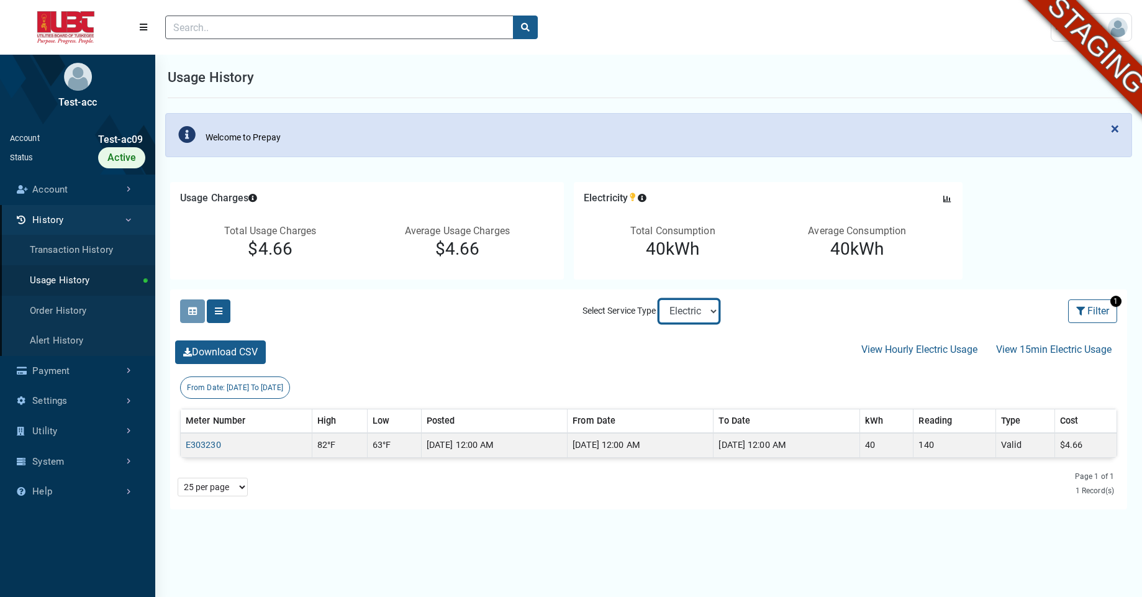
select select "Water"
click at [659, 299] on select "Electric Sewer Water" at bounding box center [689, 311] width 60 height 24
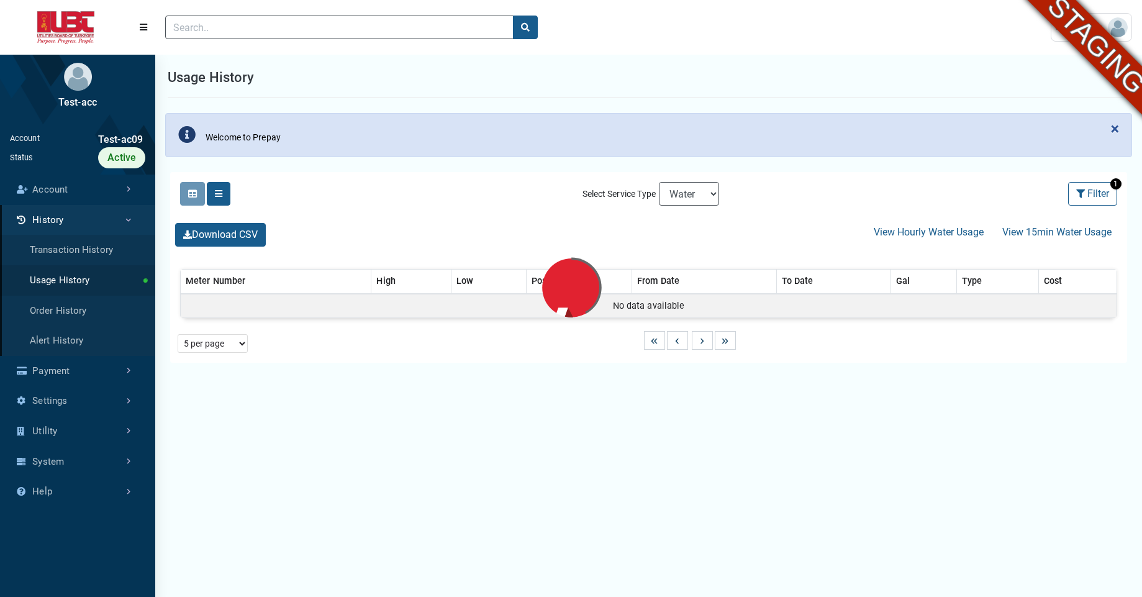
select select "25 per page"
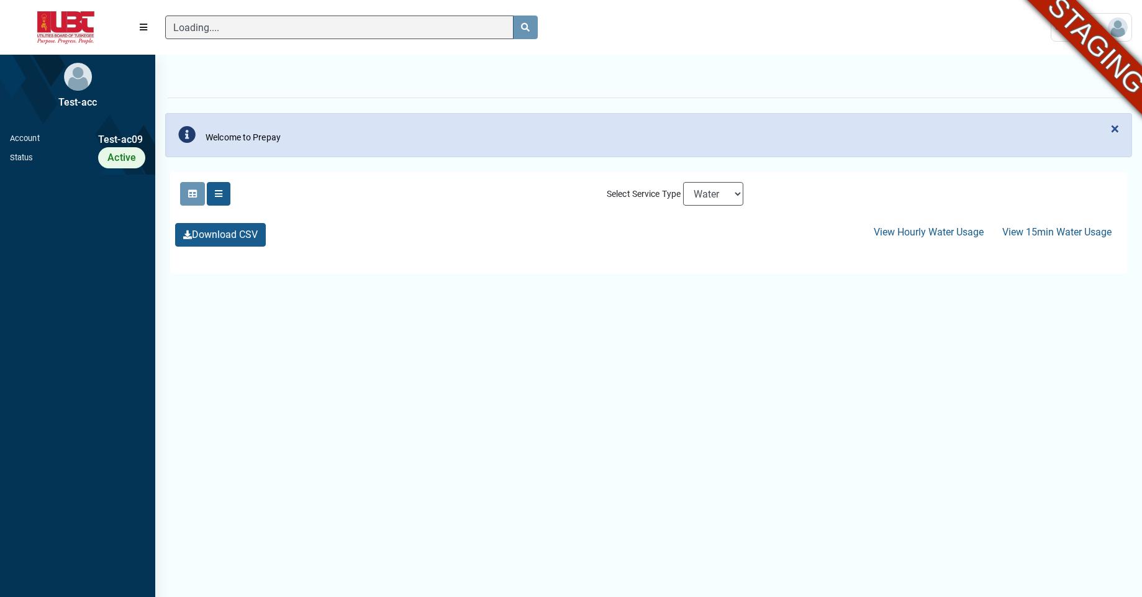
scroll to position [6, 1]
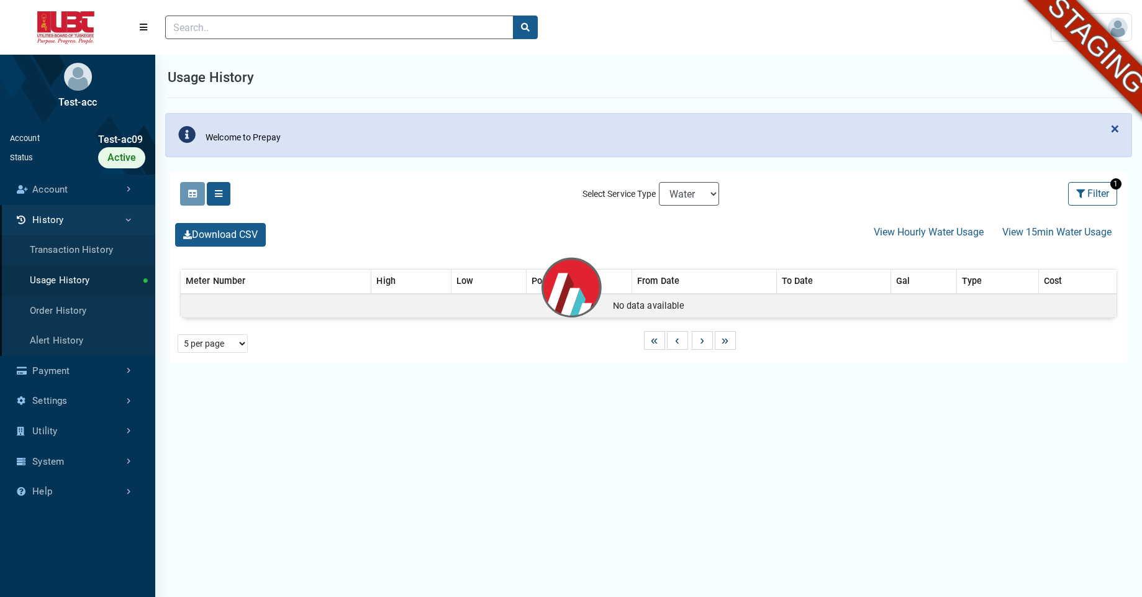
select select "25 per page"
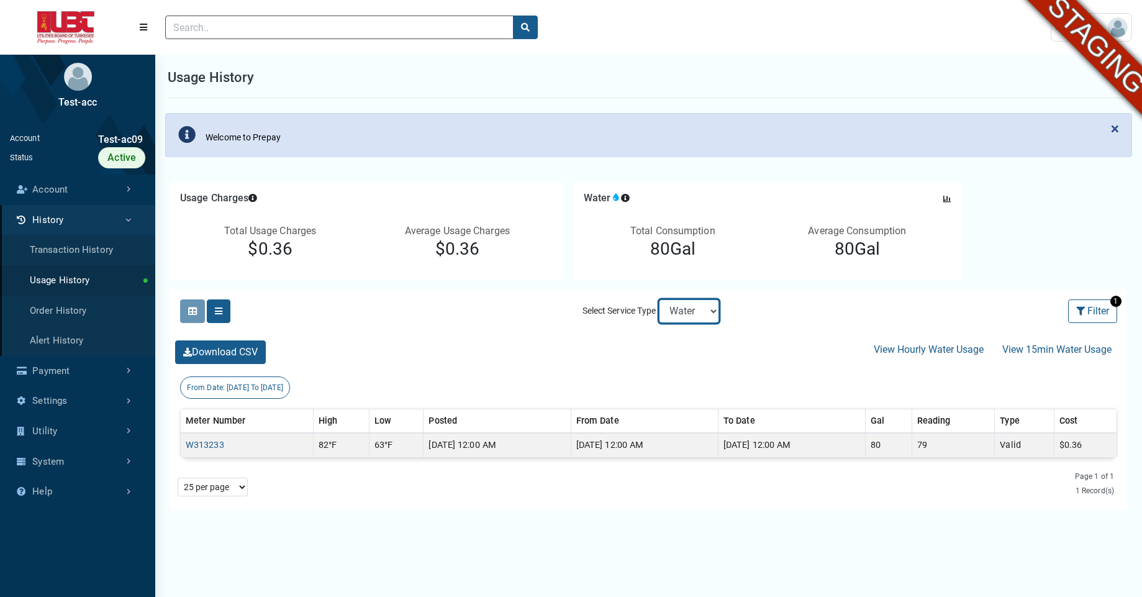
select select "Electric"
click at [659, 299] on select "Electric Sewer Water" at bounding box center [689, 311] width 60 height 24
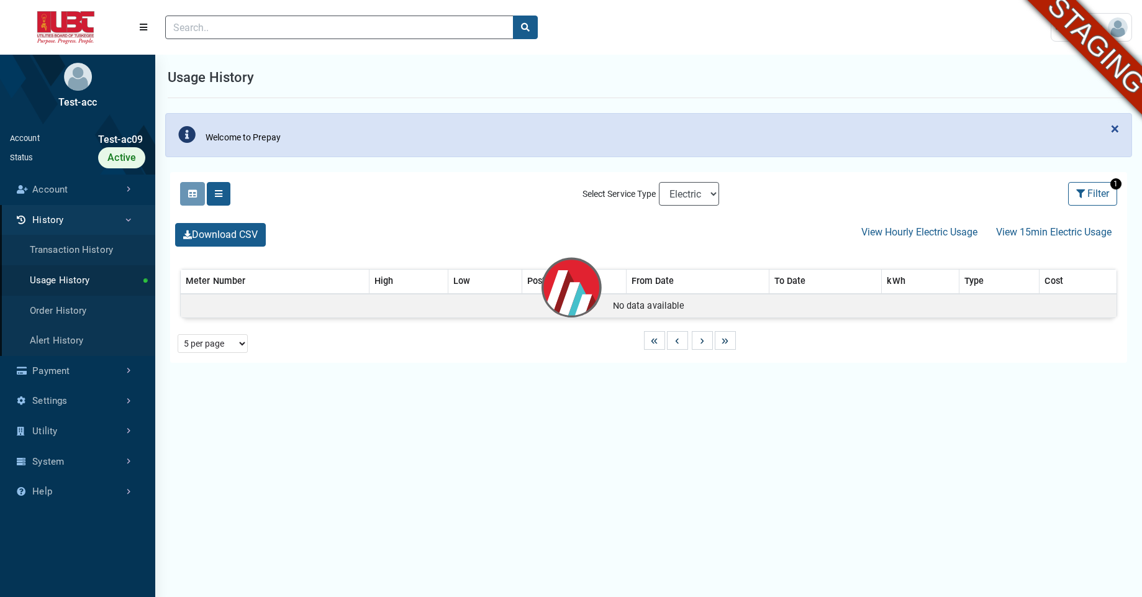
select select "25 per page"
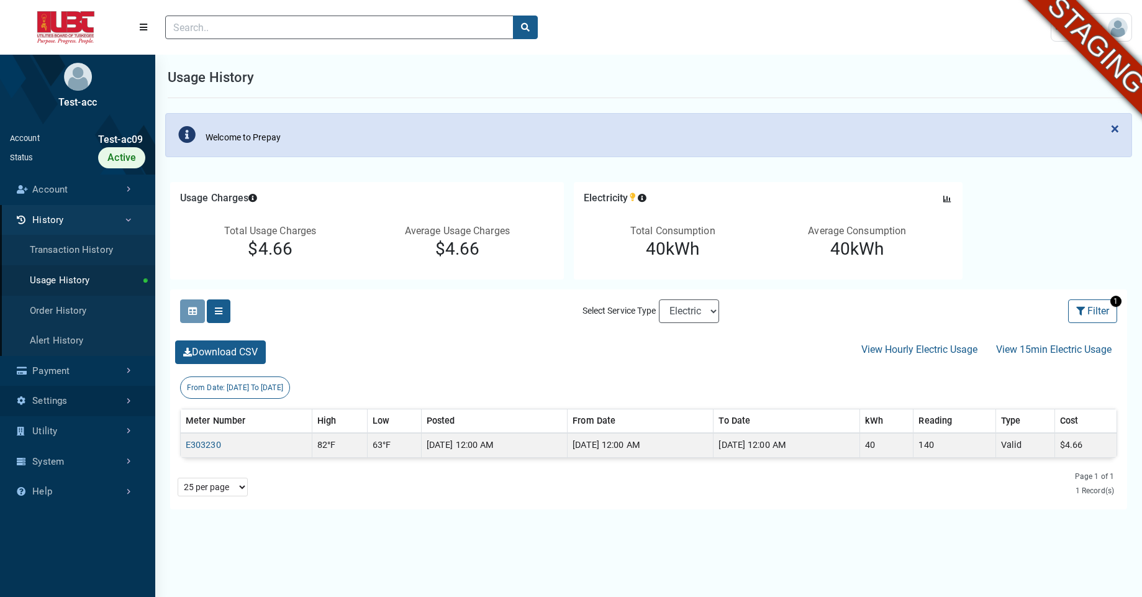
click at [99, 393] on link "Settings" at bounding box center [77, 400] width 155 height 30
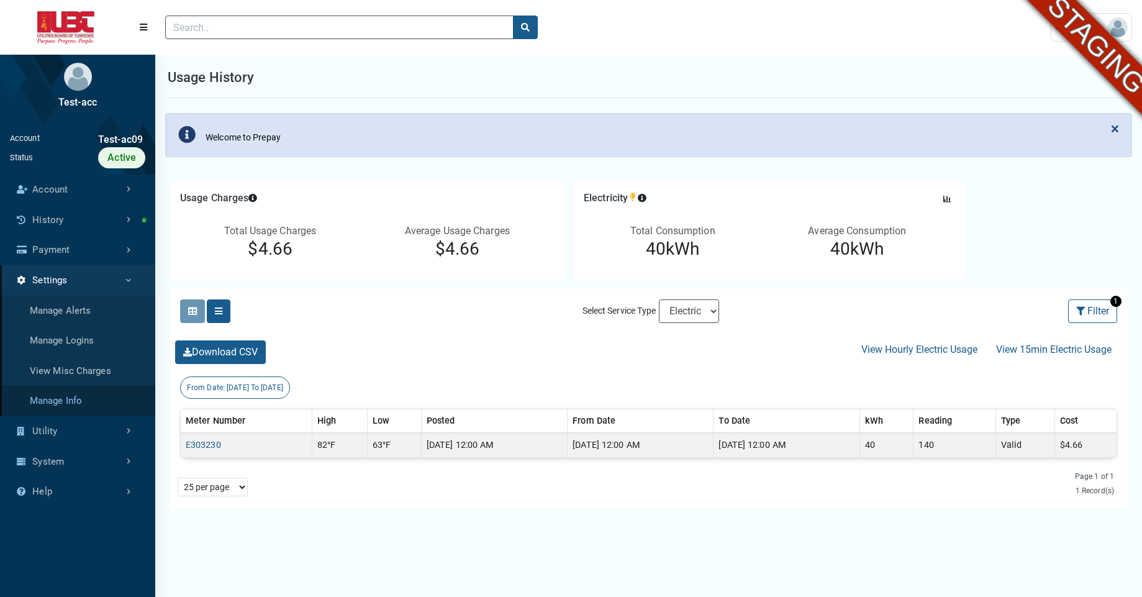
click at [88, 399] on link "Manage Info" at bounding box center [77, 400] width 155 height 30
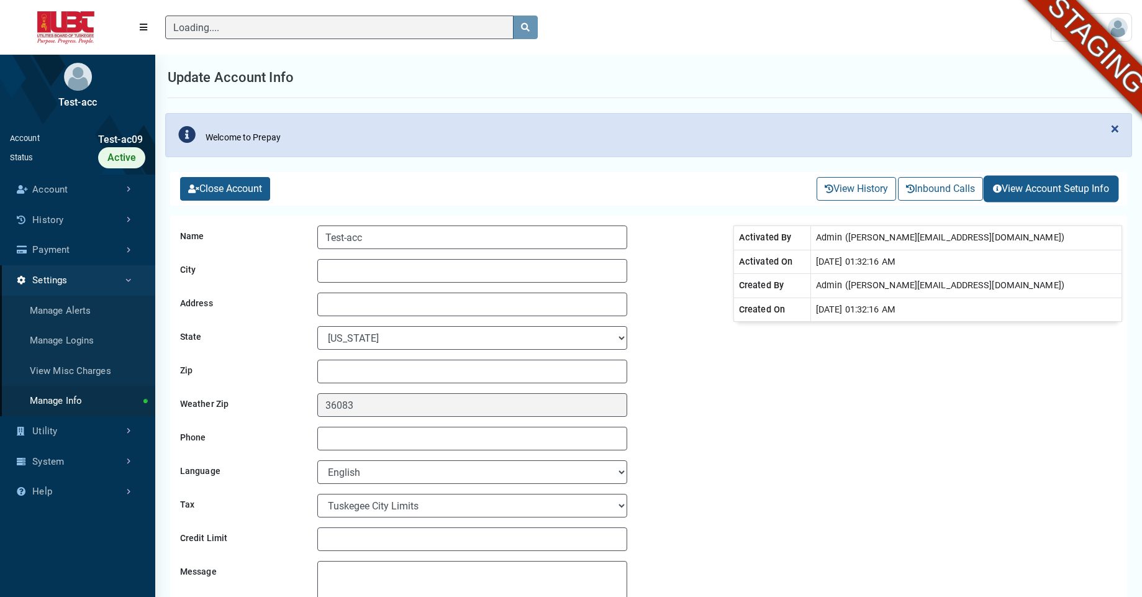
click at [1049, 192] on button "View Account Setup Info" at bounding box center [1050, 189] width 132 height 24
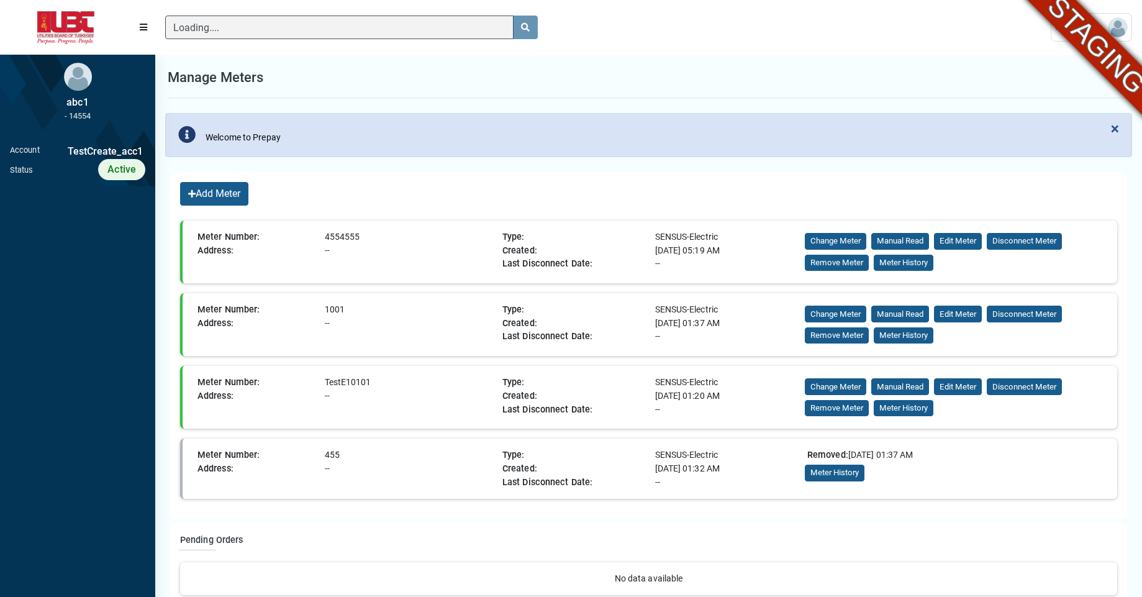
scroll to position [6, 1]
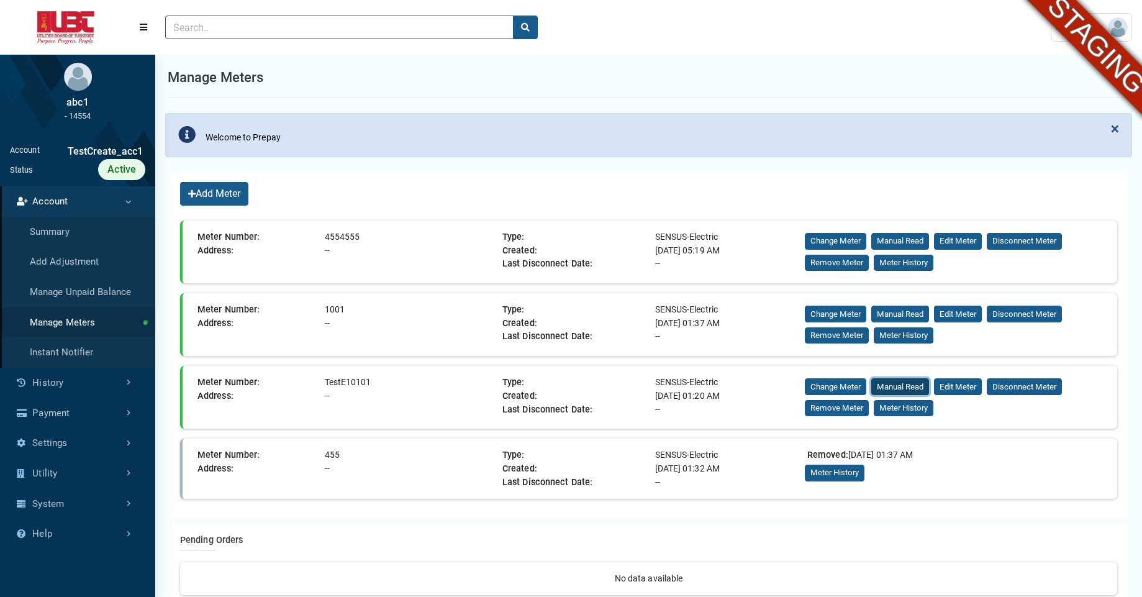
click at [895, 392] on button "Manual Read" at bounding box center [900, 386] width 58 height 17
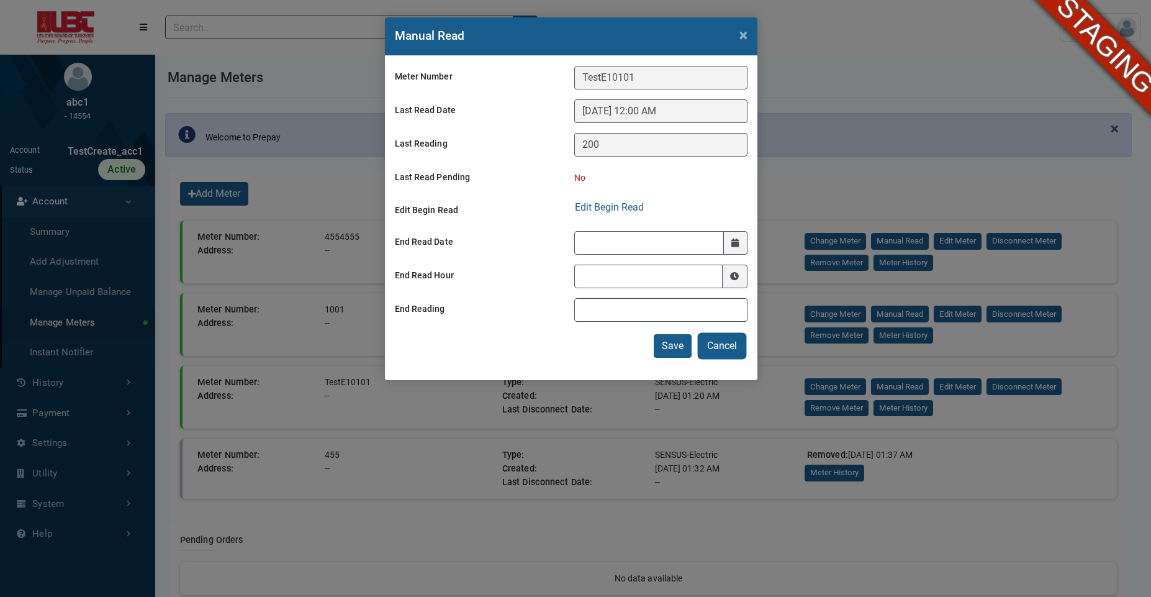
click at [723, 341] on button "Cancel" at bounding box center [722, 346] width 46 height 24
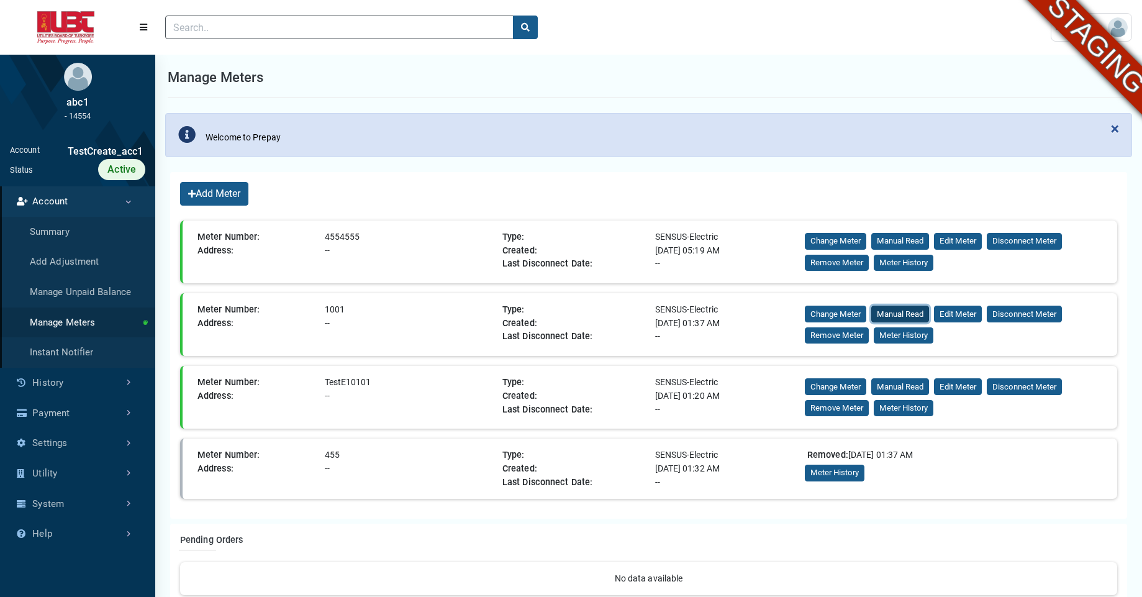
click at [904, 312] on button "Manual Read" at bounding box center [900, 313] width 58 height 17
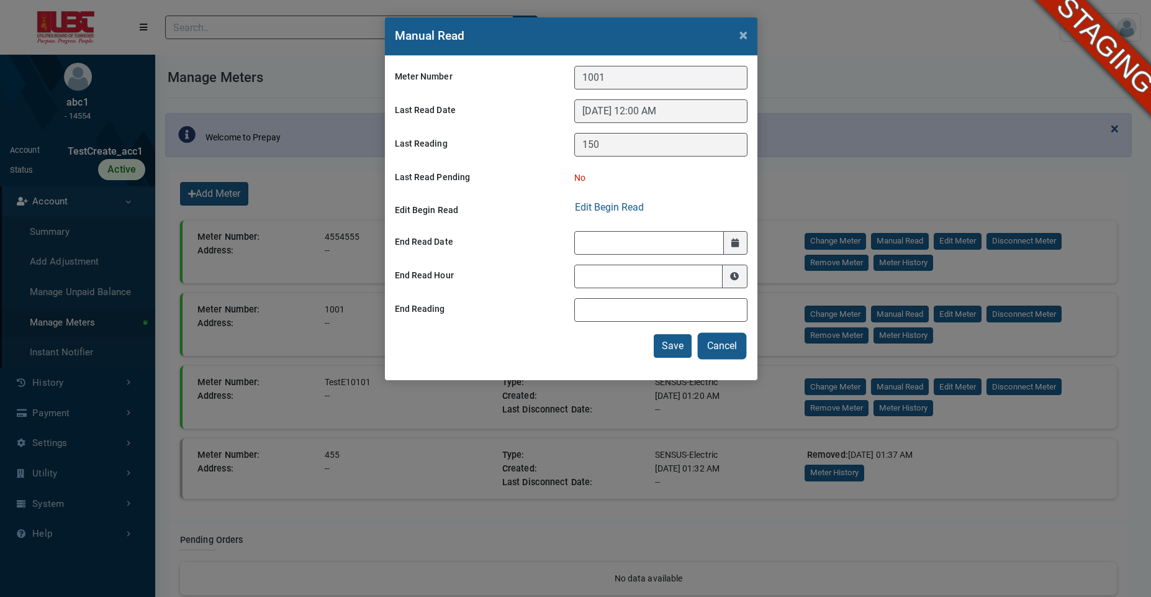
click at [716, 346] on button "Cancel" at bounding box center [722, 346] width 46 height 24
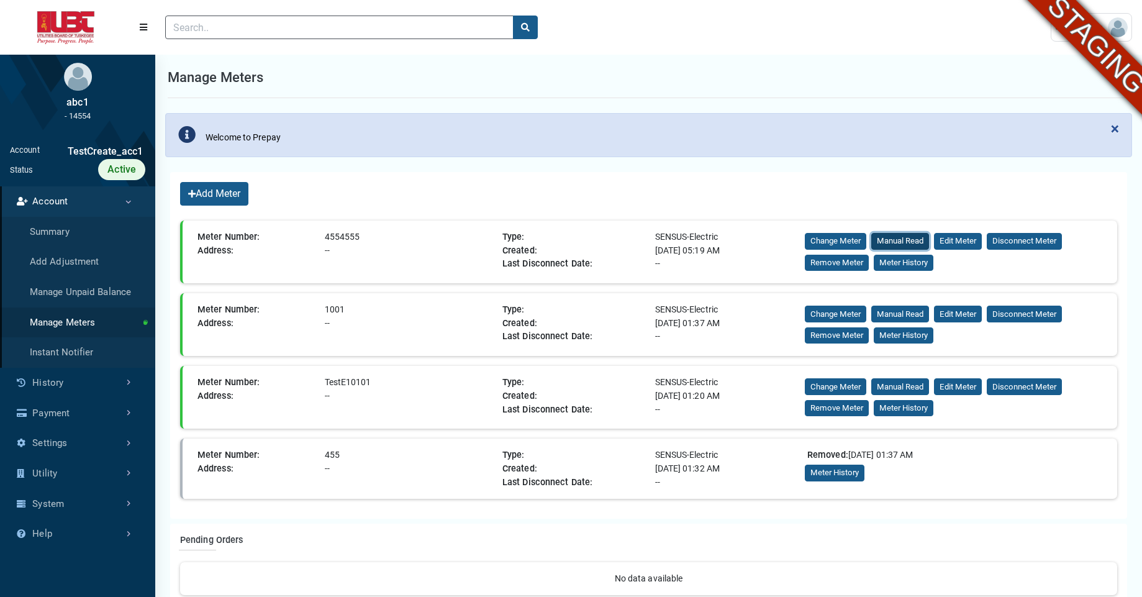
click at [900, 239] on button "Manual Read" at bounding box center [900, 241] width 58 height 17
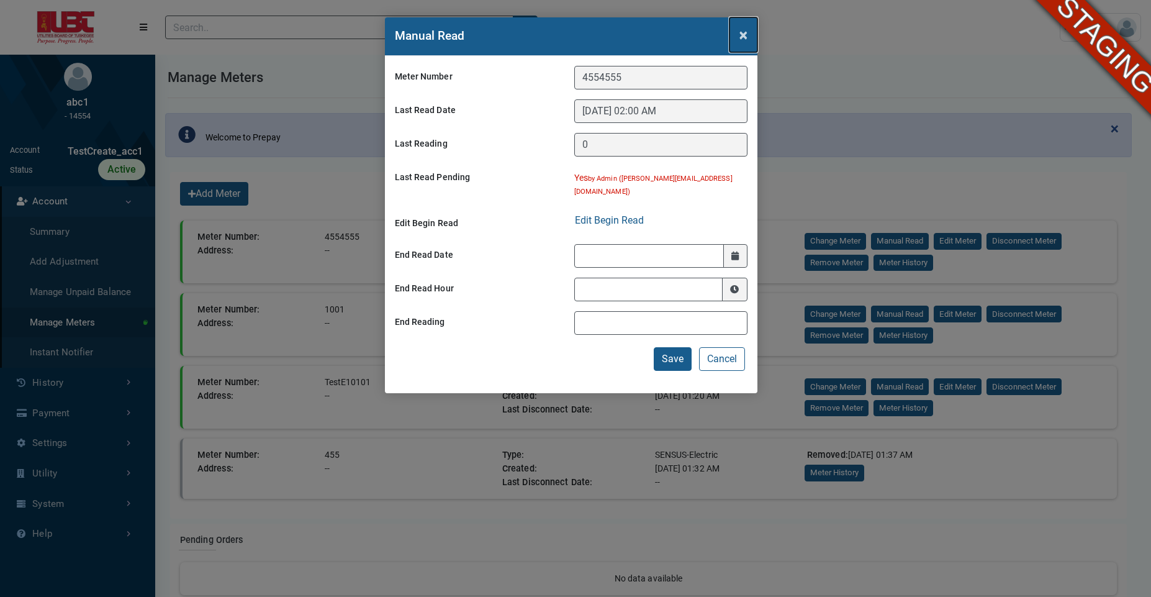
click at [742, 36] on span "×" at bounding box center [743, 34] width 8 height 17
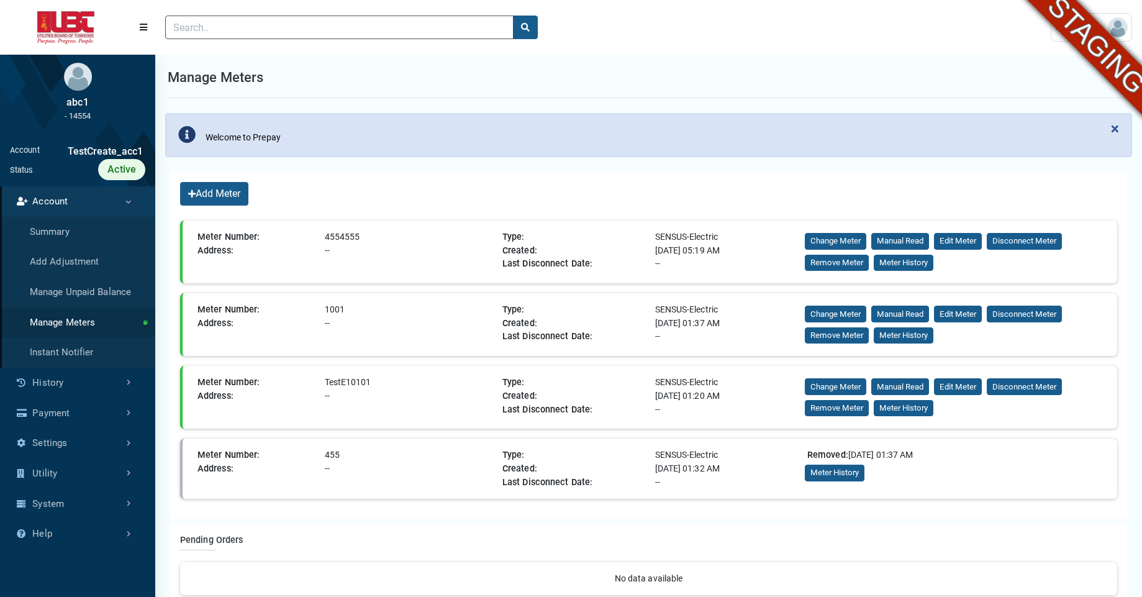
drag, startPoint x: 340, startPoint y: 310, endPoint x: 323, endPoint y: 310, distance: 16.8
click at [323, 310] on div "1001" at bounding box center [409, 310] width 178 height 14
click at [403, 305] on div "1001" at bounding box center [409, 310] width 178 height 14
click at [119, 86] on div "abc1 - 14554" at bounding box center [77, 92] width 155 height 75
drag, startPoint x: 341, startPoint y: 309, endPoint x: 323, endPoint y: 307, distance: 18.0
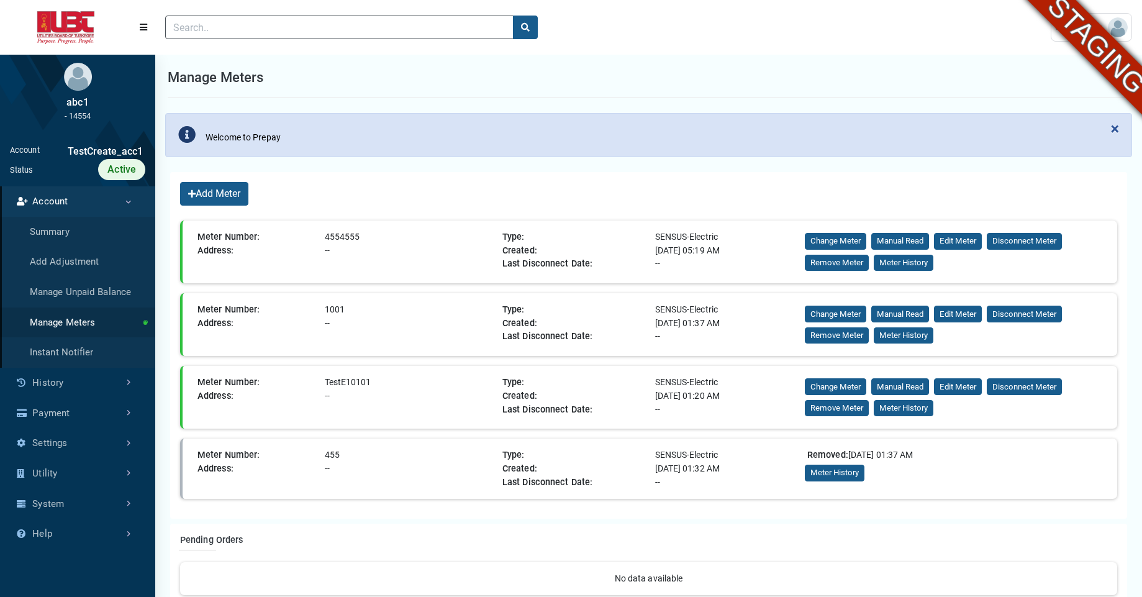
click at [323, 307] on div "1001" at bounding box center [409, 310] width 178 height 14
copy div "1001"
drag, startPoint x: 373, startPoint y: 240, endPoint x: 326, endPoint y: 240, distance: 47.2
click at [326, 240] on div "4554555" at bounding box center [409, 237] width 178 height 14
copy div "4554555"
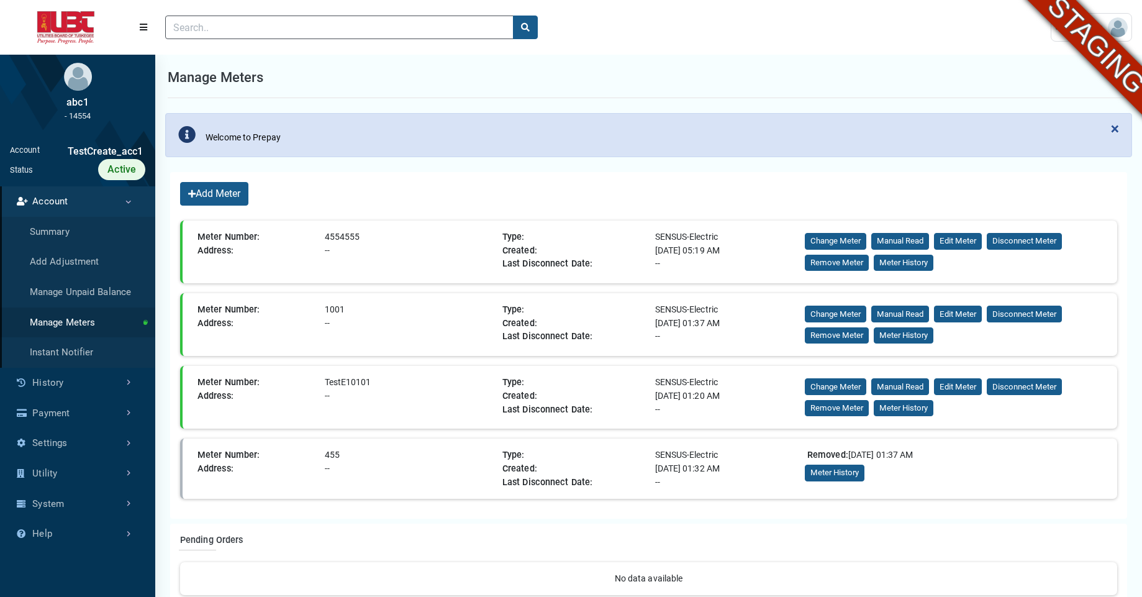
drag, startPoint x: 371, startPoint y: 384, endPoint x: 317, endPoint y: 376, distance: 54.0
click at [318, 376] on div "Meter Number: TestE10101" at bounding box center [344, 383] width 305 height 14
copy div "TestE10101"
click at [716, 42] on div at bounding box center [597, 27] width 885 height 43
click at [890, 312] on button "Manual Read" at bounding box center [900, 313] width 58 height 17
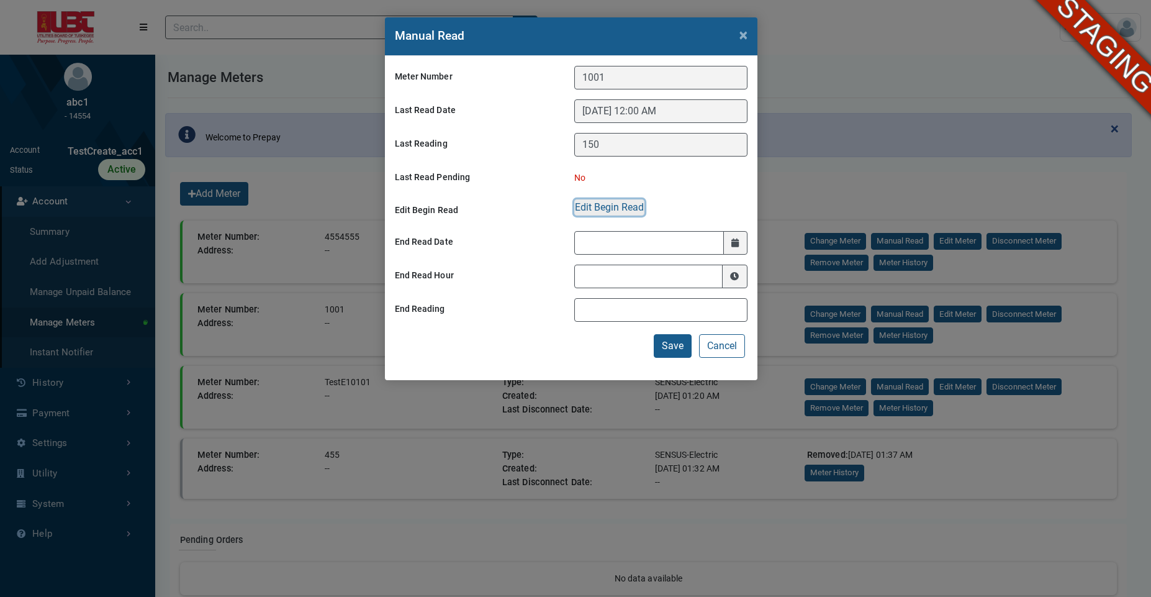
click at [603, 209] on button "Edit Begin Read" at bounding box center [609, 207] width 70 height 16
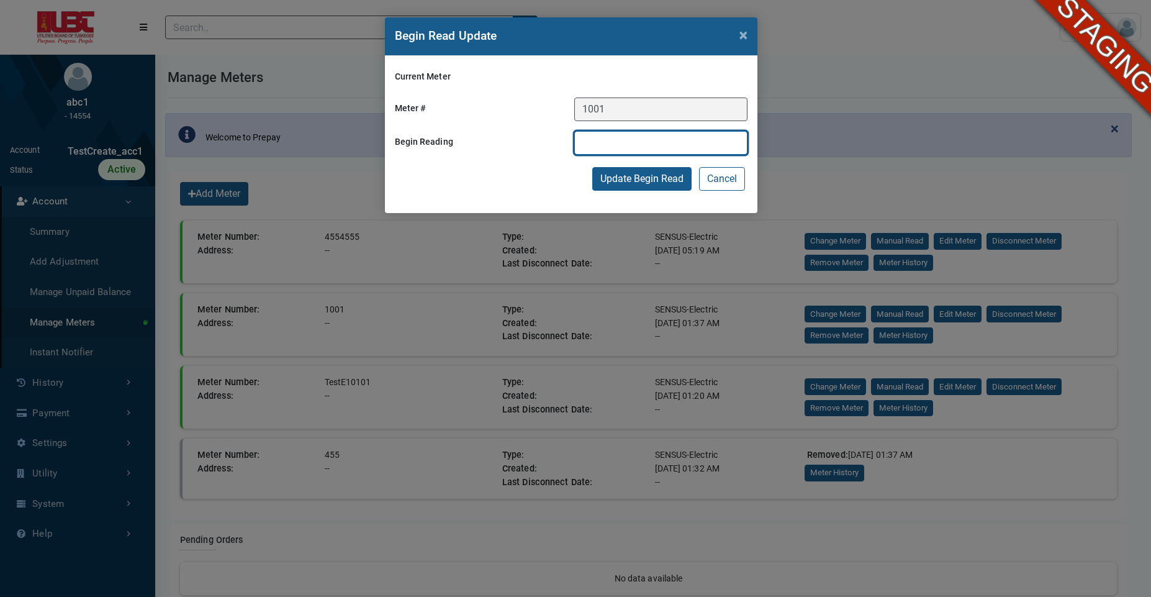
click at [616, 143] on input "text" at bounding box center [660, 143] width 173 height 24
type input "200"
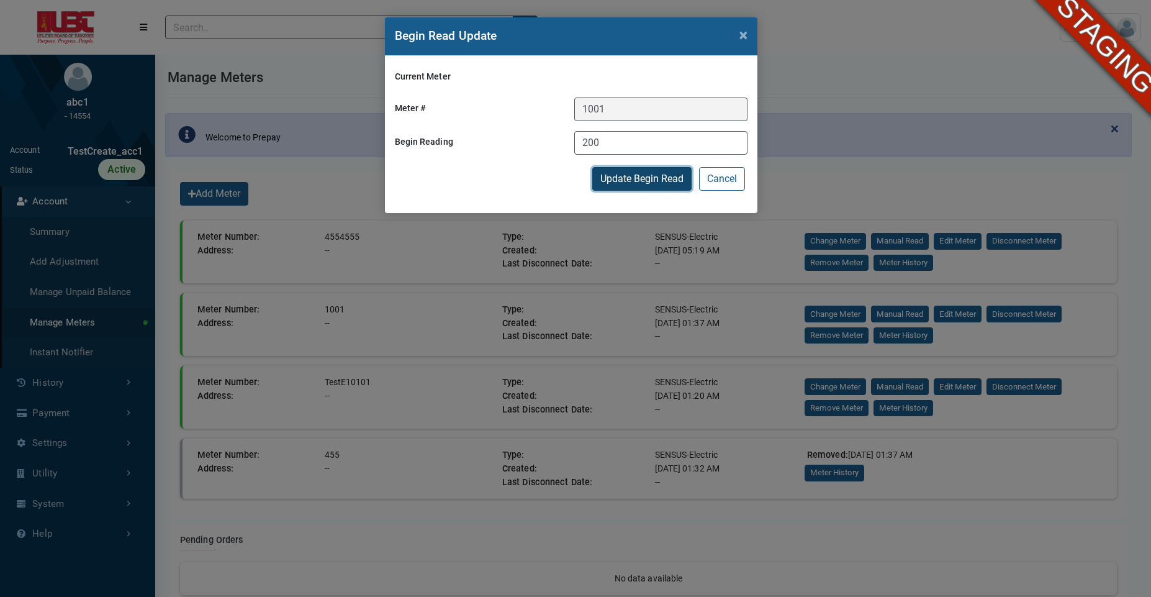
click at [616, 176] on button "Update Begin Read" at bounding box center [641, 179] width 99 height 24
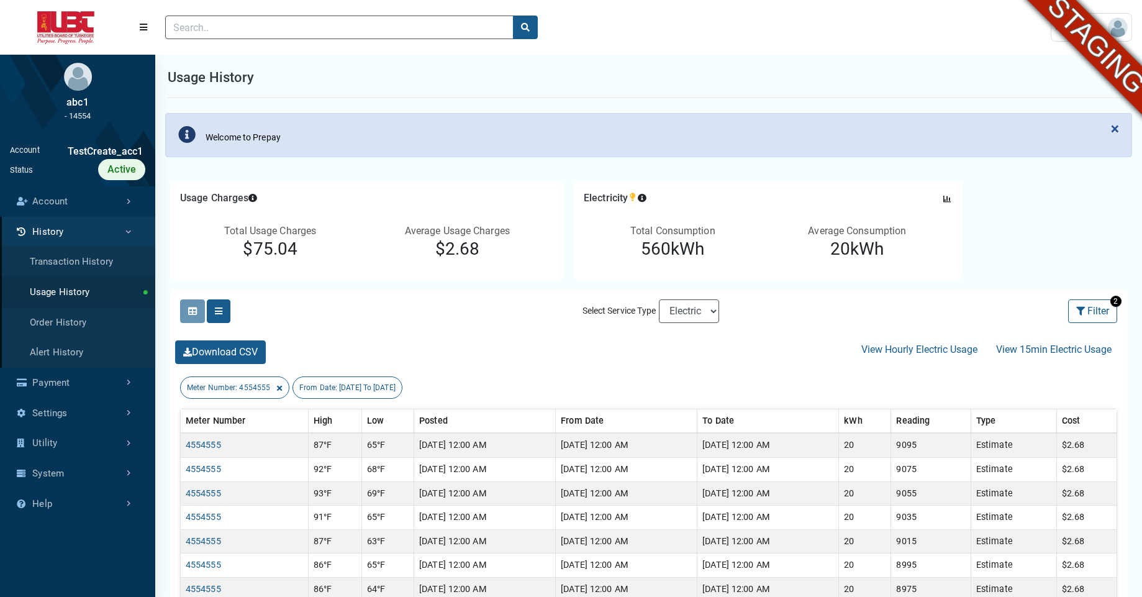
select select "25 per page"
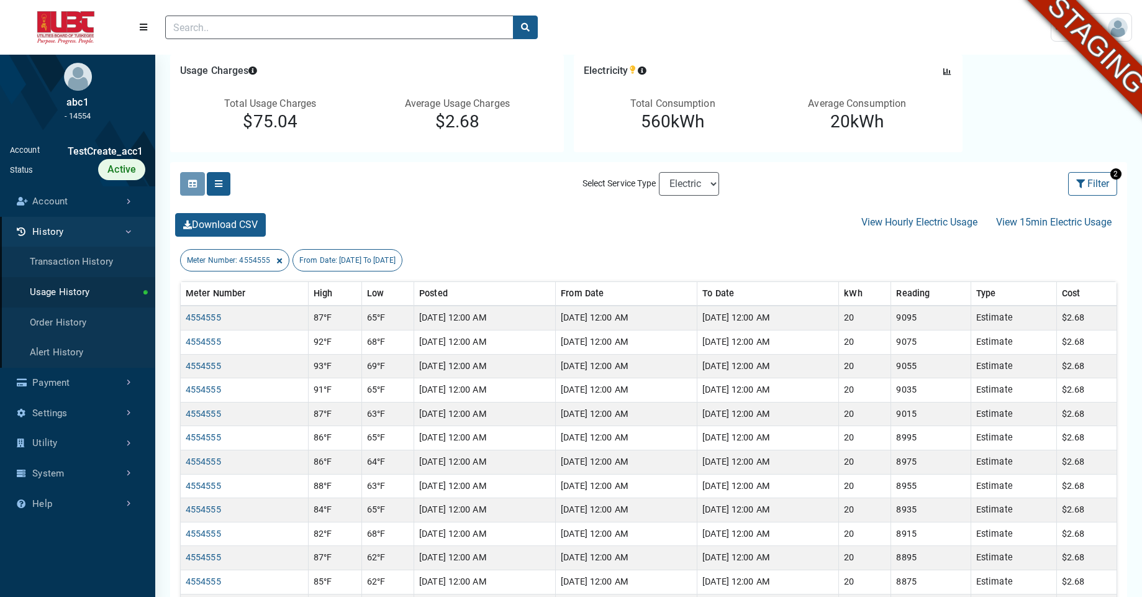
scroll to position [4, 1]
click at [1092, 184] on button "Filter" at bounding box center [1092, 184] width 49 height 24
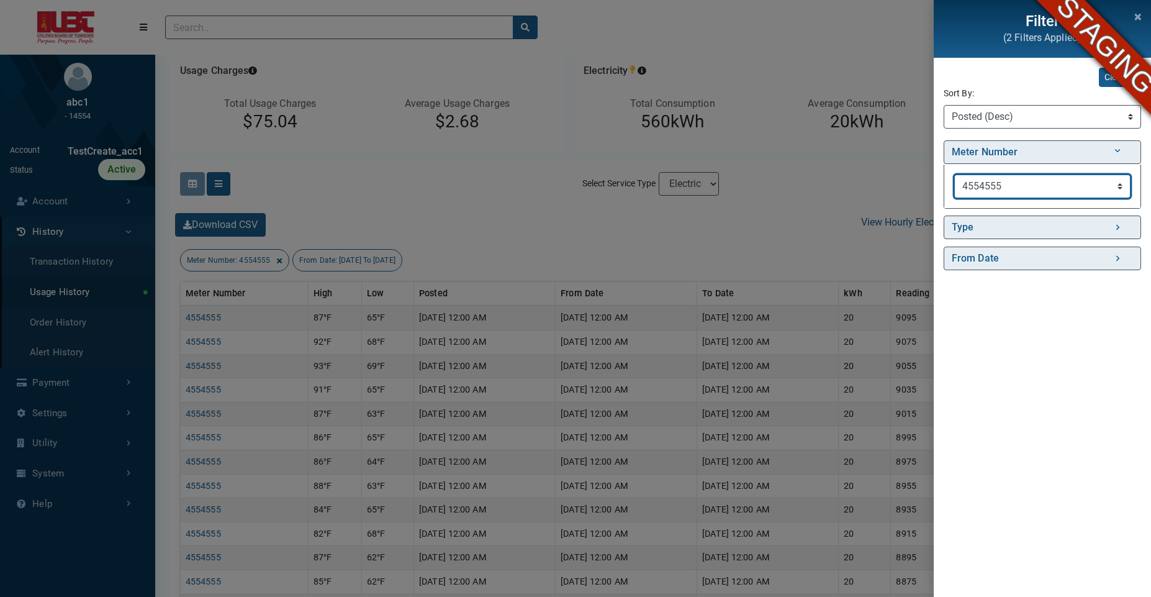
select select "1001"
click at [954, 174] on select "Filter All 1001 4554555 455" at bounding box center [1042, 186] width 176 height 24
click at [780, 194] on div "Filter (2 Filters Applied) Clear All Sort By: Sort By Meter Number (Asc) Meter …" at bounding box center [575, 298] width 1151 height 597
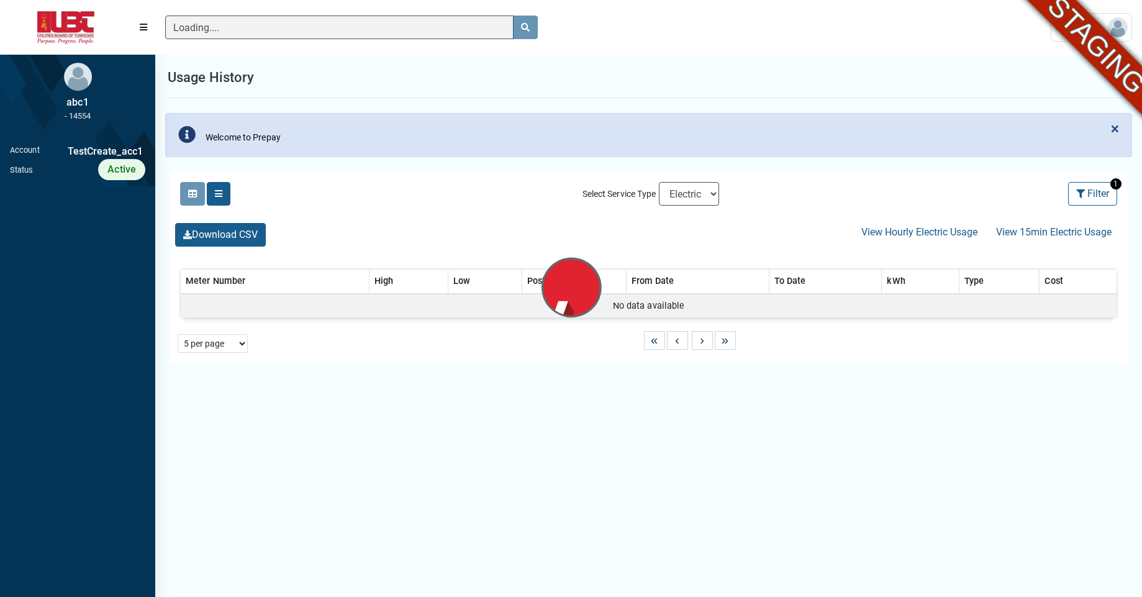
scroll to position [6, 1]
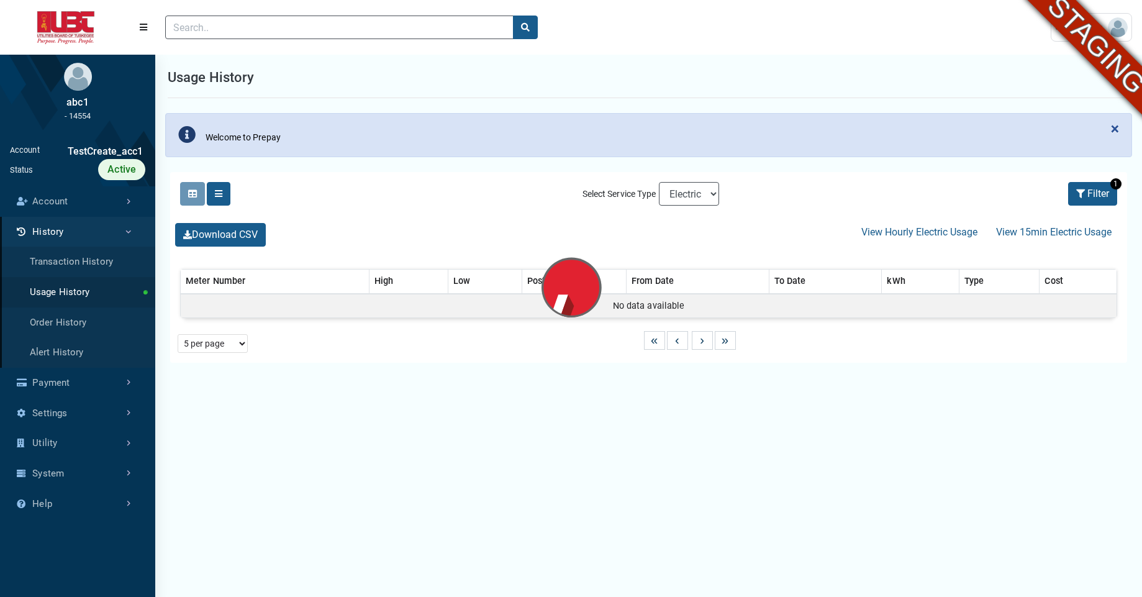
select select "25 per page"
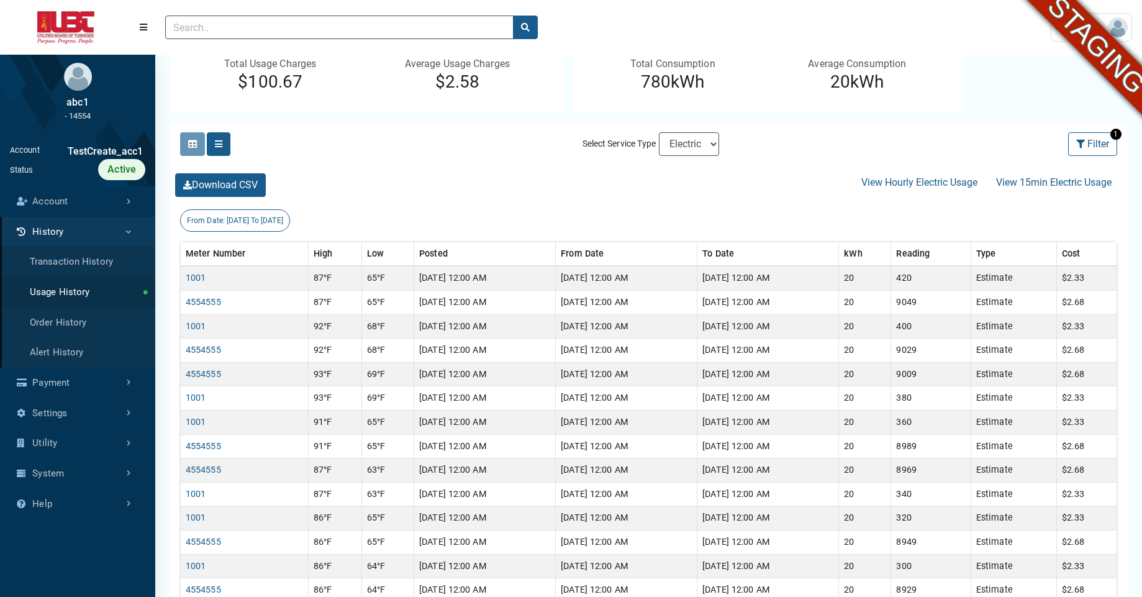
scroll to position [168, 0]
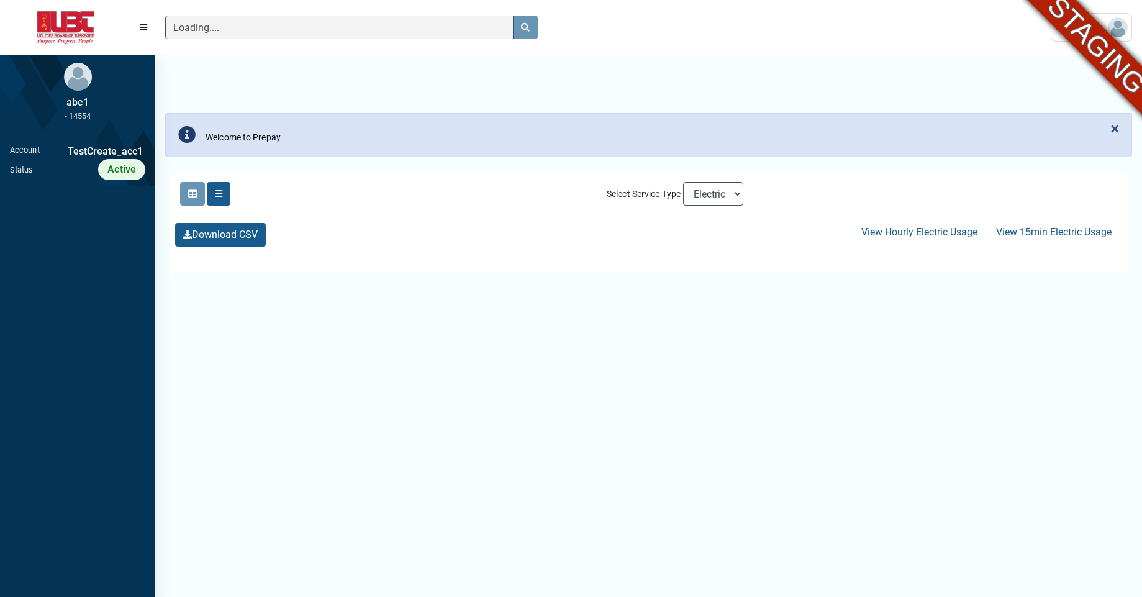
scroll to position [420, 155]
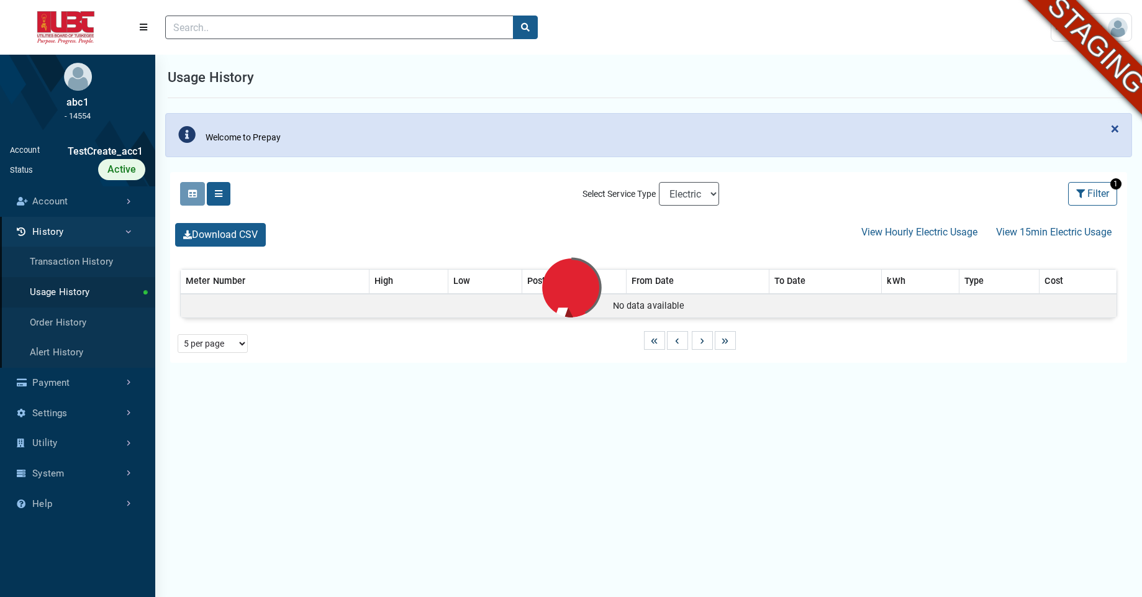
select select "25 per page"
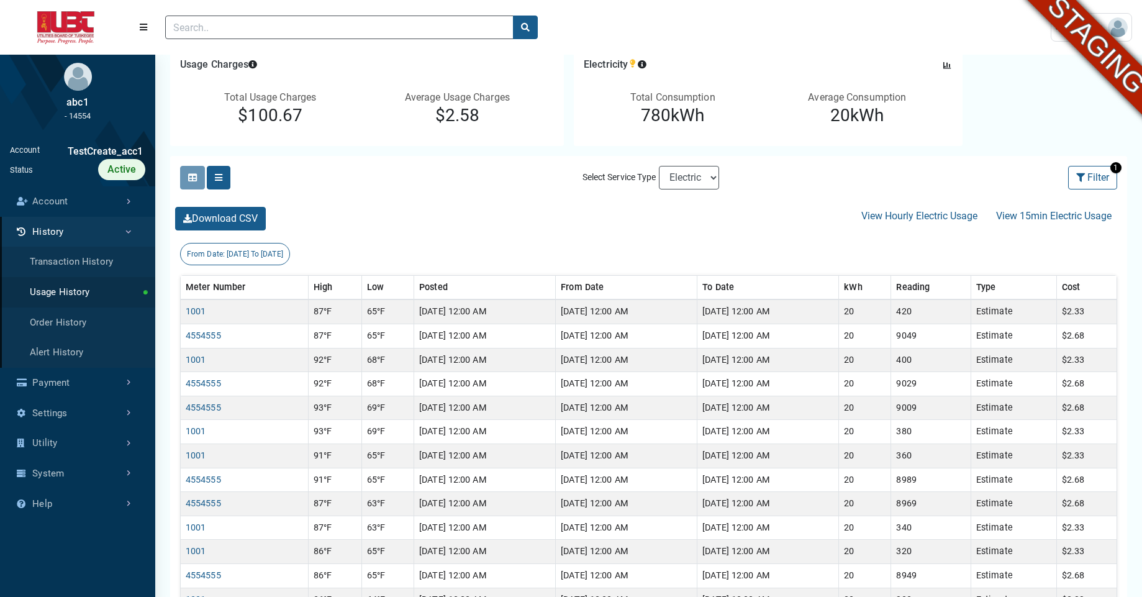
scroll to position [138, 0]
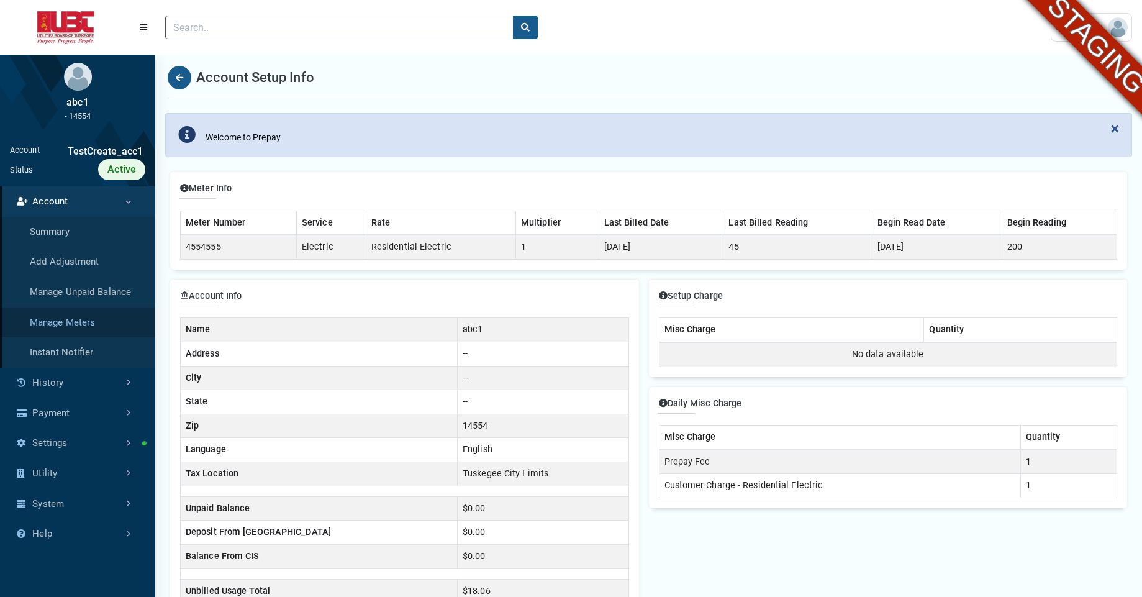
scroll to position [6, 1]
click at [83, 330] on link "Manage Meters" at bounding box center [77, 322] width 155 height 30
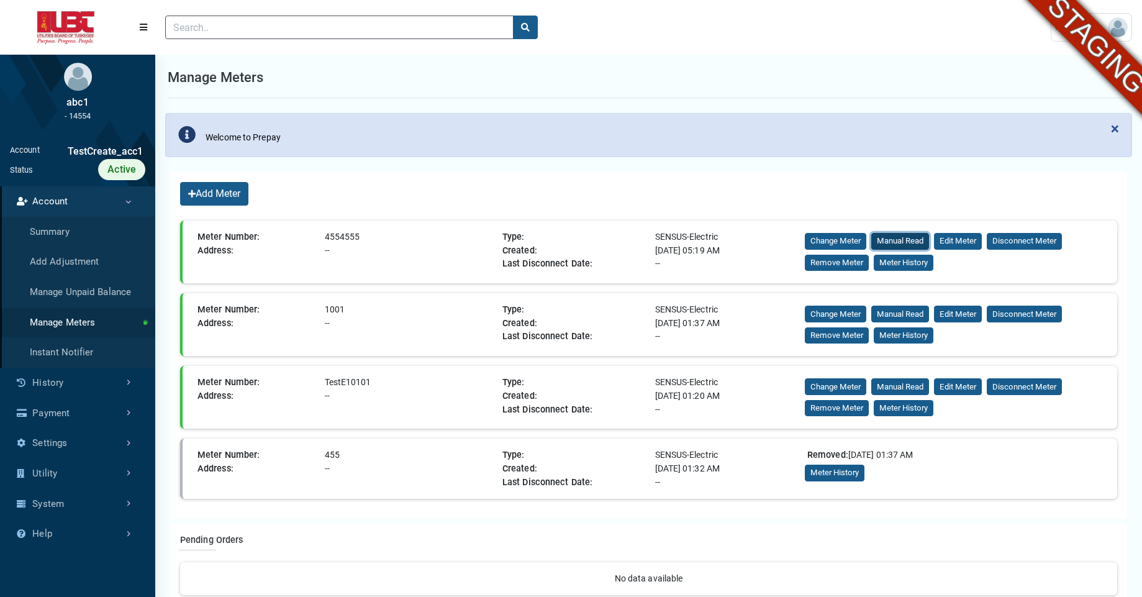
click at [907, 238] on button "Manual Read" at bounding box center [900, 241] width 58 height 17
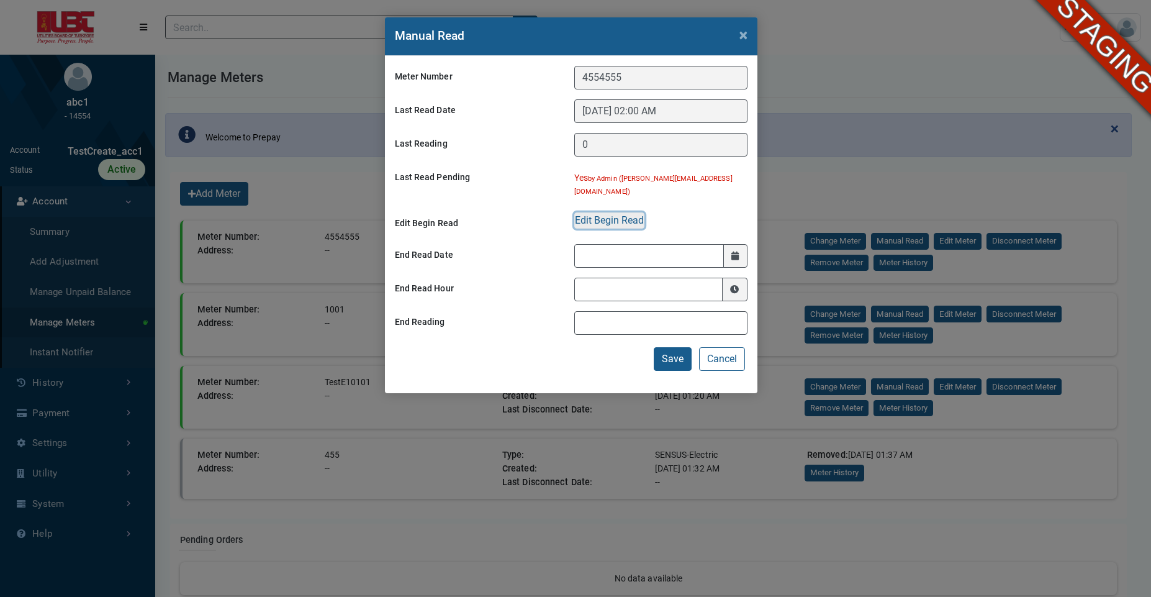
click at [621, 212] on button "Edit Begin Read" at bounding box center [609, 220] width 70 height 16
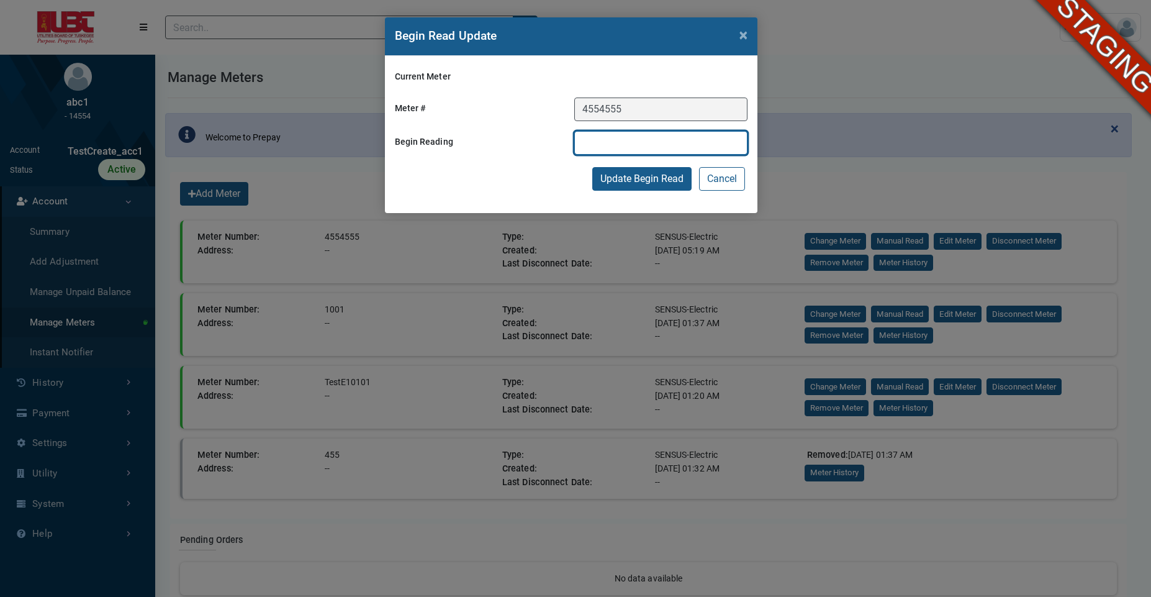
click at [659, 145] on input "text" at bounding box center [660, 143] width 173 height 24
type input "100"
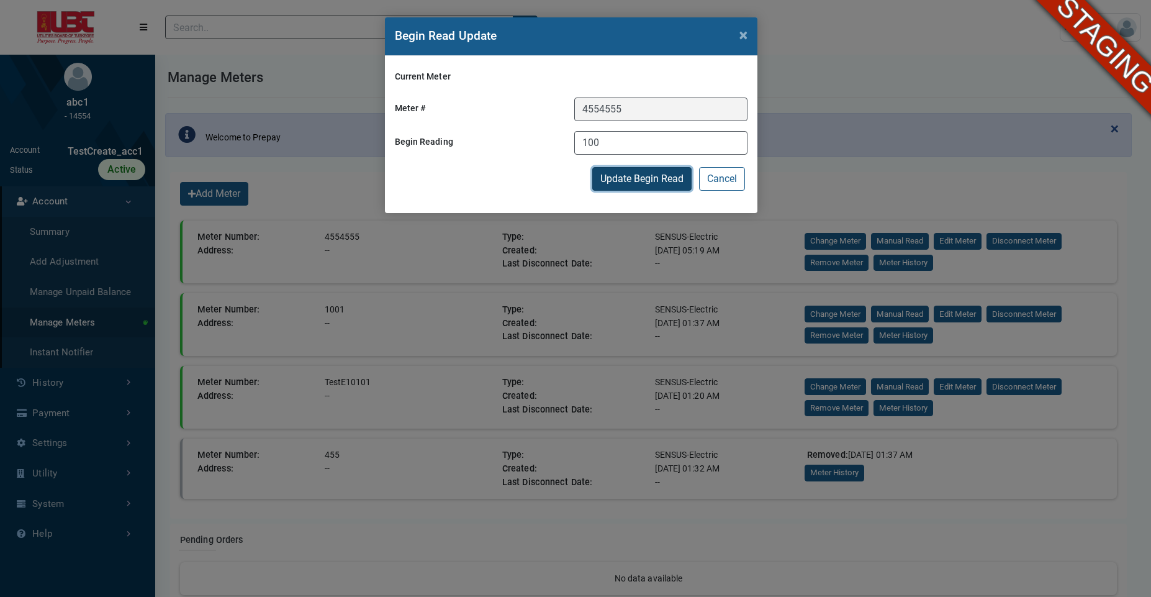
click at [634, 184] on button "Update Begin Read" at bounding box center [641, 179] width 99 height 24
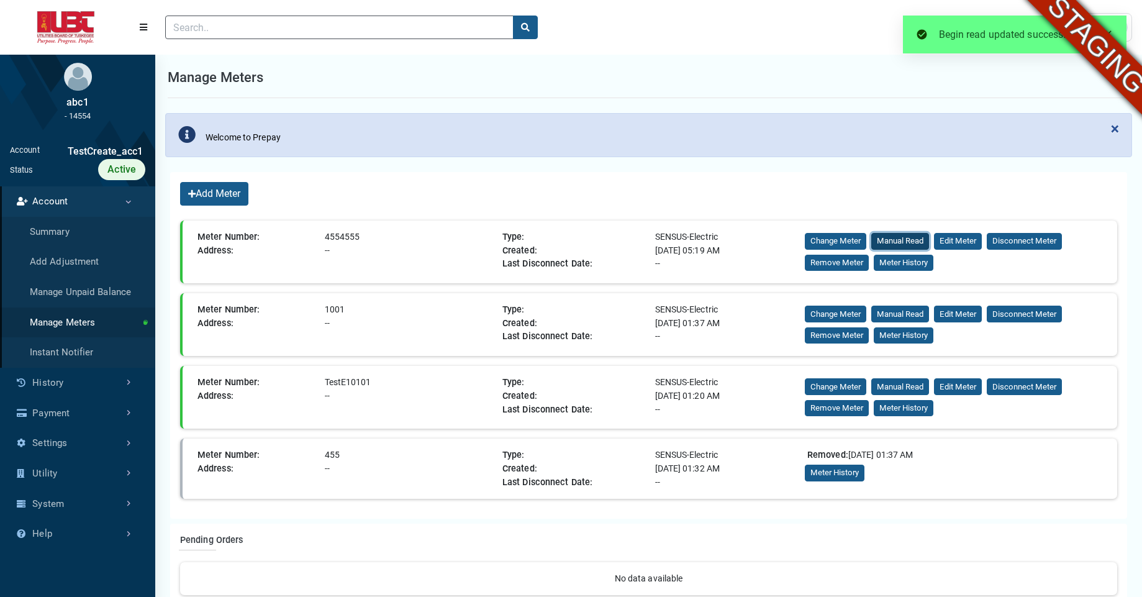
click at [909, 242] on button "Manual Read" at bounding box center [900, 241] width 58 height 17
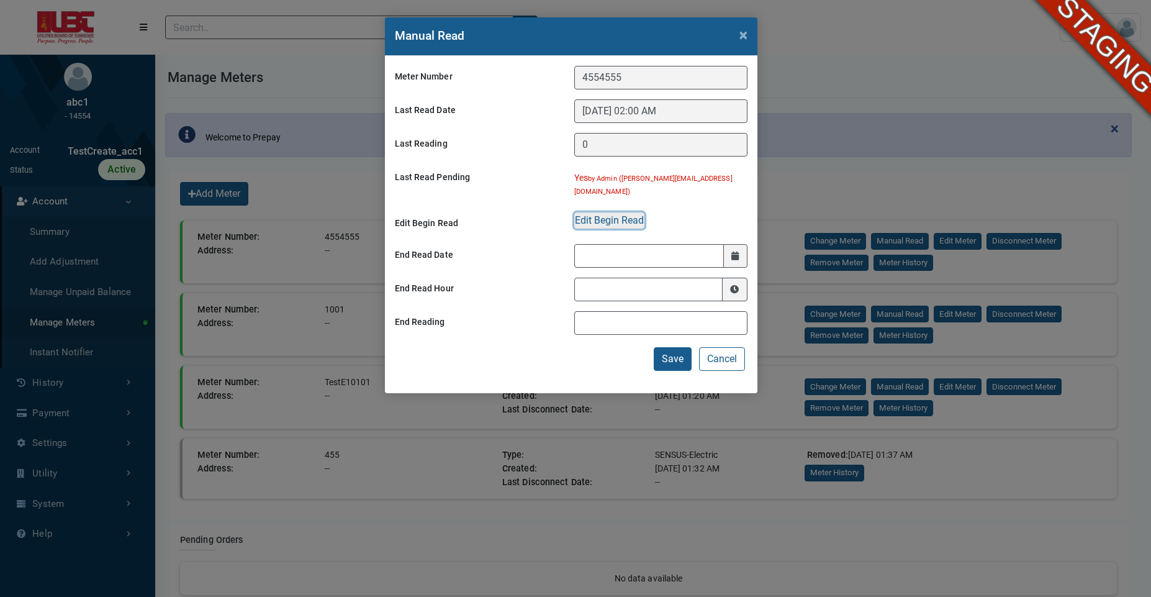
click at [626, 212] on button "Edit Begin Read" at bounding box center [609, 220] width 70 height 16
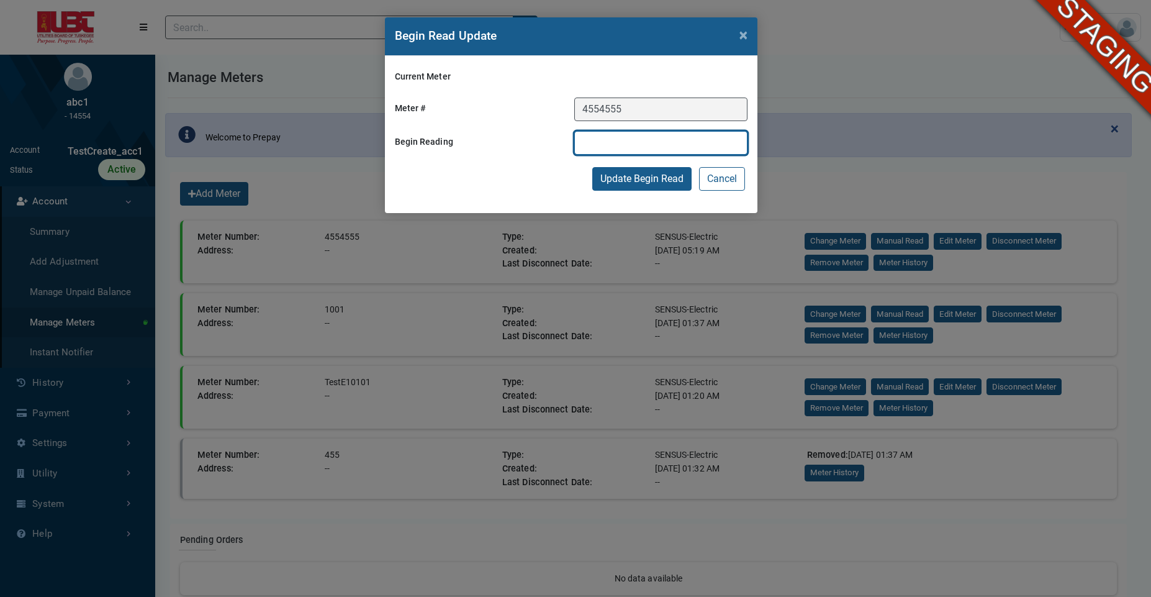
click at [651, 138] on input "text" at bounding box center [660, 143] width 173 height 24
type input "9999999"
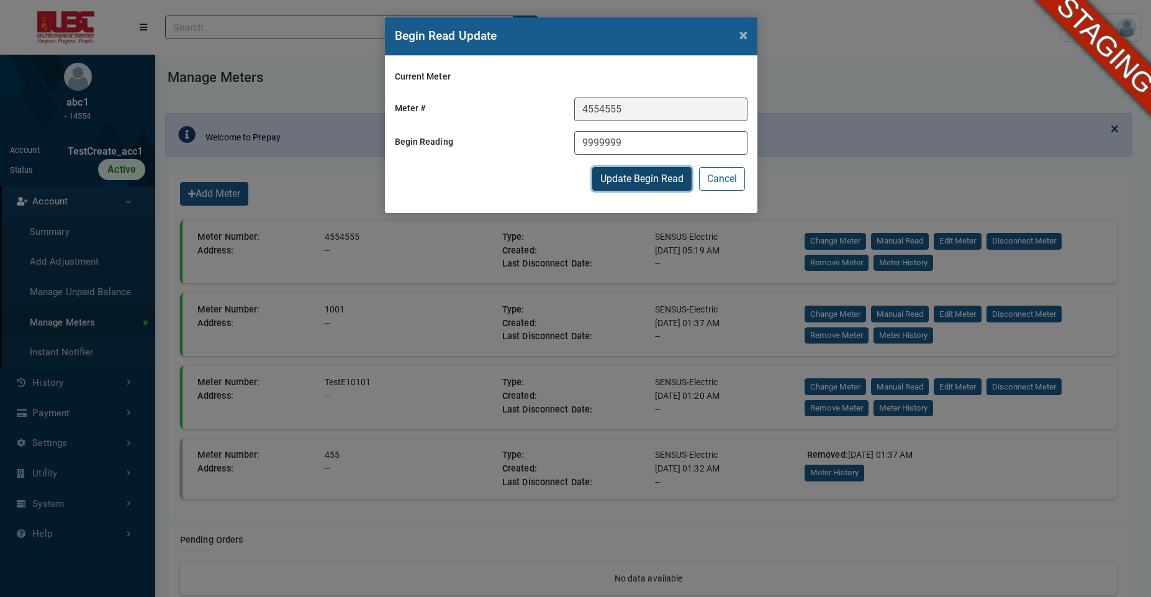
click at [605, 179] on button "Update Begin Read" at bounding box center [641, 179] width 99 height 24
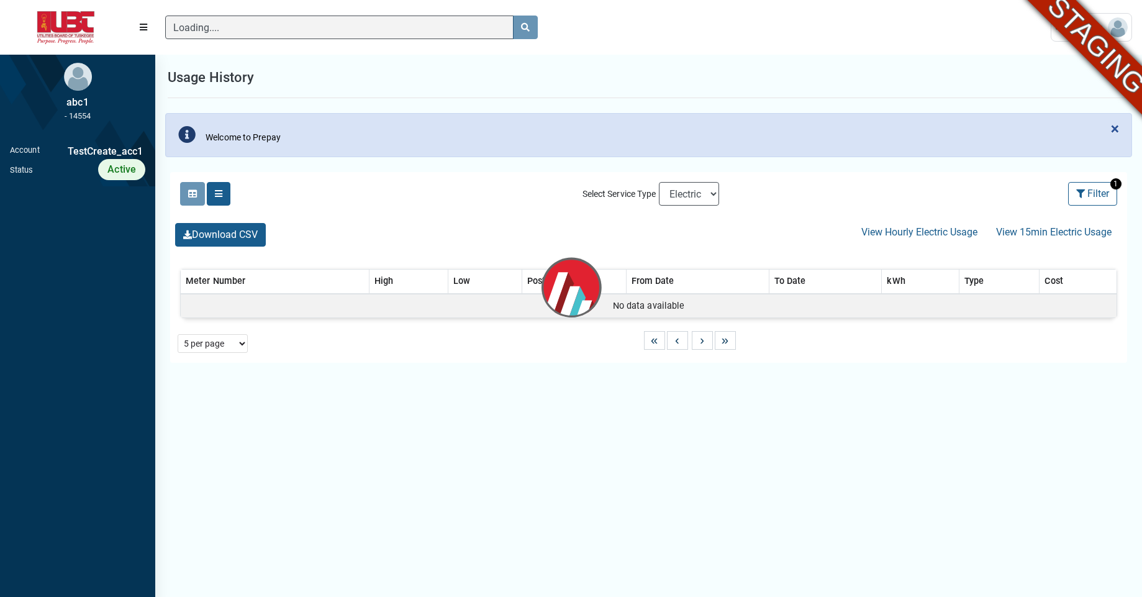
scroll to position [6, 1]
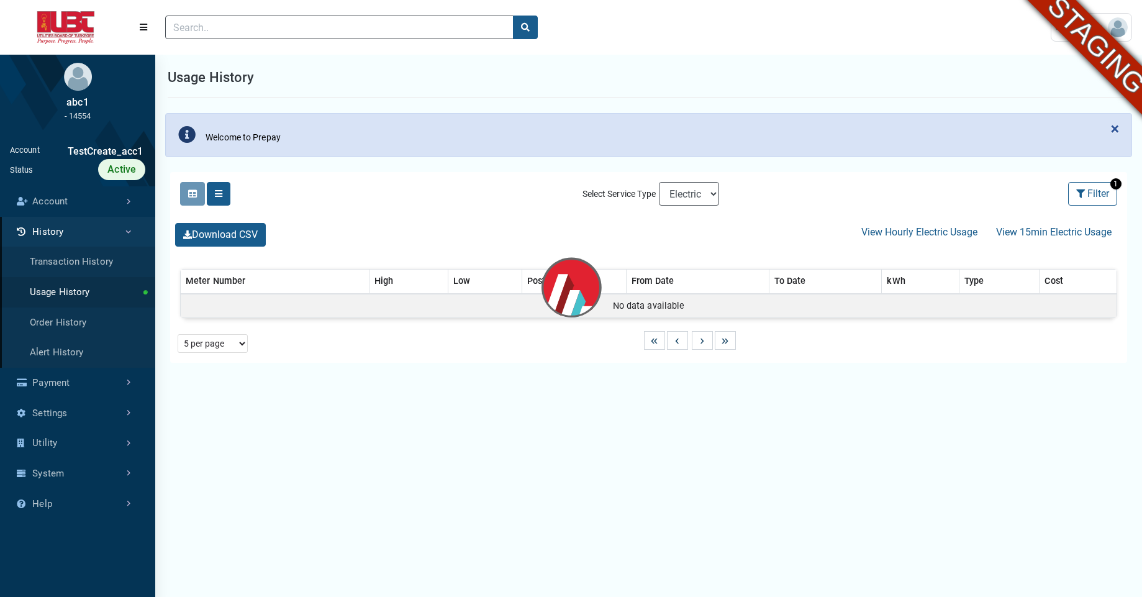
select select "25 per page"
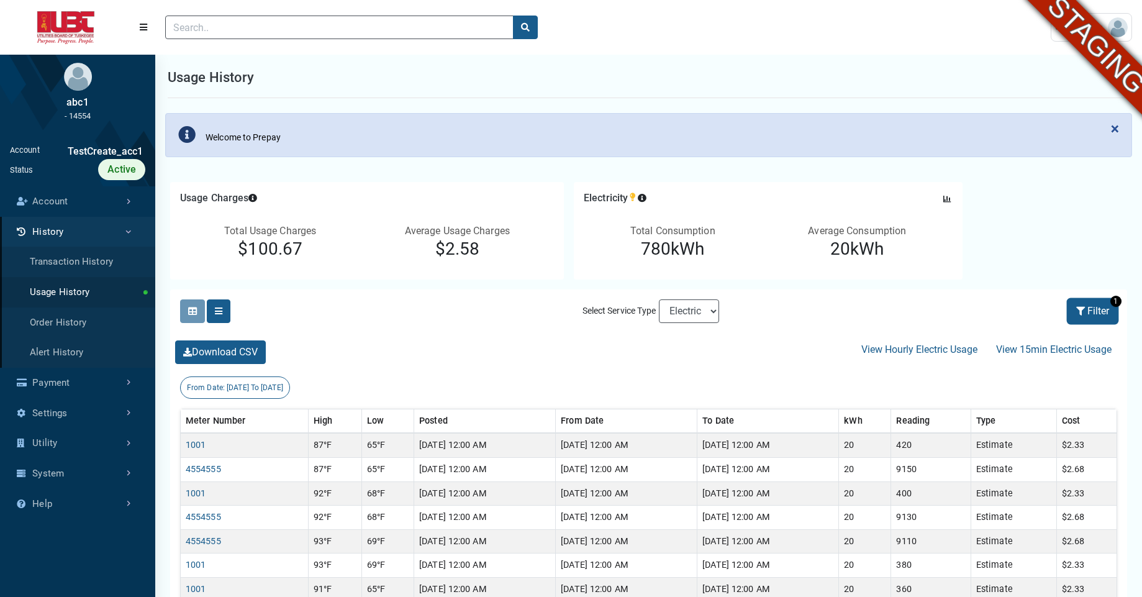
click at [1096, 320] on button "Filter" at bounding box center [1092, 311] width 49 height 24
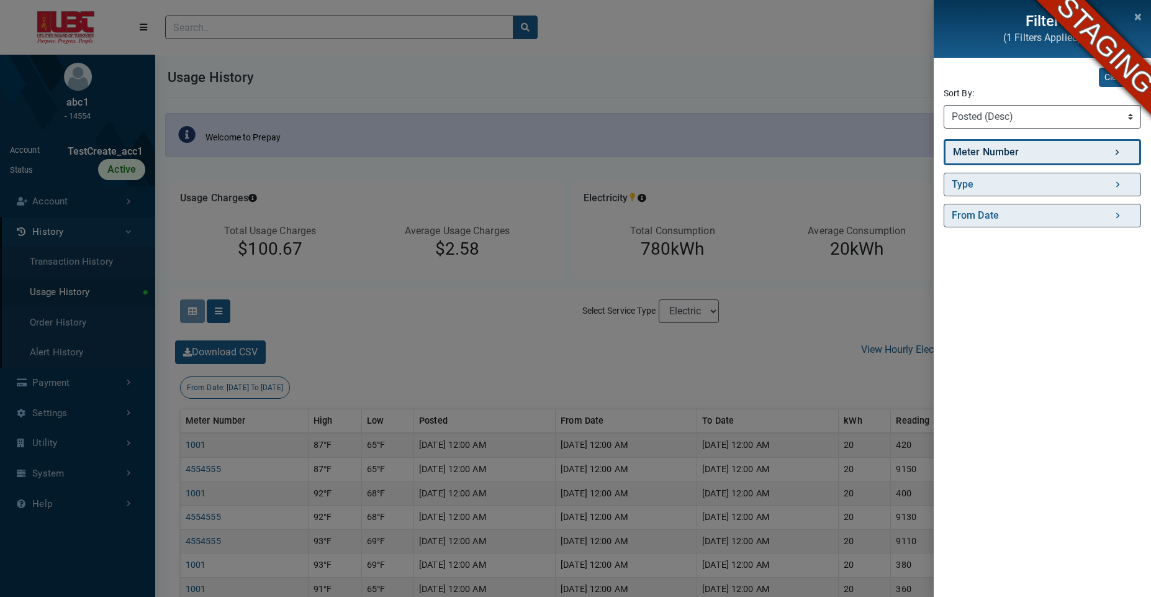
click at [1001, 154] on link "Meter Number" at bounding box center [1042, 152] width 197 height 26
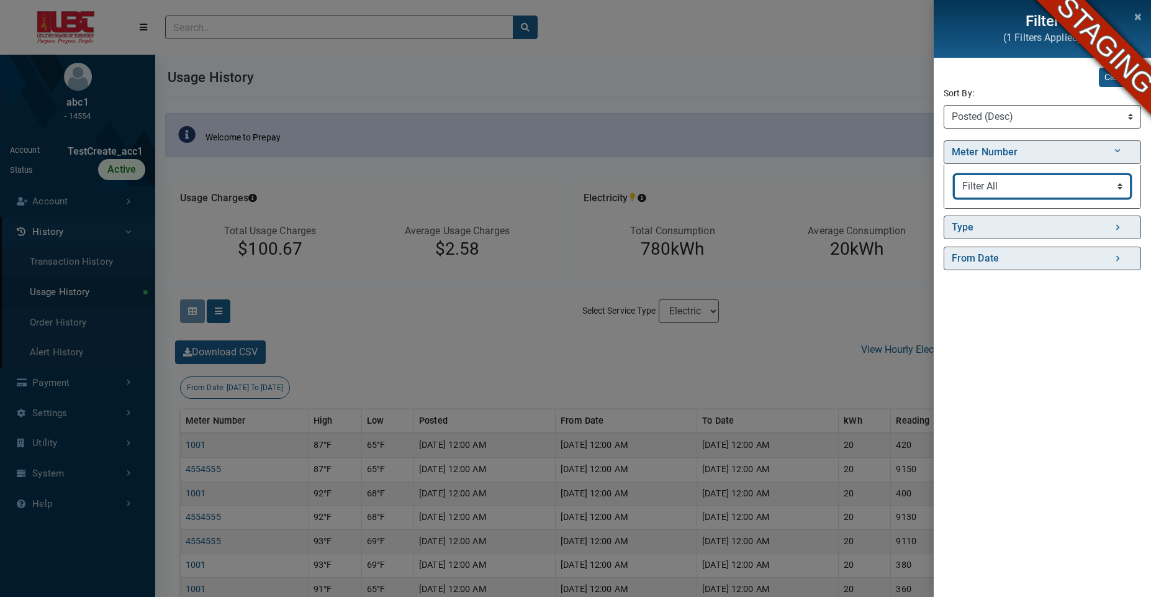
select select "4554555"
click at [954, 174] on select "Filter All TestE10101 1001 4554555 455" at bounding box center [1042, 186] width 176 height 24
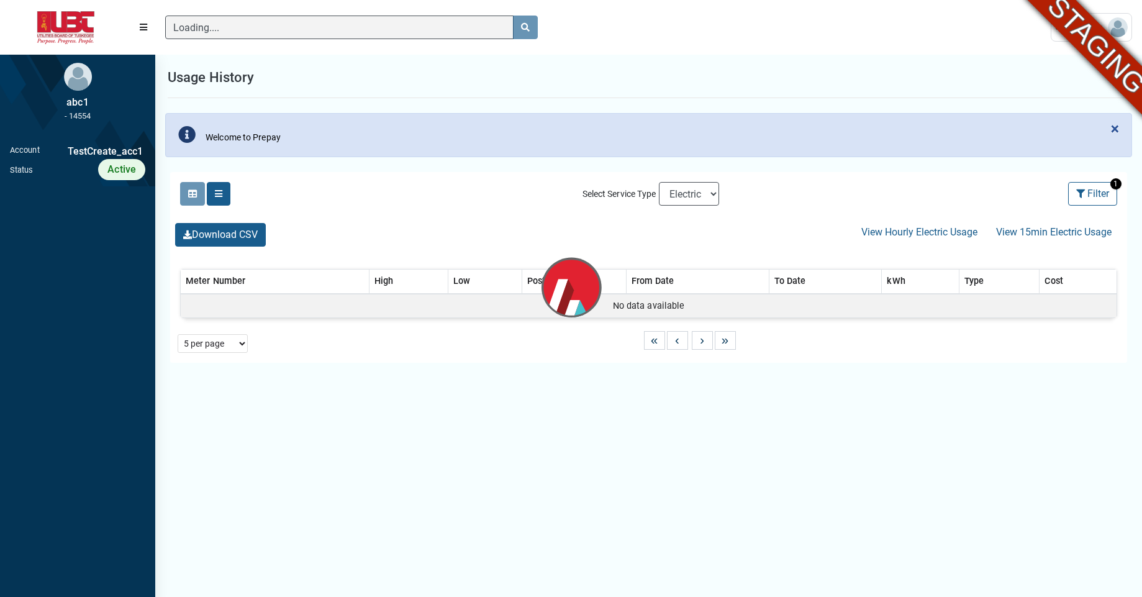
scroll to position [6, 1]
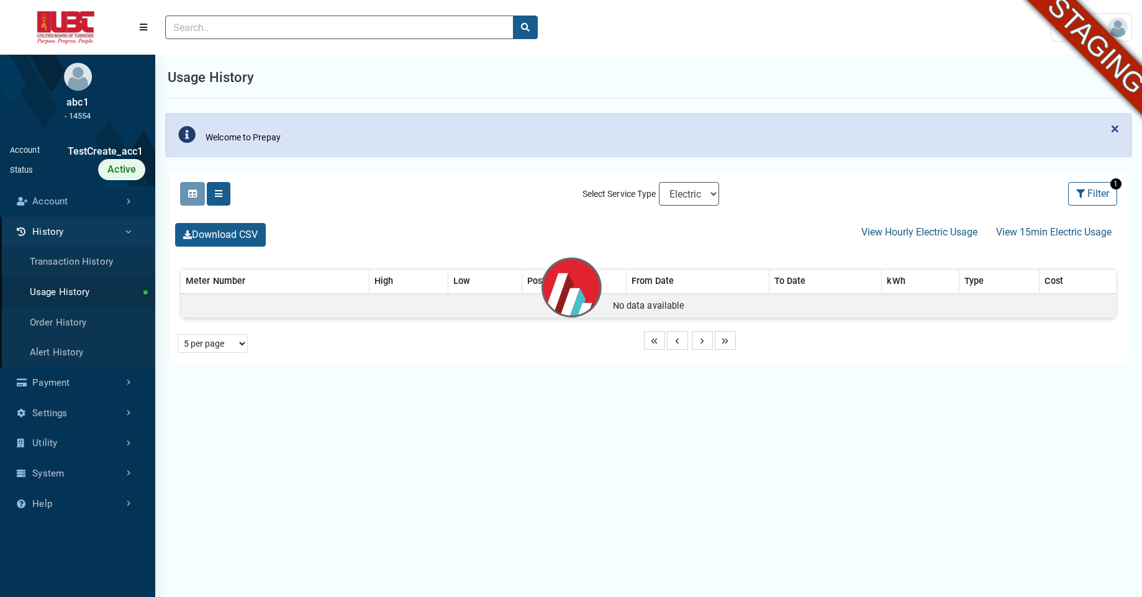
select select "25 per page"
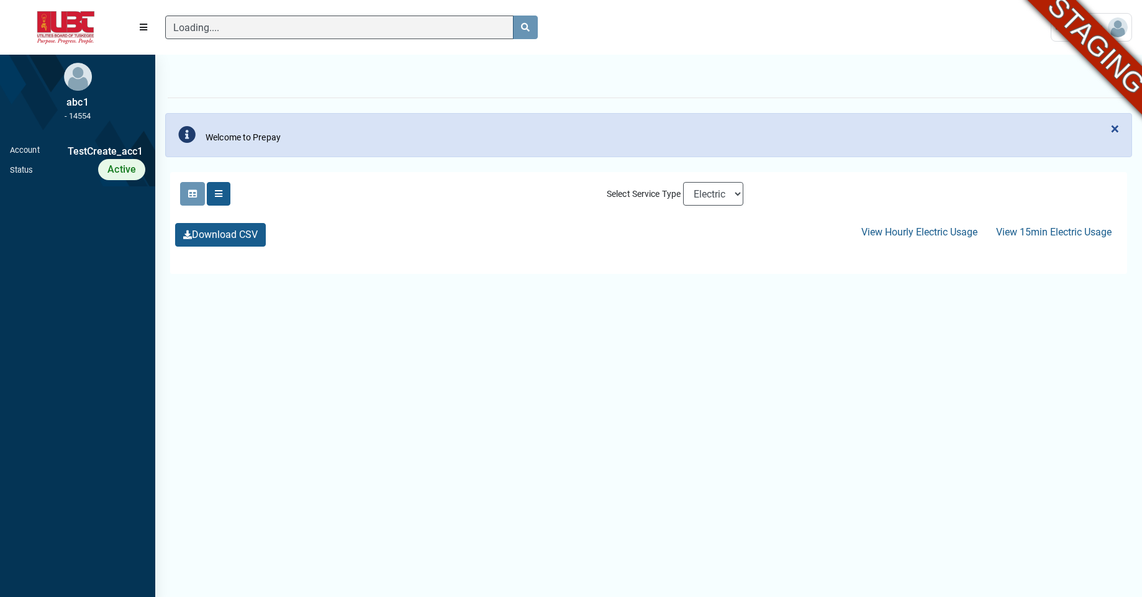
scroll to position [4, 1]
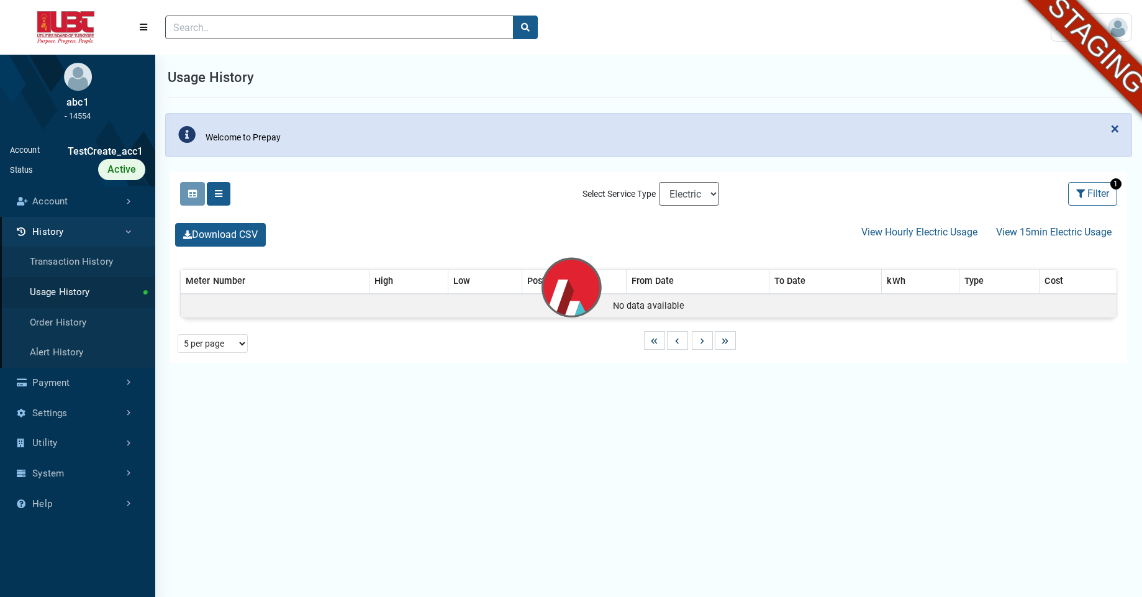
select select "25 per page"
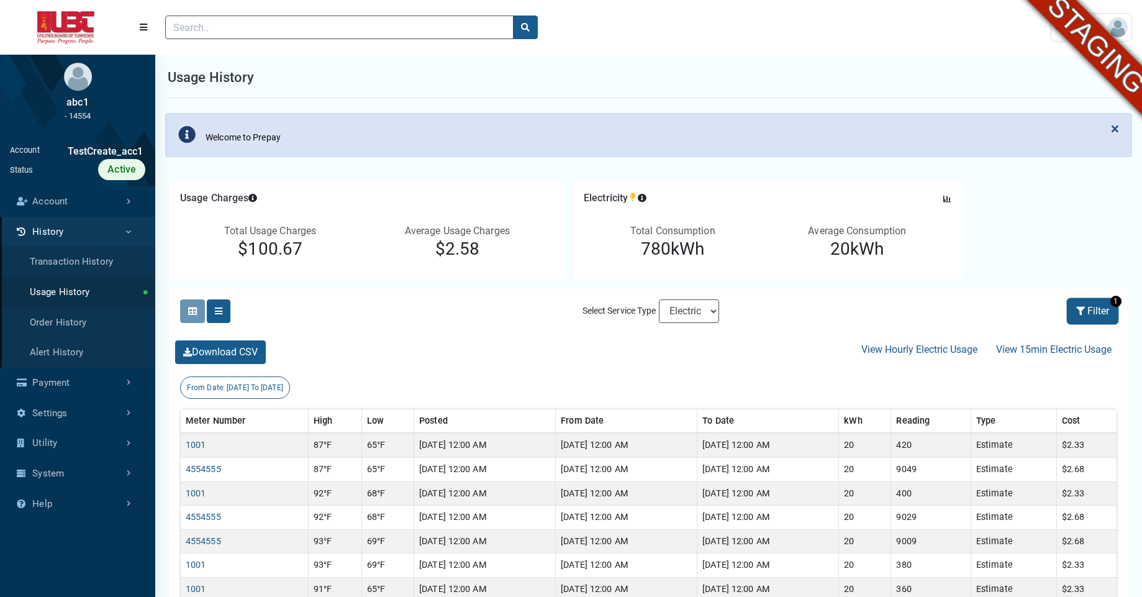
click at [1078, 310] on icon at bounding box center [1081, 311] width 11 height 9
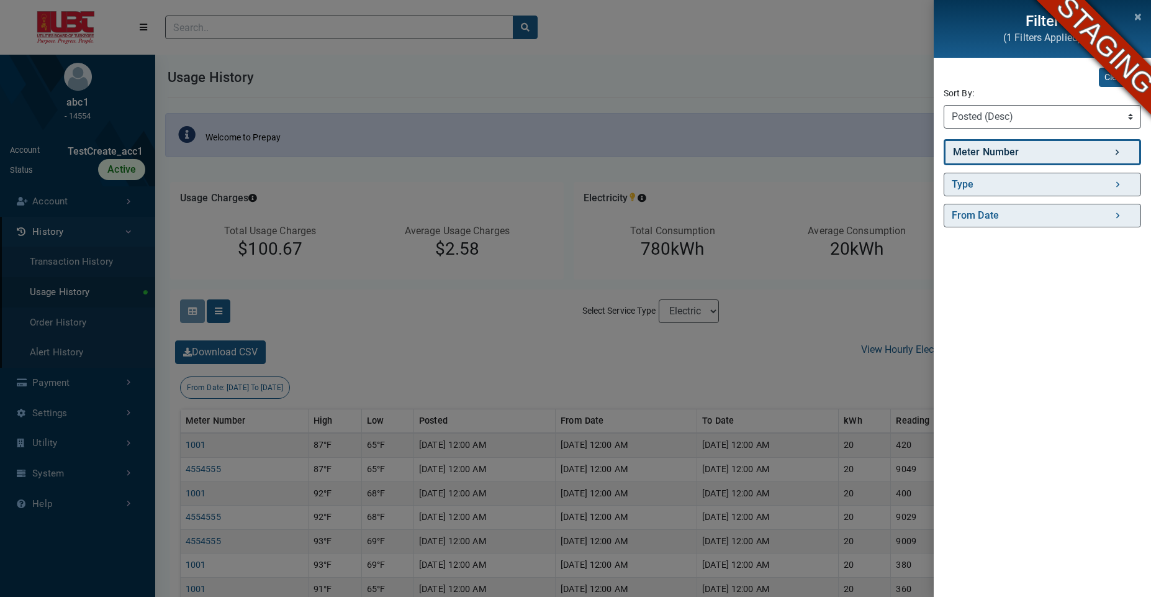
click at [987, 153] on link "Meter Number" at bounding box center [1042, 152] width 197 height 26
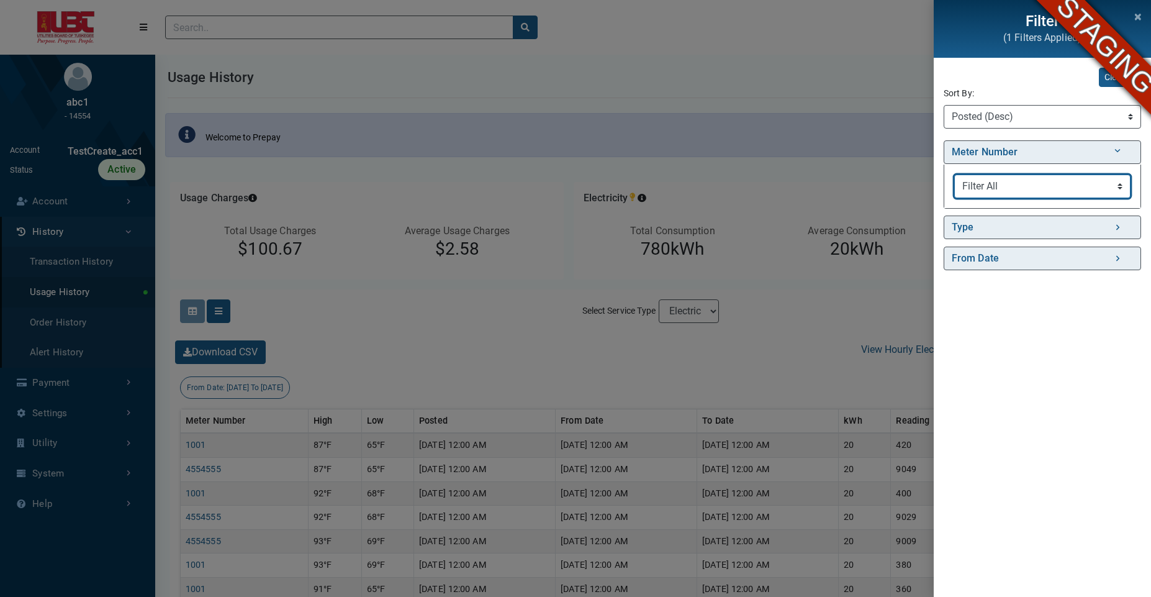
select select "4554555"
click at [954, 174] on select "Filter All TestE10101 1001 4554555 455" at bounding box center [1042, 186] width 176 height 24
click at [752, 76] on div "Filter (2 Filters Applied) Clear All Sort By: Sort By Meter Number (Asc) Meter …" at bounding box center [575, 298] width 1151 height 597
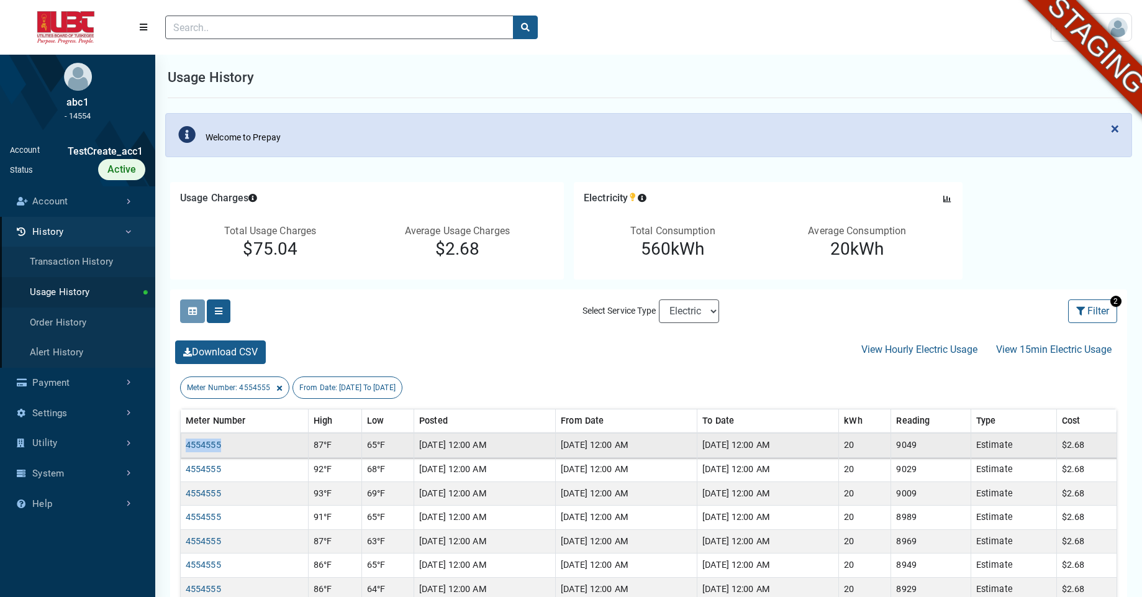
drag, startPoint x: 210, startPoint y: 443, endPoint x: 182, endPoint y: 441, distance: 27.3
click at [182, 441] on td "4554555" at bounding box center [245, 445] width 128 height 24
copy link "4554555"
